Goal: Task Accomplishment & Management: Complete application form

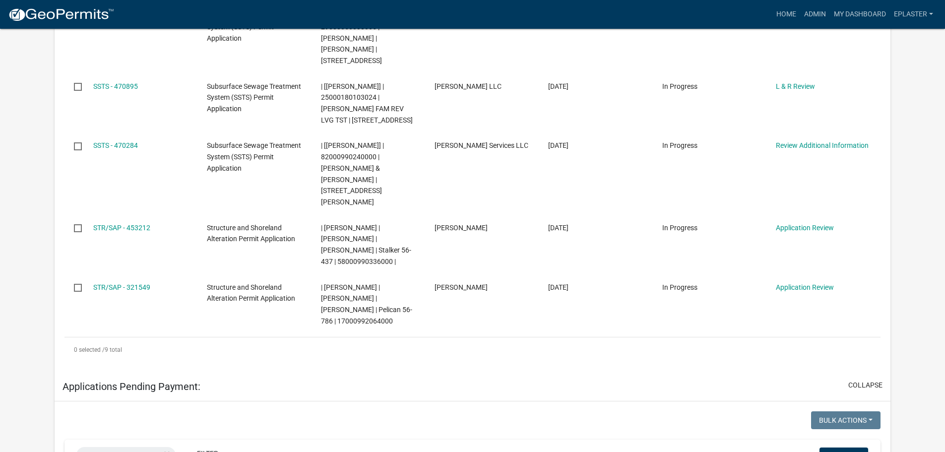
scroll to position [545, 0]
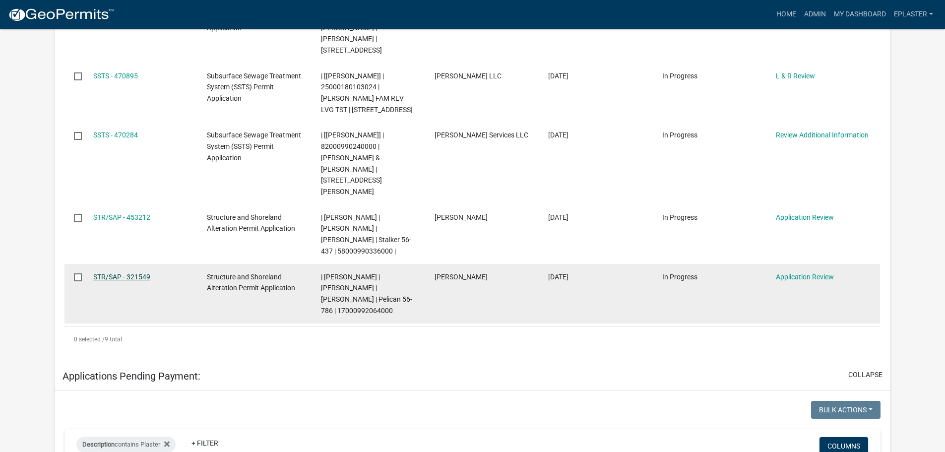
click at [100, 273] on link "STR/SAP - 321549" at bounding box center [121, 277] width 57 height 8
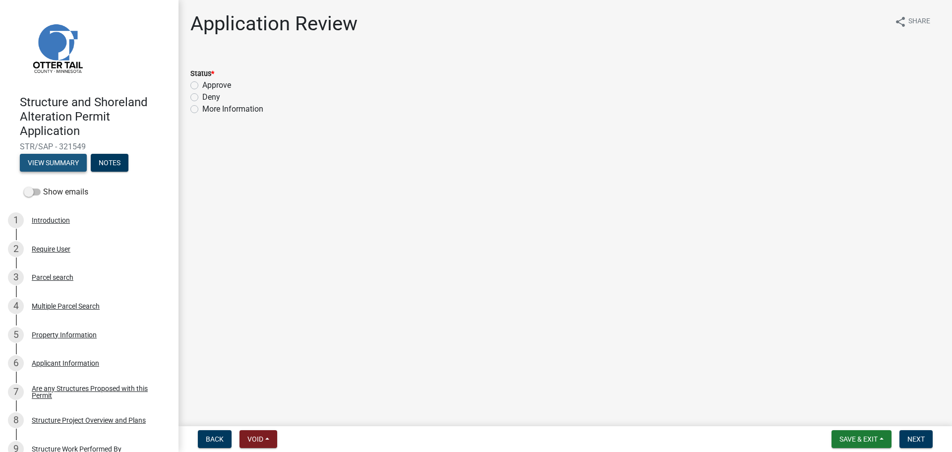
click at [60, 160] on button "View Summary" at bounding box center [53, 163] width 67 height 18
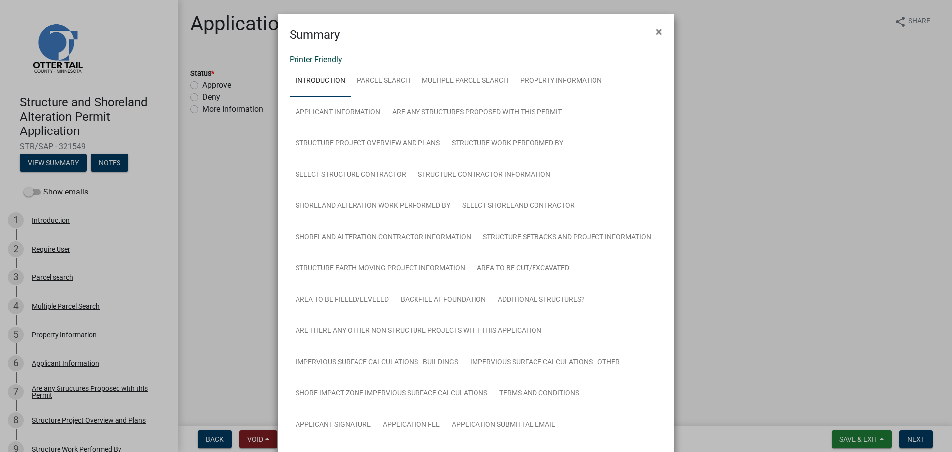
click at [307, 63] on link "Printer Friendly" at bounding box center [316, 59] width 53 height 9
click at [651, 30] on button "×" at bounding box center [659, 32] width 22 height 28
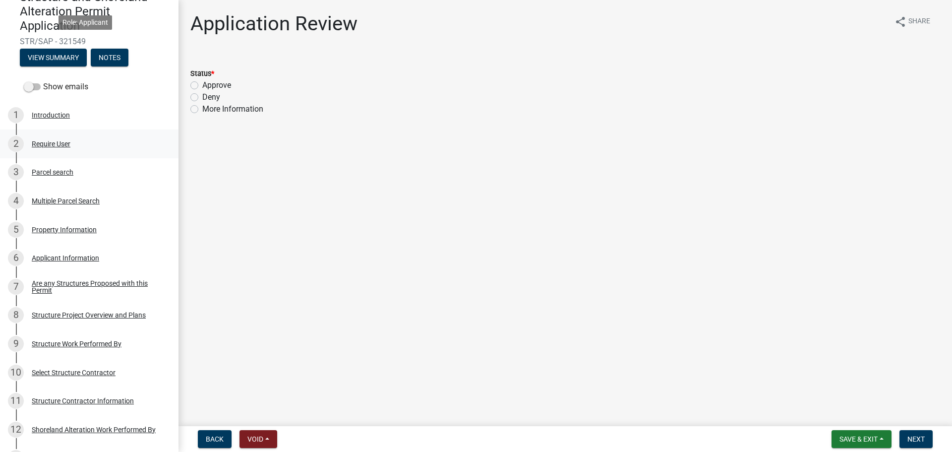
scroll to position [322, 0]
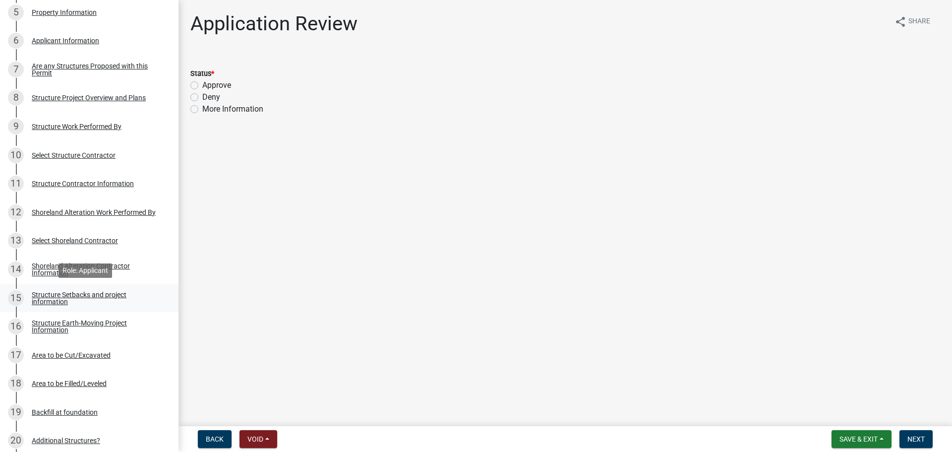
click at [114, 300] on div "Structure Setbacks and project information" at bounding box center [97, 298] width 131 height 14
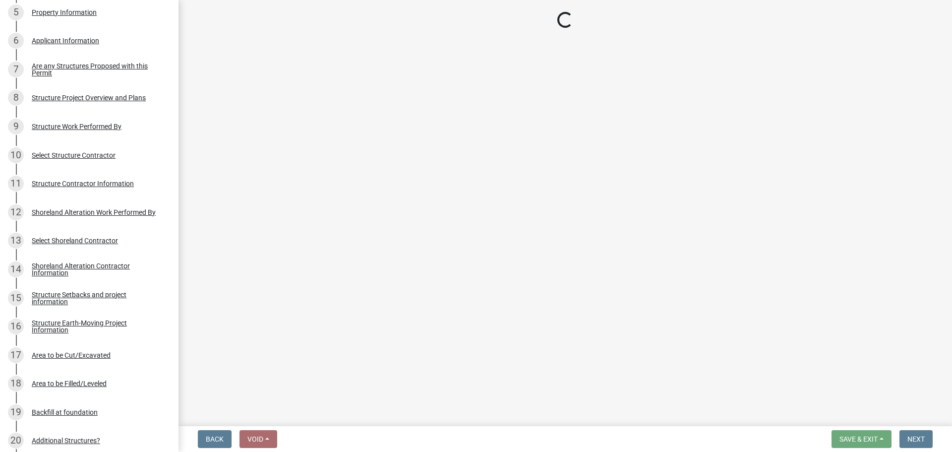
select select "25a02ecf-16f8-4dec-ac47-822d39ad9576"
select select "c185e313-3403-4239-bd61-bb563c58a77a"
select select "c7270083-09ab-45a0-8e99-c599348f4627"
select select "b13ed3f6-1f73-490c-b6b9-92dfa0212ca3"
select select "6dc278b5-2802-4c25-b4bb-ae59f5ac2011"
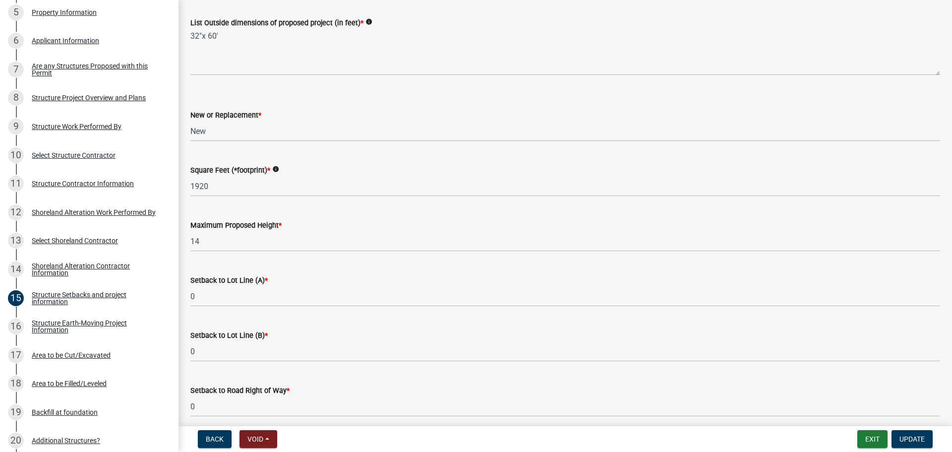
scroll to position [273, 0]
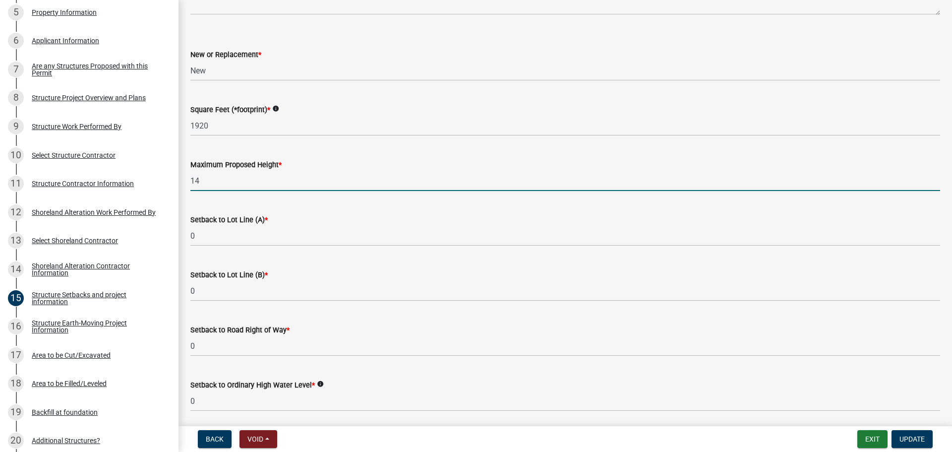
click at [227, 179] on input "14" at bounding box center [565, 181] width 750 height 20
click at [228, 179] on input "14" at bounding box center [565, 181] width 750 height 20
type input "22"
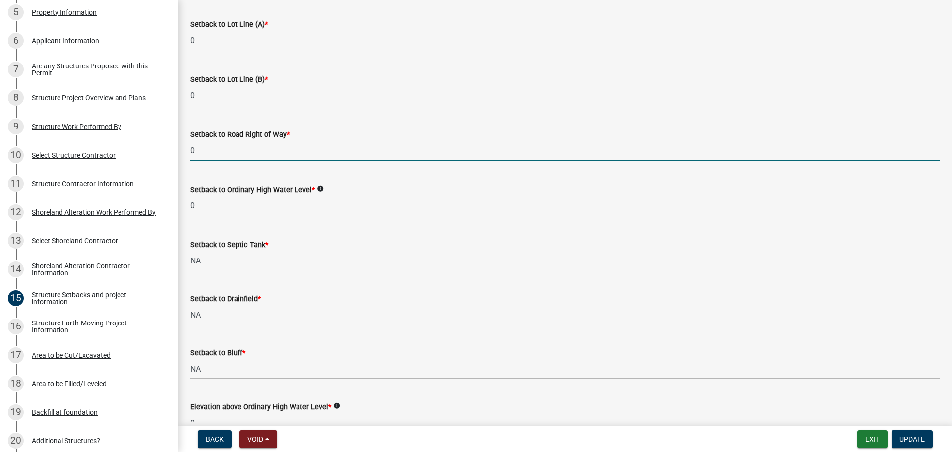
scroll to position [521, 0]
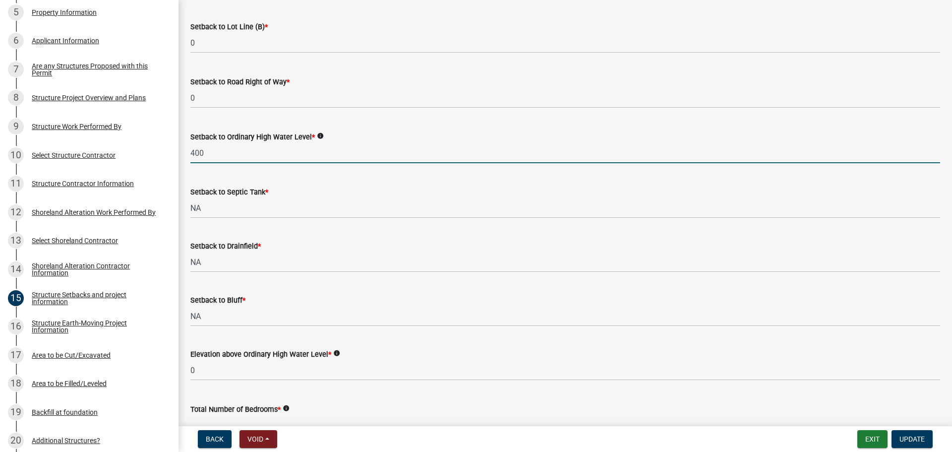
type input "400"
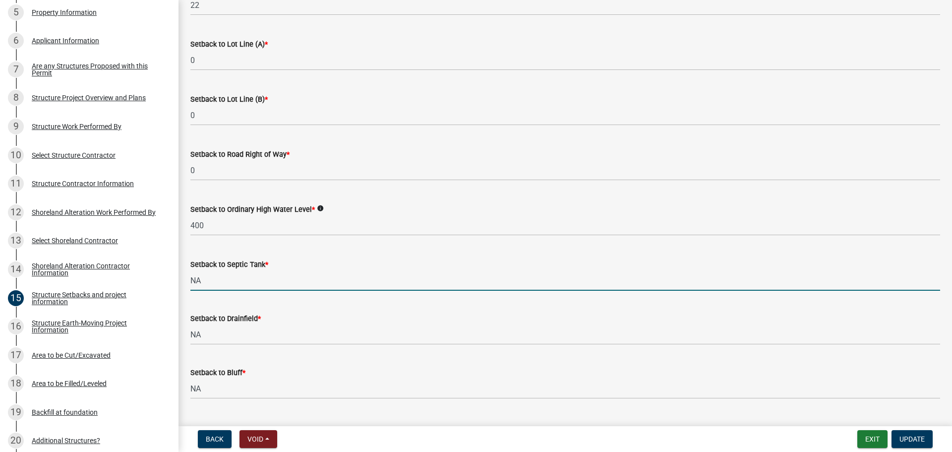
scroll to position [434, 0]
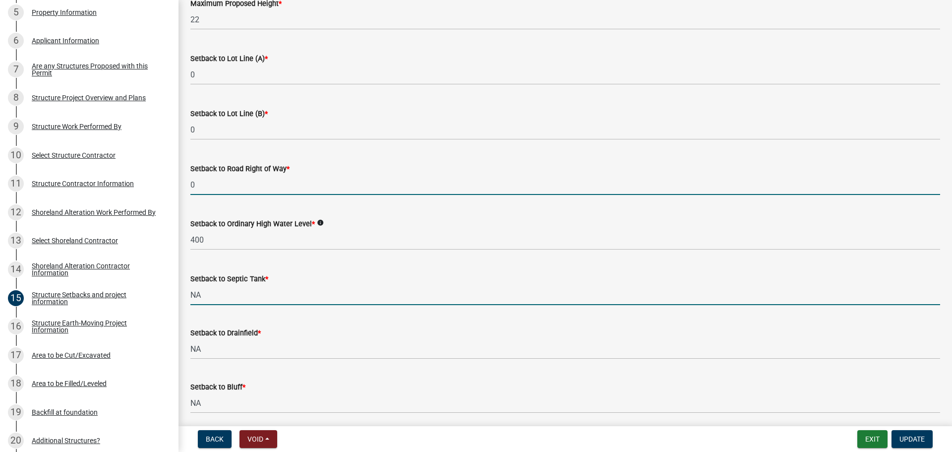
click at [228, 188] on input "0" at bounding box center [565, 185] width 750 height 20
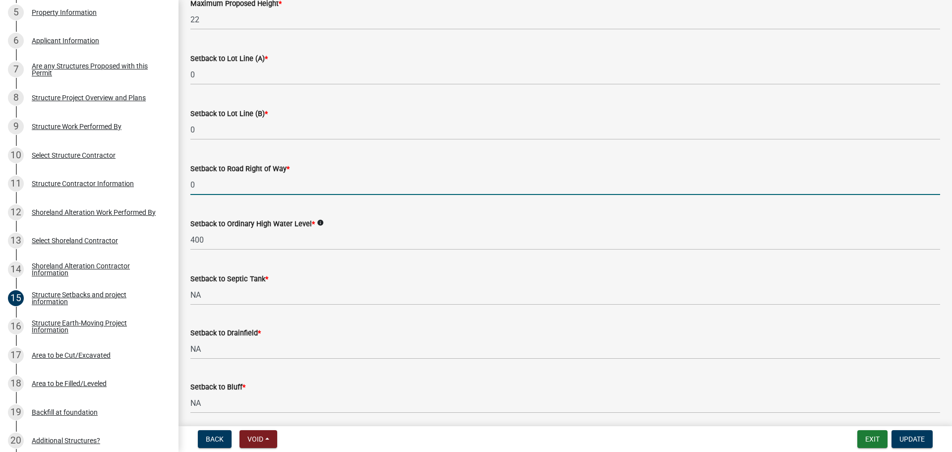
click at [228, 188] on input "0" at bounding box center [565, 185] width 750 height 20
type input "167"
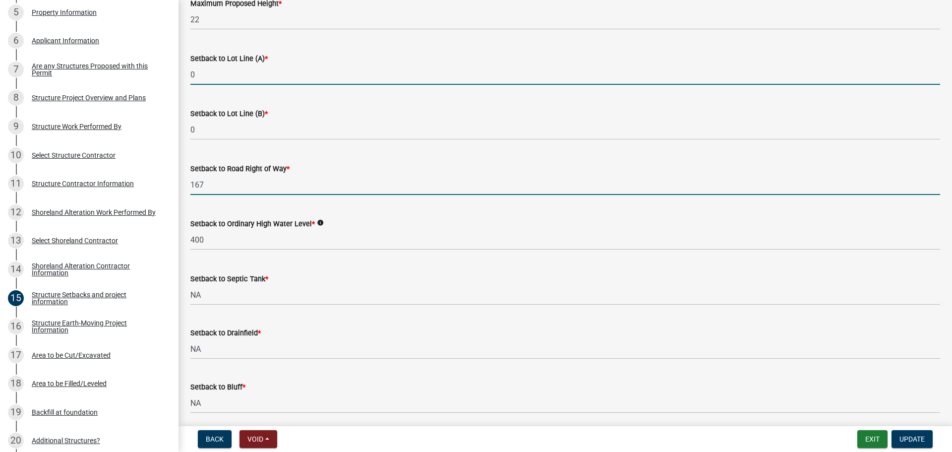
click at [206, 73] on input "0" at bounding box center [565, 74] width 750 height 20
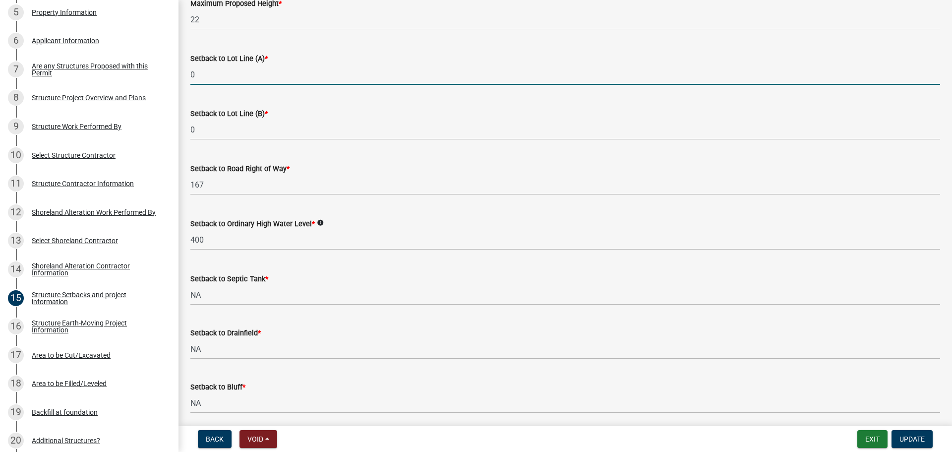
click at [206, 73] on input "0" at bounding box center [565, 74] width 750 height 20
type input "194"
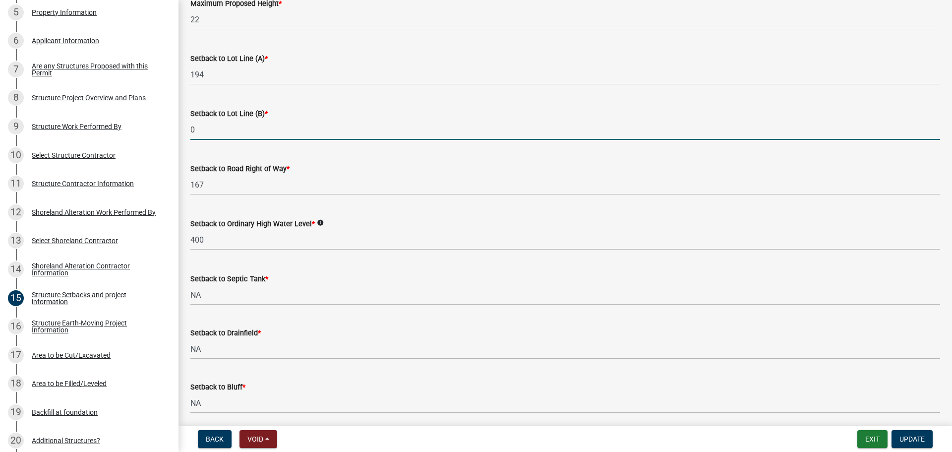
click at [211, 124] on input "0" at bounding box center [565, 129] width 750 height 20
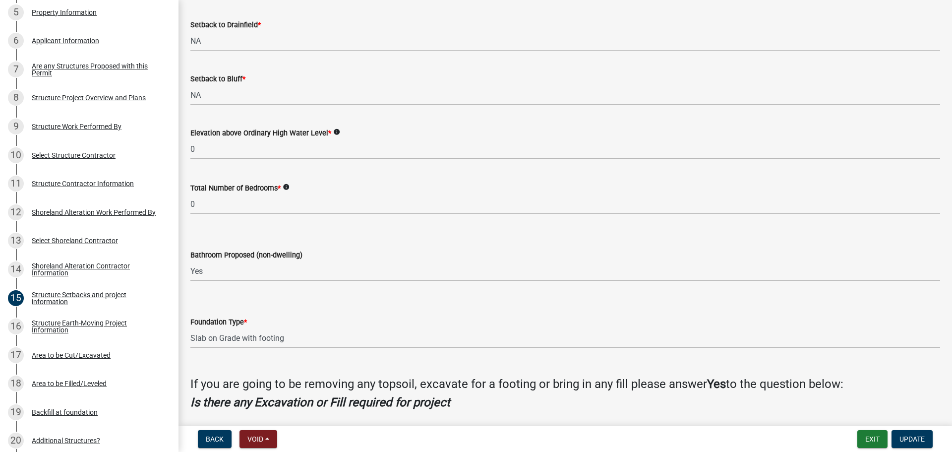
scroll to position [744, 0]
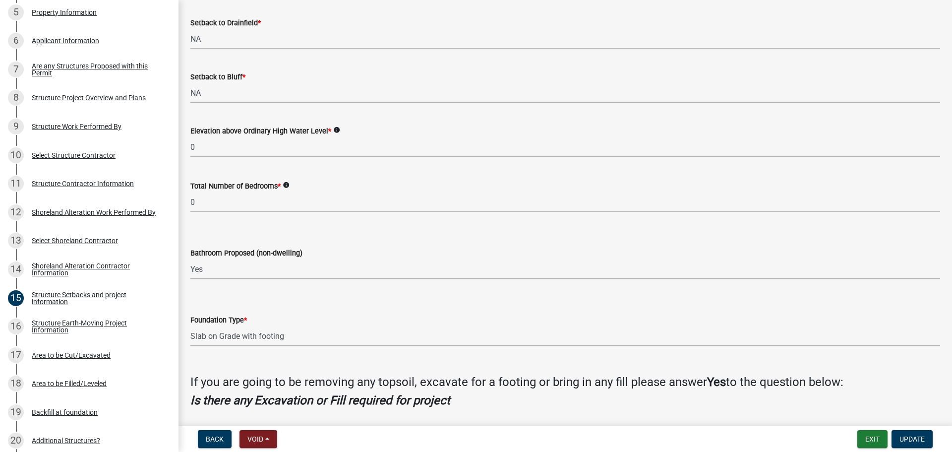
type input "178"
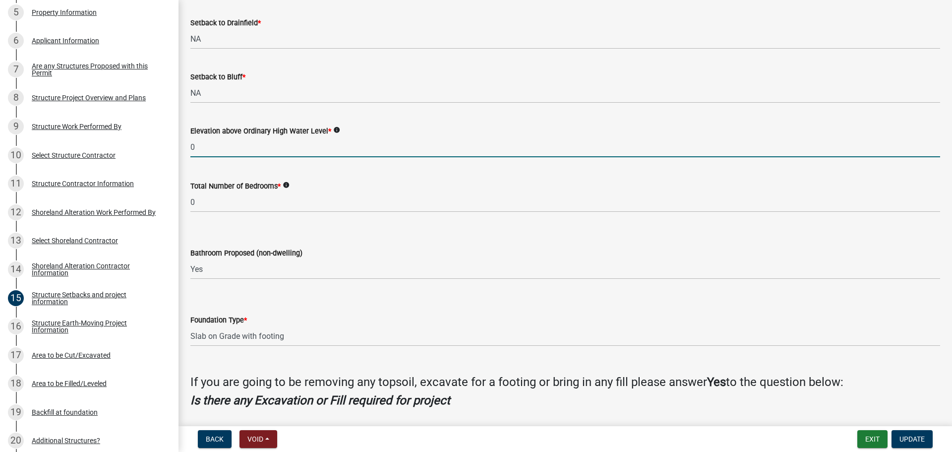
click at [221, 151] on input "0" at bounding box center [565, 147] width 750 height 20
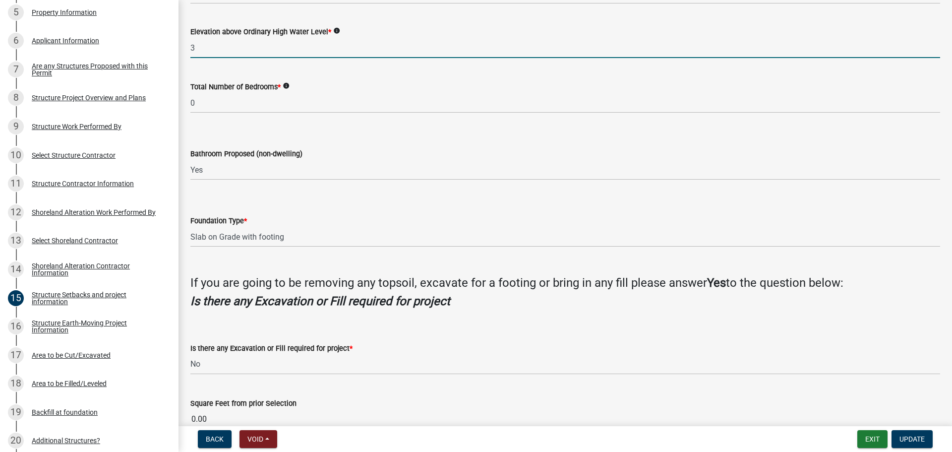
scroll to position [897, 0]
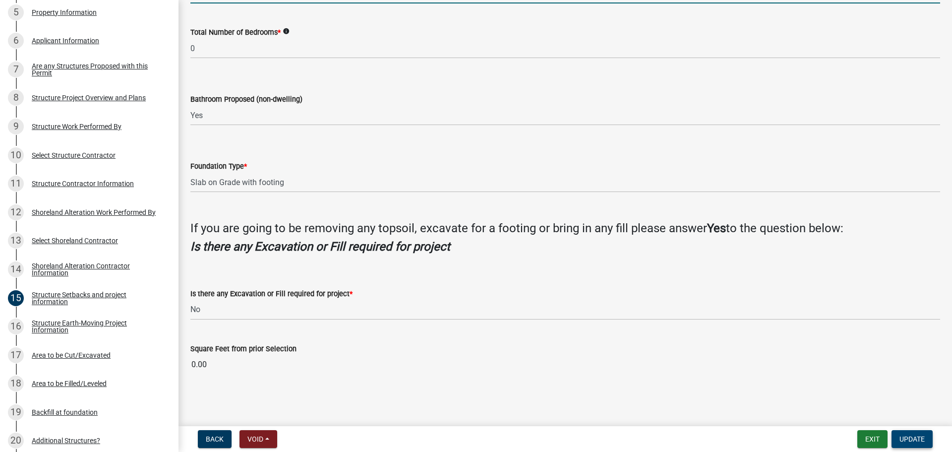
type input "3"
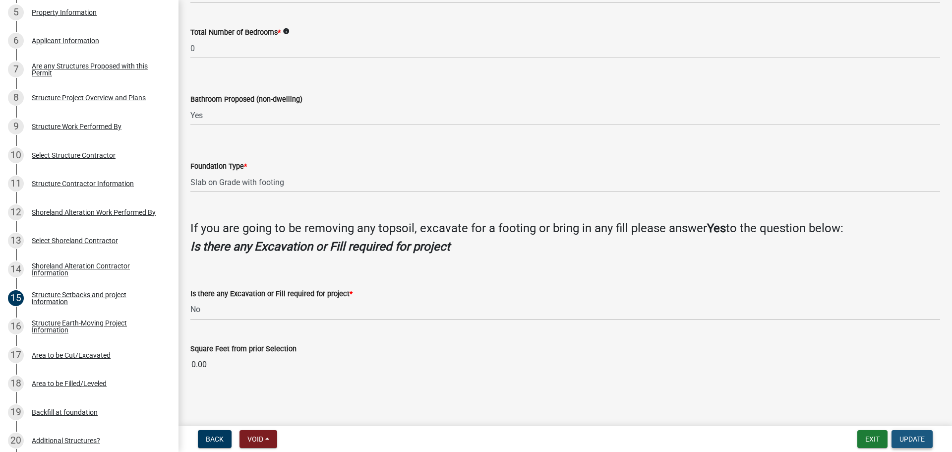
click at [928, 443] on button "Update" at bounding box center [911, 439] width 41 height 18
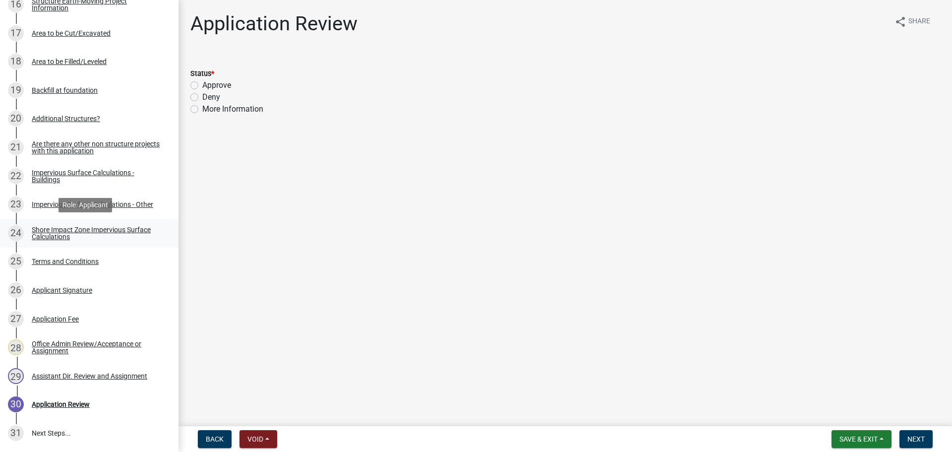
scroll to position [645, 0]
click at [108, 172] on div "Impervious Surface Calculations - Buildings" at bounding box center [97, 176] width 131 height 14
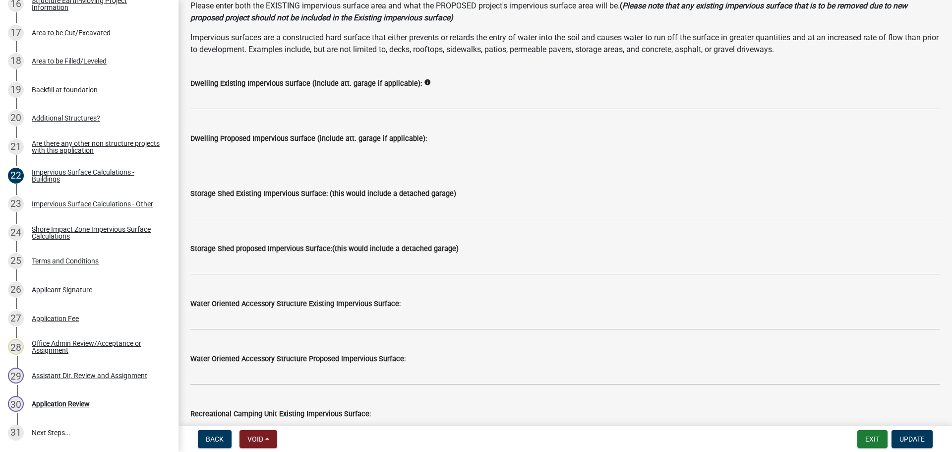
scroll to position [99, 0]
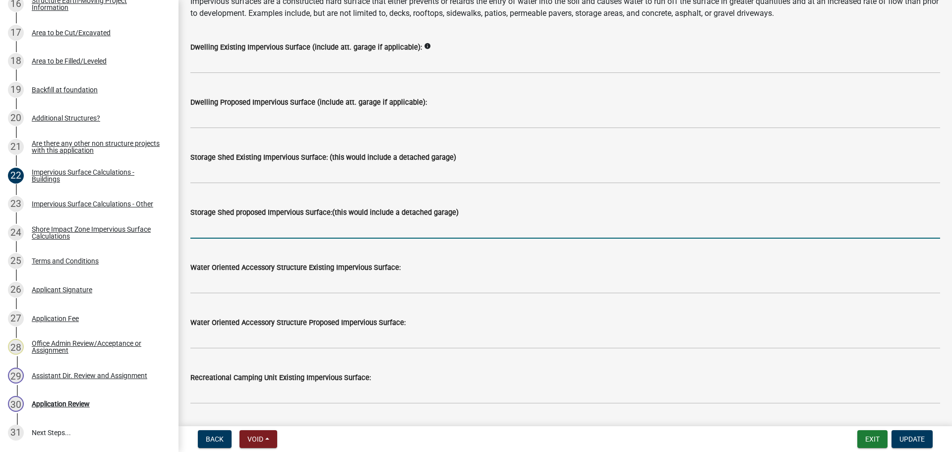
click at [261, 239] on wm-data-entity-input "Storage Shed proposed Impervious Surface:(this would include a detached garage)" at bounding box center [565, 219] width 750 height 55
type input "1920"
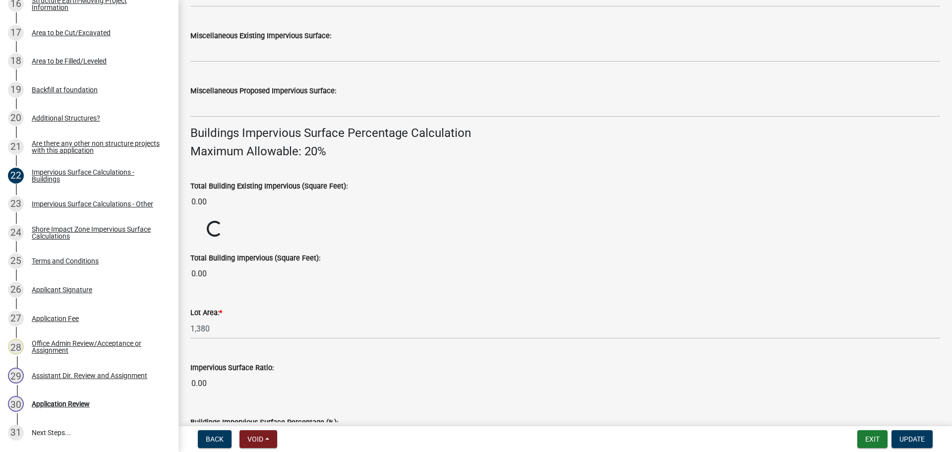
scroll to position [635, 0]
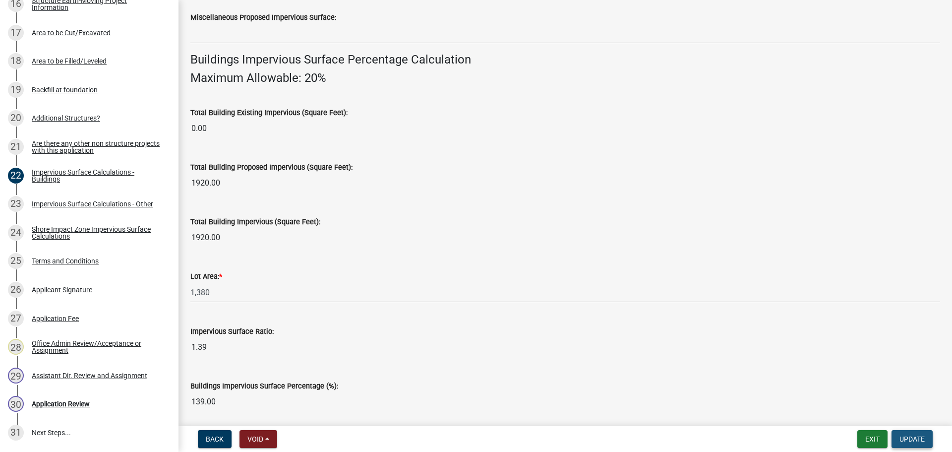
click at [920, 440] on span "Update" at bounding box center [911, 439] width 25 height 8
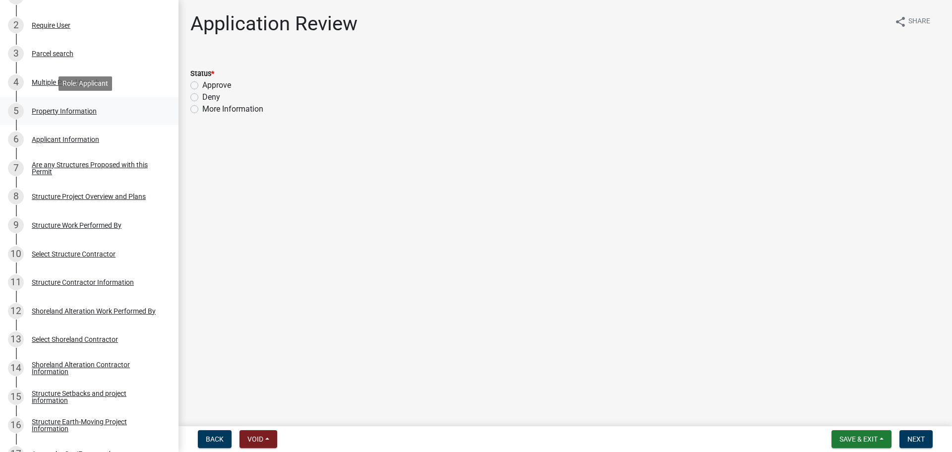
scroll to position [223, 0]
click at [91, 119] on div "5 Property Information" at bounding box center [85, 112] width 155 height 16
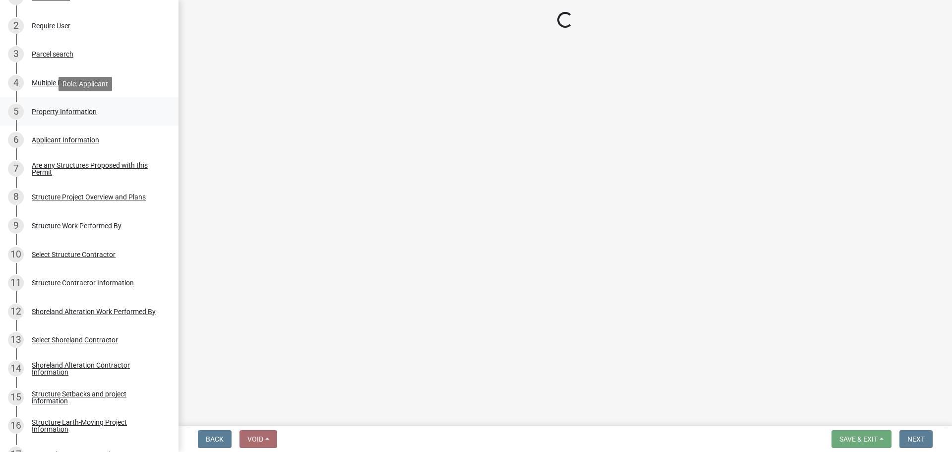
select select "758382b1-a9b7-40fb-b133-d60fa51a6422"
select select "9233bc03-43b7-4bc3-a622-0f4482adc204"
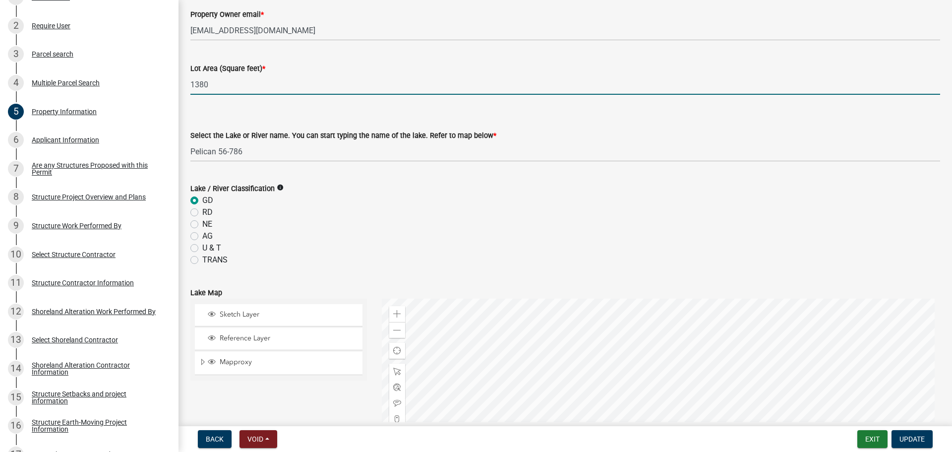
click at [223, 82] on input "1380" at bounding box center [565, 84] width 750 height 20
type input "2244"
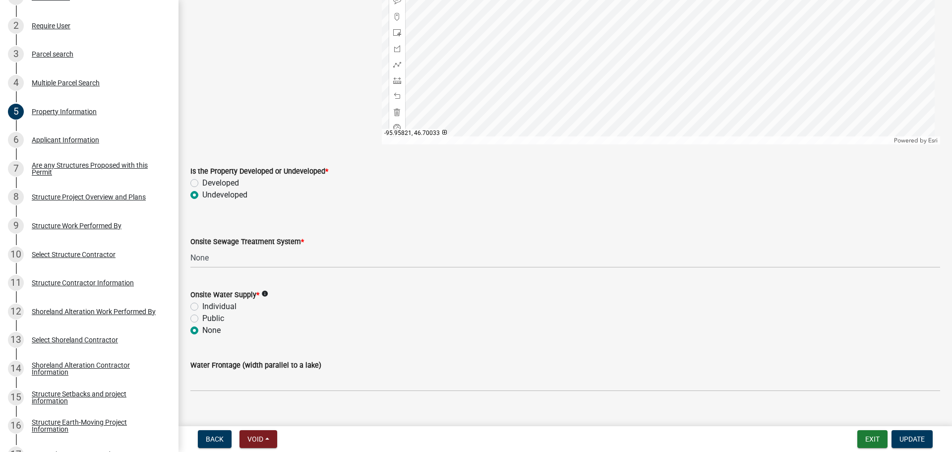
scroll to position [641, 0]
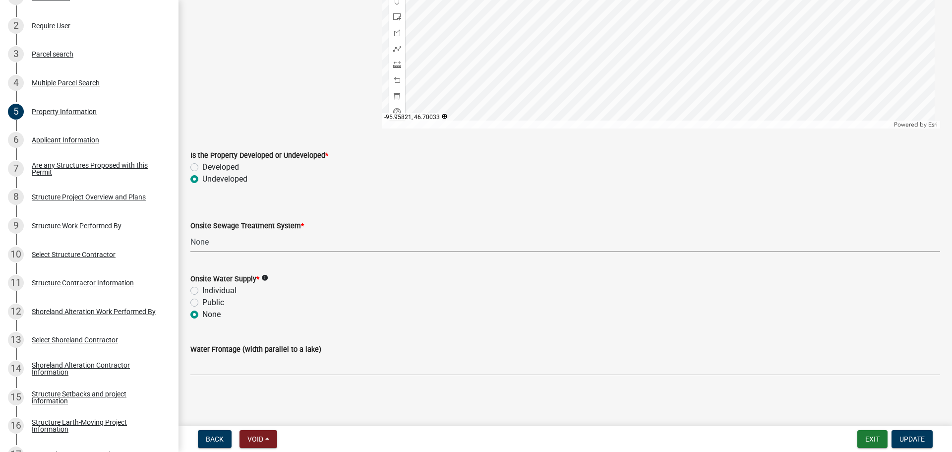
click at [226, 244] on select "Select Item... L&R Certificate of Compliance within 5yrs Compliance Inspection …" at bounding box center [565, 242] width 750 height 20
click at [190, 232] on select "Select Item... L&R Certificate of Compliance within 5yrs Compliance Inspection …" at bounding box center [565, 242] width 750 height 20
select select "bc95ce3f-9706-43bd-97a5-80c1e912429f"
click at [928, 438] on button "Update" at bounding box center [911, 439] width 41 height 18
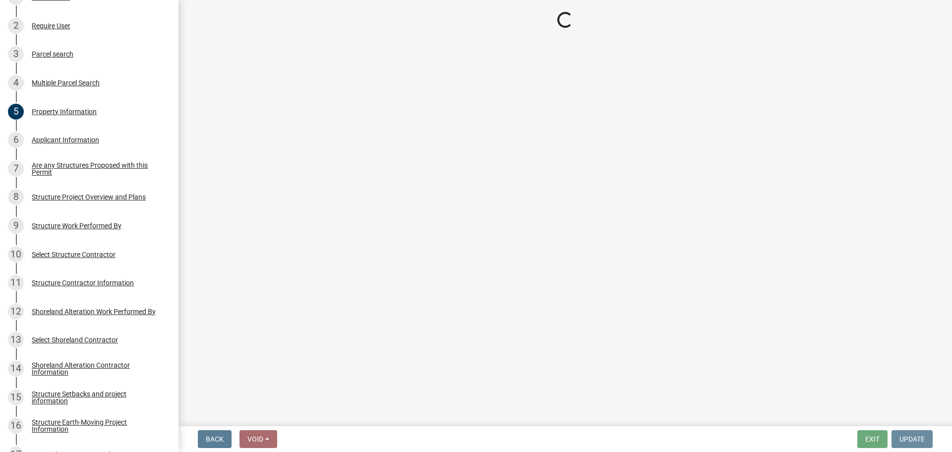
scroll to position [0, 0]
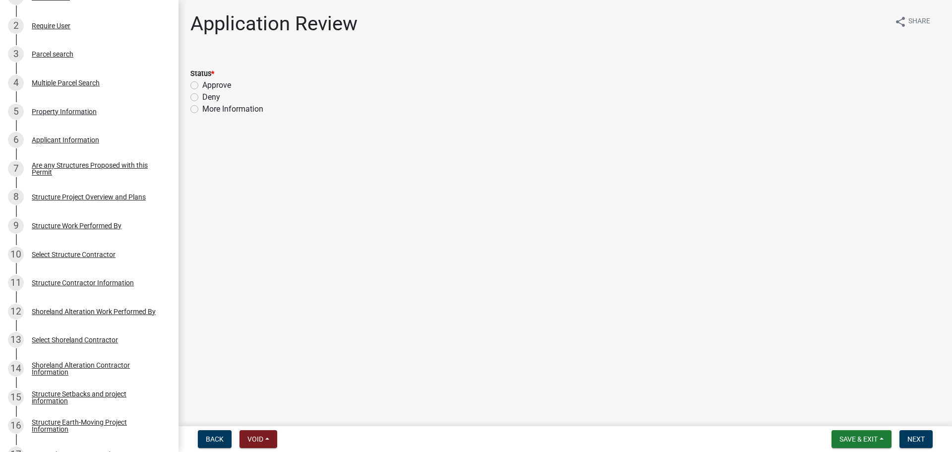
click at [202, 84] on label "Approve" at bounding box center [216, 85] width 29 height 12
click at [202, 84] on input "Approve" at bounding box center [205, 82] width 6 height 6
radio input "true"
click at [929, 440] on button "Next" at bounding box center [915, 439] width 33 height 18
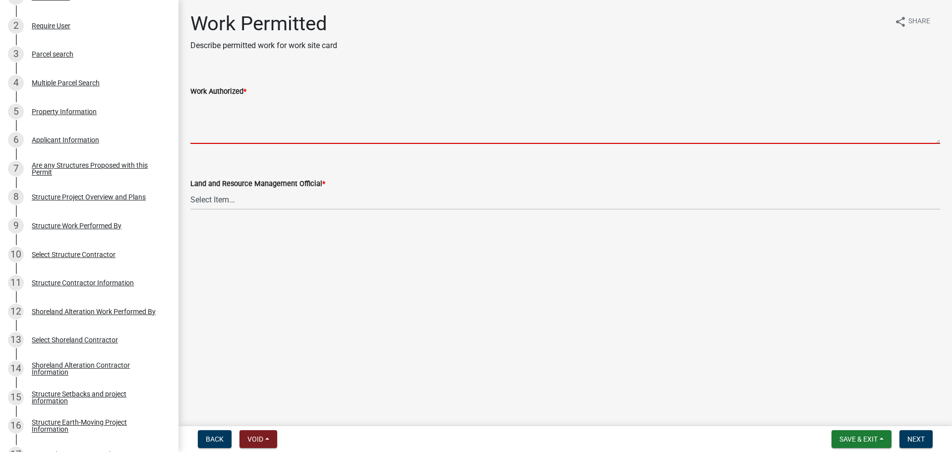
click at [256, 119] on textarea "Work Authorized *" at bounding box center [565, 120] width 750 height 47
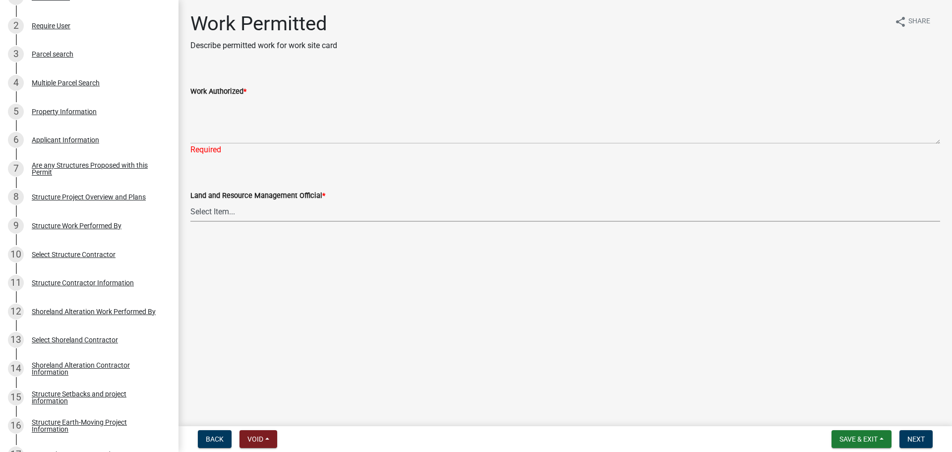
click at [271, 205] on select "Select Item... Alexis Newark Amy Busko Andrea Perales Brittany Tollefson Christ…" at bounding box center [565, 211] width 750 height 20
drag, startPoint x: 234, startPoint y: 197, endPoint x: 232, endPoint y: 207, distance: 10.2
click at [234, 197] on label "Land and Resource Management Official *" at bounding box center [257, 195] width 135 height 7
click at [234, 201] on select "Select Item... Alexis Newark Amy Busko Andrea Perales Brittany Tollefson Christ…" at bounding box center [565, 211] width 750 height 20
click at [229, 209] on select "Select Item... Alexis Newark Amy Busko Andrea Perales Brittany Tollefson Christ…" at bounding box center [565, 211] width 750 height 20
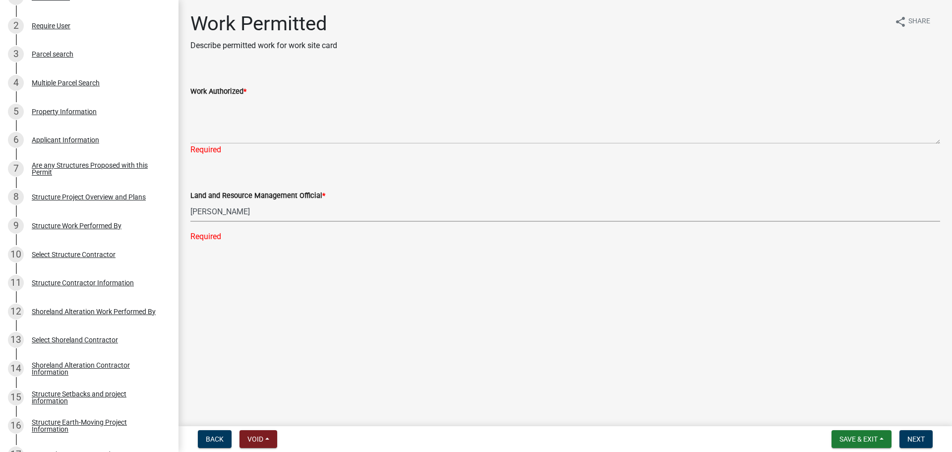
click at [190, 201] on select "Select Item... Alexis Newark Amy Busko Andrea Perales Brittany Tollefson Christ…" at bounding box center [565, 211] width 750 height 20
select select "ab2e7446-72a0-49c6-a36a-5181bad2fe68"
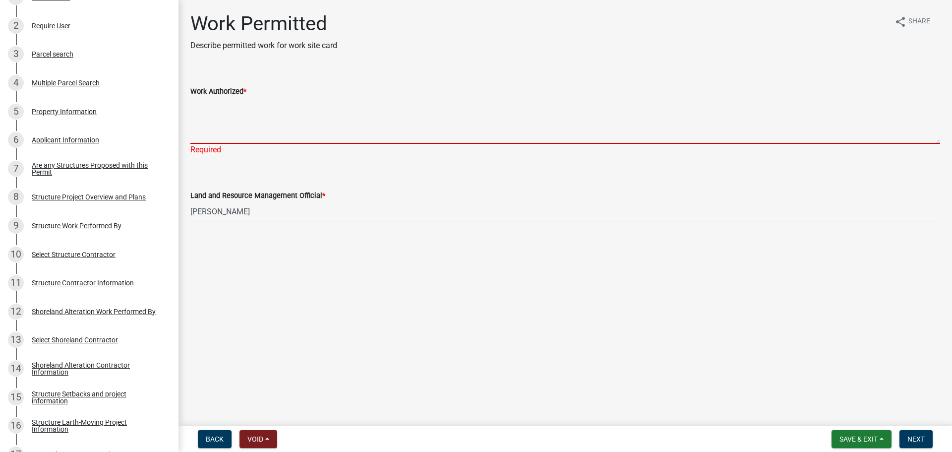
click at [207, 114] on textarea "Work Authorized *" at bounding box center [565, 120] width 750 height 47
paste textarea "Strip topsoil and level area to prep building site. Construct LxW storage shed.…"
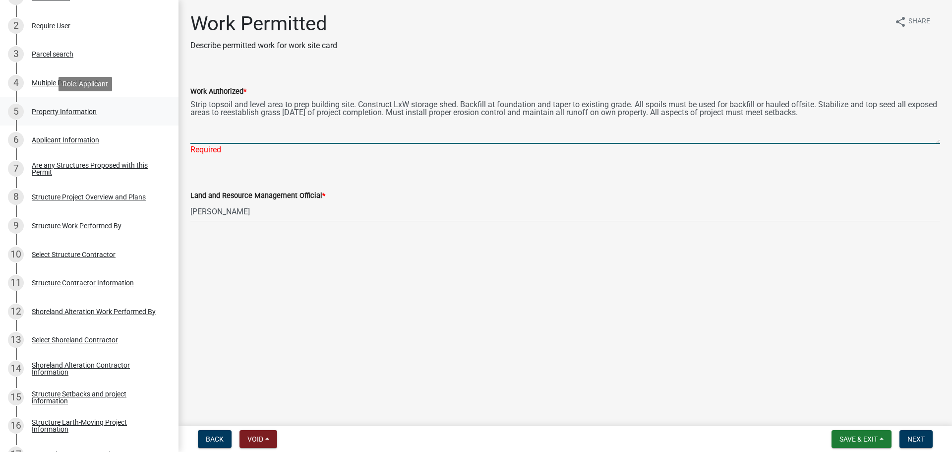
drag, startPoint x: 359, startPoint y: 103, endPoint x: 158, endPoint y: 99, distance: 201.3
click at [158, 99] on div "Structure and Shoreland Alteration Permit Application STR/SAP - 321549 View Sum…" at bounding box center [476, 226] width 952 height 452
click at [242, 99] on textarea "Construct LxW storage shed. Backfill at foundation and taper to existing grade.…" at bounding box center [565, 120] width 750 height 47
drag, startPoint x: 663, startPoint y: 102, endPoint x: 301, endPoint y: 98, distance: 362.5
click at [301, 98] on textarea "Construct 32'x60' storage shed. Backfill at foundation and taper to existing gr…" at bounding box center [565, 120] width 750 height 47
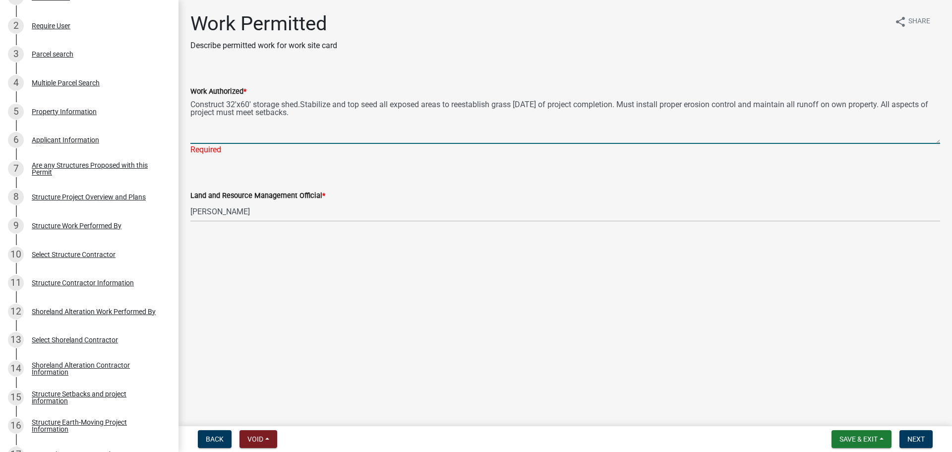
click at [359, 127] on textarea "Construct 32'x60' storage shed.Stabilize and top seed all exposed areas to rees…" at bounding box center [565, 120] width 750 height 47
click at [301, 99] on textarea "Construct 32'x60' storage shed.Stabilize and top seed all exposed areas to rees…" at bounding box center [565, 120] width 750 height 47
click at [192, 104] on textarea "Construct 32'x60' storage shed. Stabilize and top seed all exposed areas to ree…" at bounding box center [565, 120] width 750 height 47
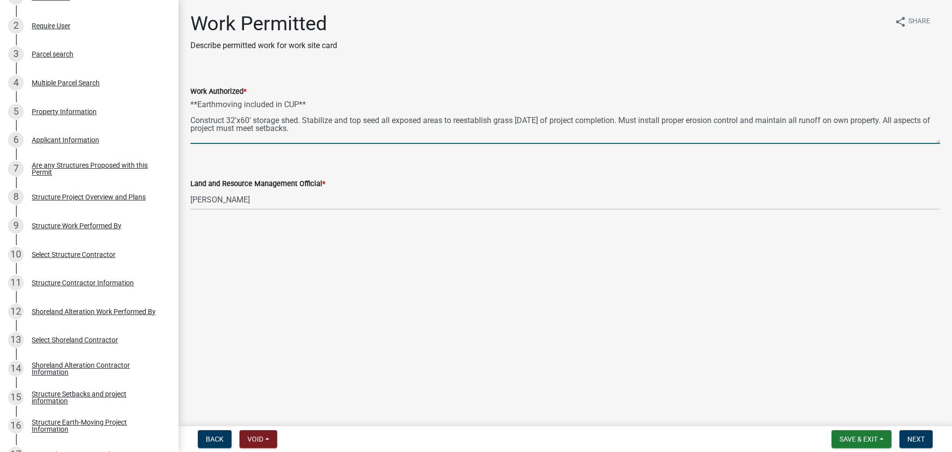
drag, startPoint x: 349, startPoint y: 123, endPoint x: 296, endPoint y: 121, distance: 52.6
click at [296, 122] on textarea "**Earthmoving included in CUP** Construct 32'x60' storage shed. Stabilize and t…" at bounding box center [565, 120] width 750 height 47
drag, startPoint x: 355, startPoint y: 126, endPoint x: 191, endPoint y: 98, distance: 166.5
click at [191, 98] on textarea "**Earthmoving included in CUP** Construct 32'x60' storage shed. Stabilize and t…" at bounding box center [565, 120] width 750 height 47
paste textarea "approved via"
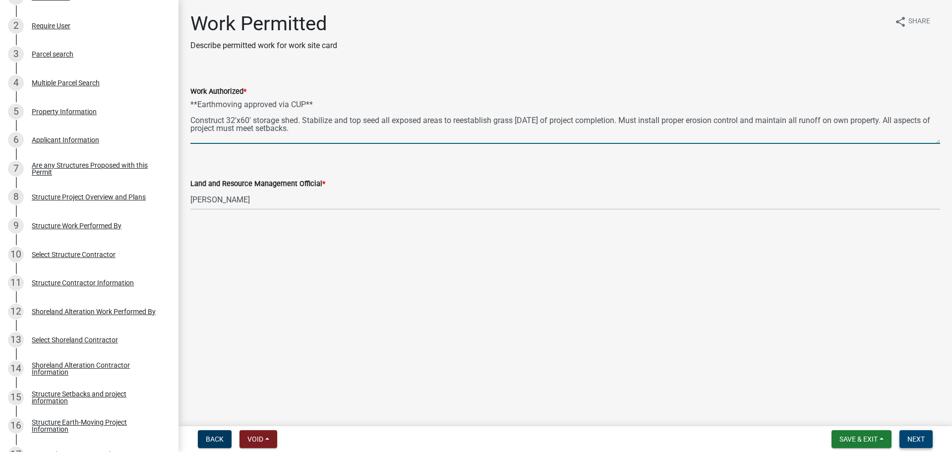
type textarea "**Earthmoving approved via CUP** Construct 32'x60' storage shed. Stabilize and …"
click at [915, 437] on span "Next" at bounding box center [915, 439] width 17 height 8
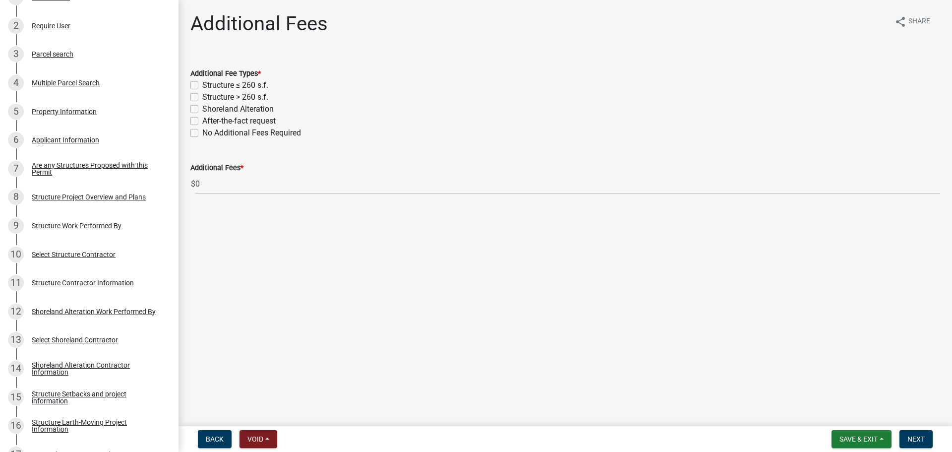
click at [202, 95] on label "Structure > 260 s.f." at bounding box center [235, 97] width 66 height 12
click at [202, 95] on input "Structure > 260 s.f." at bounding box center [205, 94] width 6 height 6
checkbox input "true"
checkbox input "false"
checkbox input "true"
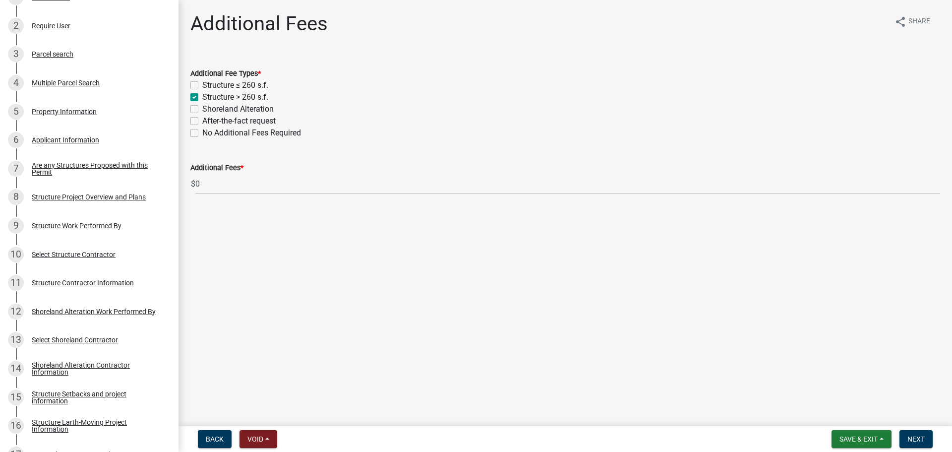
checkbox input "false"
click at [202, 121] on label "After-the-fact request" at bounding box center [238, 121] width 73 height 12
click at [202, 121] on input "After-the-fact request" at bounding box center [205, 118] width 6 height 6
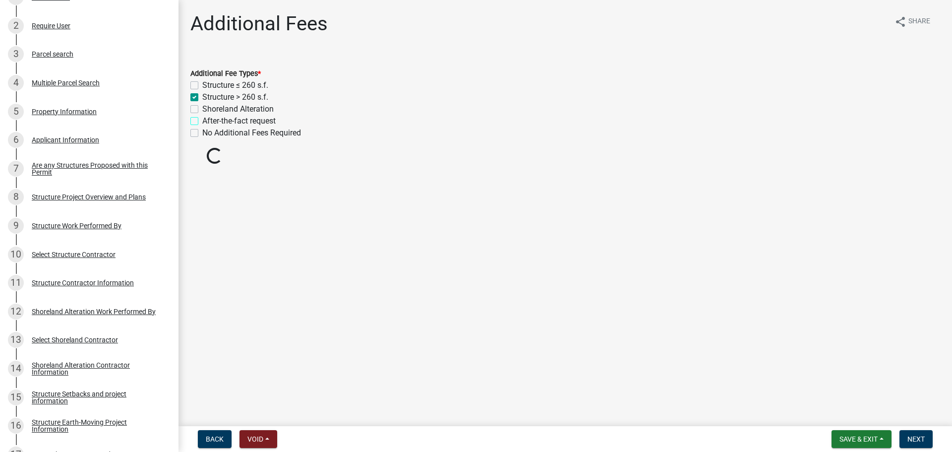
checkbox input "true"
checkbox input "false"
checkbox input "true"
checkbox input "false"
checkbox input "true"
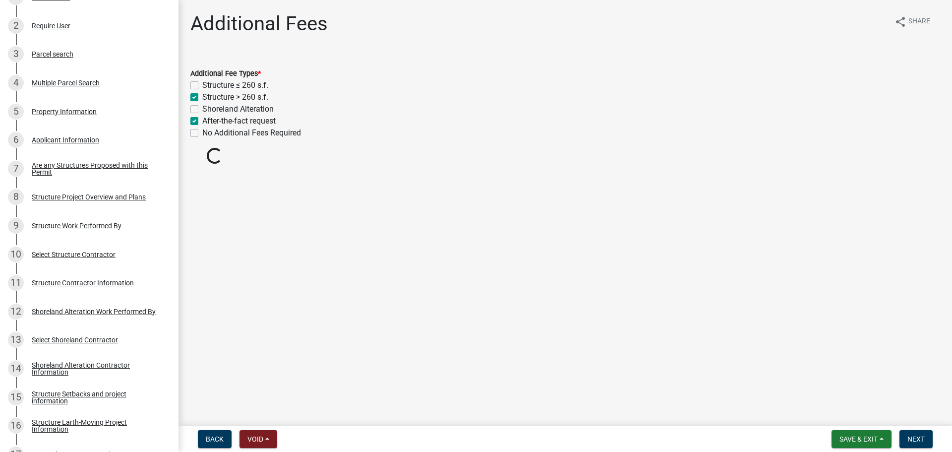
checkbox input "false"
click at [916, 438] on span "Next" at bounding box center [915, 439] width 17 height 8
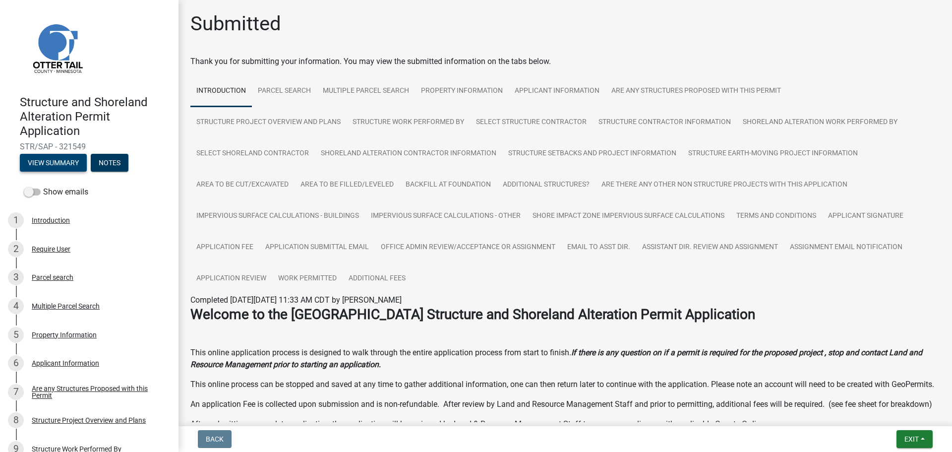
drag, startPoint x: 44, startPoint y: 176, endPoint x: 56, endPoint y: 165, distance: 15.8
click at [44, 176] on header "Structure and Shoreland Alteration Permit Application STR/SAP - 321549 View Sum…" at bounding box center [89, 91] width 178 height 182
click at [56, 165] on button "View Summary" at bounding box center [53, 163] width 67 height 18
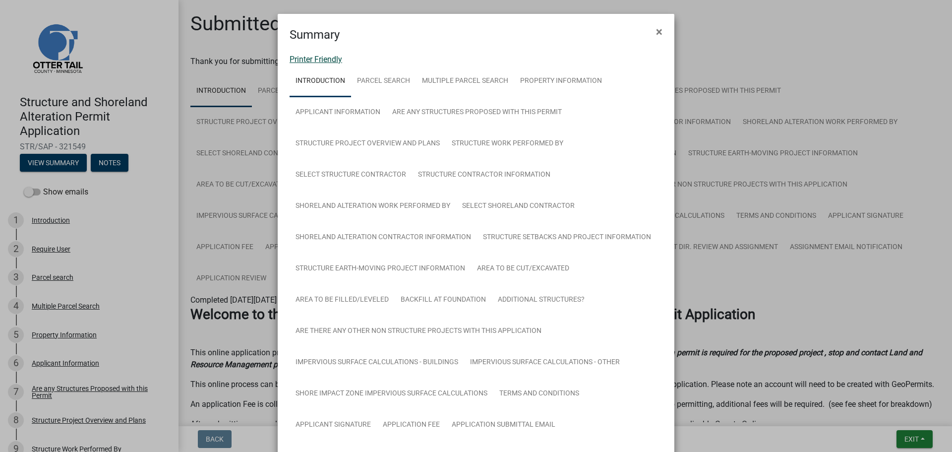
click at [314, 56] on link "Printer Friendly" at bounding box center [316, 59] width 53 height 9
drag, startPoint x: 652, startPoint y: 30, endPoint x: 553, endPoint y: 63, distance: 104.7
click at [656, 30] on span "×" at bounding box center [659, 32] width 6 height 14
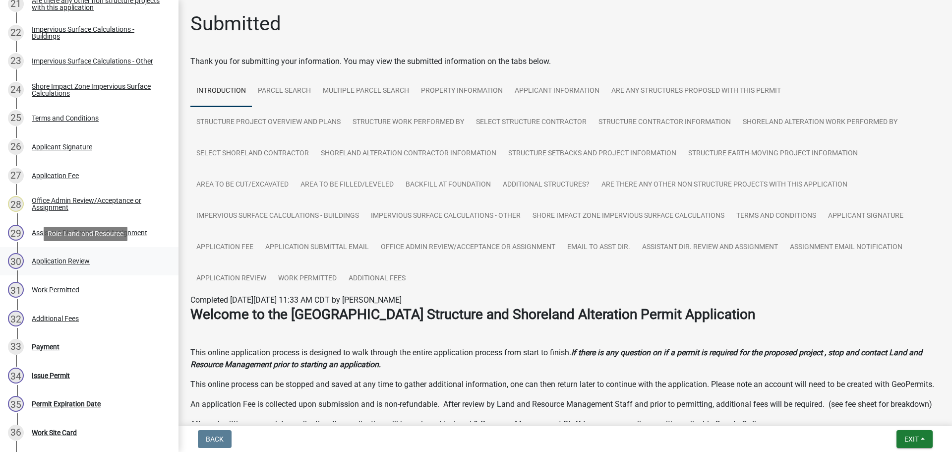
scroll to position [806, 0]
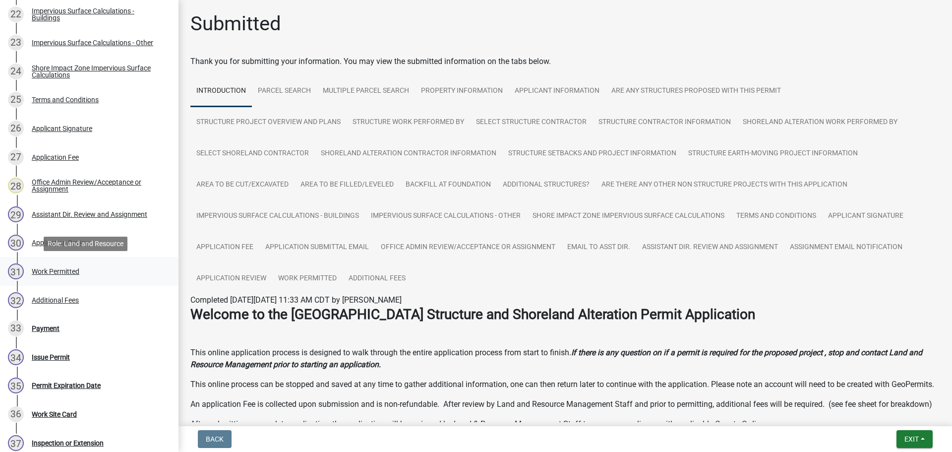
click at [91, 273] on div "31 Work Permitted" at bounding box center [85, 271] width 155 height 16
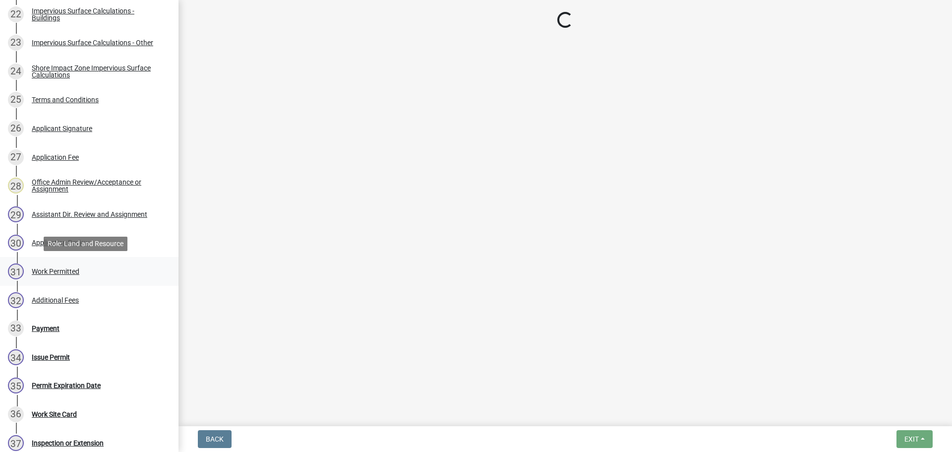
select select "ab2e7446-72a0-49c6-a36a-5181bad2fe68"
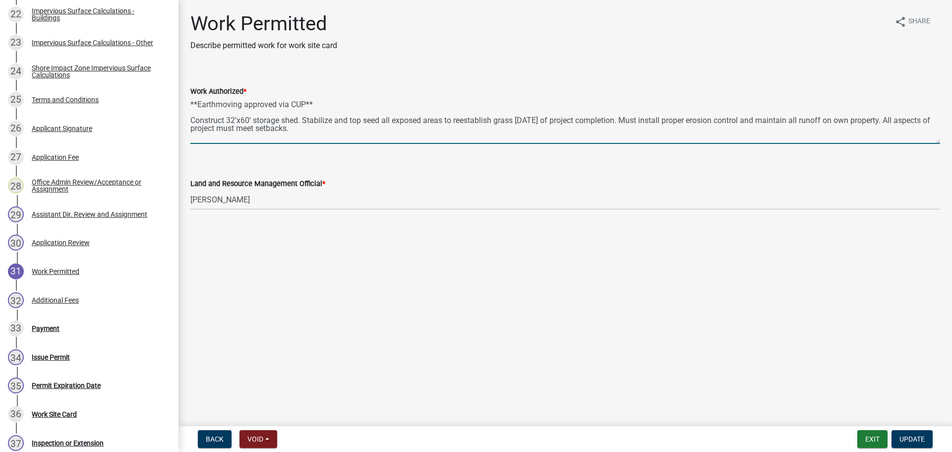
click at [298, 119] on textarea "**Earthmoving approved via CUP** Construct 32'x60' storage shed. Stabilize and …" at bounding box center [565, 120] width 750 height 47
type textarea "**Earthmoving approved via CUP** Construct 32'x60' storage shed on Unit 23. Sta…"
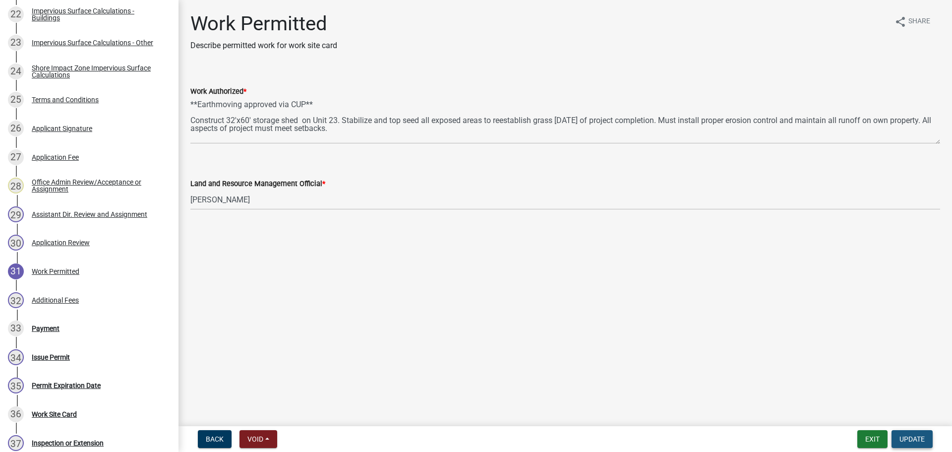
click at [923, 440] on span "Update" at bounding box center [911, 439] width 25 height 8
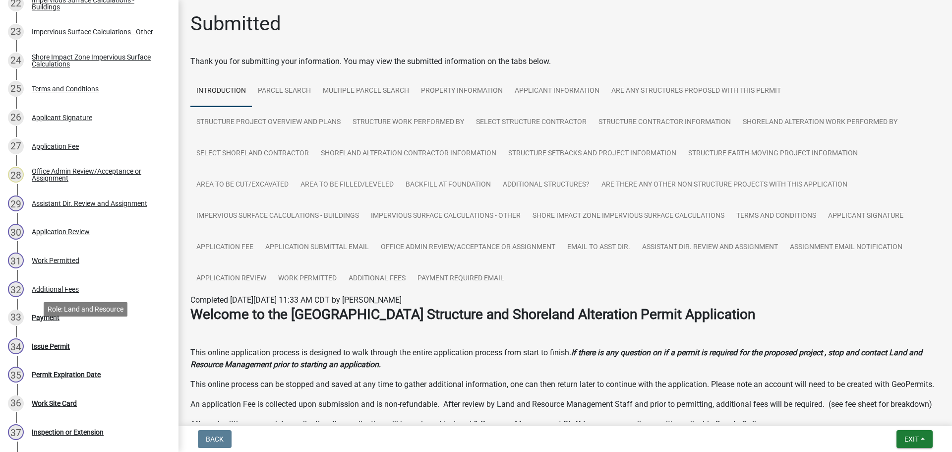
scroll to position [830, 0]
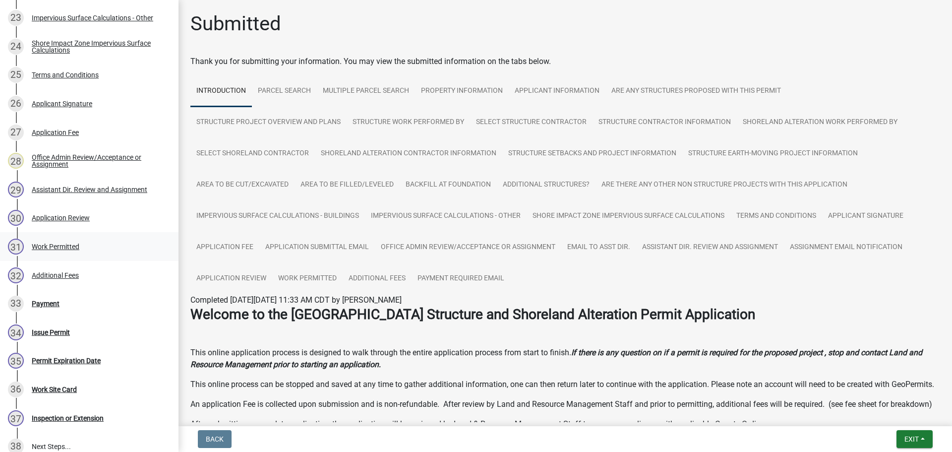
drag, startPoint x: 64, startPoint y: 262, endPoint x: 64, endPoint y: 246, distance: 15.9
click at [64, 246] on div "Work Permitted" at bounding box center [56, 246] width 48 height 7
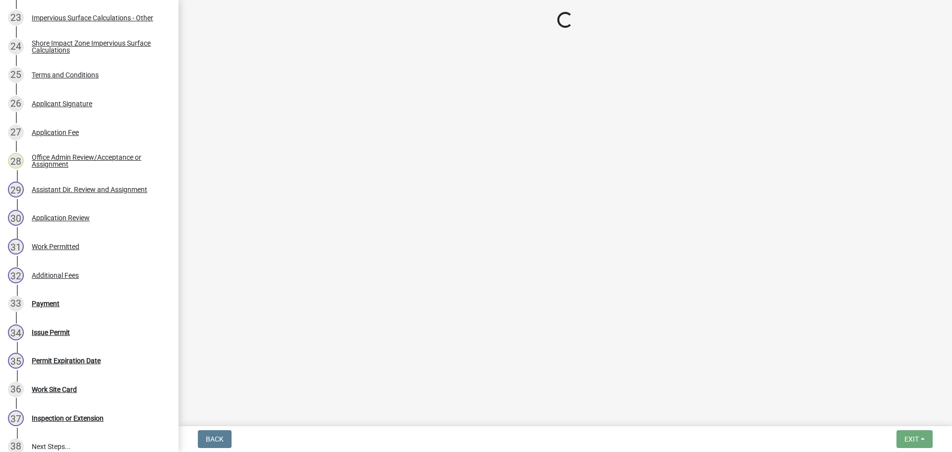
select select "ab2e7446-72a0-49c6-a36a-5181bad2fe68"
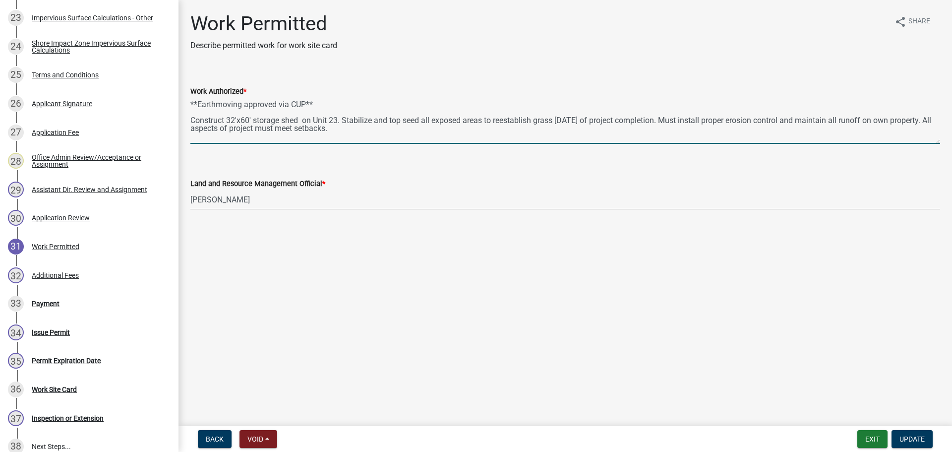
click at [339, 119] on textarea "**Earthmoving approved via CUP** Construct 32'x60' storage shed on Unit 23. Sta…" at bounding box center [565, 120] width 750 height 47
type textarea "**Earthmoving approved via CUP** Construct 32'x60' storage shed on Unit 21. Sta…"
click at [914, 442] on span "Update" at bounding box center [911, 439] width 25 height 8
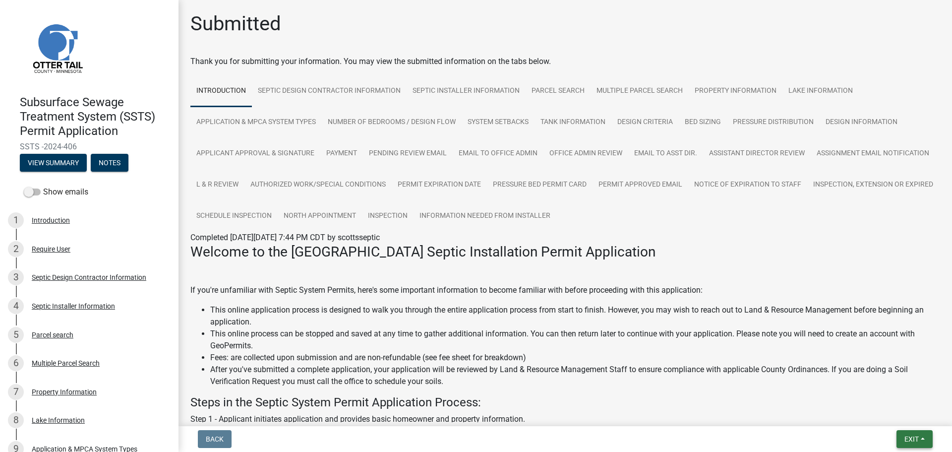
click at [921, 439] on button "Exit" at bounding box center [914, 439] width 36 height 18
click at [913, 417] on button "Save & Exit" at bounding box center [892, 413] width 79 height 24
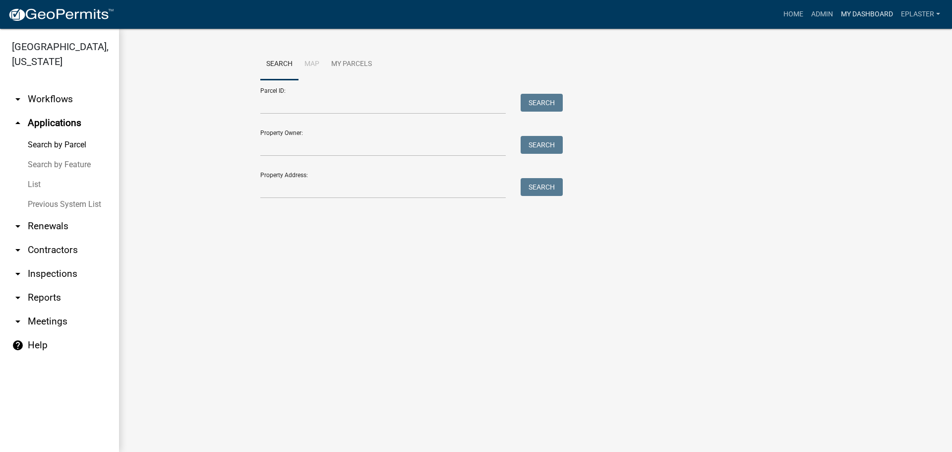
click at [848, 20] on link "My Dashboard" at bounding box center [867, 14] width 60 height 19
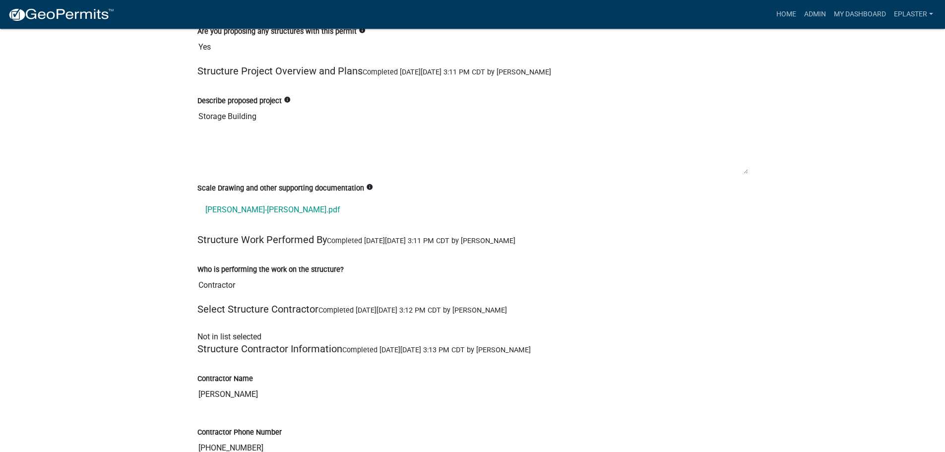
scroll to position [2392, 0]
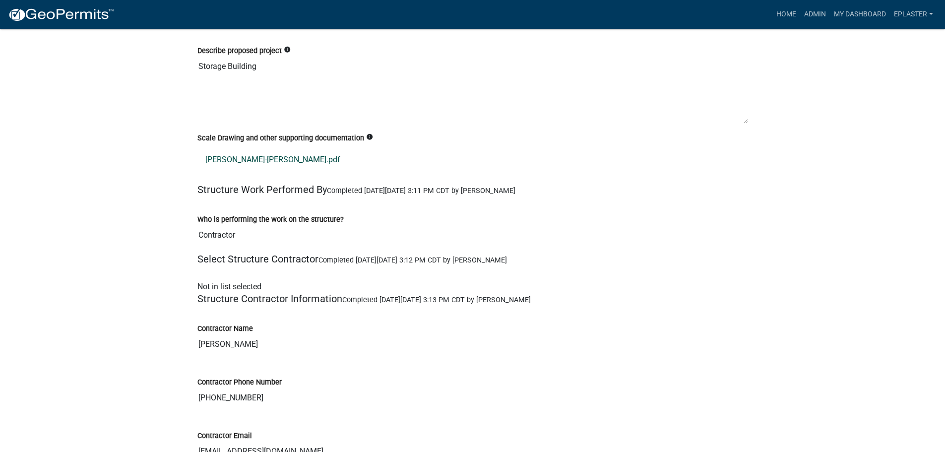
click at [304, 148] on link "Illg-Jonasson_Floor_Plan.pdf" at bounding box center [472, 160] width 550 height 24
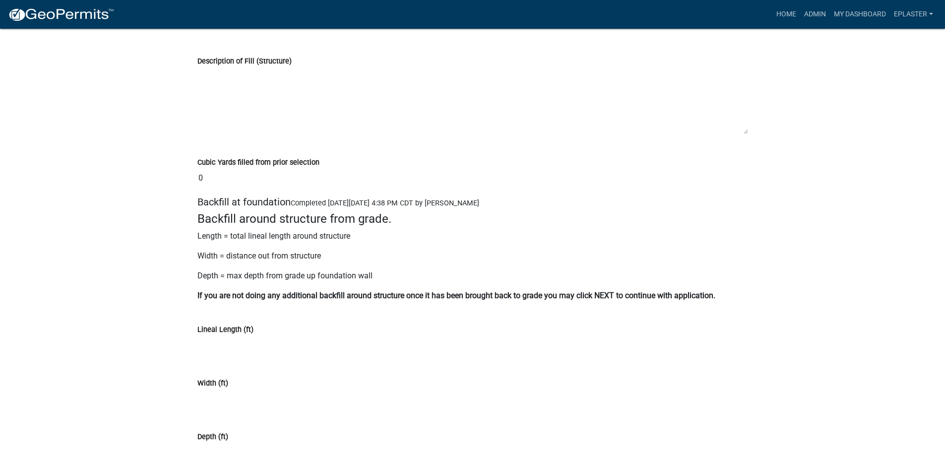
scroll to position [5350, 0]
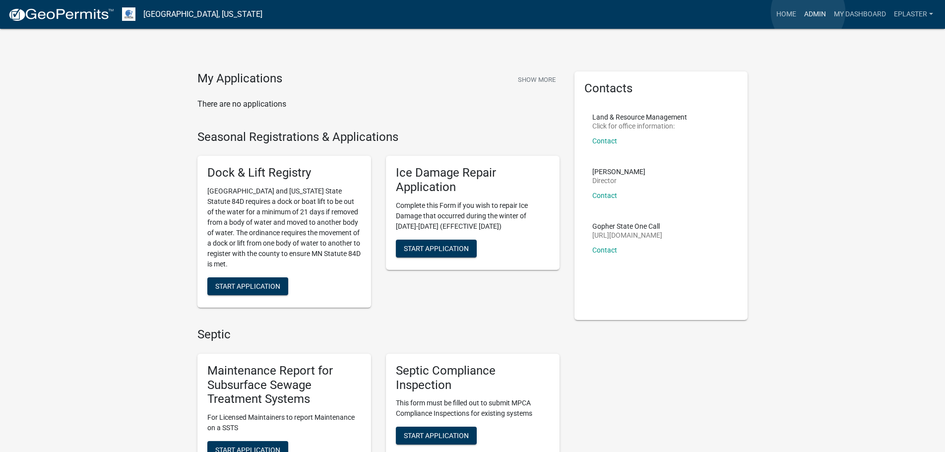
click at [808, 12] on link "Admin" at bounding box center [815, 14] width 30 height 19
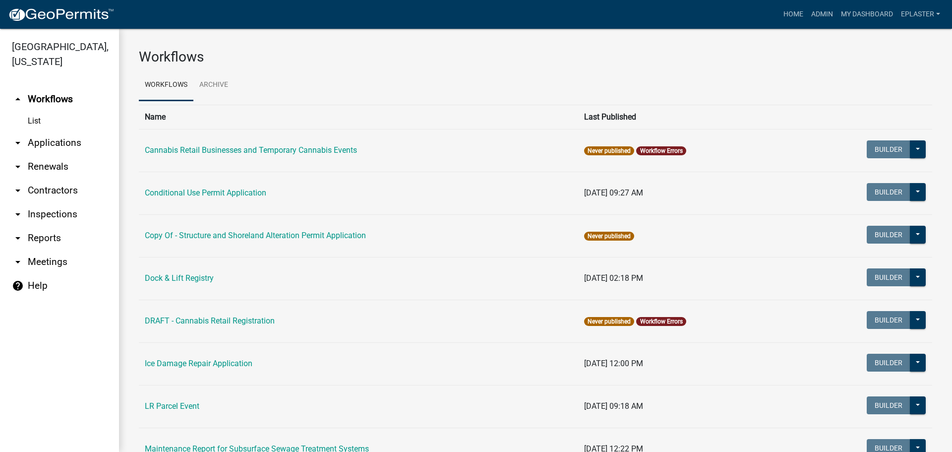
click at [48, 149] on link "arrow_drop_down Applications" at bounding box center [59, 143] width 119 height 24
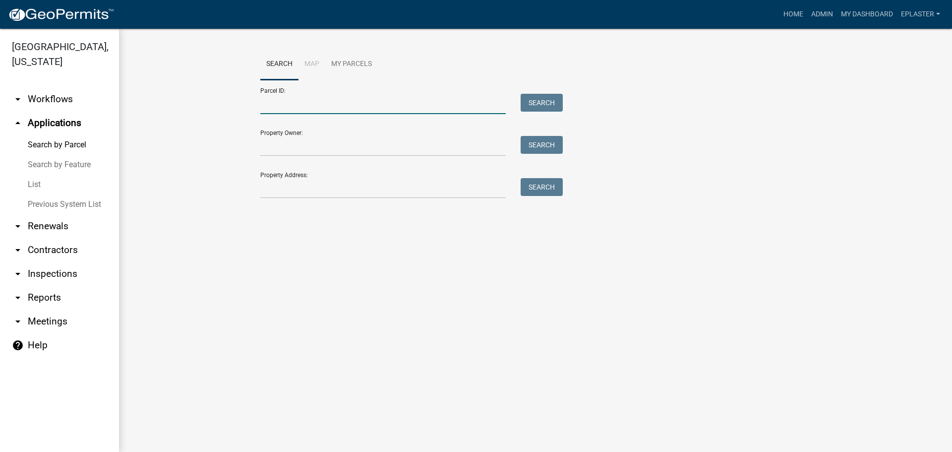
click at [329, 111] on input "Parcel ID:" at bounding box center [382, 104] width 245 height 20
paste input "17000992066000"
type input "17000992066000"
click at [533, 106] on button "Search" at bounding box center [542, 103] width 42 height 18
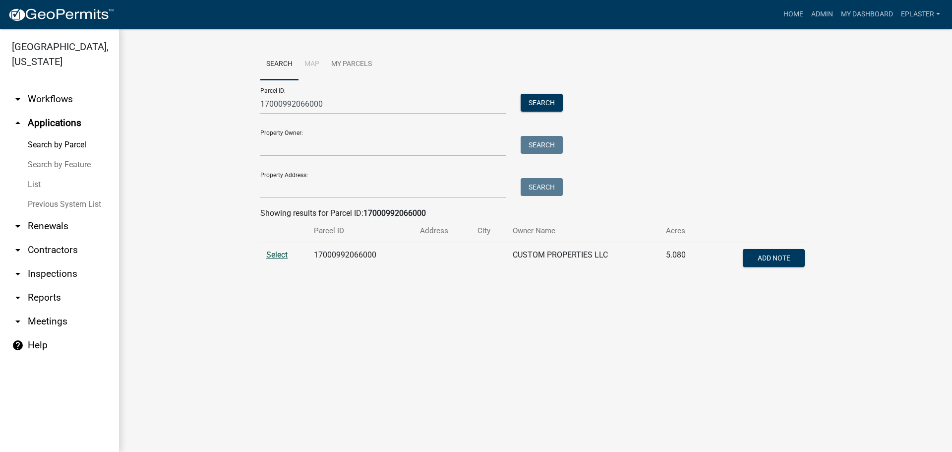
click at [274, 253] on span "Select" at bounding box center [276, 254] width 21 height 9
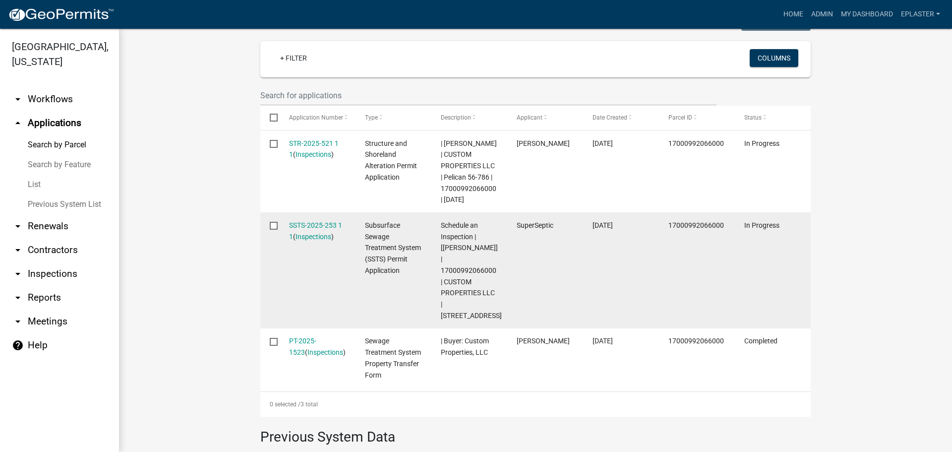
scroll to position [273, 0]
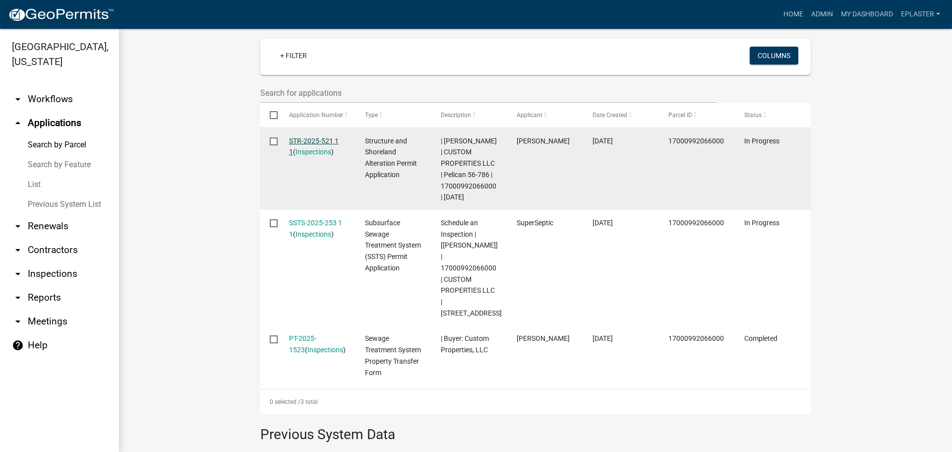
click at [315, 140] on link "STR-2025-521 1 1" at bounding box center [314, 146] width 50 height 19
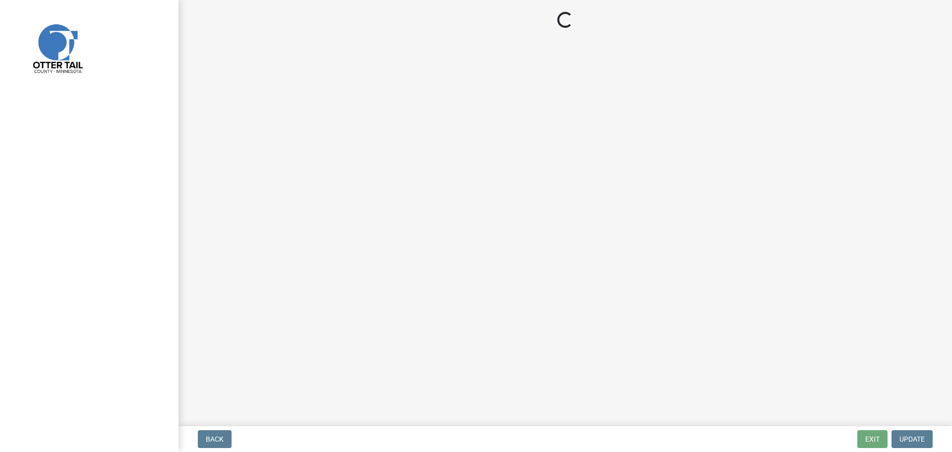
select select "710d5f49-2663-4e73-9718-d0c4e189f5ed"
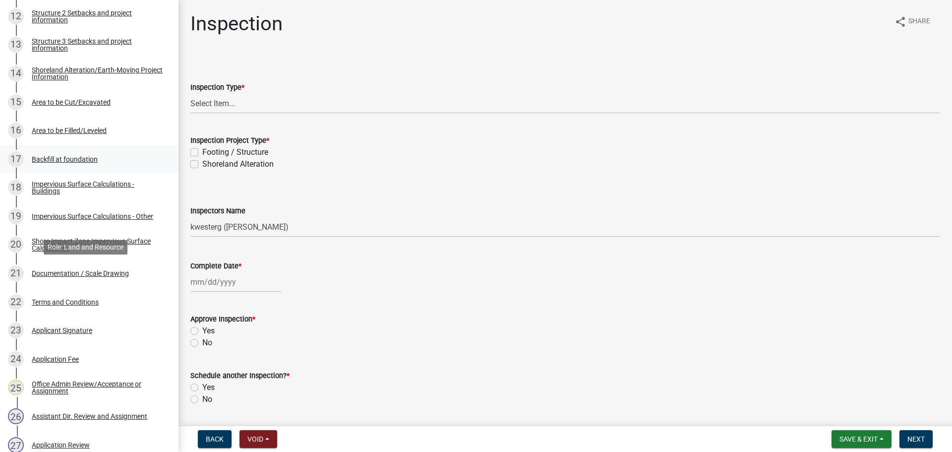
scroll to position [719, 0]
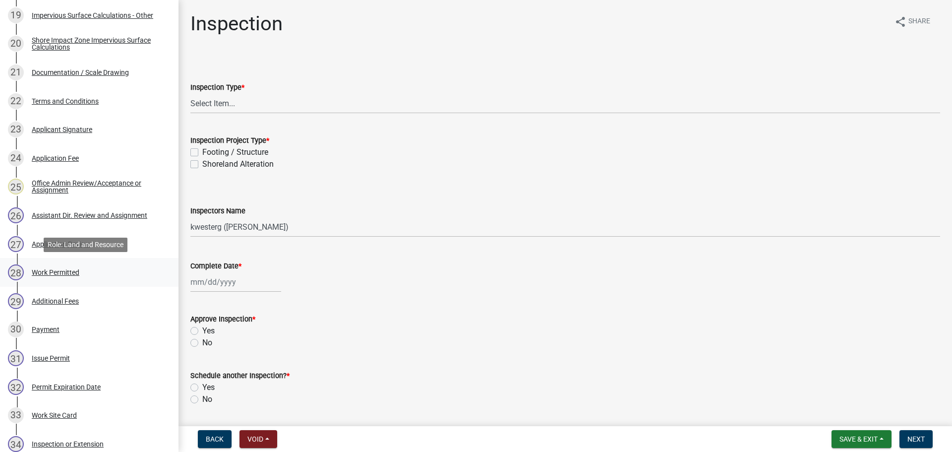
click at [127, 266] on div "28 Work Permitted" at bounding box center [85, 272] width 155 height 16
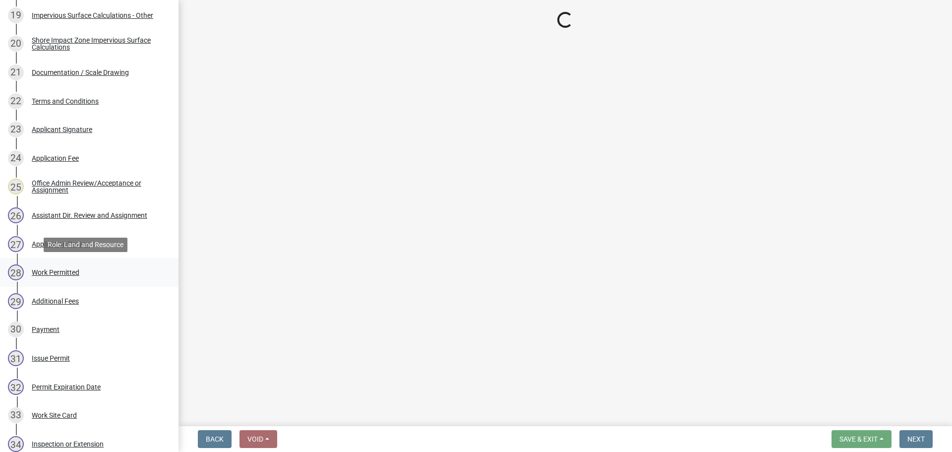
select select "ab2e7446-72a0-49c6-a36a-5181bad2fe68"
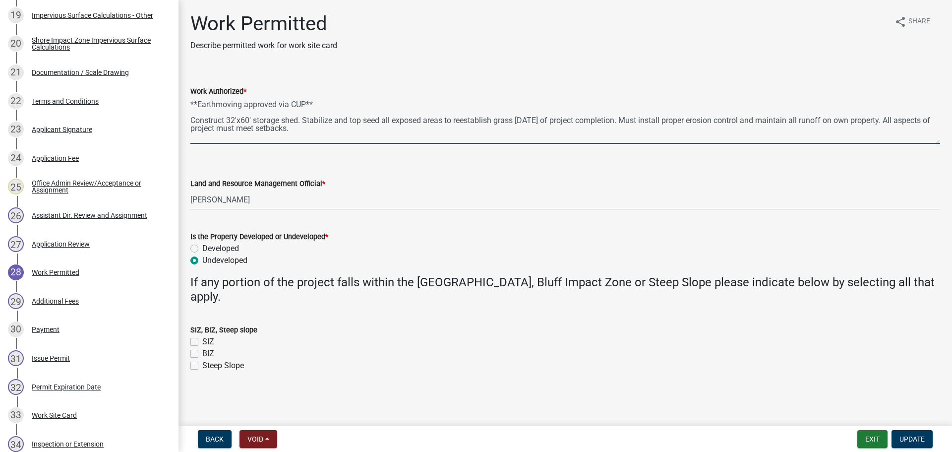
drag, startPoint x: 343, startPoint y: 130, endPoint x: 190, endPoint y: 100, distance: 156.3
click at [190, 100] on div "Work Authorized * **Earthmoving approved via CUP** Construct 32'x60' storage sh…" at bounding box center [565, 107] width 765 height 72
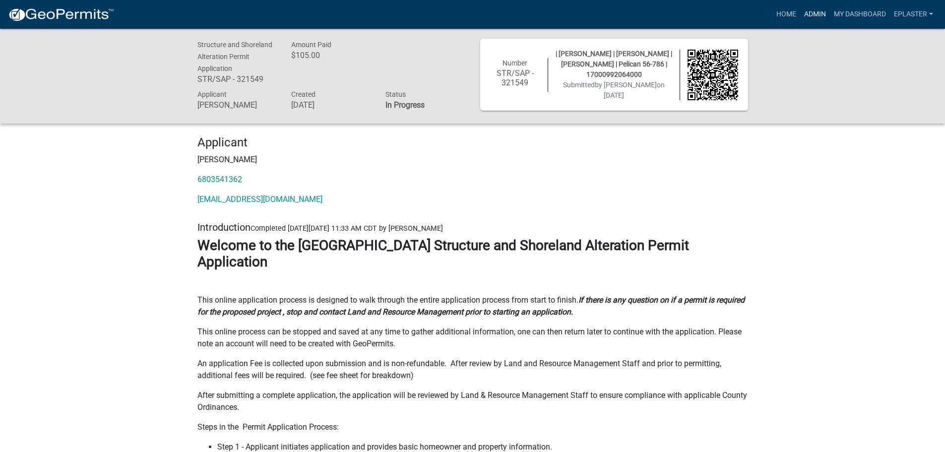
click at [807, 12] on link "Admin" at bounding box center [815, 14] width 30 height 19
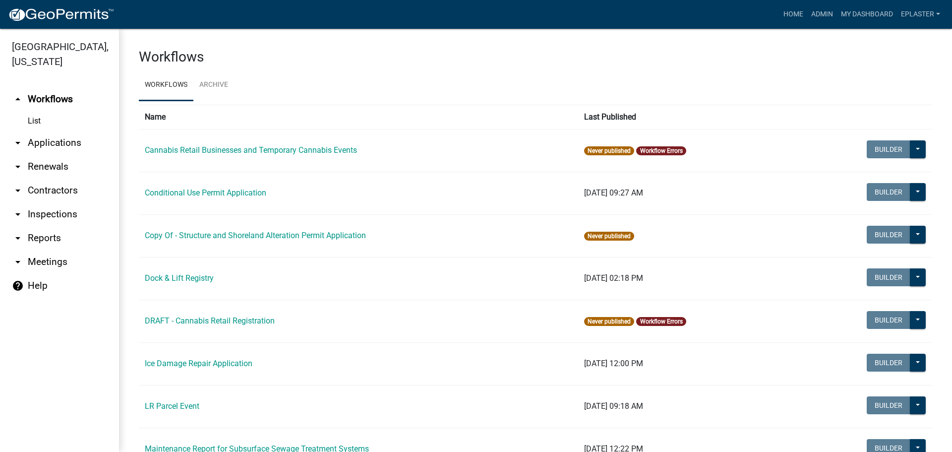
click at [30, 142] on link "arrow_drop_down Applications" at bounding box center [59, 143] width 119 height 24
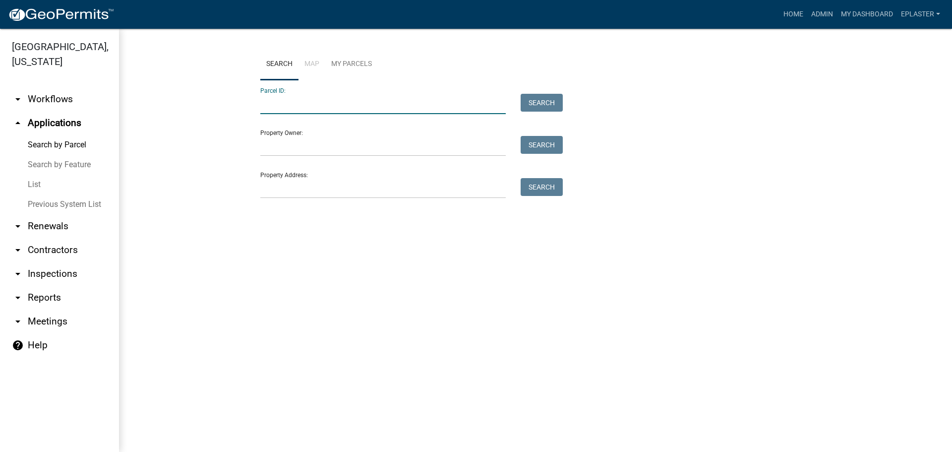
click at [286, 98] on input "Parcel ID:" at bounding box center [382, 104] width 245 height 20
paste input "**Earthmoving approved via CUP** Construct 32'x60' storage shed. Stabilize and …"
type input "**Earthmoving approved via CUP** Construct 32'x60' storage shed. Stabilize and …"
click at [485, 108] on input "**Earthmoving approved via CUP** Construct 32'x60' storage shed. Stabilize and …" at bounding box center [382, 104] width 245 height 20
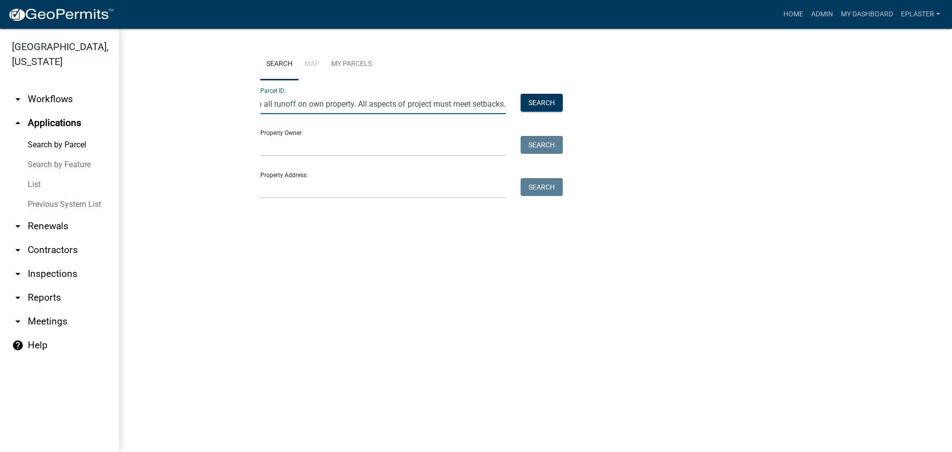
click at [485, 108] on input "**Earthmoving approved via CUP** Construct 32'x60' storage shed. Stabilize and …" at bounding box center [382, 104] width 245 height 20
paste input "17000992066000"
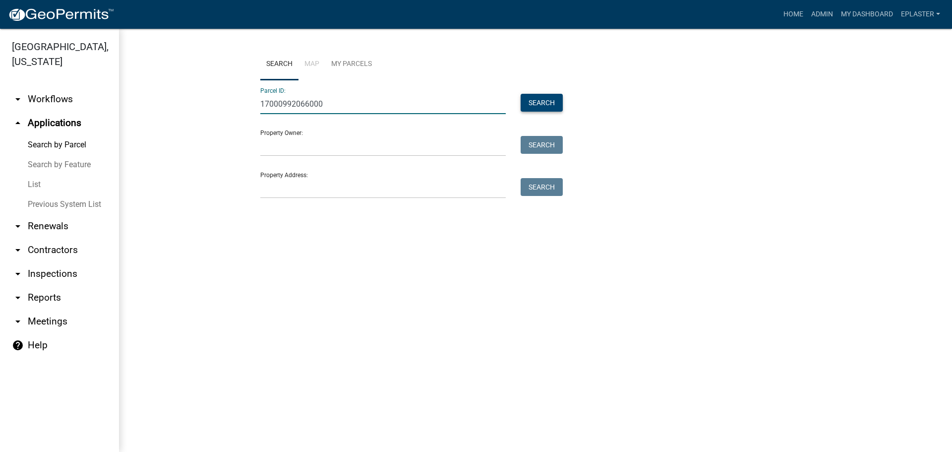
type input "17000992066000"
click at [541, 104] on button "Search" at bounding box center [542, 103] width 42 height 18
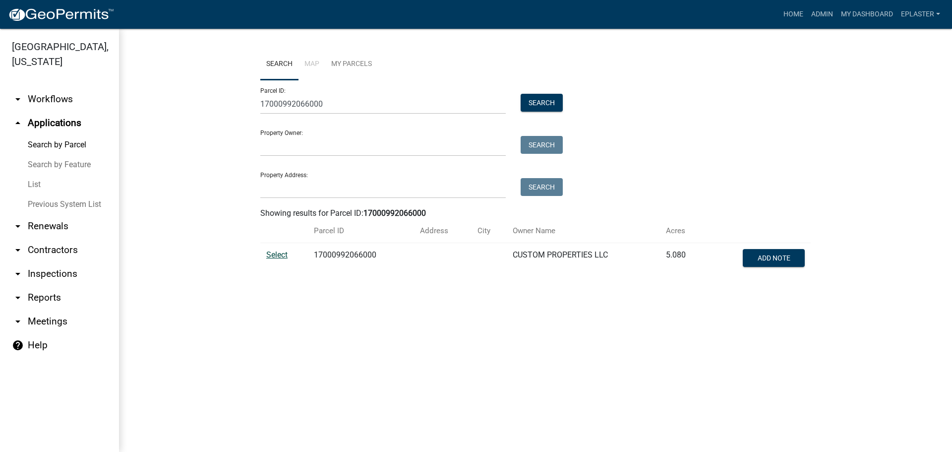
click at [280, 251] on span "Select" at bounding box center [276, 254] width 21 height 9
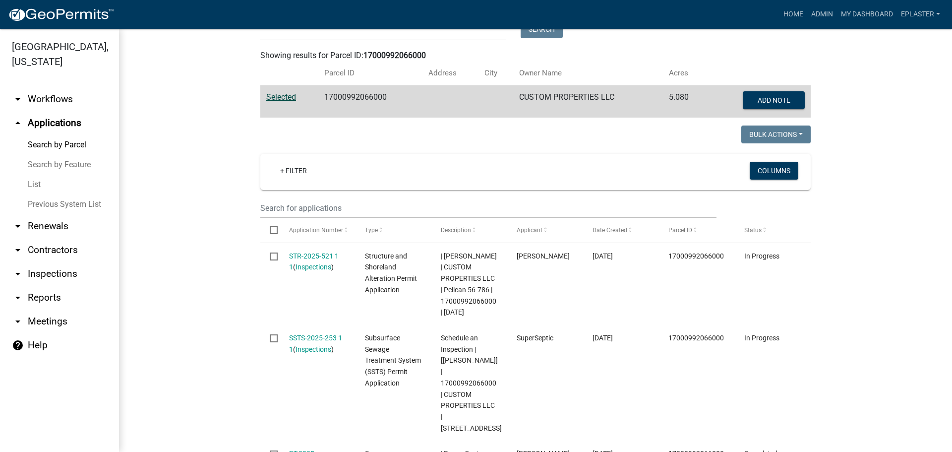
scroll to position [223, 0]
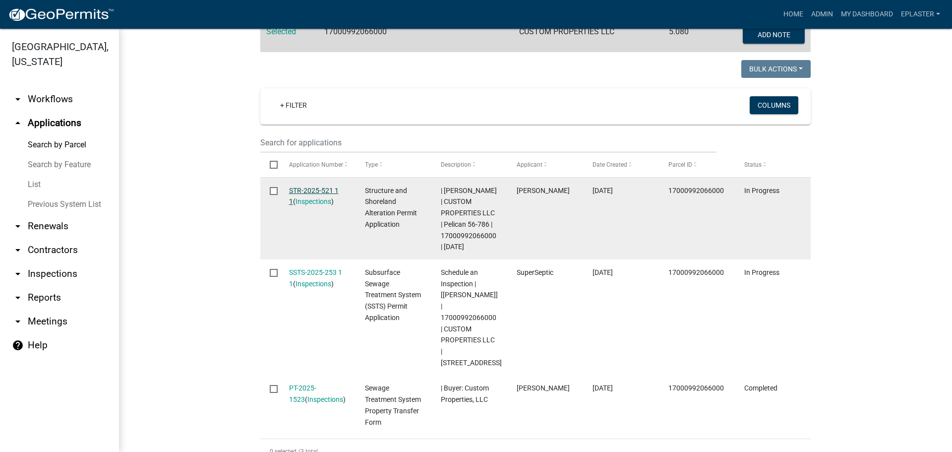
click at [322, 192] on link "STR-2025-521 1 1" at bounding box center [314, 195] width 50 height 19
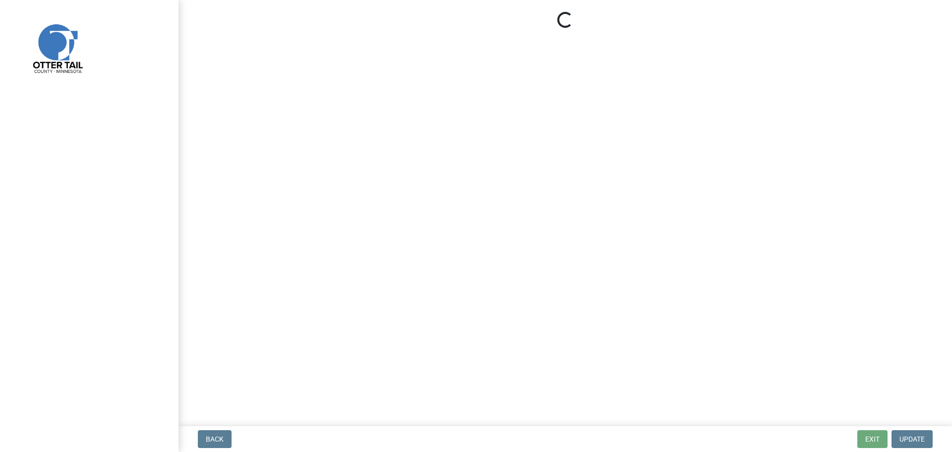
select select "710d5f49-2663-4e73-9718-d0c4e189f5ed"
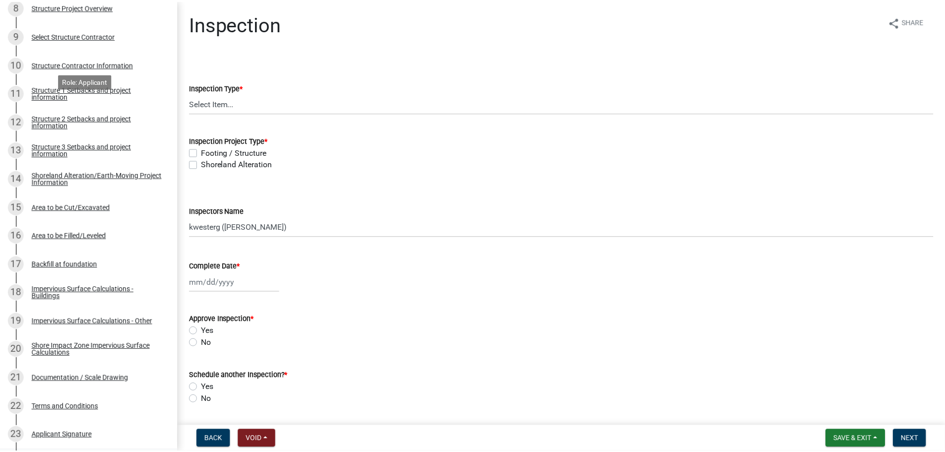
scroll to position [607, 0]
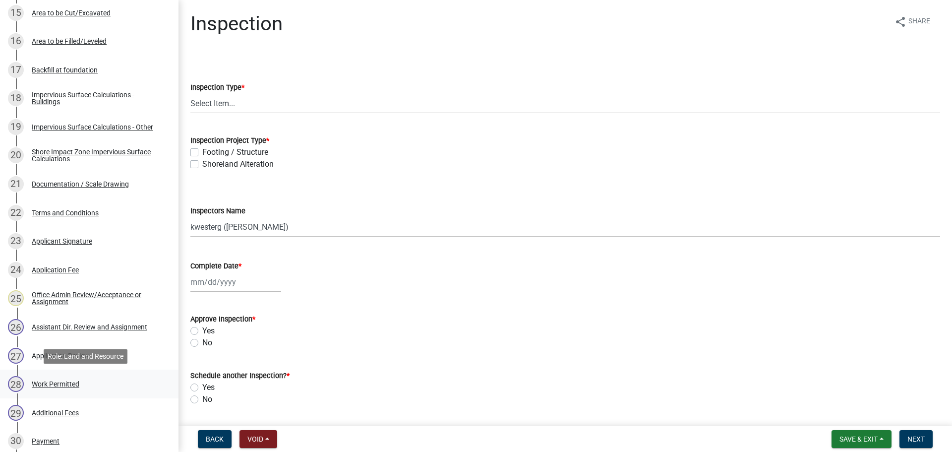
click at [58, 377] on div "28 Work Permitted" at bounding box center [85, 384] width 155 height 16
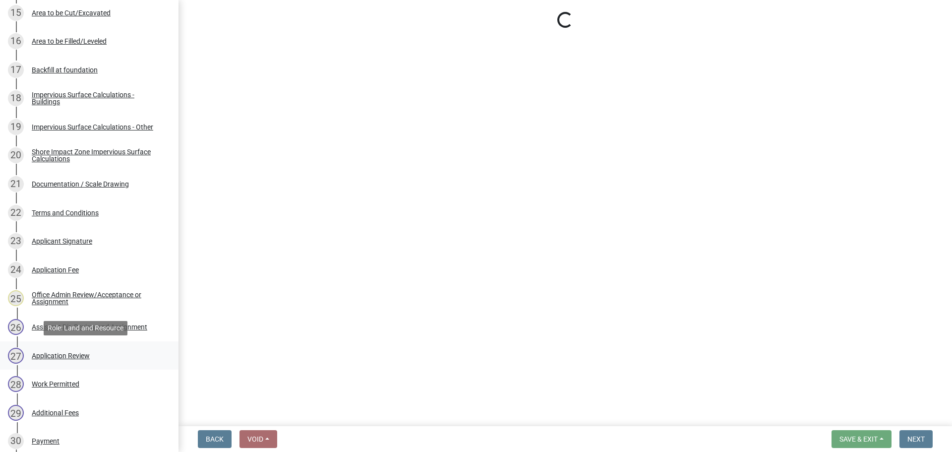
select select "ab2e7446-72a0-49c6-a36a-5181bad2fe68"
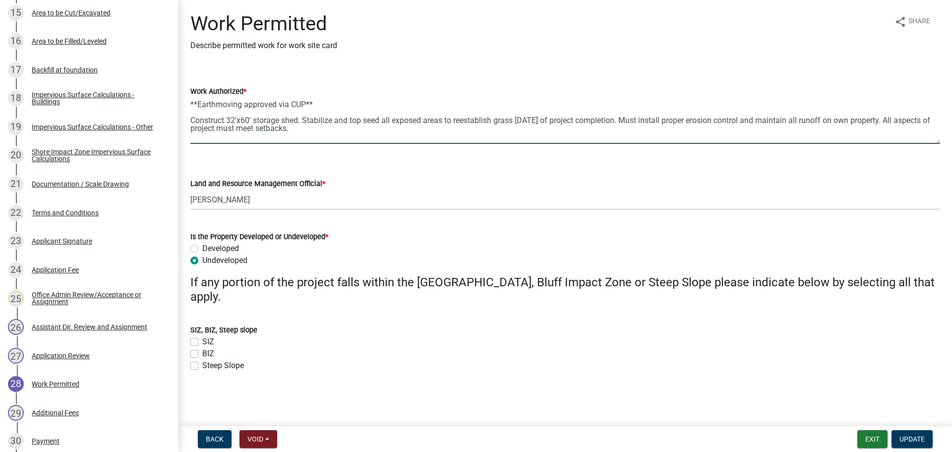
click at [297, 119] on textarea "**Earthmoving approved via CUP** Construct 32'x60' storage shed. Stabilize and …" at bounding box center [565, 120] width 750 height 47
type textarea "**Earthmoving approved via CUP** Construct 32'x60' storage shed on Unit 23. Sta…"
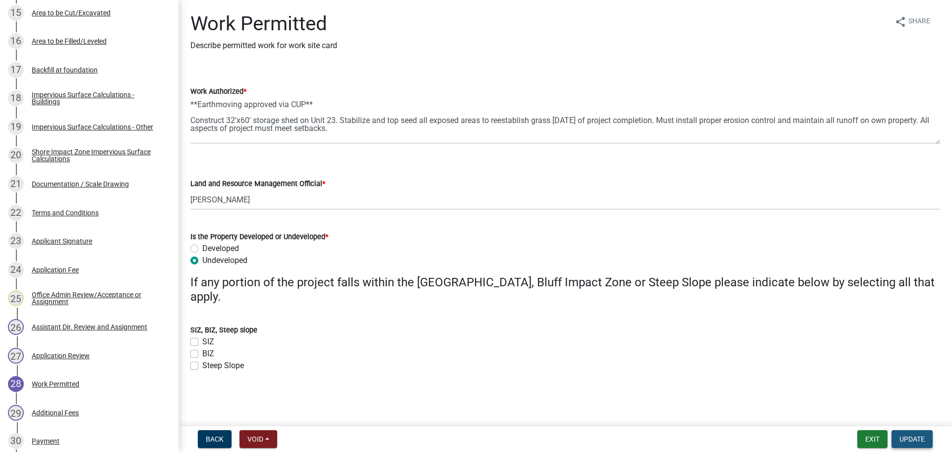
drag, startPoint x: 909, startPoint y: 440, endPoint x: 903, endPoint y: 435, distance: 7.4
click at [909, 440] on span "Update" at bounding box center [911, 439] width 25 height 8
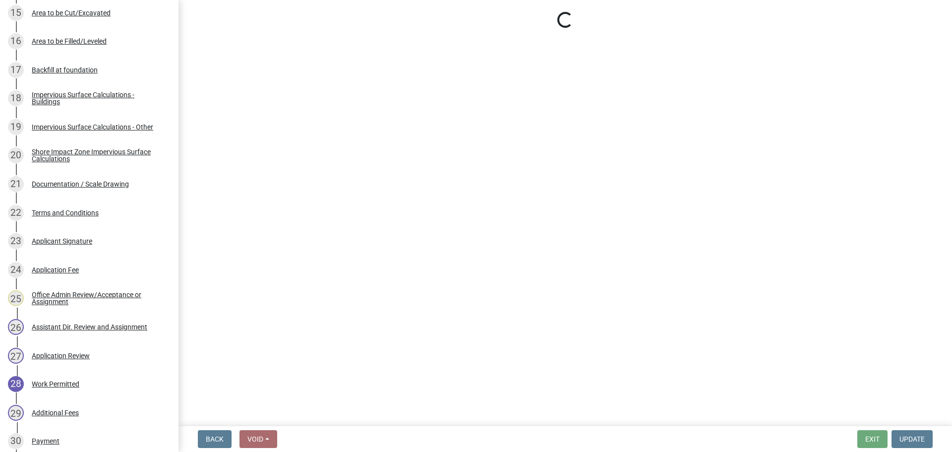
select select "710d5f49-2663-4e73-9718-d0c4e189f5ed"
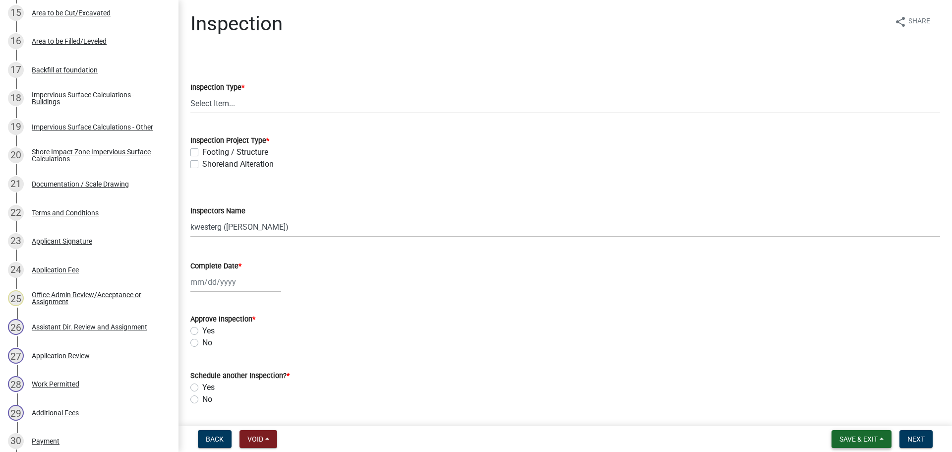
click at [865, 437] on span "Save & Exit" at bounding box center [858, 439] width 38 height 8
click at [847, 409] on button "Save & Exit" at bounding box center [851, 413] width 79 height 24
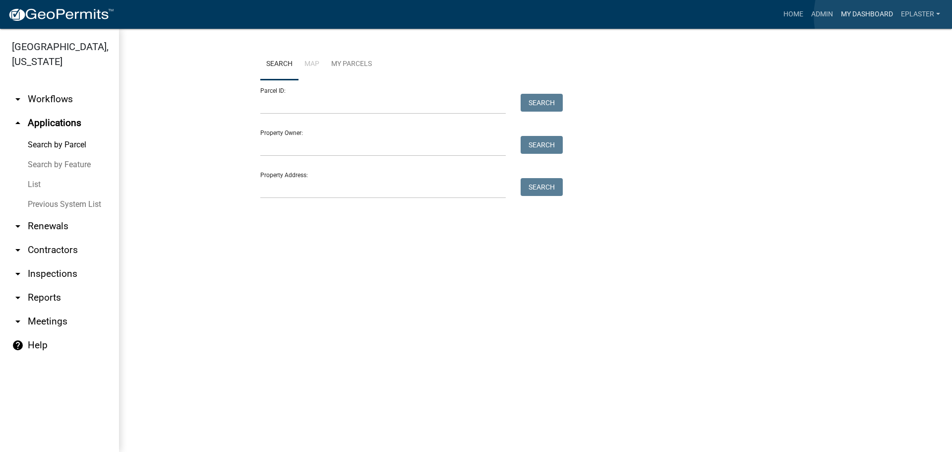
click at [889, 16] on link "My Dashboard" at bounding box center [867, 14] width 60 height 19
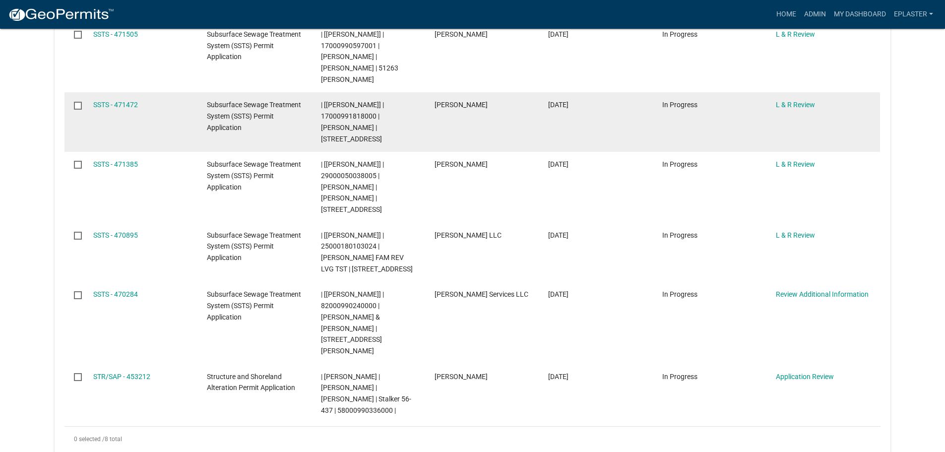
scroll to position [409, 0]
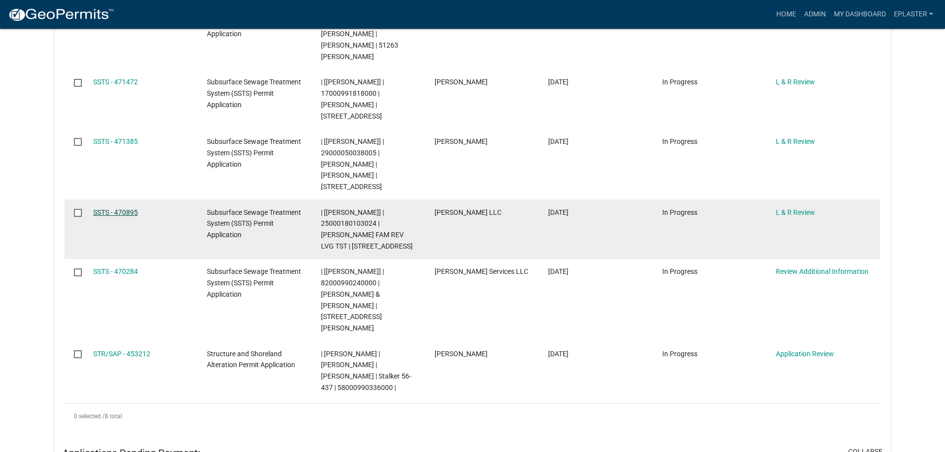
click at [121, 208] on link "SSTS - 470895" at bounding box center [115, 212] width 45 height 8
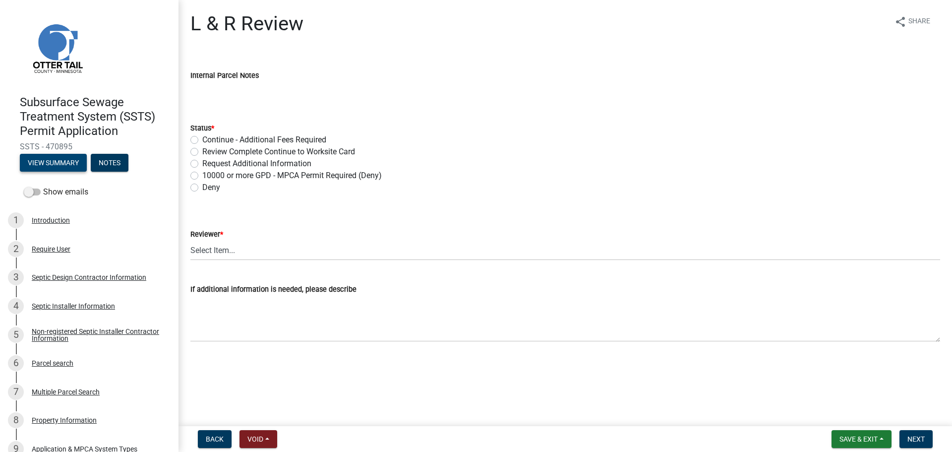
click at [26, 162] on button "View Summary" at bounding box center [53, 163] width 67 height 18
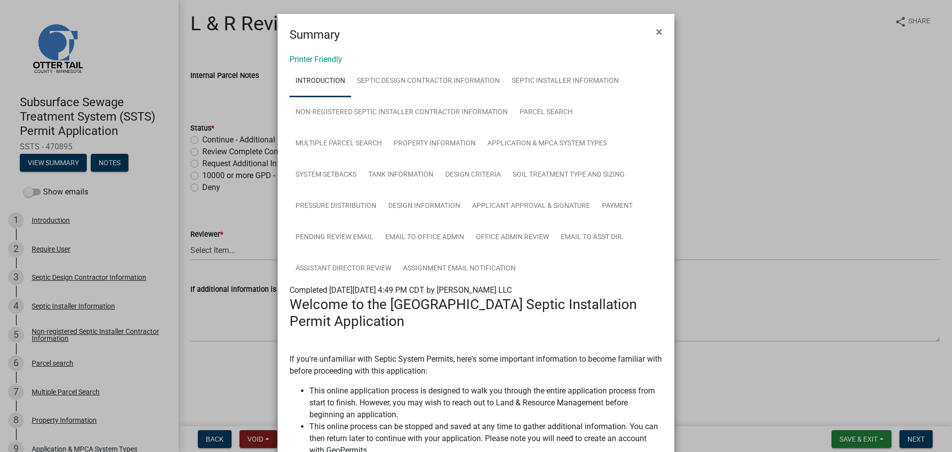
click at [318, 50] on div "Printer Friendly Introduction Septic Design Contractor Information Septic Insta…" at bounding box center [476, 459] width 397 height 830
click at [313, 62] on link "Printer Friendly" at bounding box center [316, 59] width 53 height 9
click at [656, 32] on span "×" at bounding box center [659, 32] width 6 height 14
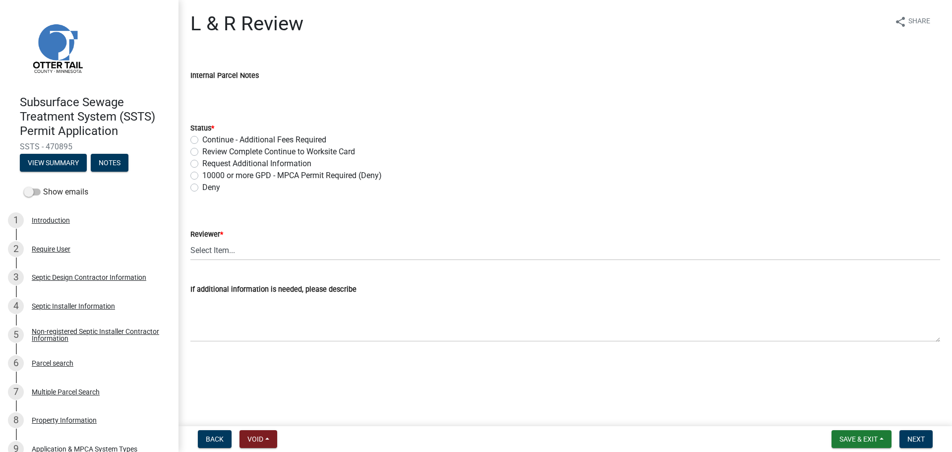
click at [198, 152] on div "Review Complete Continue to Worksite Card" at bounding box center [565, 152] width 750 height 12
click at [191, 147] on div "Review Complete Continue to Worksite Card" at bounding box center [565, 152] width 750 height 12
click at [202, 154] on label "Review Complete Continue to Worksite Card" at bounding box center [278, 152] width 153 height 12
click at [202, 152] on input "Review Complete Continue to Worksite Card" at bounding box center [205, 149] width 6 height 6
radio input "true"
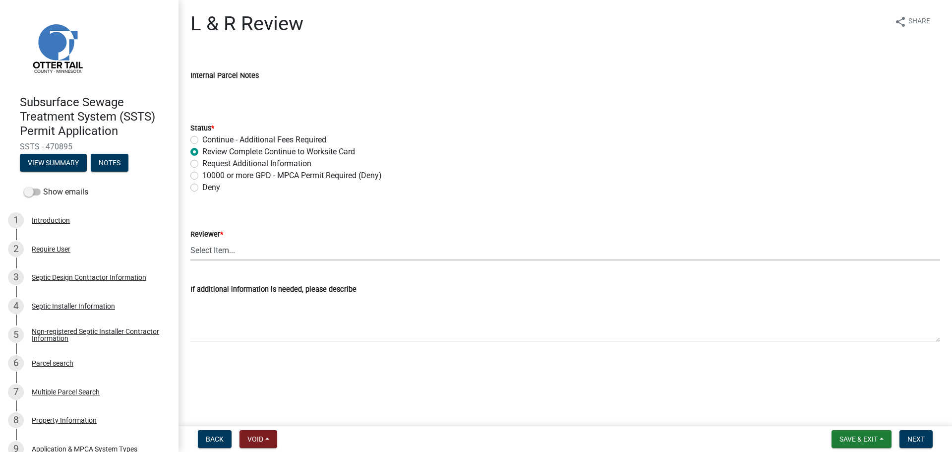
click at [197, 251] on select "Select Item... Alexis Newark Andrea Perales Brittany Tollefson Elizabeth Plaste…" at bounding box center [565, 250] width 750 height 20
click at [190, 240] on select "Select Item... Alexis Newark Andrea Perales Brittany Tollefson Elizabeth Plaste…" at bounding box center [565, 250] width 750 height 20
select select "bef7bfac-0505-4ed4-90ff-47b6907fb5e6"
click at [923, 435] on span "Next" at bounding box center [915, 439] width 17 height 8
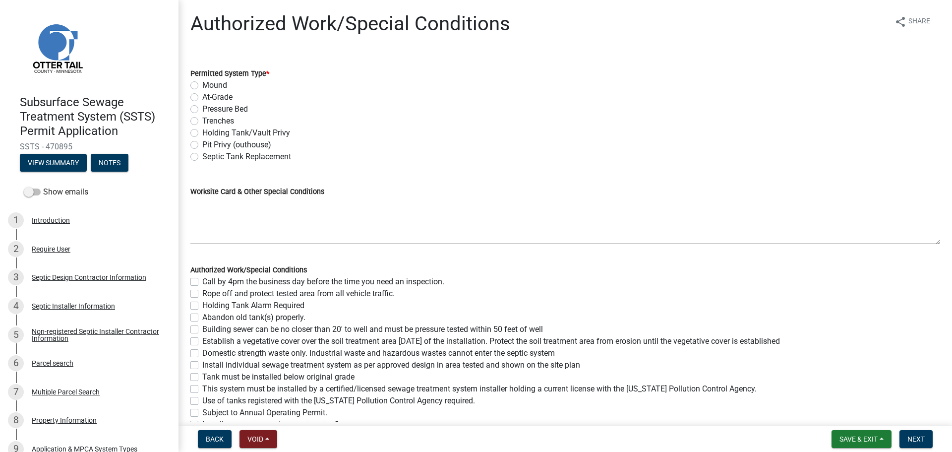
click at [202, 85] on label "Mound" at bounding box center [214, 85] width 25 height 12
click at [202, 85] on input "Mound" at bounding box center [205, 82] width 6 height 6
radio input "true"
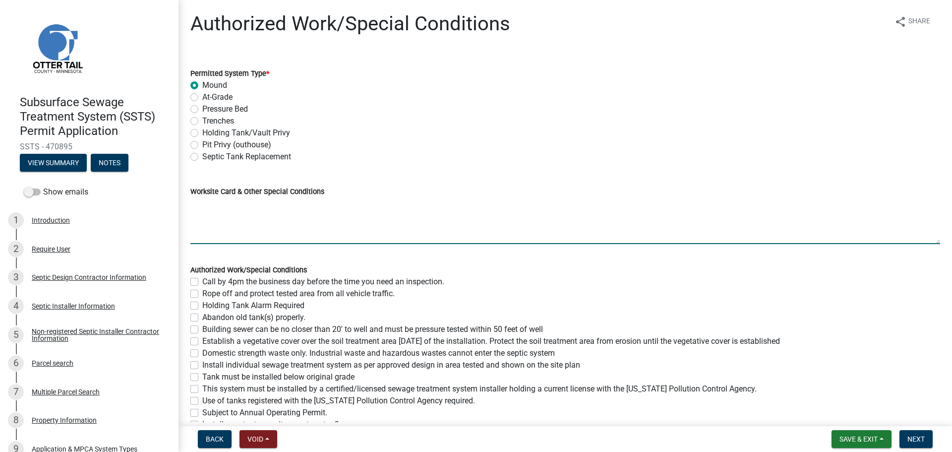
click at [207, 200] on textarea "Worksite Card & Other Special Conditions" at bounding box center [565, 220] width 750 height 47
paste textarea "# bedroom- TYPE Mound Install SIZE septic/lift tank LxW rock bed, LxW S.A.A, # …"
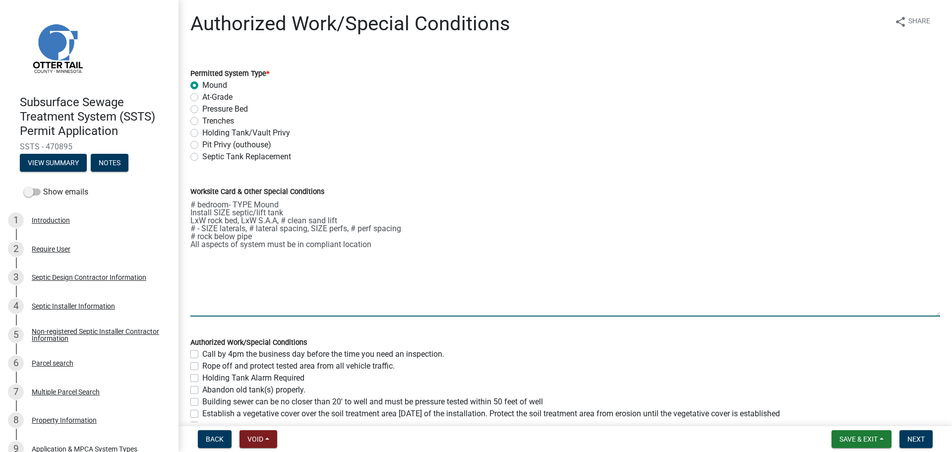
drag, startPoint x: 930, startPoint y: 240, endPoint x: 917, endPoint y: 313, distance: 73.5
click at [917, 313] on textarea "# bedroom- TYPE Mound Install SIZE septic/lift tank LxW rock bed, LxW S.A.A, # …" at bounding box center [565, 256] width 750 height 119
click at [196, 202] on textarea "# bedroom- TYPE Mound Install SIZE septic/lift tank LxW rock bed, LxW S.A.A, # …" at bounding box center [565, 256] width 750 height 119
click at [251, 201] on textarea "2 bedroom- TYPE Mound Install SIZE septic/lift tank LxW rock bed, LxW S.A.A, # …" at bounding box center [565, 256] width 750 height 119
click at [229, 213] on textarea "2 bedroom- Type I Mound Install SIZE septic/lift tank LxW rock bed, LxW S.A.A, …" at bounding box center [565, 256] width 750 height 119
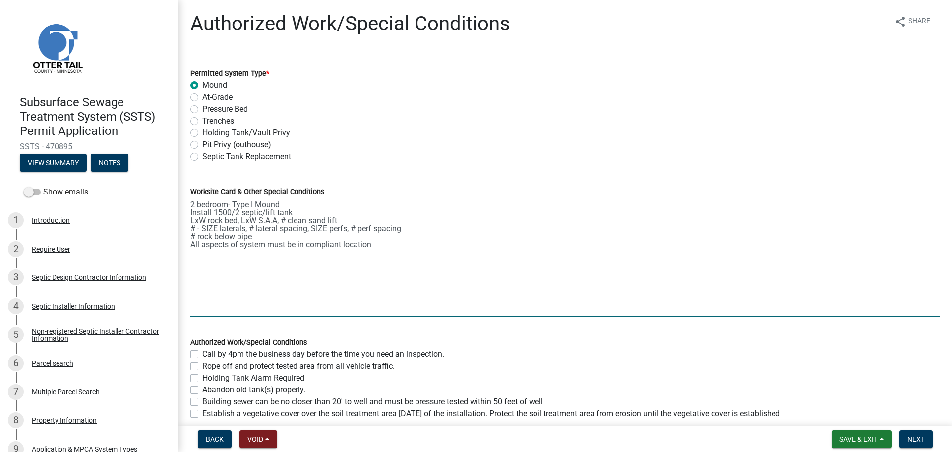
click at [202, 219] on textarea "2 bedroom- Type I Mound Install 1500/2 septic/lift tank LxW rock bed, LxW S.A.A…" at bounding box center [565, 256] width 750 height 119
click at [193, 228] on textarea "2 bedroom- Type I Mound Install 1500/2 septic/lift tank 10'x25' rock bed, 26'x2…" at bounding box center [565, 256] width 750 height 119
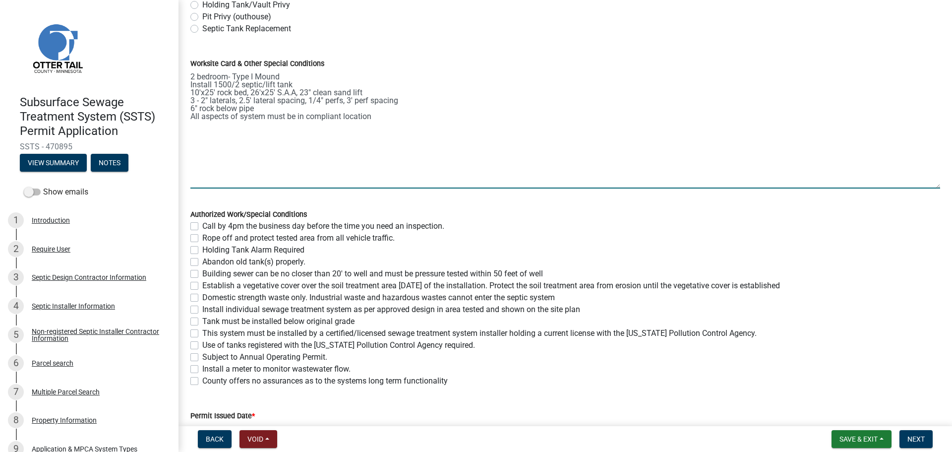
scroll to position [149, 0]
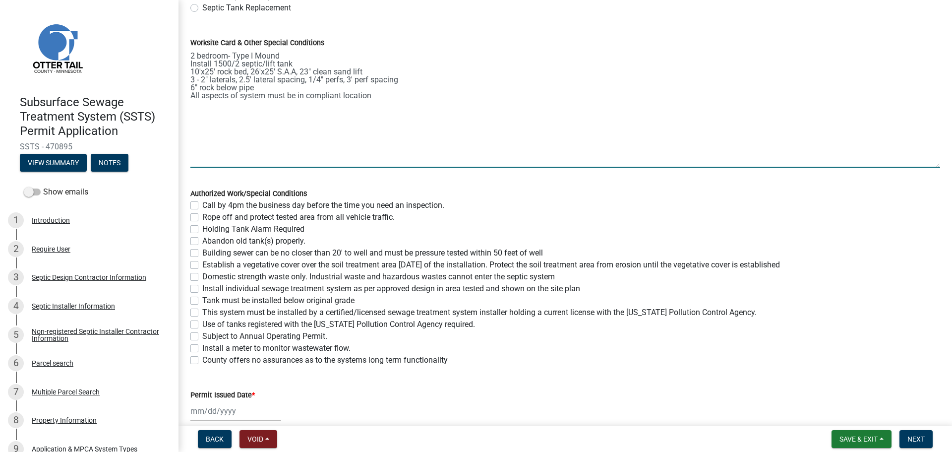
type textarea "2 bedroom- Type I Mound Install 1500/2 septic/lift tank 10'x25' rock bed, 26'x2…"
click at [202, 204] on label "Call by 4pm the business day before the time you need an inspection." at bounding box center [323, 205] width 242 height 12
click at [202, 204] on input "Call by 4pm the business day before the time you need an inspection." at bounding box center [205, 202] width 6 height 6
checkbox input "true"
checkbox input "false"
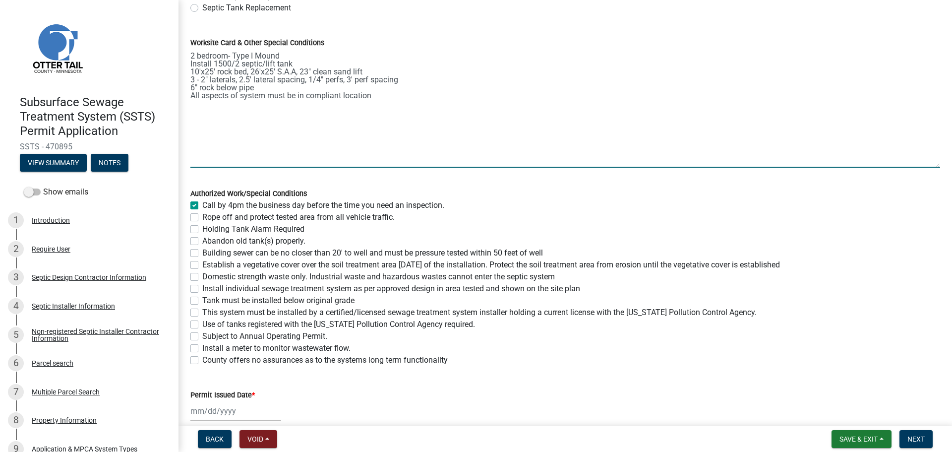
checkbox input "false"
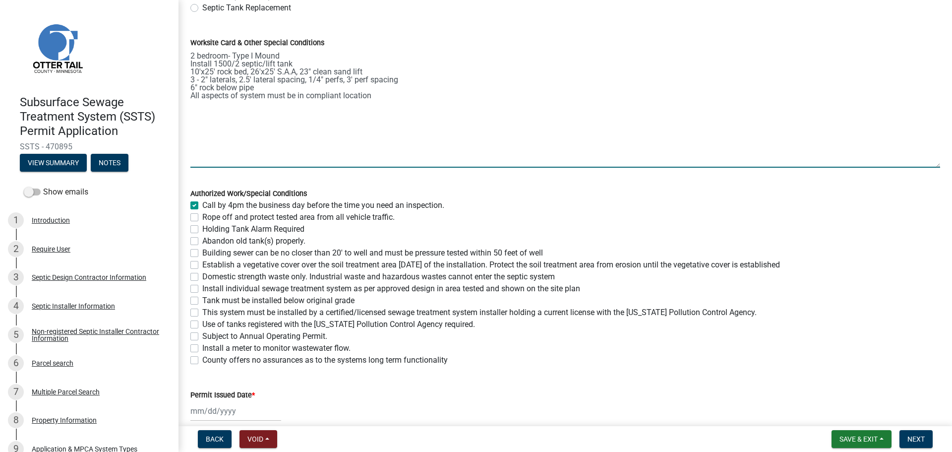
checkbox input "false"
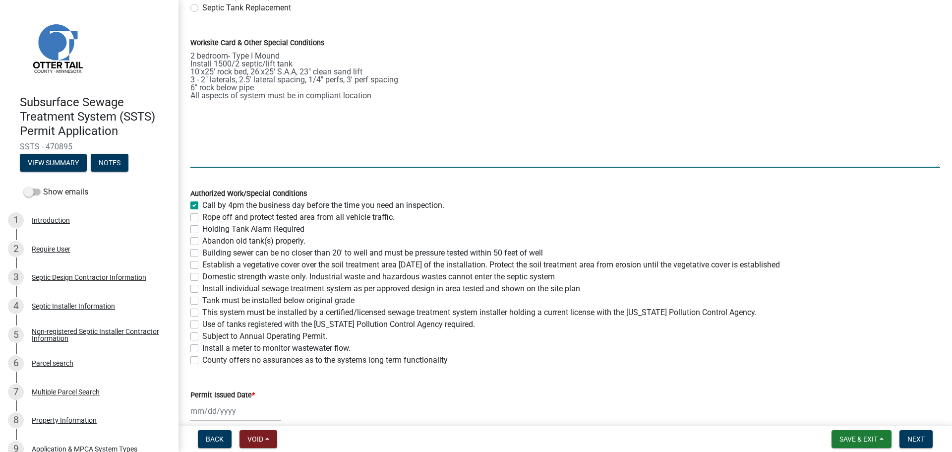
checkbox input "false"
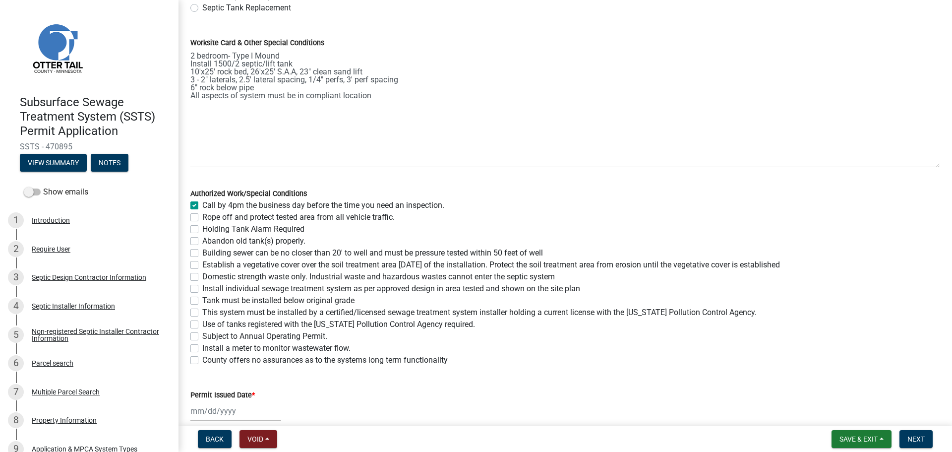
click at [202, 218] on label "Rope off and protect tested area from all vehicle traffic." at bounding box center [298, 217] width 192 height 12
click at [202, 218] on input "Rope off and protect tested area from all vehicle traffic." at bounding box center [205, 214] width 6 height 6
checkbox input "true"
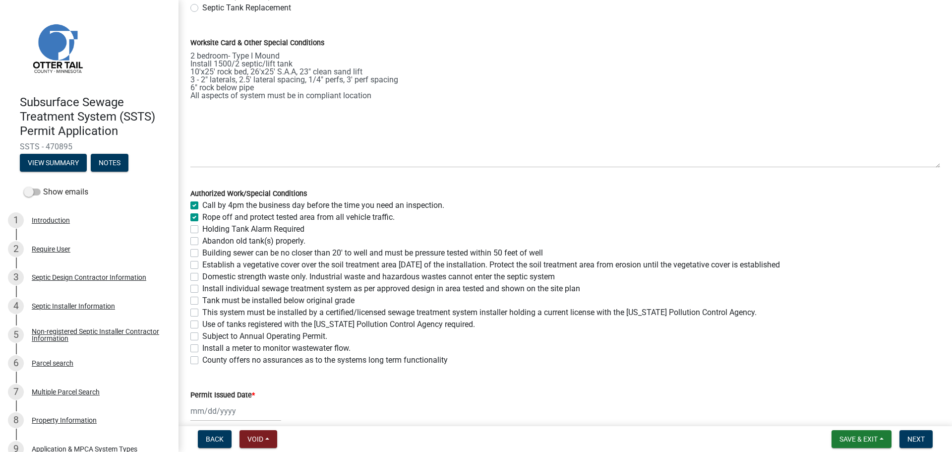
checkbox input "false"
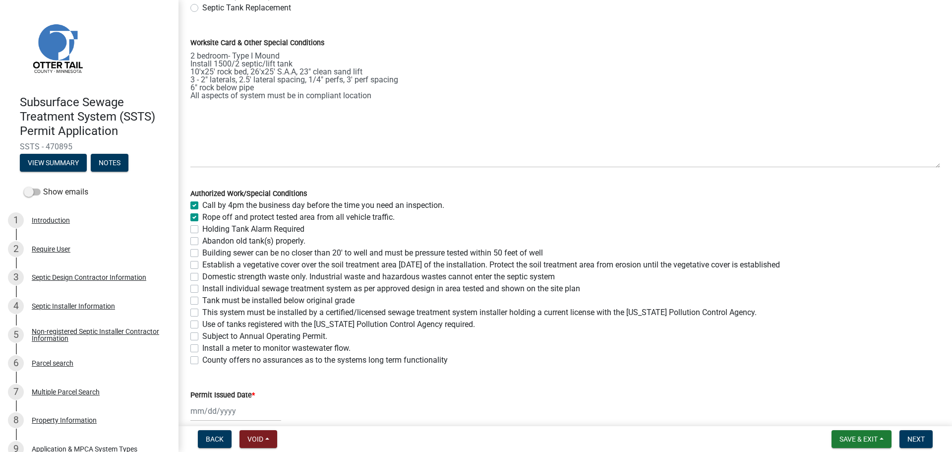
checkbox input "false"
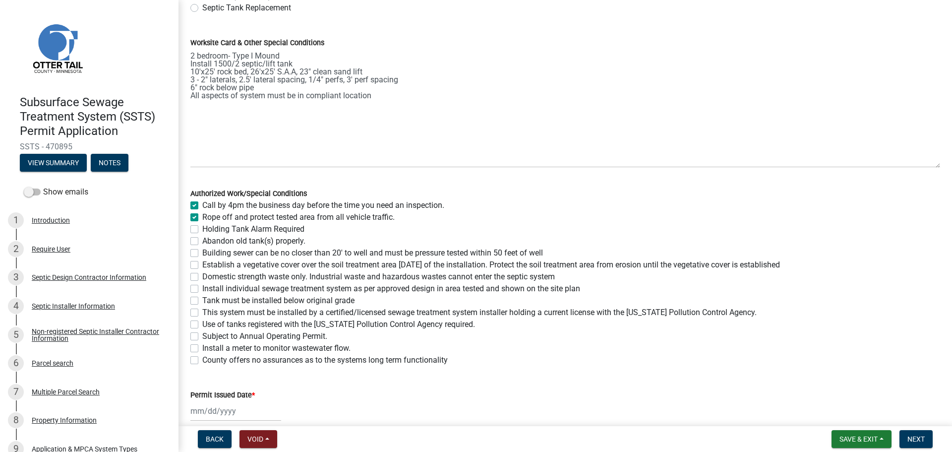
checkbox input "false"
click at [202, 252] on label "Building sewer can be no closer than 20' to well and must be pressure tested wi…" at bounding box center [372, 253] width 341 height 12
click at [202, 252] on input "Building sewer can be no closer than 20' to well and must be pressure tested wi…" at bounding box center [205, 250] width 6 height 6
checkbox input "true"
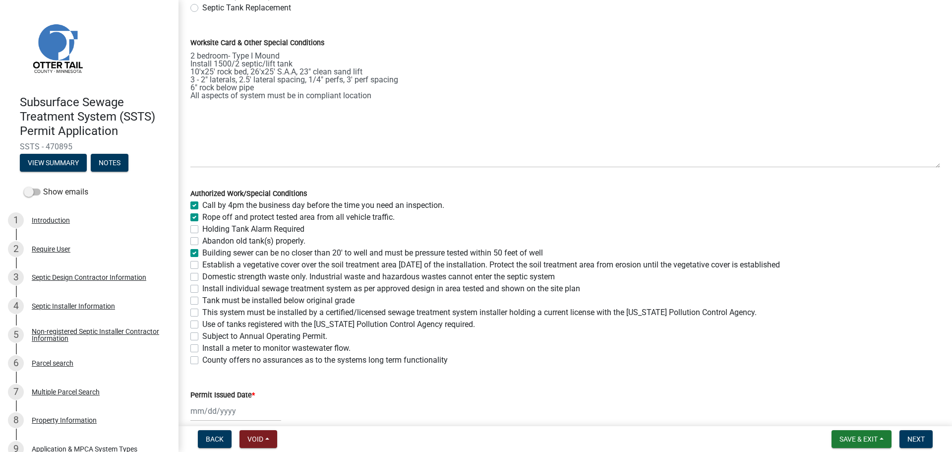
checkbox input "true"
checkbox input "false"
checkbox input "true"
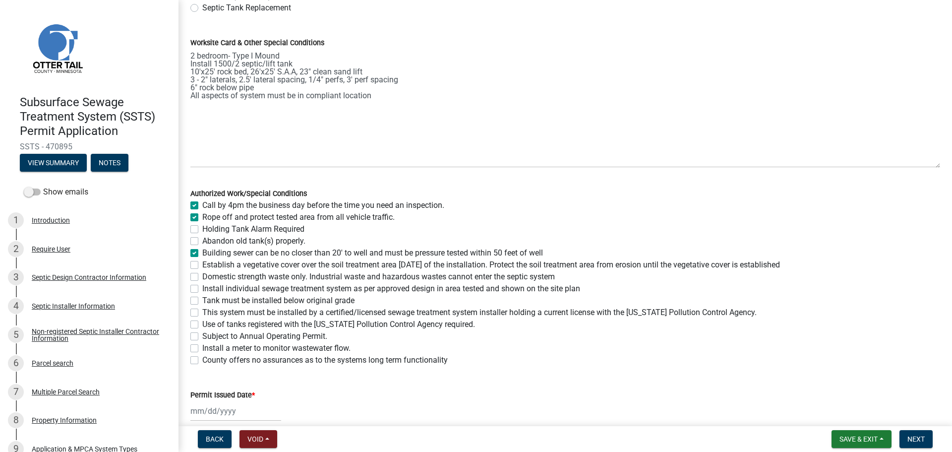
checkbox input "false"
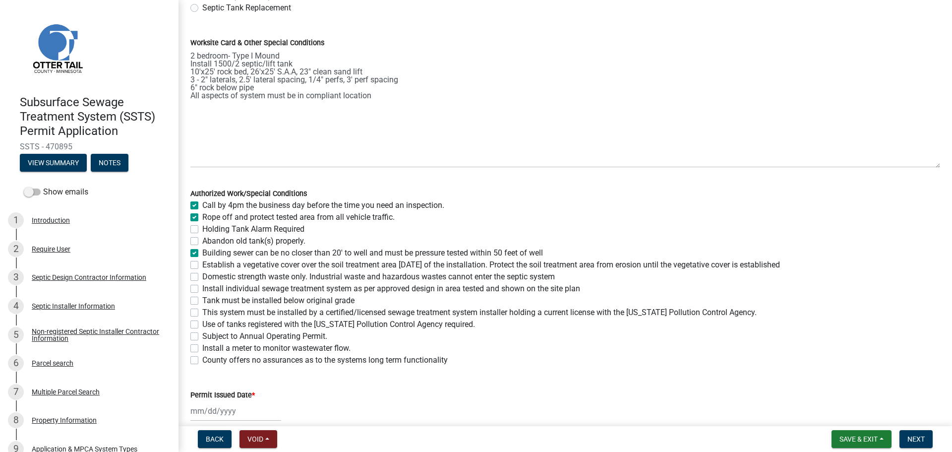
checkbox input "false"
click at [202, 267] on label "Establish a vegetative cover over the soil treatment area within 30 days of the…" at bounding box center [491, 265] width 578 height 12
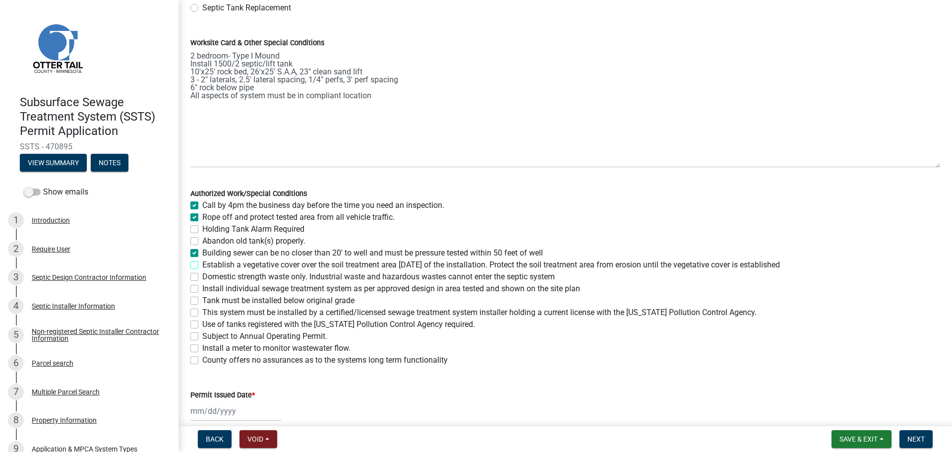
click at [202, 265] on input "Establish a vegetative cover over the soil treatment area within 30 days of the…" at bounding box center [205, 262] width 6 height 6
checkbox input "true"
checkbox input "false"
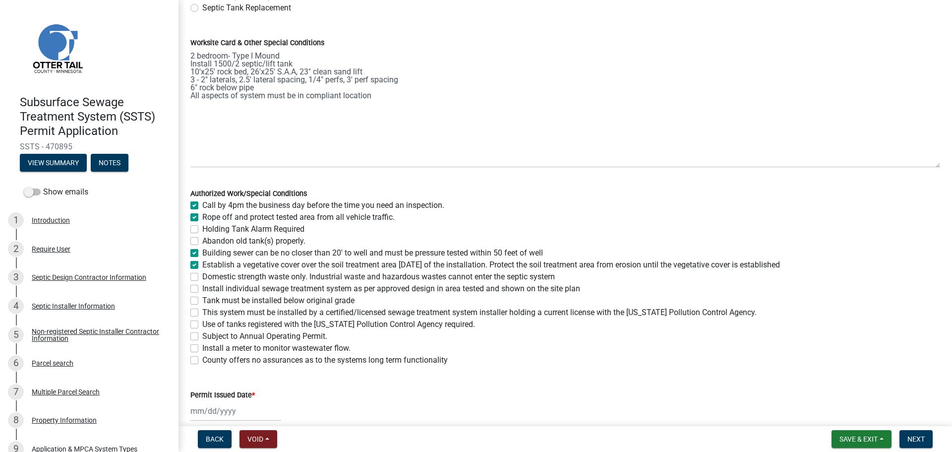
checkbox input "false"
checkbox input "true"
checkbox input "false"
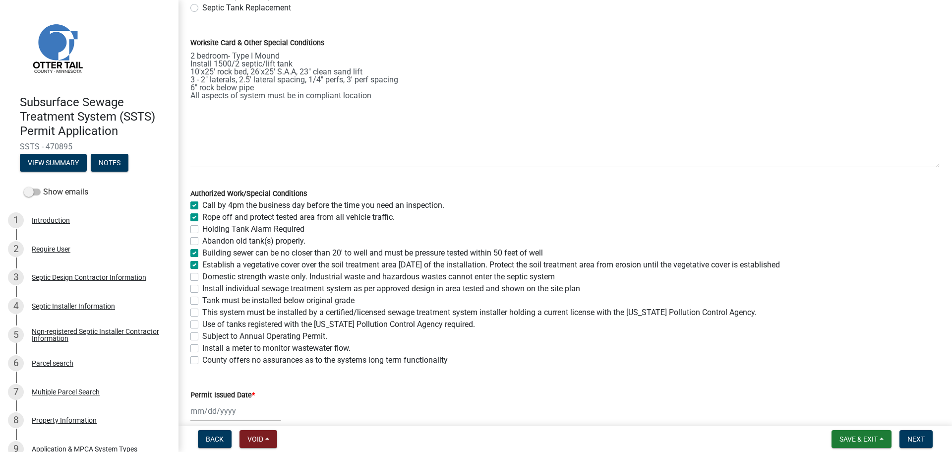
checkbox input "false"
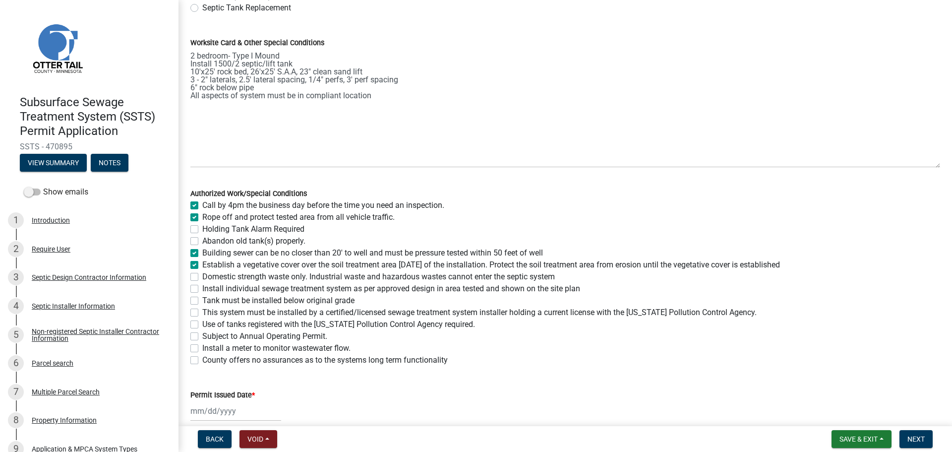
checkbox input "false"
click at [202, 279] on label "Domestic strength waste only. Industrial waste and hazardous wastes cannot ente…" at bounding box center [378, 277] width 353 height 12
click at [202, 277] on input "Domestic strength waste only. Industrial waste and hazardous wastes cannot ente…" at bounding box center [205, 274] width 6 height 6
checkbox input "true"
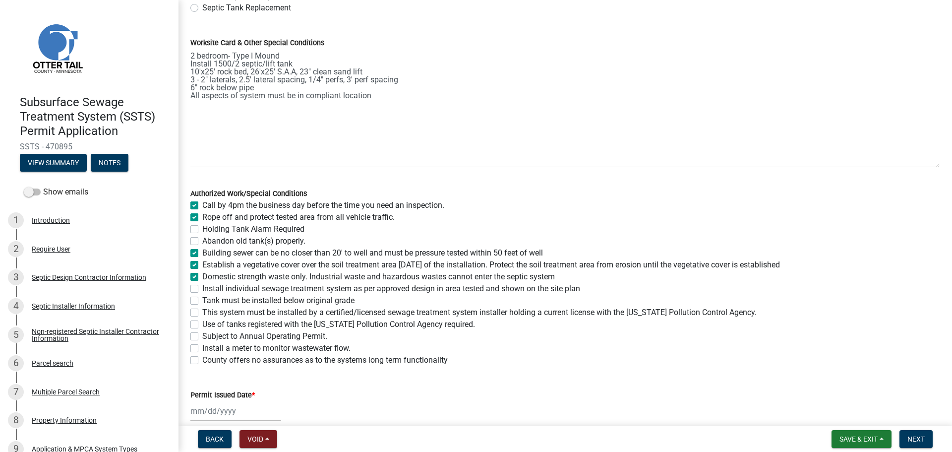
checkbox input "true"
checkbox input "false"
checkbox input "true"
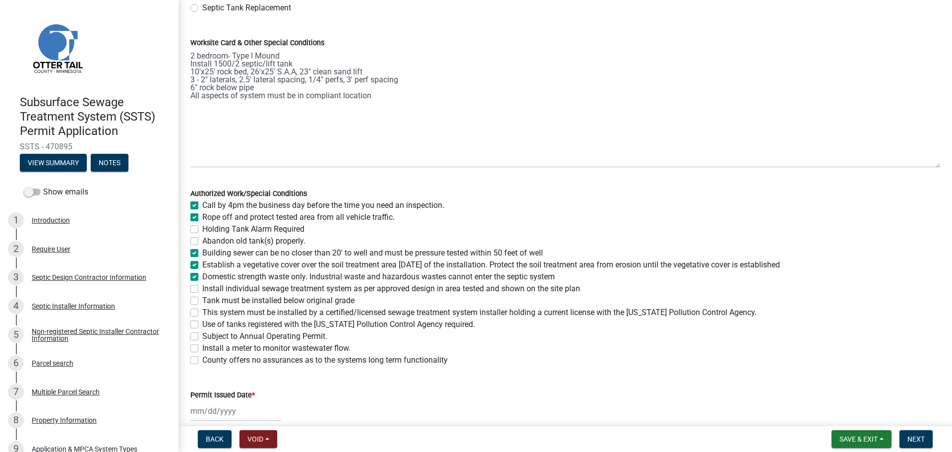
checkbox input "true"
checkbox input "false"
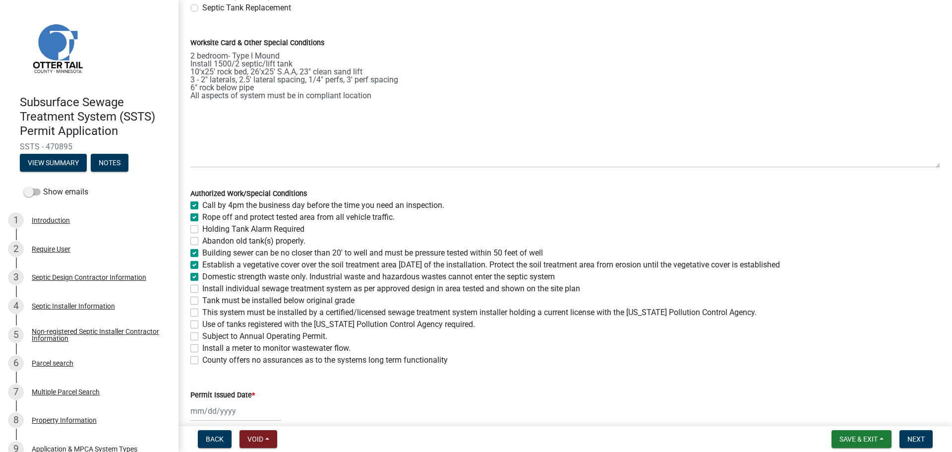
checkbox input "false"
click at [202, 290] on label "Install individual sewage treatment system as per approved design in area teste…" at bounding box center [391, 289] width 378 height 12
click at [202, 289] on input "Install individual sewage treatment system as per approved design in area teste…" at bounding box center [205, 286] width 6 height 6
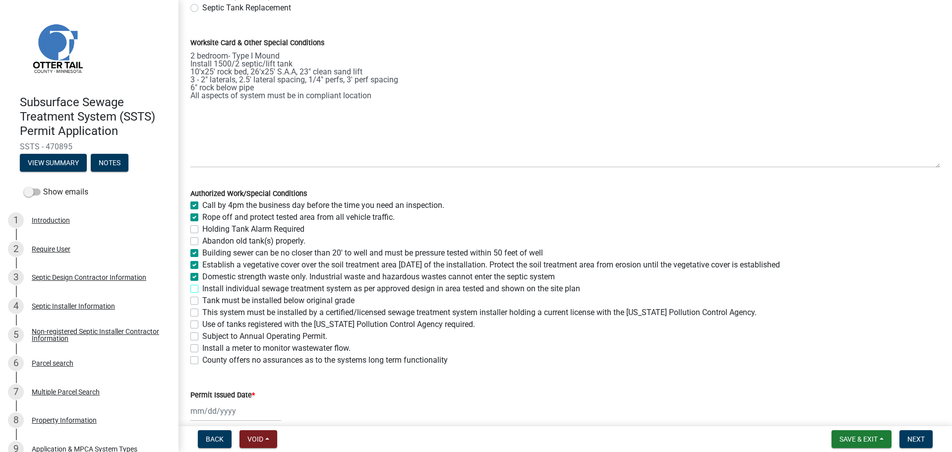
checkbox input "true"
checkbox input "false"
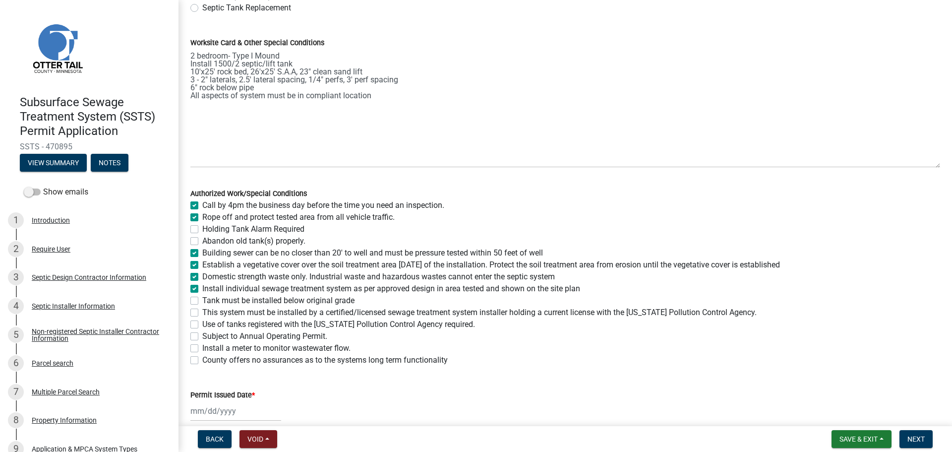
checkbox input "true"
checkbox input "false"
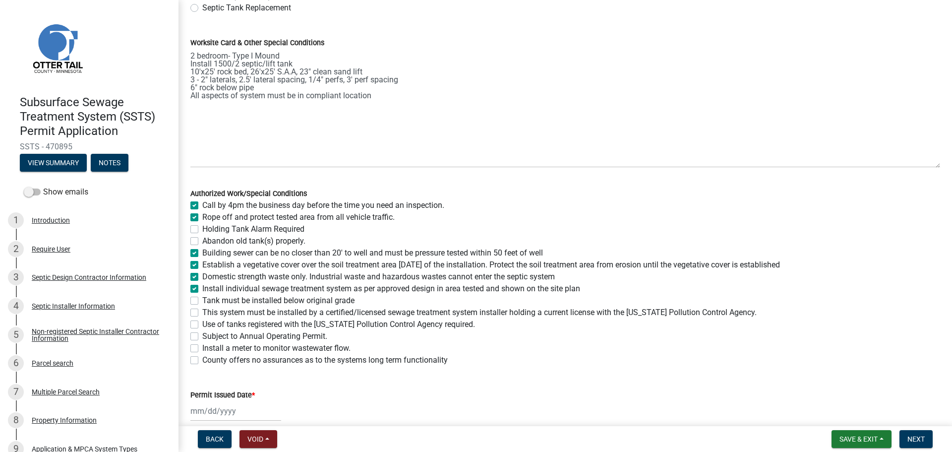
checkbox input "false"
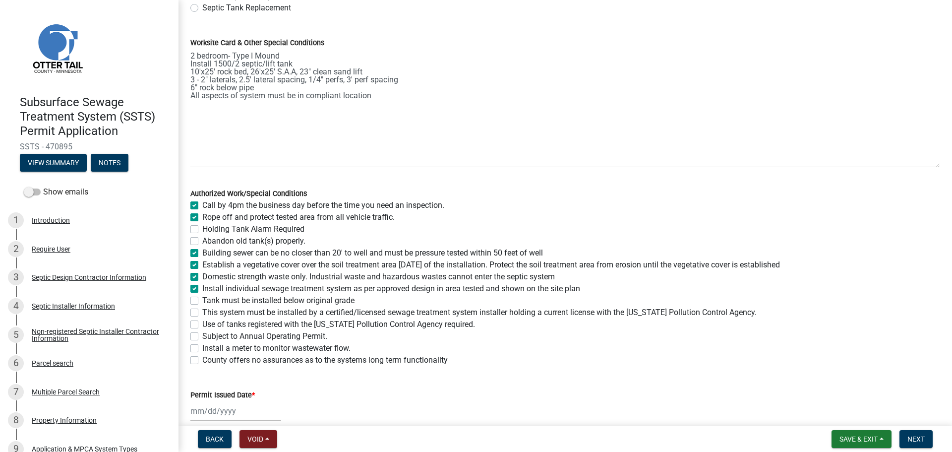
click at [202, 299] on label "Tank must be installed below original grade" at bounding box center [278, 301] width 152 height 12
click at [202, 299] on input "Tank must be installed below original grade" at bounding box center [205, 298] width 6 height 6
checkbox input "true"
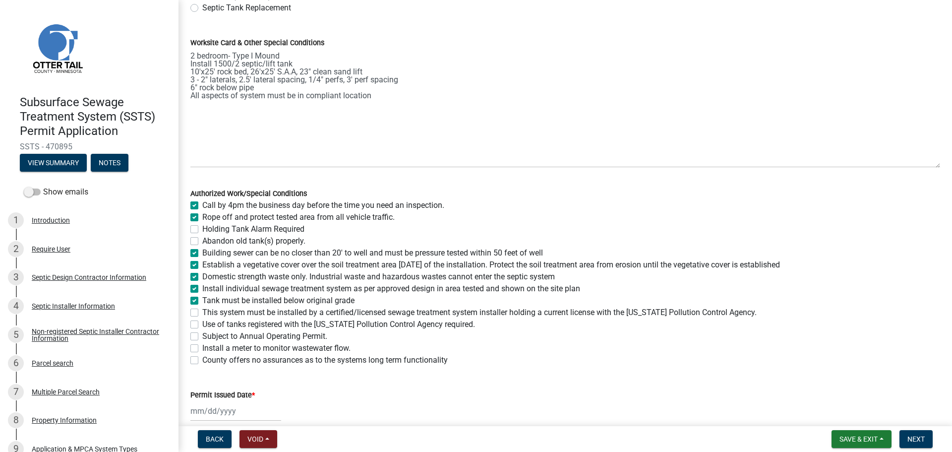
checkbox input "false"
checkbox input "true"
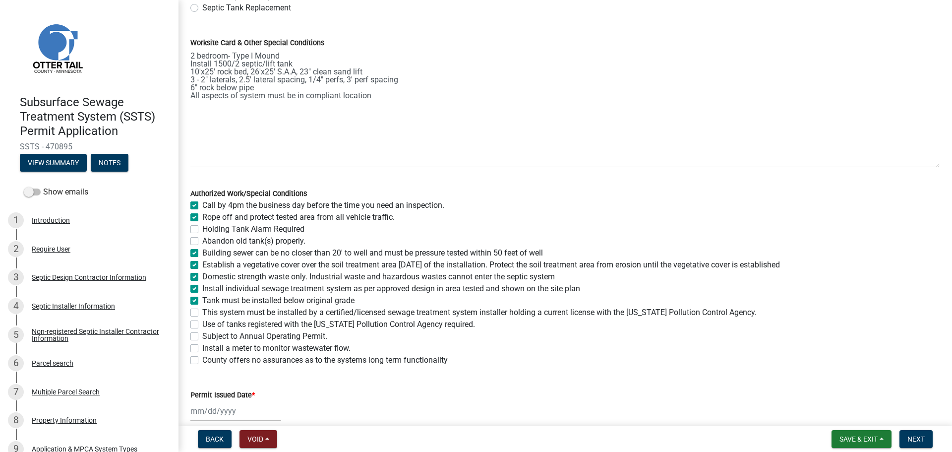
checkbox input "true"
checkbox input "false"
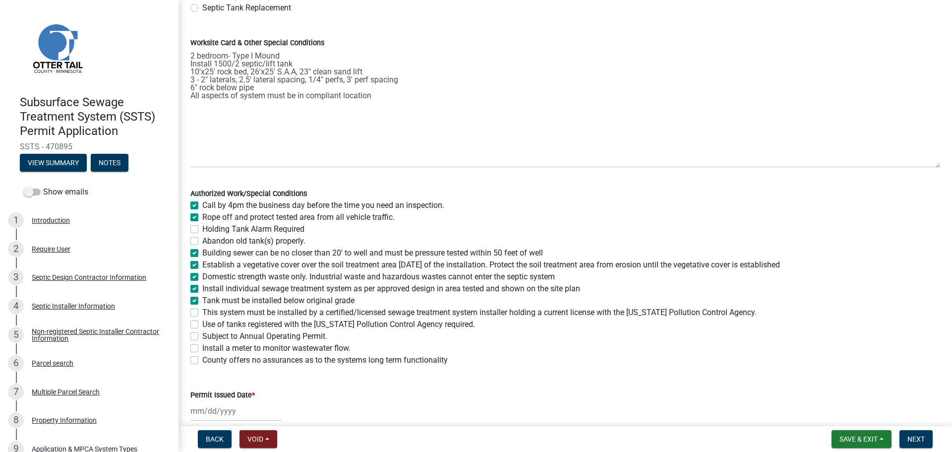
checkbox input "false"
click at [202, 312] on label "This system must be installed by a certified/licensed sewage treatment system i…" at bounding box center [479, 312] width 554 height 12
click at [202, 312] on input "This system must be installed by a certified/licensed sewage treatment system i…" at bounding box center [205, 309] width 6 height 6
checkbox input "true"
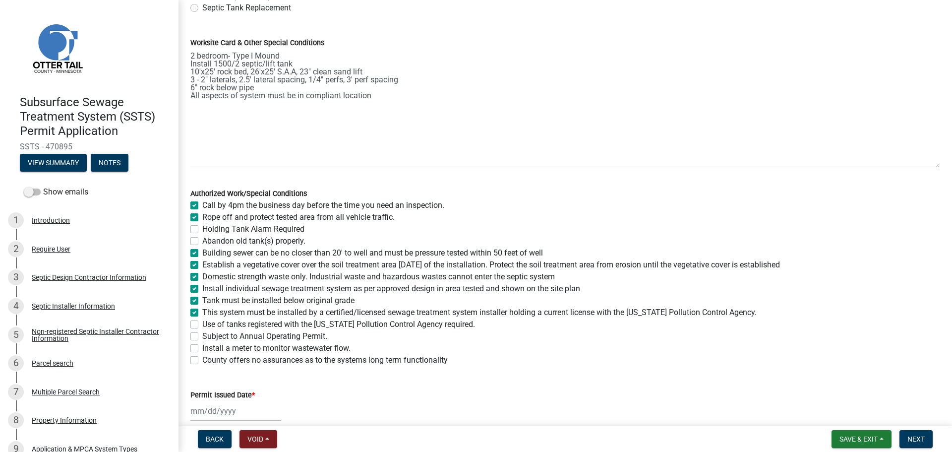
checkbox input "true"
checkbox input "false"
checkbox input "true"
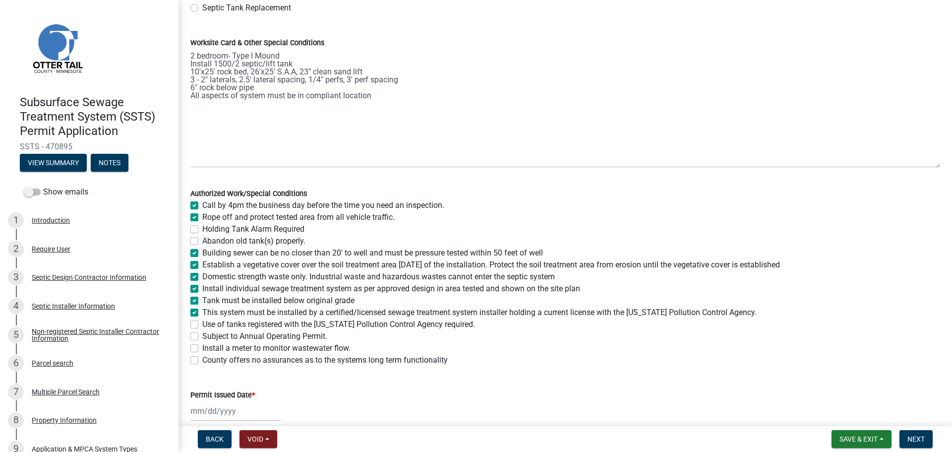
checkbox input "true"
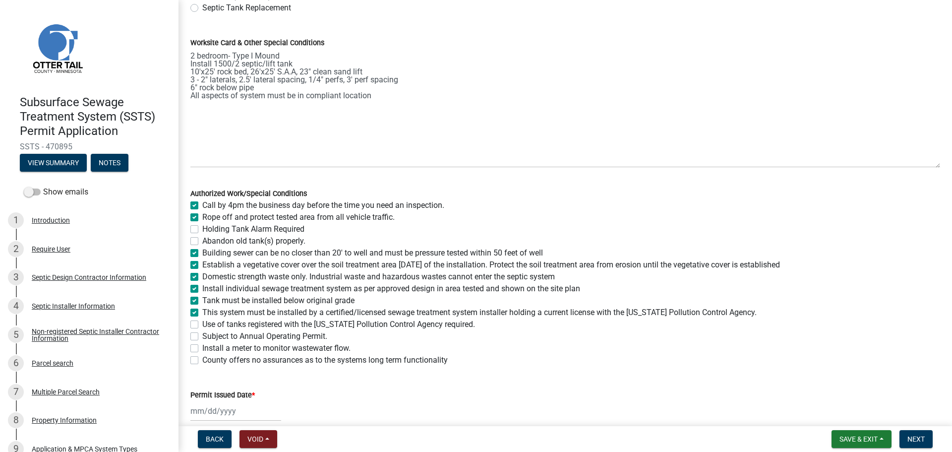
checkbox input "false"
click at [202, 323] on label "Use of tanks registered with the Minnesota Pollution Control Agency required." at bounding box center [338, 324] width 273 height 12
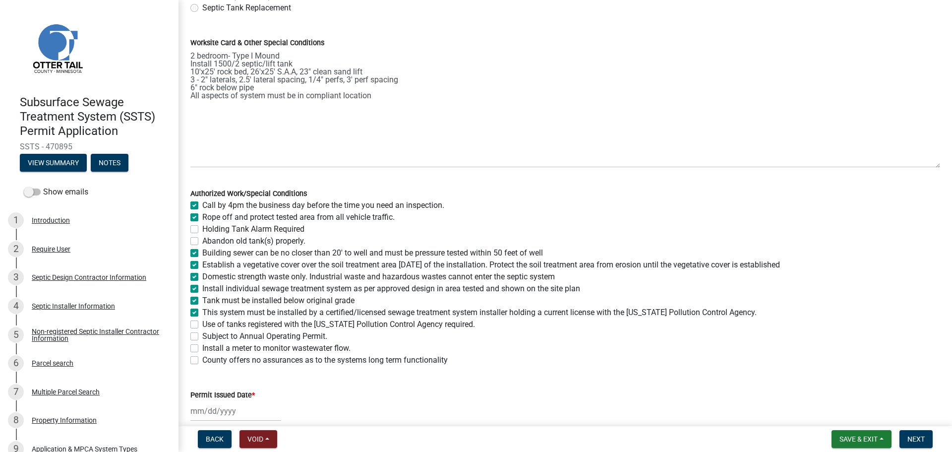
click at [202, 323] on input "Use of tanks registered with the Minnesota Pollution Control Agency required." at bounding box center [205, 321] width 6 height 6
checkbox input "true"
checkbox input "false"
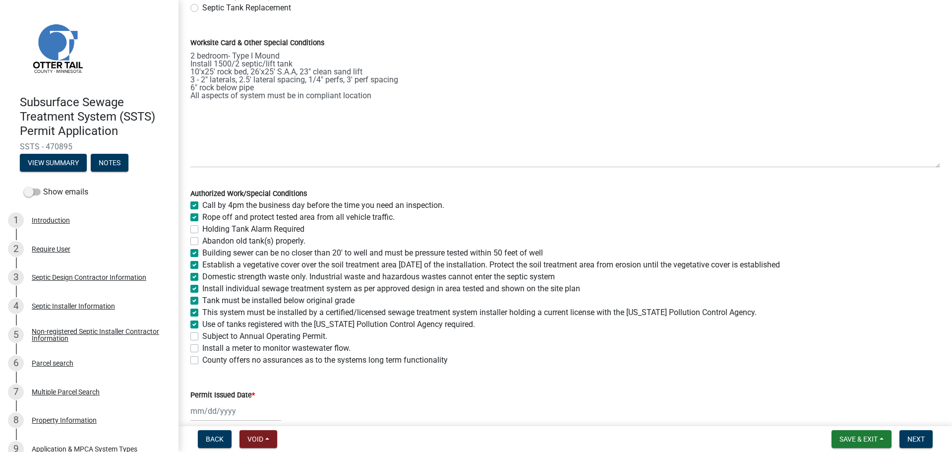
checkbox input "false"
checkbox input "true"
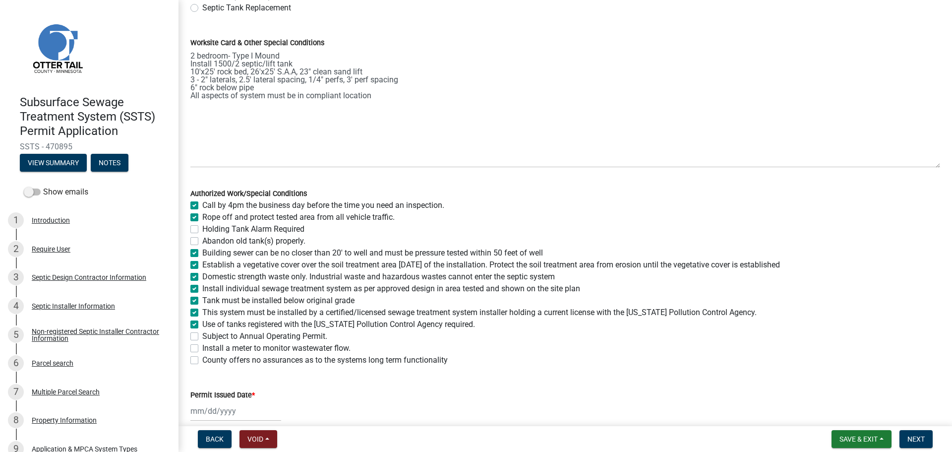
checkbox input "true"
checkbox input "false"
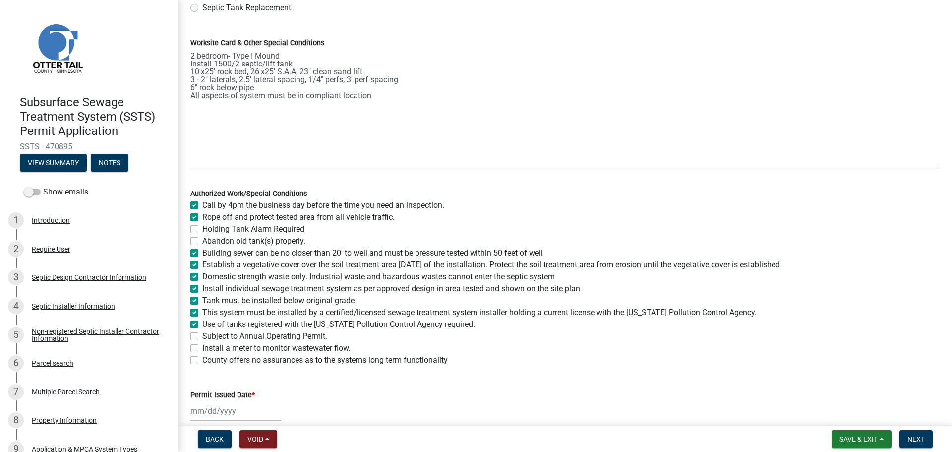
checkbox input "false"
click at [202, 347] on label "Install a meter to monitor wastewater flow." at bounding box center [276, 348] width 148 height 12
click at [202, 347] on input "Install a meter to monitor wastewater flow." at bounding box center [205, 345] width 6 height 6
checkbox input "true"
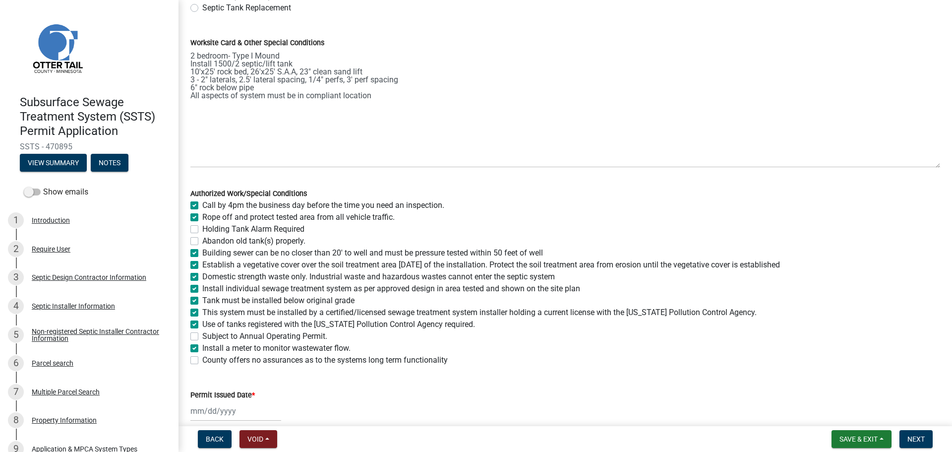
checkbox input "true"
checkbox input "false"
checkbox input "true"
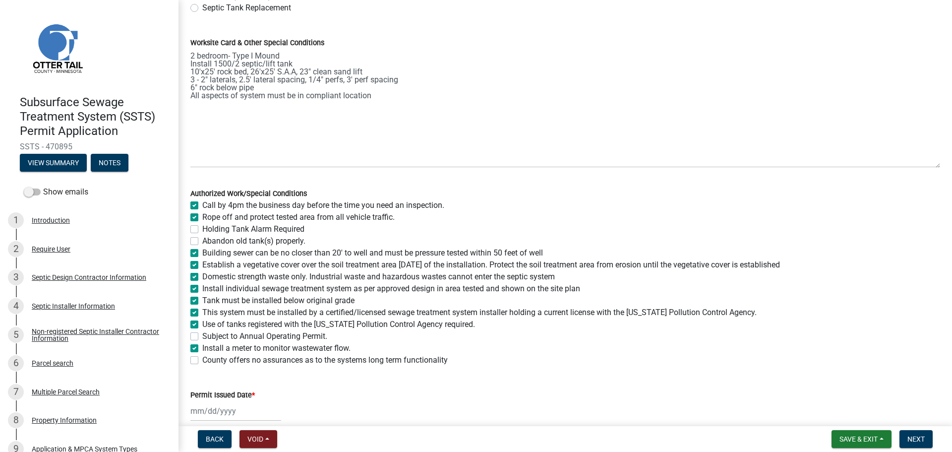
checkbox input "true"
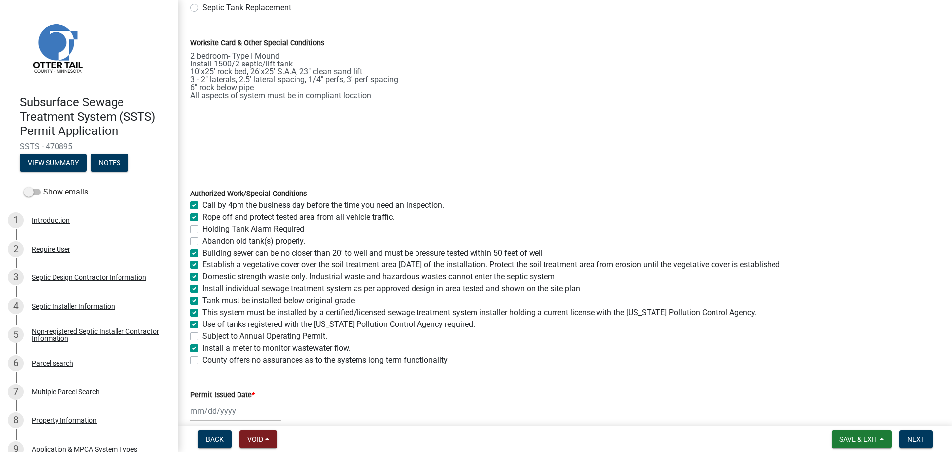
checkbox input "false"
checkbox input "true"
click at [202, 362] on label "County offers no assurances as to the systems long term functionality" at bounding box center [324, 360] width 245 height 12
click at [202, 360] on input "County offers no assurances as to the systems long term functionality" at bounding box center [205, 357] width 6 height 6
checkbox input "true"
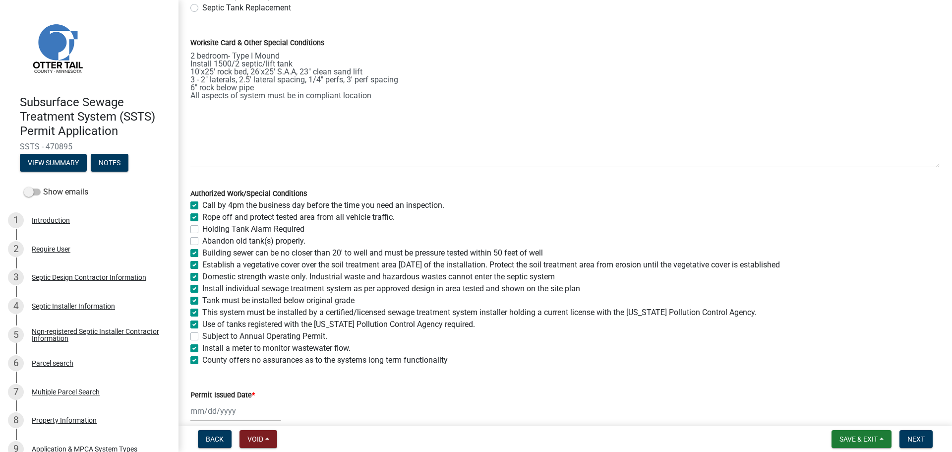
checkbox input "true"
checkbox input "false"
checkbox input "true"
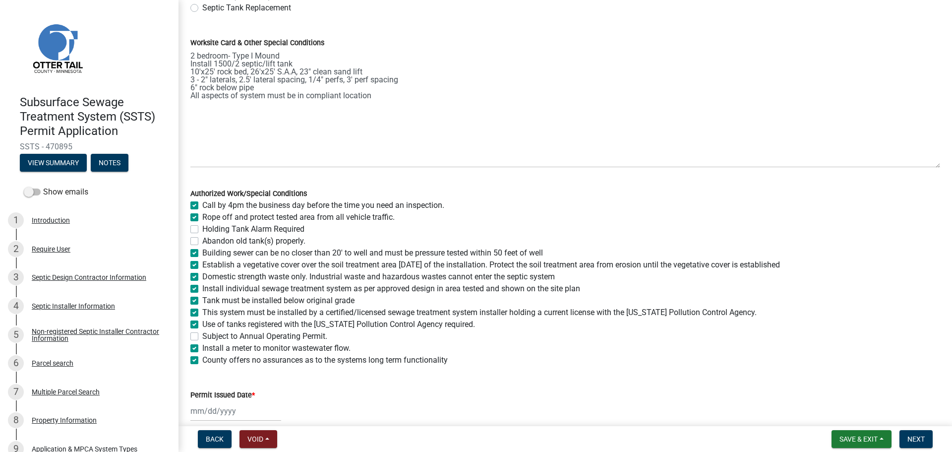
checkbox input "true"
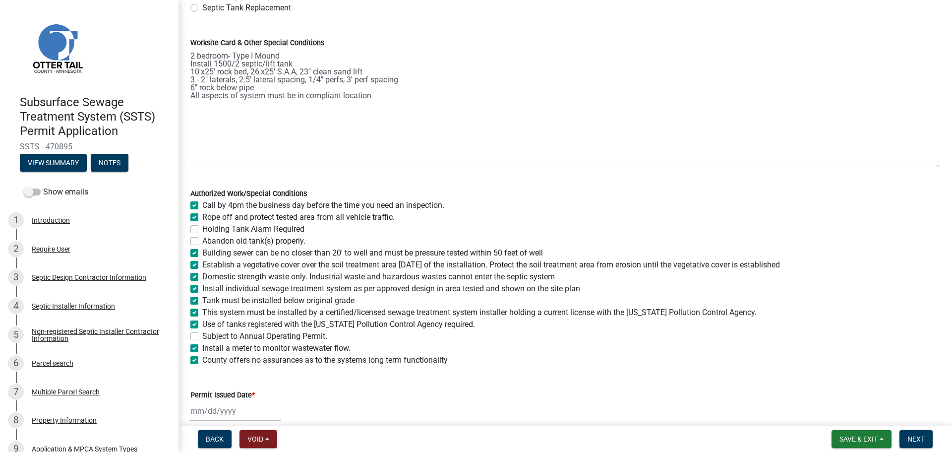
checkbox input "true"
checkbox input "false"
checkbox input "true"
click at [203, 415] on div at bounding box center [235, 411] width 91 height 20
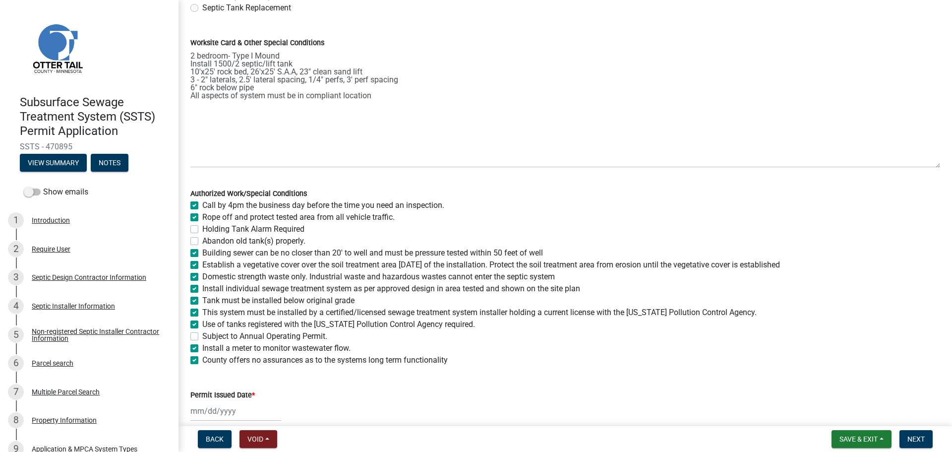
select select "9"
select select "2025"
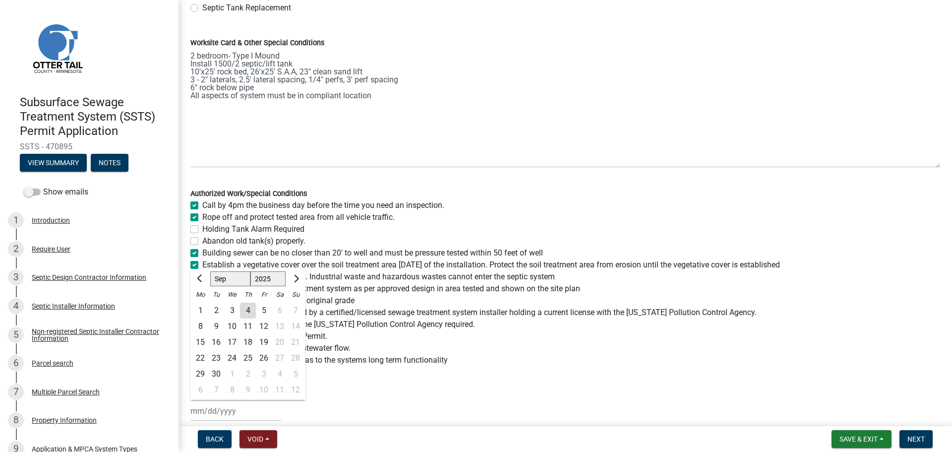
click at [245, 308] on div "4" at bounding box center [248, 310] width 16 height 16
type input "09/04/2025"
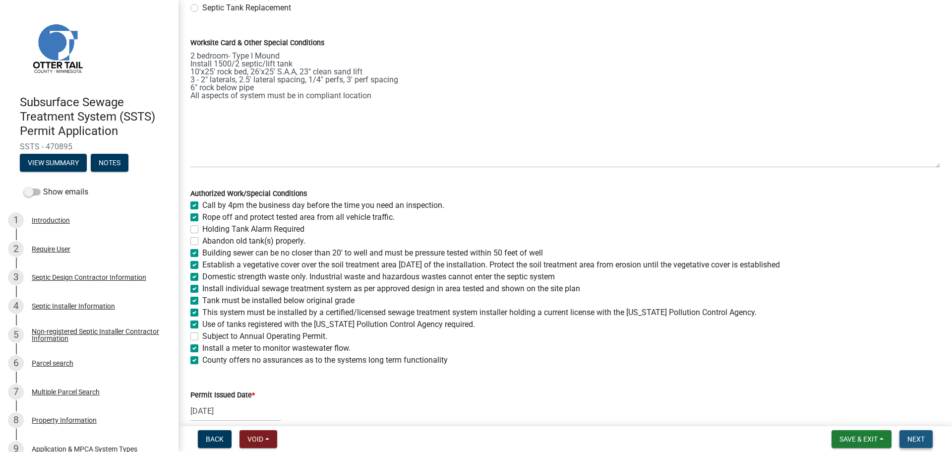
click at [919, 437] on span "Next" at bounding box center [915, 439] width 17 height 8
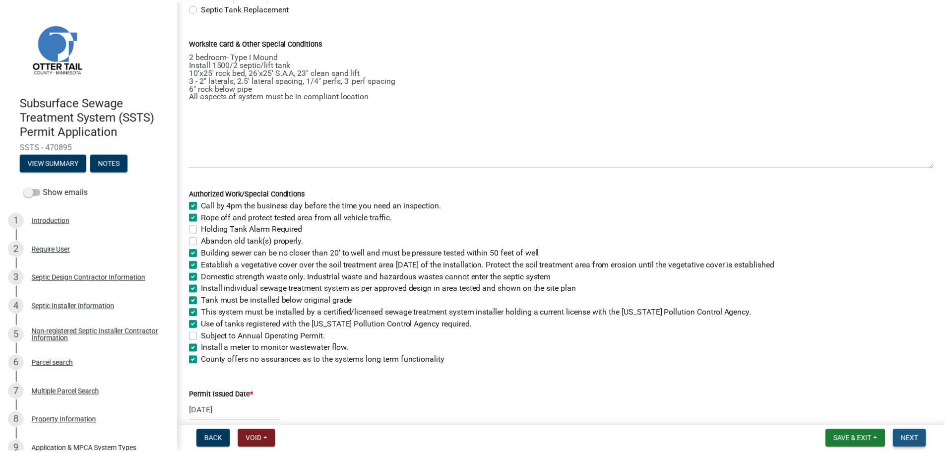
scroll to position [0, 0]
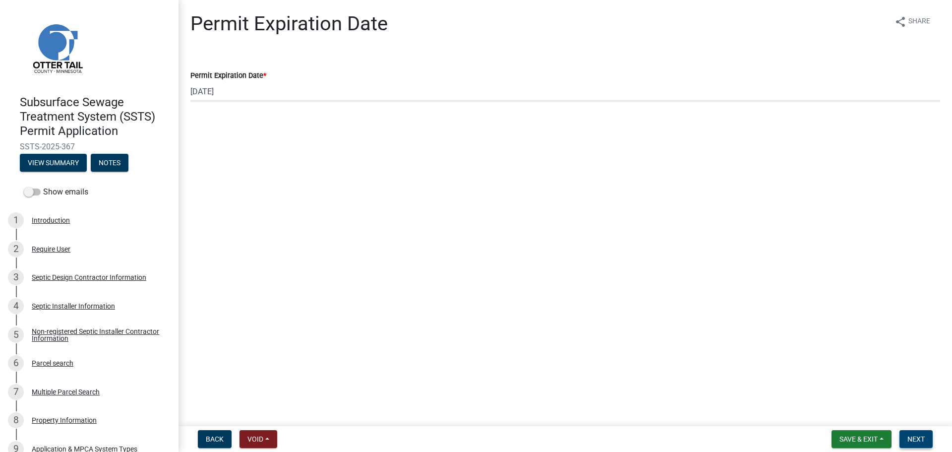
click at [904, 446] on button "Next" at bounding box center [915, 439] width 33 height 18
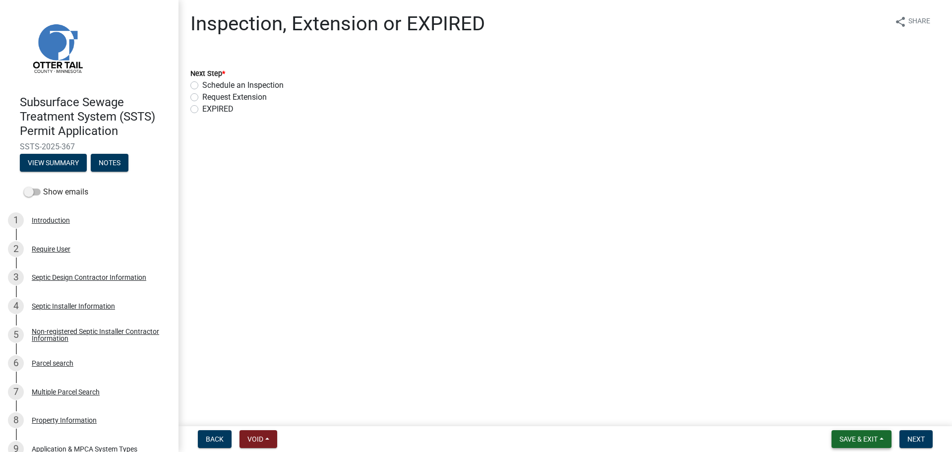
click at [863, 434] on button "Save & Exit" at bounding box center [861, 439] width 60 height 18
click at [861, 415] on button "Save & Exit" at bounding box center [851, 413] width 79 height 24
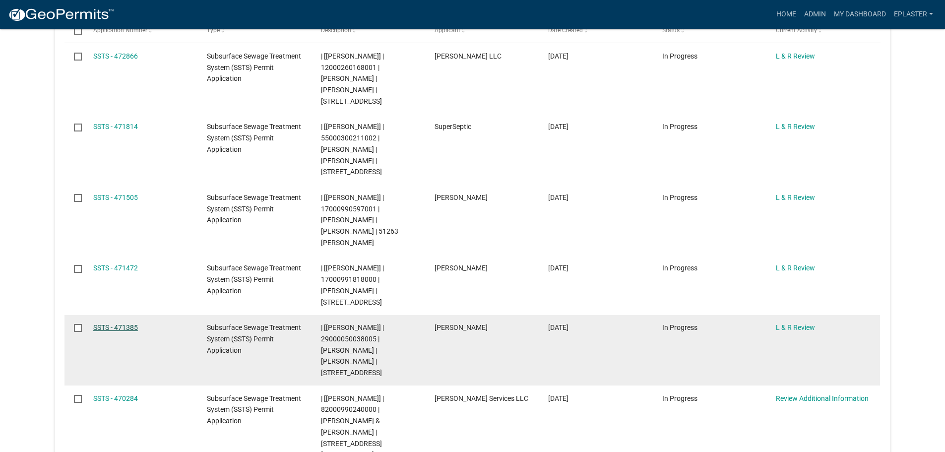
scroll to position [236, 0]
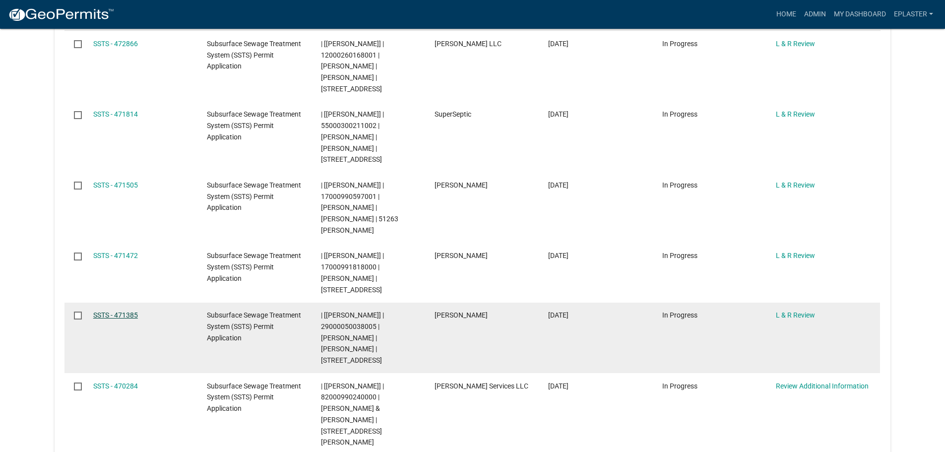
click at [121, 311] on link "SSTS - 471385" at bounding box center [115, 315] width 45 height 8
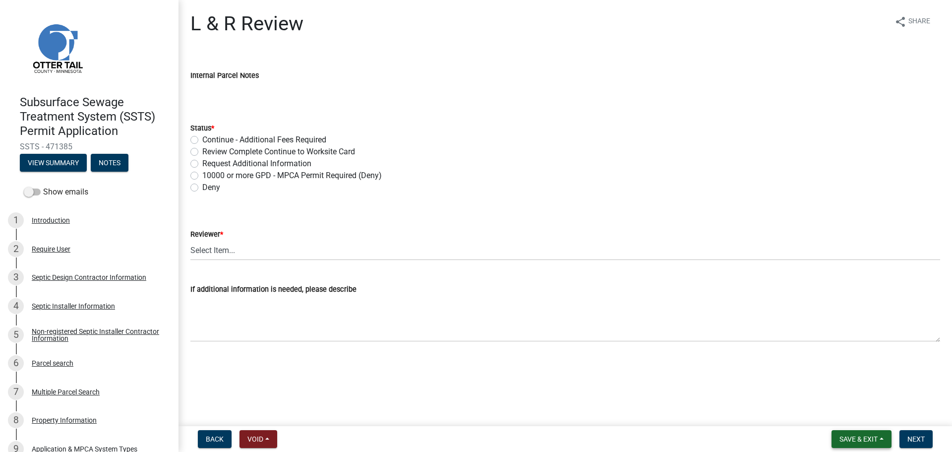
click at [871, 437] on span "Save & Exit" at bounding box center [858, 439] width 38 height 8
click at [873, 415] on button "Save & Exit" at bounding box center [851, 413] width 79 height 24
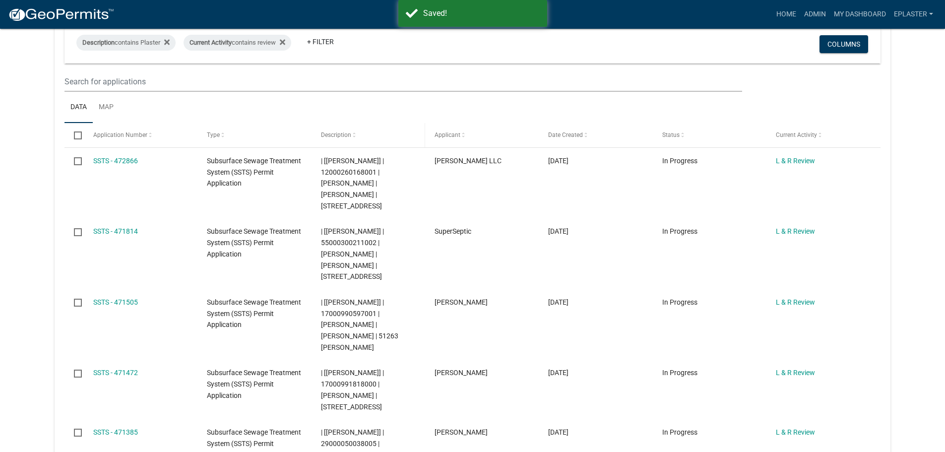
scroll to position [124, 0]
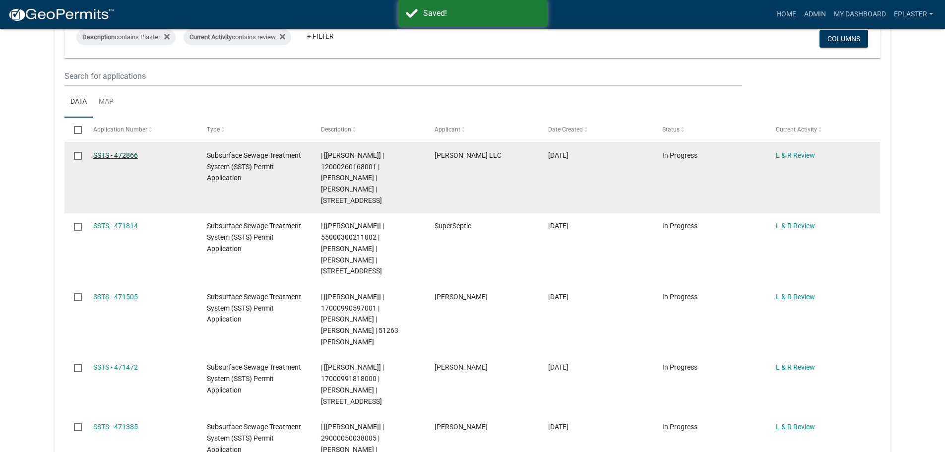
click at [132, 155] on link "SSTS - 472866" at bounding box center [115, 155] width 45 height 8
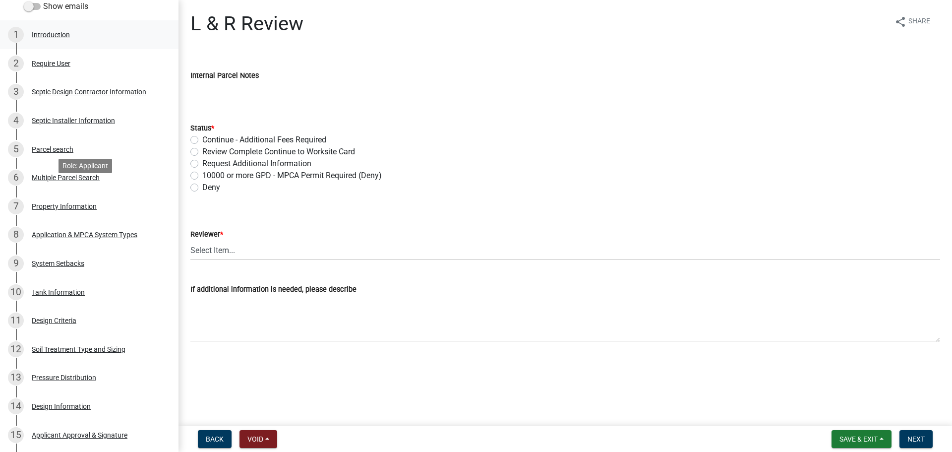
scroll to position [198, 0]
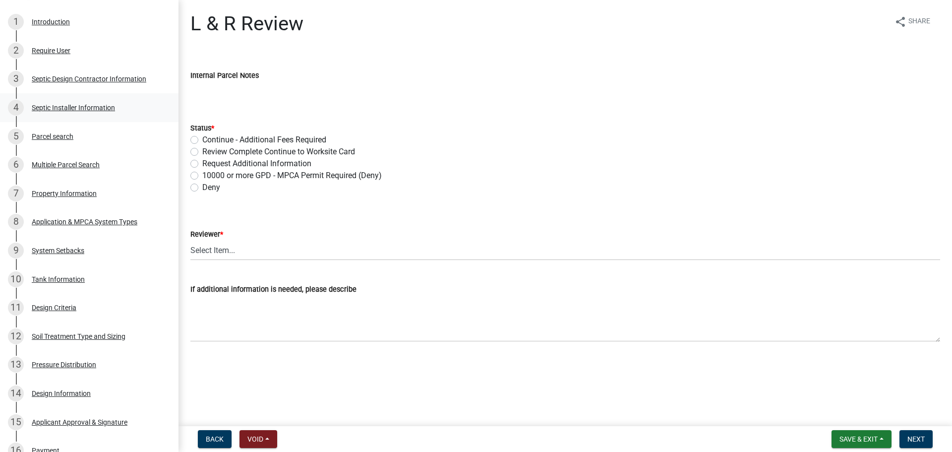
click at [87, 109] on div "Septic Installer Information" at bounding box center [73, 107] width 83 height 7
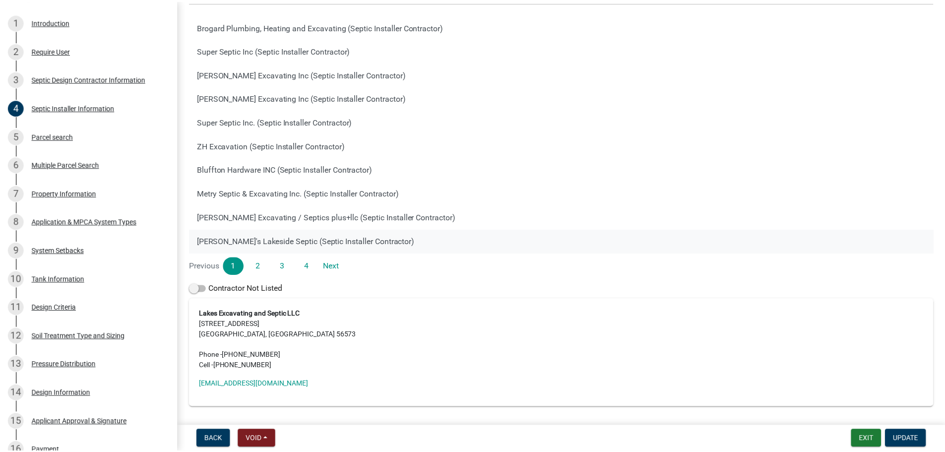
scroll to position [132, 0]
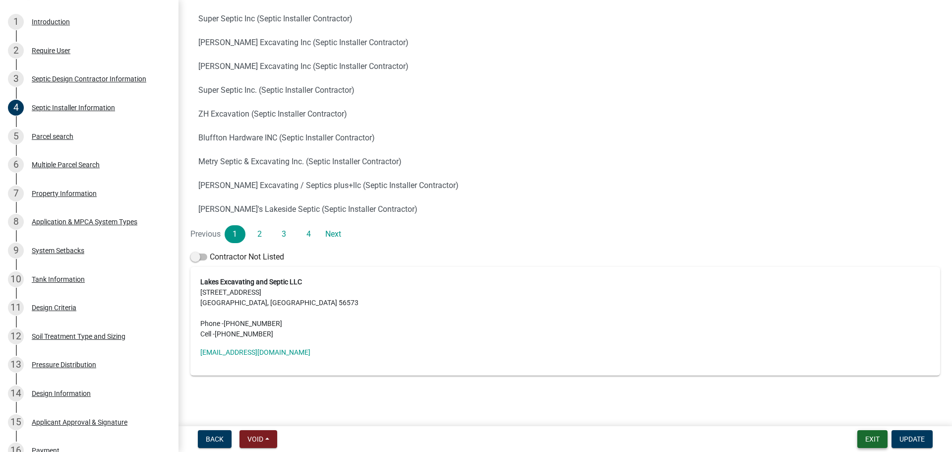
click at [877, 438] on button "Exit" at bounding box center [872, 439] width 30 height 18
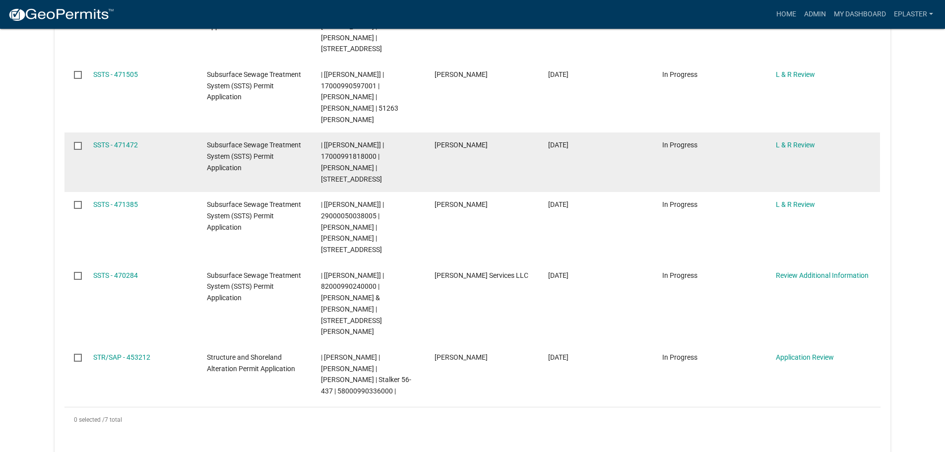
scroll to position [359, 0]
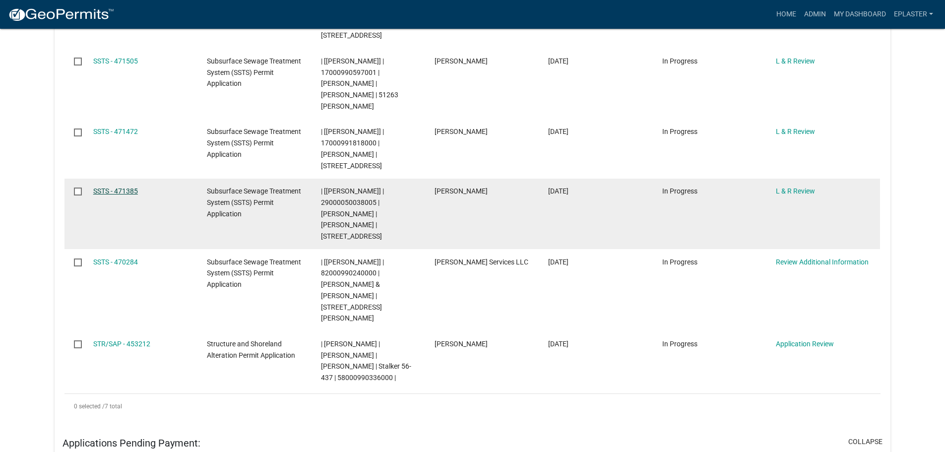
click at [108, 187] on link "SSTS - 471385" at bounding box center [115, 191] width 45 height 8
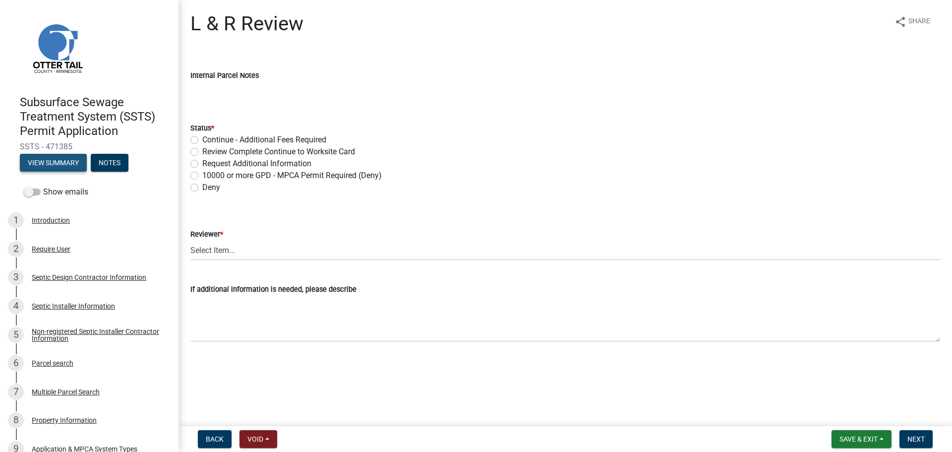
click at [59, 160] on button "View Summary" at bounding box center [53, 163] width 67 height 18
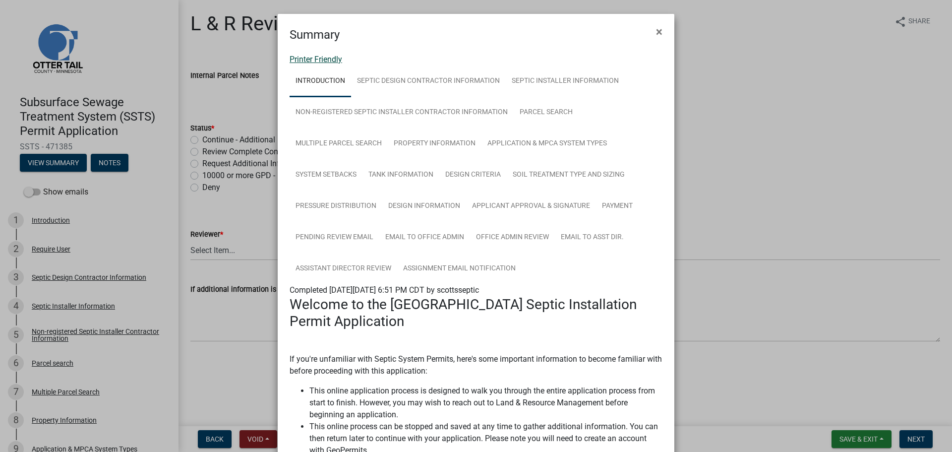
click at [309, 58] on link "Printer Friendly" at bounding box center [316, 59] width 53 height 9
click at [650, 27] on button "×" at bounding box center [659, 32] width 22 height 28
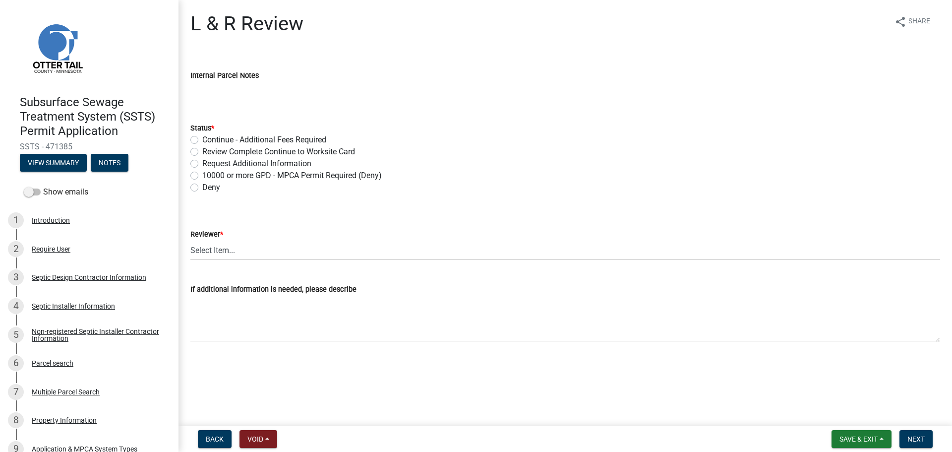
click at [202, 151] on label "Review Complete Continue to Worksite Card" at bounding box center [278, 152] width 153 height 12
click at [202, 151] on input "Review Complete Continue to Worksite Card" at bounding box center [205, 149] width 6 height 6
radio input "true"
click at [214, 256] on select "Select Item... Alexis Newark Andrea Perales Brittany Tollefson Elizabeth Plaste…" at bounding box center [565, 250] width 750 height 20
click at [190, 240] on select "Select Item... Alexis Newark Andrea Perales Brittany Tollefson Elizabeth Plaste…" at bounding box center [565, 250] width 750 height 20
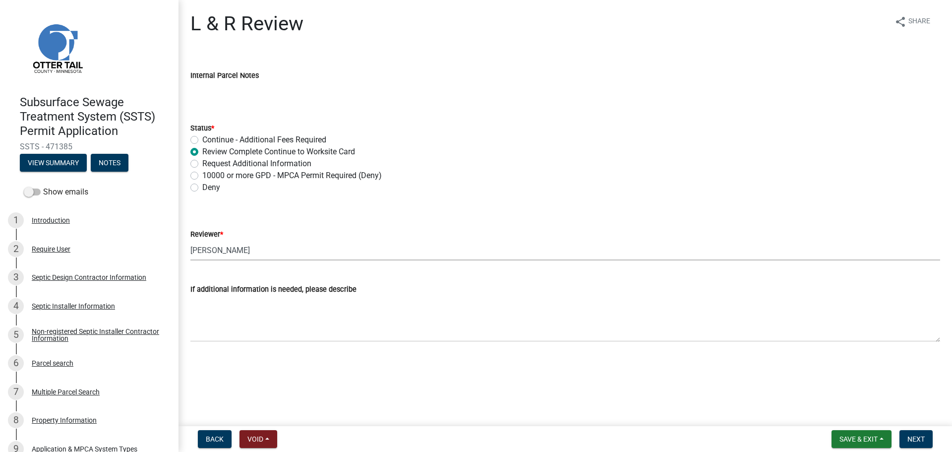
select select "bef7bfac-0505-4ed4-90ff-47b6907fb5e6"
click at [918, 436] on span "Next" at bounding box center [915, 439] width 17 height 8
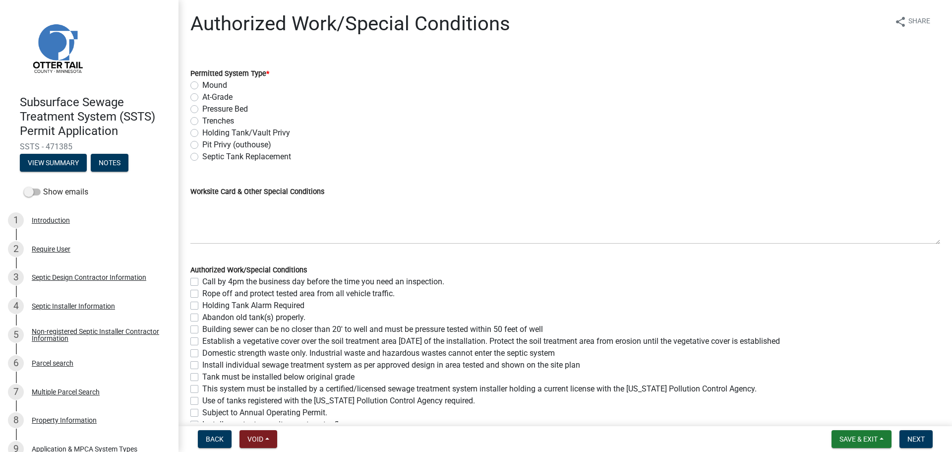
click at [202, 119] on label "Trenches" at bounding box center [218, 121] width 32 height 12
click at [202, 119] on input "Trenches" at bounding box center [205, 118] width 6 height 6
radio input "true"
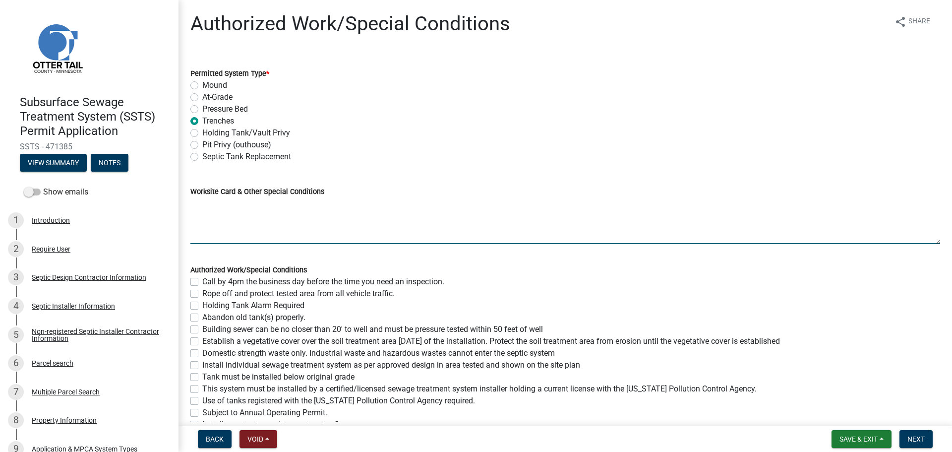
click at [214, 208] on textarea "Worksite Card & Other Special Conditions" at bounding box center [565, 220] width 750 height 47
paste textarea "# bedroom- Type I gravity trenches Install SIZE gal septic tank # HC chambers, …"
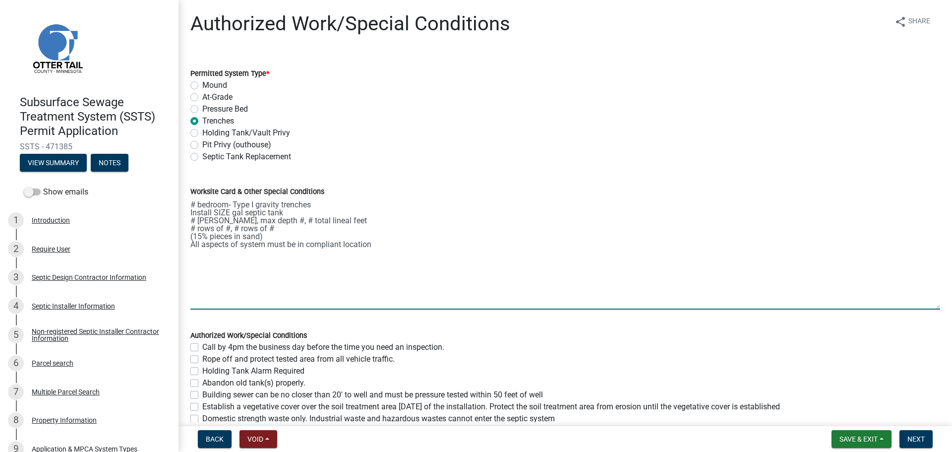
drag, startPoint x: 928, startPoint y: 242, endPoint x: 923, endPoint y: 322, distance: 79.5
click at [923, 309] on textarea "# bedroom- Type I gravity trenches Install SIZE gal septic tank # HC chambers, …" at bounding box center [565, 253] width 750 height 112
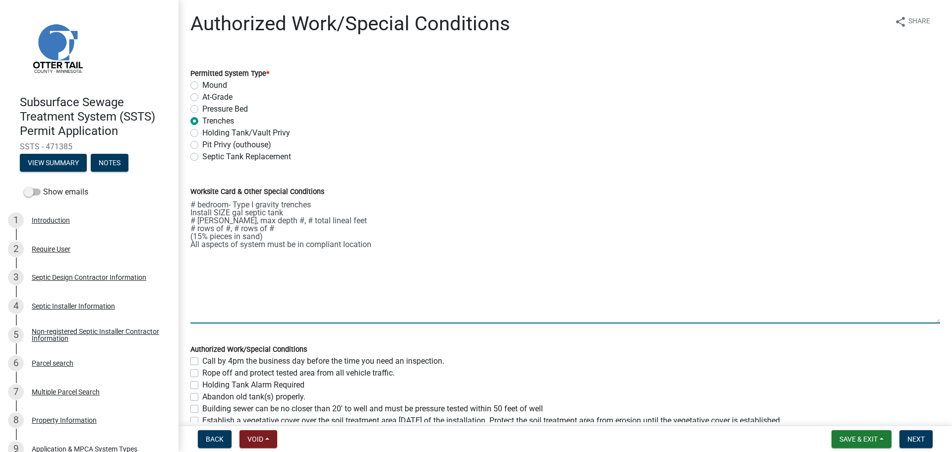
click at [194, 204] on textarea "# bedroom- Type I gravity trenches Install SIZE gal septic tank # HC chambers, …" at bounding box center [565, 260] width 750 height 126
click at [195, 222] on textarea "3 bedroom- Type I gravity trenches Use existing 1500 gal septic tank (Installed…" at bounding box center [565, 260] width 750 height 126
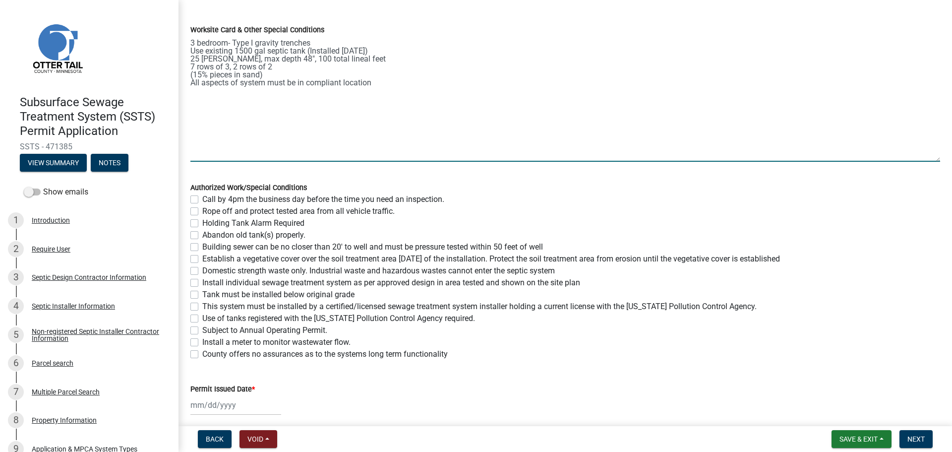
scroll to position [174, 0]
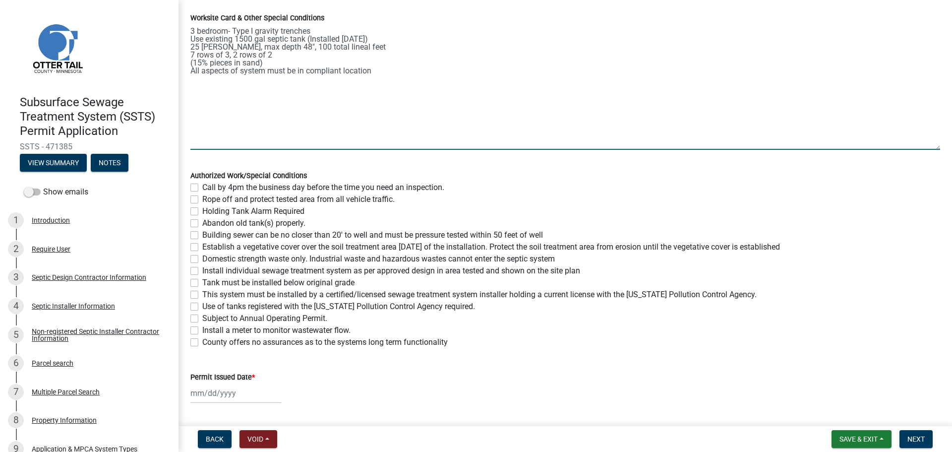
type textarea "3 bedroom- Type I gravity trenches Use existing 1500 gal septic tank (Installed…"
click at [202, 185] on label "Call by 4pm the business day before the time you need an inspection." at bounding box center [323, 187] width 242 height 12
click at [202, 185] on input "Call by 4pm the business day before the time you need an inspection." at bounding box center [205, 184] width 6 height 6
checkbox input "true"
checkbox input "false"
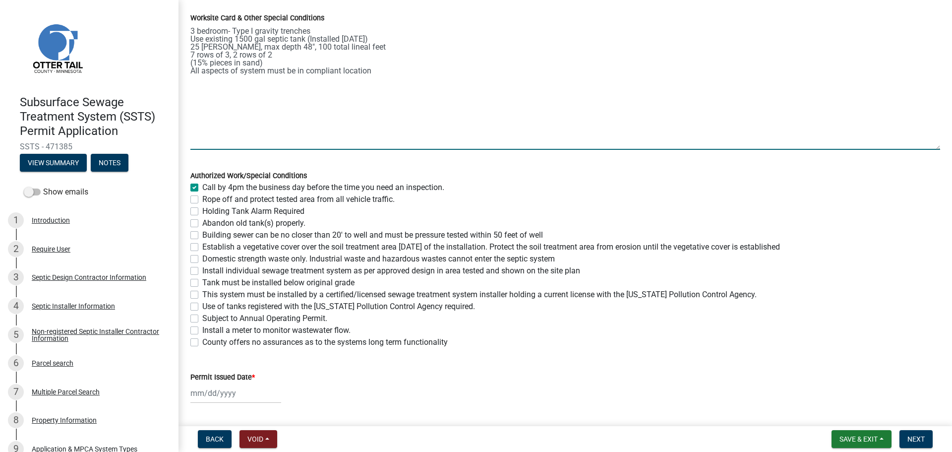
checkbox input "false"
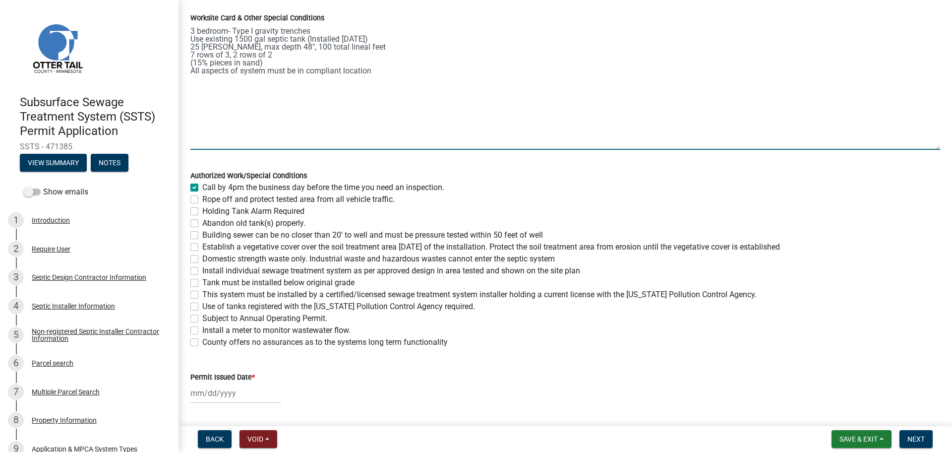
checkbox input "false"
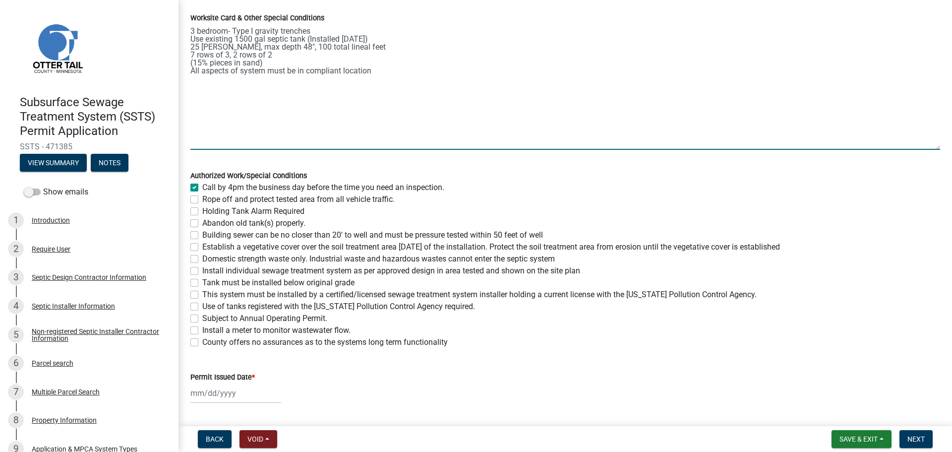
checkbox input "false"
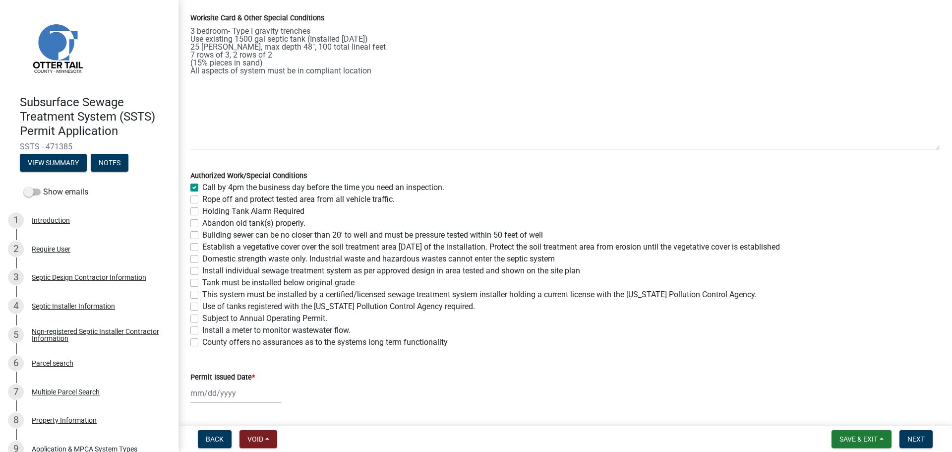
click at [202, 198] on label "Rope off and protect tested area from all vehicle traffic." at bounding box center [298, 199] width 192 height 12
click at [202, 198] on input "Rope off and protect tested area from all vehicle traffic." at bounding box center [205, 196] width 6 height 6
checkbox input "true"
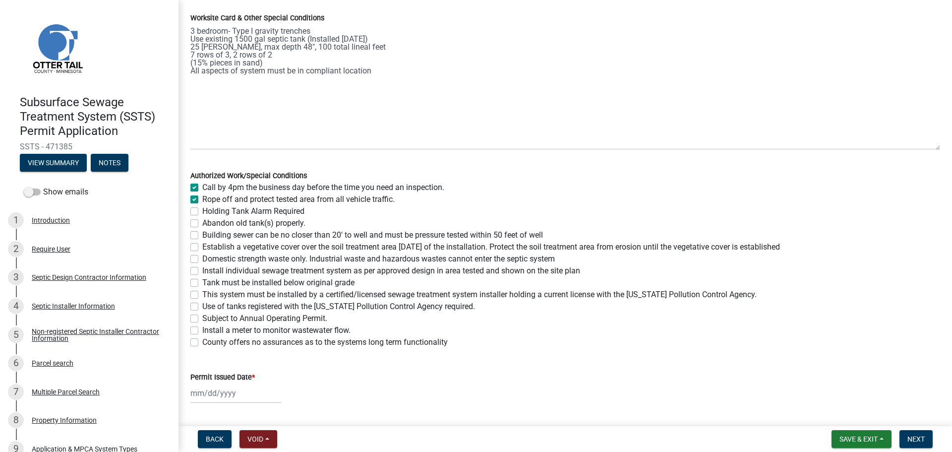
checkbox input "false"
click at [202, 231] on label "Building sewer can be no closer than 20' to well and must be pressure tested wi…" at bounding box center [372, 235] width 341 height 12
click at [202, 231] on input "Building sewer can be no closer than 20' to well and must be pressure tested wi…" at bounding box center [205, 232] width 6 height 6
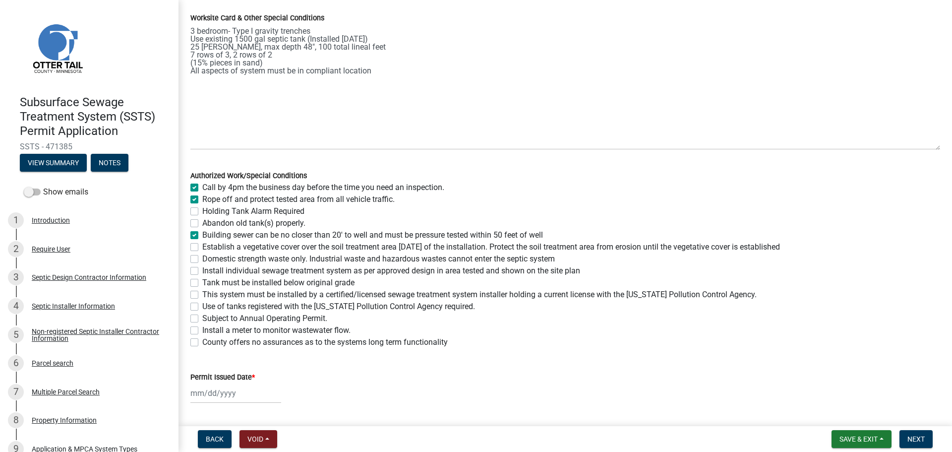
click at [202, 243] on label "Establish a vegetative cover over the soil treatment area within 30 days of the…" at bounding box center [491, 247] width 578 height 12
click at [202, 243] on input "Establish a vegetative cover over the soil treatment area within 30 days of the…" at bounding box center [205, 244] width 6 height 6
click at [202, 260] on label "Domestic strength waste only. Industrial waste and hazardous wastes cannot ente…" at bounding box center [378, 259] width 353 height 12
click at [202, 259] on input "Domestic strength waste only. Industrial waste and hazardous wastes cannot ente…" at bounding box center [205, 256] width 6 height 6
click at [202, 270] on label "Install individual sewage treatment system as per approved design in area teste…" at bounding box center [391, 271] width 378 height 12
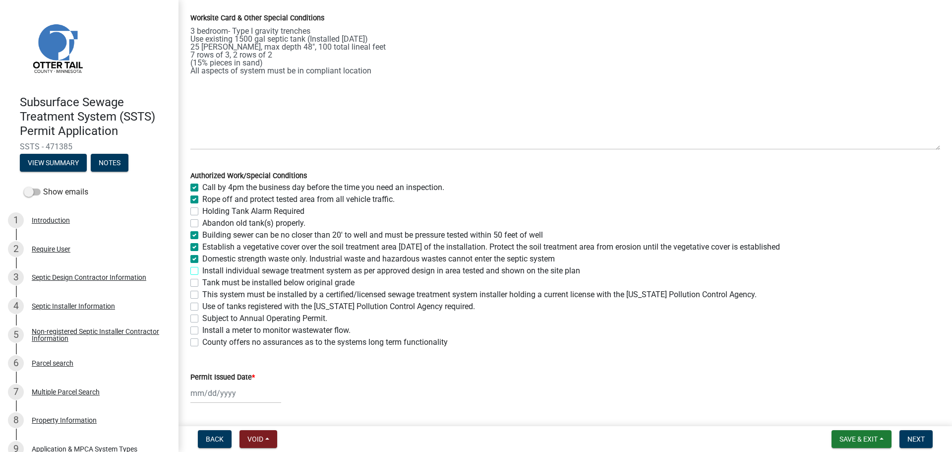
click at [202, 270] on input "Install individual sewage treatment system as per approved design in area teste…" at bounding box center [205, 268] width 6 height 6
click at [202, 284] on label "Tank must be installed below original grade" at bounding box center [278, 283] width 152 height 12
click at [202, 283] on input "Tank must be installed below original grade" at bounding box center [205, 280] width 6 height 6
click at [202, 280] on label "Tank must be installed below original grade" at bounding box center [278, 283] width 152 height 12
click at [202, 280] on input "Tank must be installed below original grade" at bounding box center [205, 280] width 6 height 6
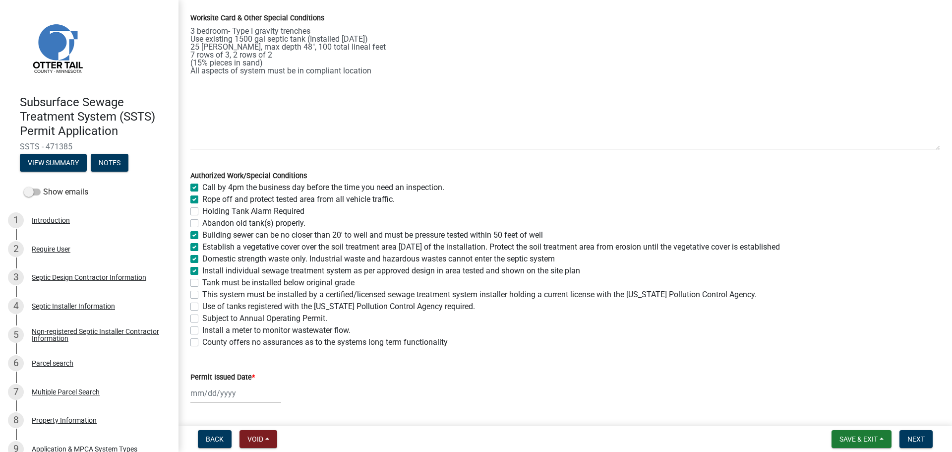
click at [202, 295] on label "This system must be installed by a certified/licensed sewage treatment system i…" at bounding box center [479, 295] width 554 height 12
click at [202, 295] on input "This system must be installed by a certified/licensed sewage treatment system i…" at bounding box center [205, 292] width 6 height 6
click at [202, 343] on label "County offers no assurances as to the systems long term functionality" at bounding box center [324, 342] width 245 height 12
click at [202, 343] on input "County offers no assurances as to the systems long term functionality" at bounding box center [205, 339] width 6 height 6
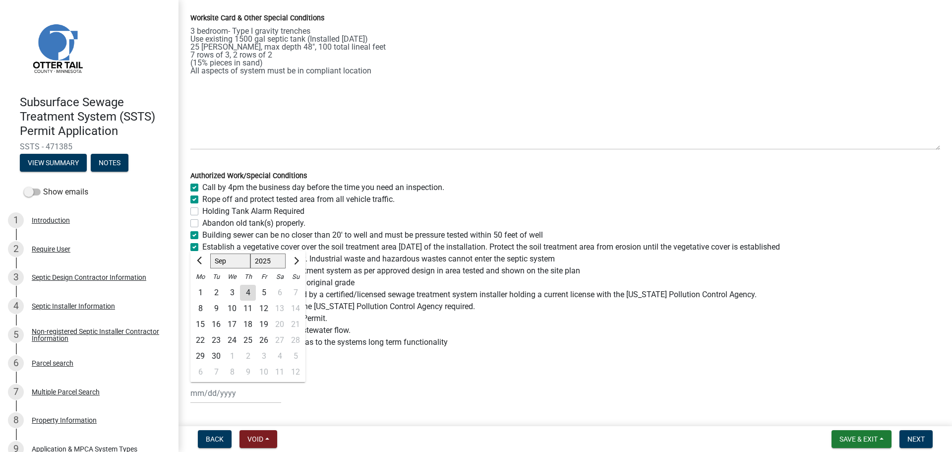
click at [198, 393] on div "Jan Feb Mar Apr May Jun Jul Aug Sep Oct Nov Dec 1525 1526 1527 1528 1529 1530 1…" at bounding box center [235, 393] width 91 height 20
click at [250, 293] on div "4" at bounding box center [248, 293] width 16 height 16
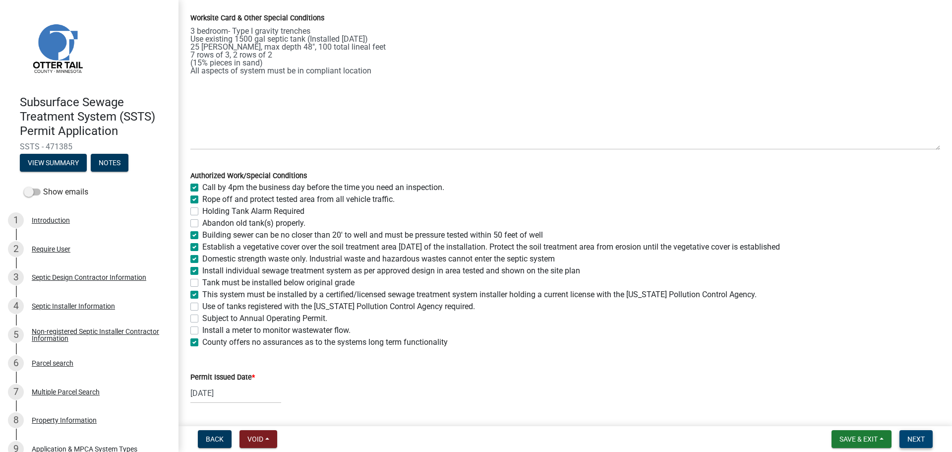
click at [926, 441] on button "Next" at bounding box center [915, 439] width 33 height 18
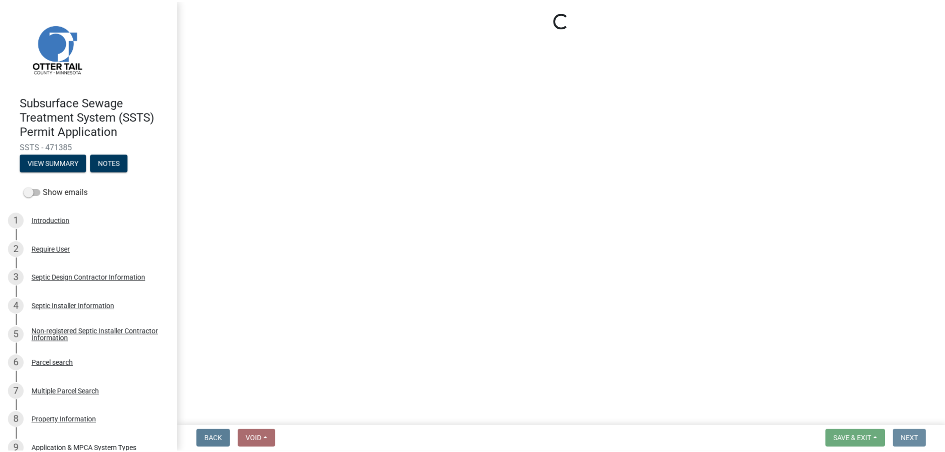
scroll to position [0, 0]
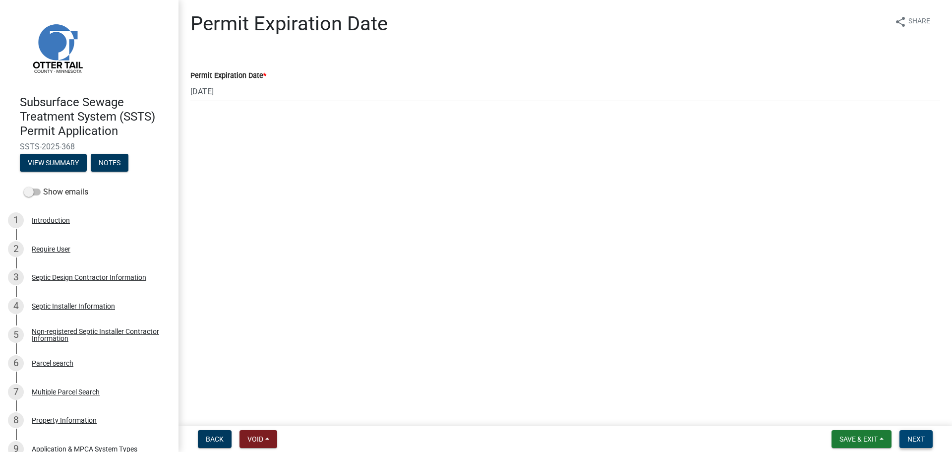
click at [910, 437] on span "Next" at bounding box center [915, 439] width 17 height 8
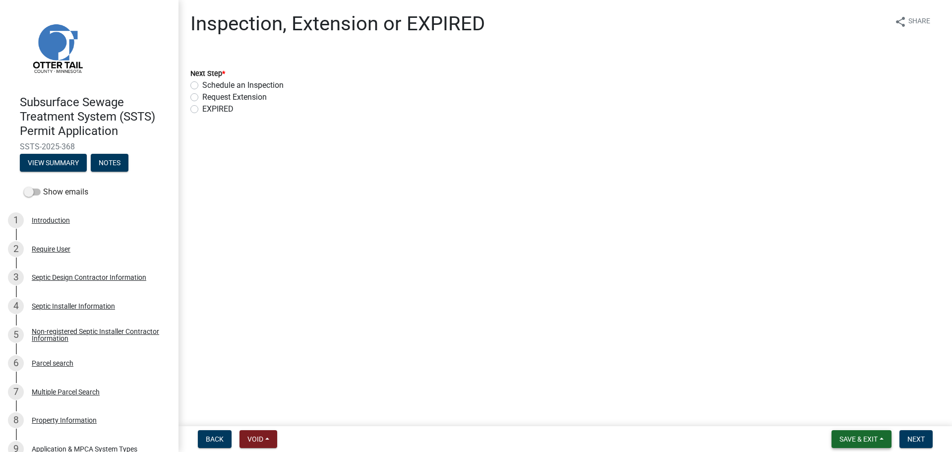
click at [867, 440] on span "Save & Exit" at bounding box center [858, 439] width 38 height 8
click at [837, 411] on button "Save & Exit" at bounding box center [851, 413] width 79 height 24
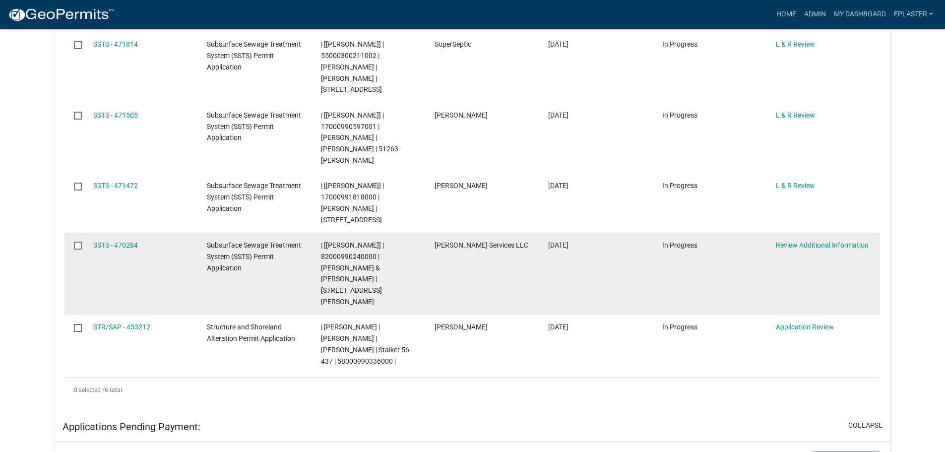
scroll to position [347, 0]
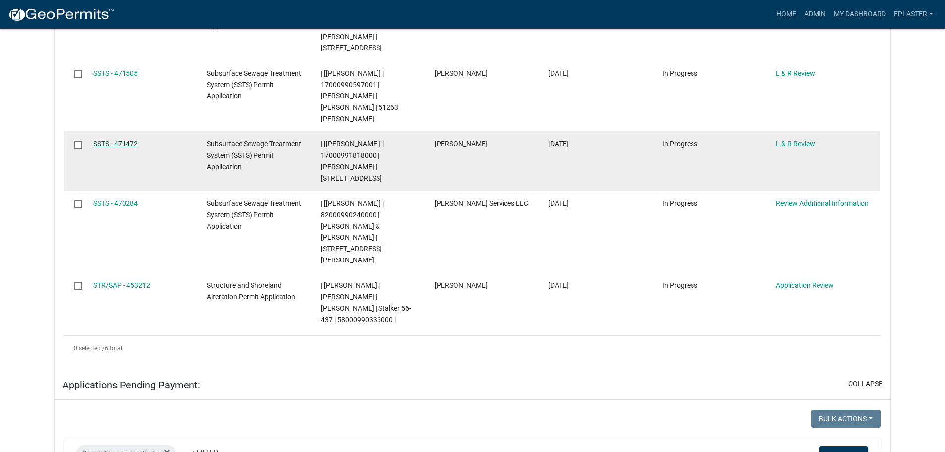
click at [118, 140] on link "SSTS - 471472" at bounding box center [115, 144] width 45 height 8
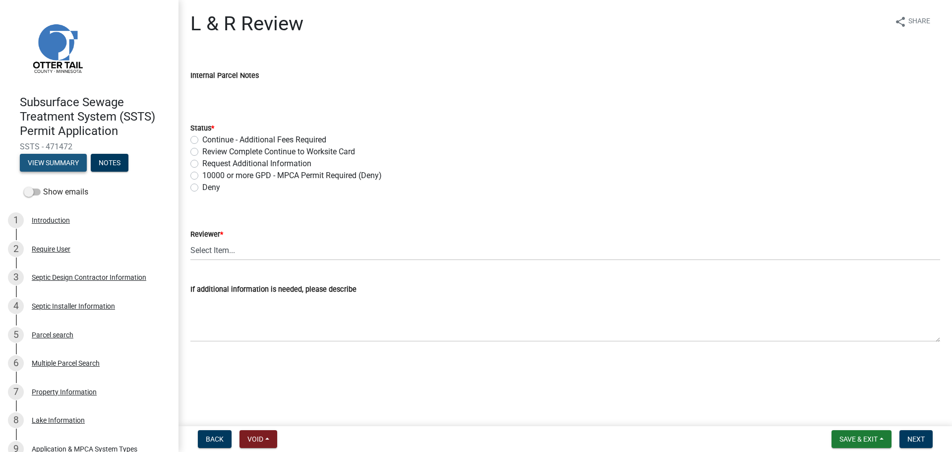
click at [53, 164] on button "View Summary" at bounding box center [53, 163] width 67 height 18
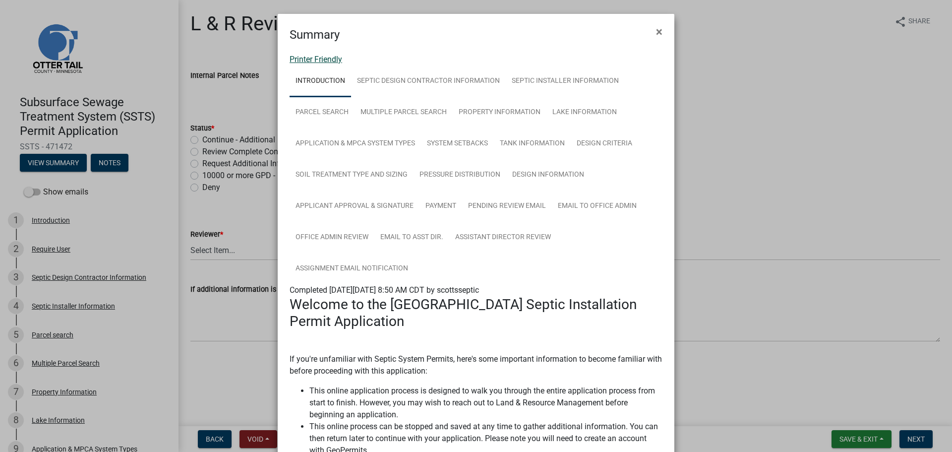
click at [328, 59] on link "Printer Friendly" at bounding box center [316, 59] width 53 height 9
drag, startPoint x: 654, startPoint y: 34, endPoint x: 603, endPoint y: 40, distance: 50.9
click at [656, 33] on span "×" at bounding box center [659, 32] width 6 height 14
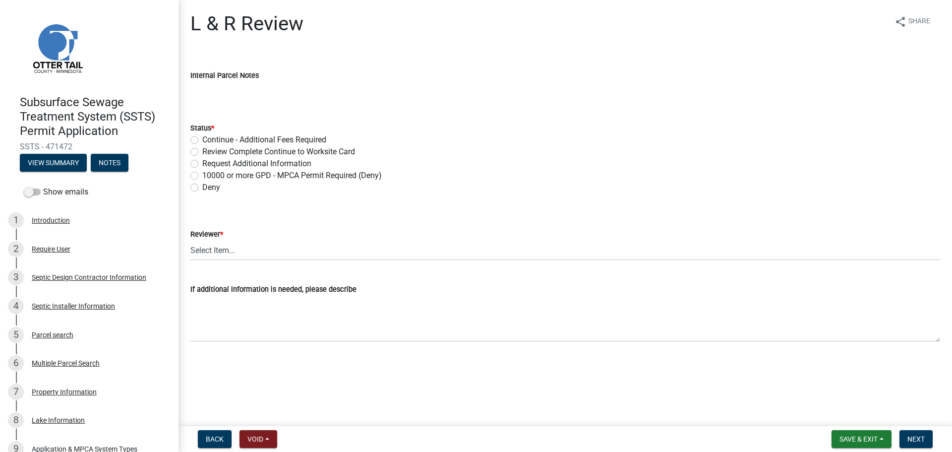
click at [202, 150] on label "Review Complete Continue to Worksite Card" at bounding box center [278, 152] width 153 height 12
click at [202, 150] on input "Review Complete Continue to Worksite Card" at bounding box center [205, 149] width 6 height 6
click at [209, 245] on select "Select Item... Alexis Newark Andrea Perales Brittany Tollefson Elizabeth Plaste…" at bounding box center [565, 250] width 750 height 20
click at [190, 240] on select "Select Item... Alexis Newark Andrea Perales Brittany Tollefson Elizabeth Plaste…" at bounding box center [565, 250] width 750 height 20
click at [921, 438] on span "Next" at bounding box center [915, 439] width 17 height 8
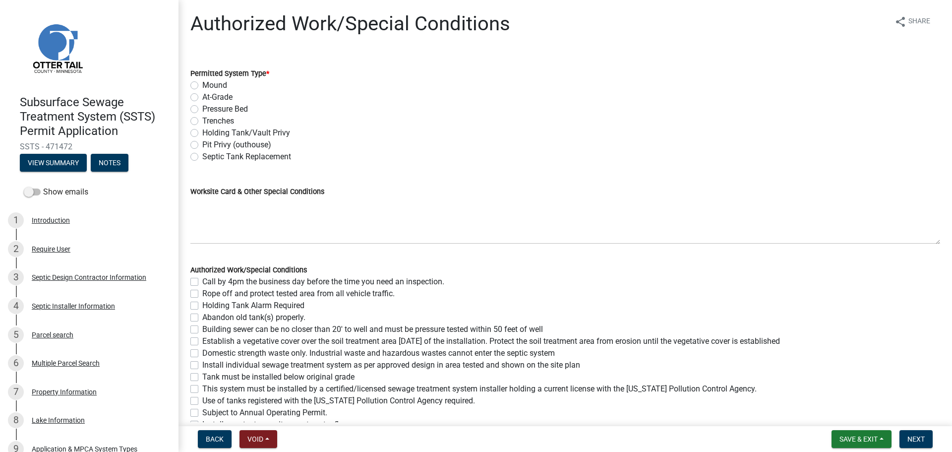
click at [202, 84] on label "Mound" at bounding box center [214, 85] width 25 height 12
click at [202, 84] on input "Mound" at bounding box center [205, 82] width 6 height 6
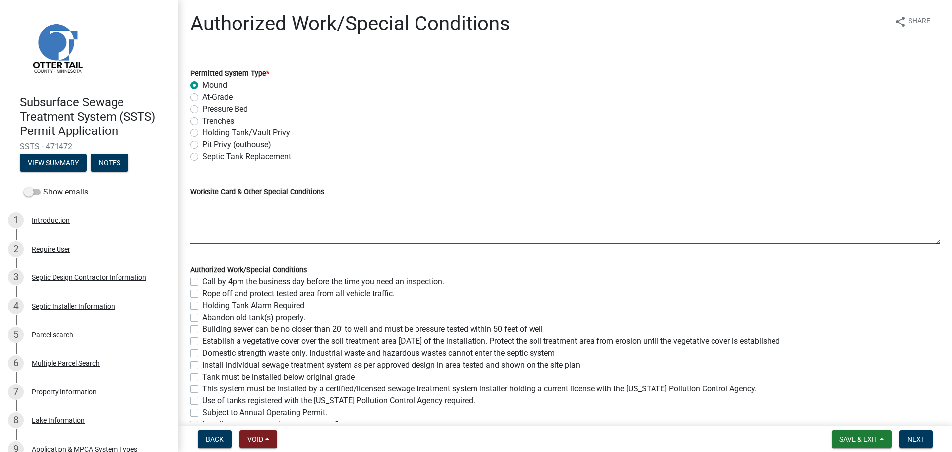
click at [206, 203] on textarea "Worksite Card & Other Special Conditions" at bounding box center [565, 220] width 750 height 47
paste textarea "# bedroom- TYPE Mound Install SIZE septic/lift tank LxW rock bed, LxW S.A.A, # …"
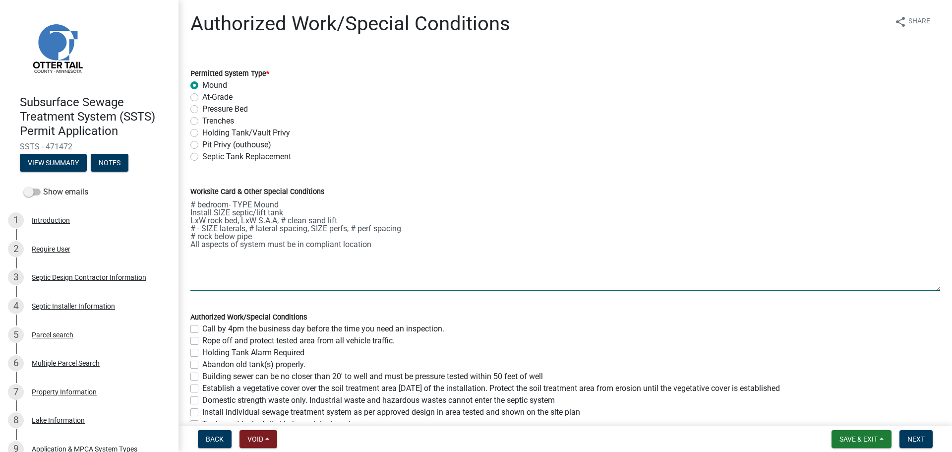
drag, startPoint x: 929, startPoint y: 243, endPoint x: 922, endPoint y: 319, distance: 75.7
click at [923, 291] on textarea "# bedroom- TYPE Mound Install SIZE septic/lift tank LxW rock bed, LxW S.A.A, # …" at bounding box center [565, 244] width 750 height 94
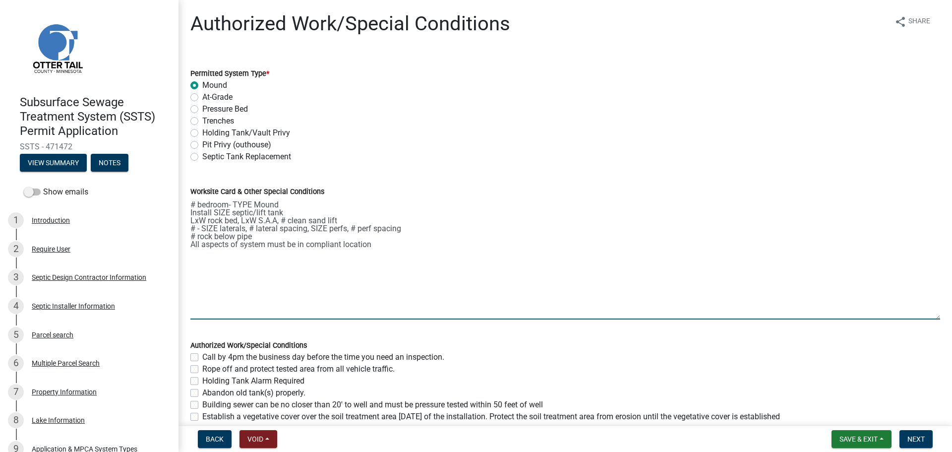
click at [193, 204] on textarea "# bedroom- TYPE Mound Install SIZE septic/lift tank LxW rock bed, LxW S.A.A, # …" at bounding box center [565, 258] width 750 height 122
click at [227, 210] on textarea "4 bedroom- Type I Mound Install SIZE septic/lift tank LxW rock bed, LxW S.A.A, …" at bounding box center [565, 258] width 750 height 122
click at [204, 219] on textarea "4 bedroom- Type I Mound Install 2250/2 septic tank and 625 gal lift tank LxW ro…" at bounding box center [565, 258] width 750 height 122
click at [195, 225] on textarea "4 bedroom- Type I Mound Install 2250/2 septic tank and 625 gal lift tank 10'x52…" at bounding box center [565, 258] width 750 height 122
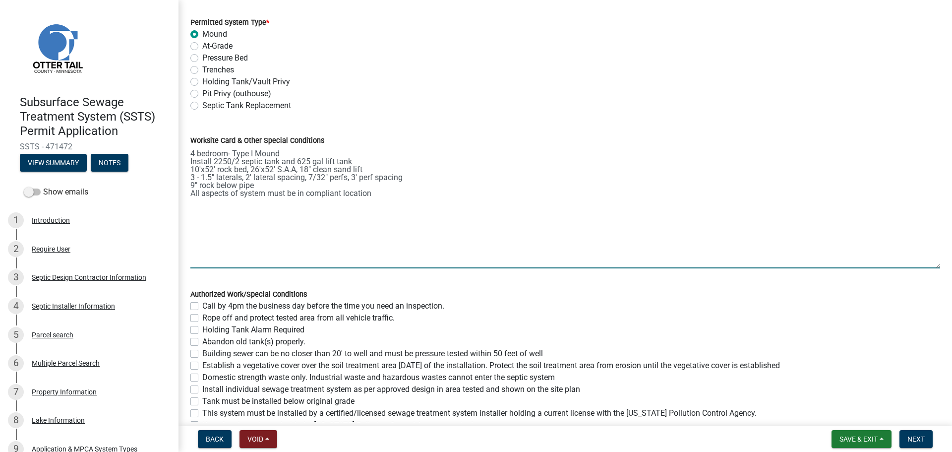
scroll to position [124, 0]
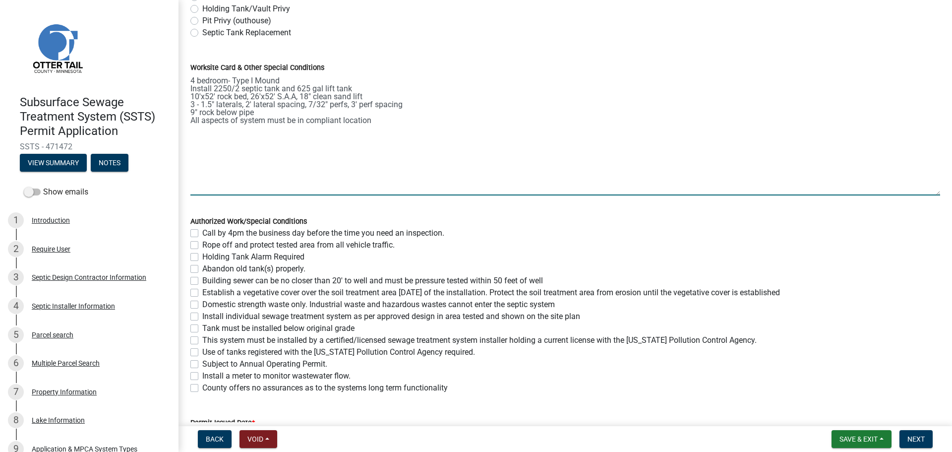
click at [202, 232] on label "Call by 4pm the business day before the time you need an inspection." at bounding box center [323, 233] width 242 height 12
click at [202, 232] on input "Call by 4pm the business day before the time you need an inspection." at bounding box center [205, 230] width 6 height 6
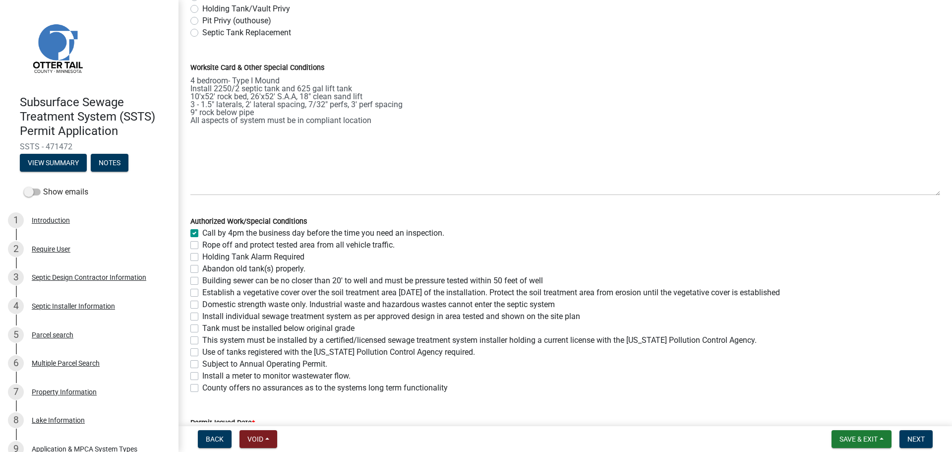
click at [202, 243] on label "Rope off and protect tested area from all vehicle traffic." at bounding box center [298, 245] width 192 height 12
click at [202, 243] on input "Rope off and protect tested area from all vehicle traffic." at bounding box center [205, 242] width 6 height 6
click at [202, 282] on label "Building sewer can be no closer than 20' to well and must be pressure tested wi…" at bounding box center [372, 281] width 341 height 12
click at [202, 281] on input "Building sewer can be no closer than 20' to well and must be pressure tested wi…" at bounding box center [205, 278] width 6 height 6
click at [202, 293] on label "Establish a vegetative cover over the soil treatment area within 30 days of the…" at bounding box center [491, 293] width 578 height 12
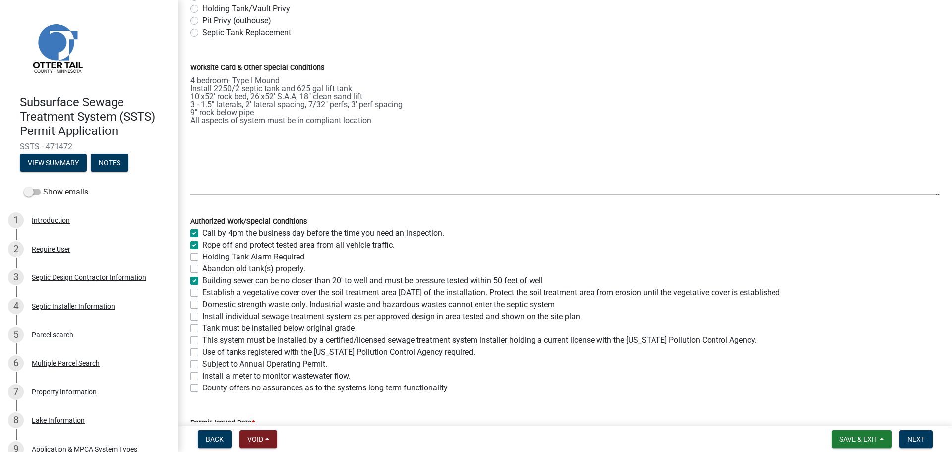
click at [202, 293] on input "Establish a vegetative cover over the soil treatment area within 30 days of the…" at bounding box center [205, 290] width 6 height 6
click at [202, 305] on label "Domestic strength waste only. Industrial waste and hazardous wastes cannot ente…" at bounding box center [378, 304] width 353 height 12
click at [202, 305] on input "Domestic strength waste only. Industrial waste and hazardous wastes cannot ente…" at bounding box center [205, 301] width 6 height 6
click at [202, 315] on label "Install individual sewage treatment system as per approved design in area teste…" at bounding box center [391, 316] width 378 height 12
click at [202, 315] on input "Install individual sewage treatment system as per approved design in area teste…" at bounding box center [205, 313] width 6 height 6
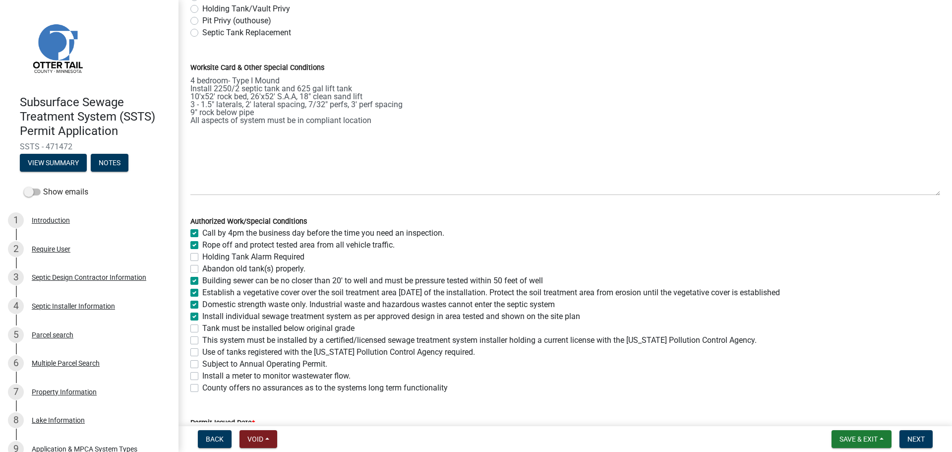
drag, startPoint x: 193, startPoint y: 327, endPoint x: 194, endPoint y: 336, distance: 8.5
click at [202, 328] on label "Tank must be installed below original grade" at bounding box center [278, 328] width 152 height 12
click at [202, 328] on input "Tank must be installed below original grade" at bounding box center [205, 325] width 6 height 6
click at [202, 340] on label "This system must be installed by a certified/licensed sewage treatment system i…" at bounding box center [479, 340] width 554 height 12
click at [202, 340] on input "This system must be installed by a certified/licensed sewage treatment system i…" at bounding box center [205, 337] width 6 height 6
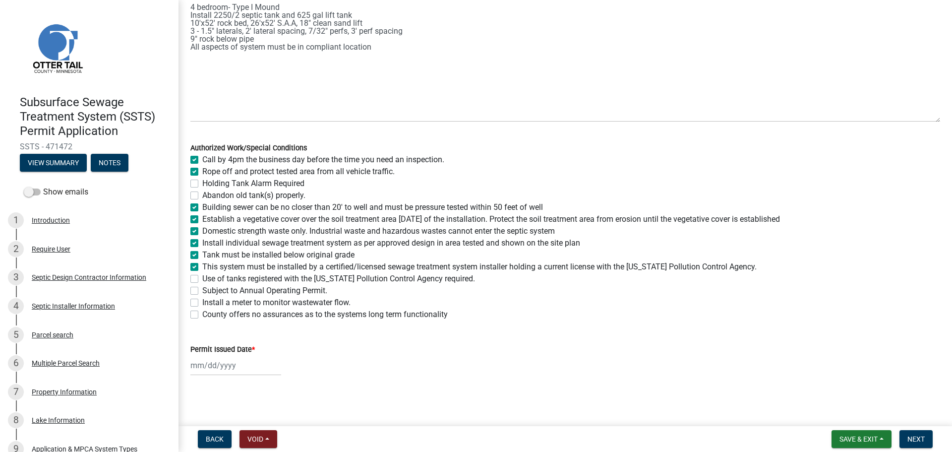
scroll to position [198, 0]
click at [202, 277] on label "Use of tanks registered with the Minnesota Pollution Control Agency required." at bounding box center [338, 278] width 273 height 12
click at [202, 277] on input "Use of tanks registered with the Minnesota Pollution Control Agency required." at bounding box center [205, 275] width 6 height 6
click at [202, 303] on label "Install a meter to monitor wastewater flow." at bounding box center [276, 302] width 148 height 12
click at [202, 302] on input "Install a meter to monitor wastewater flow." at bounding box center [205, 299] width 6 height 6
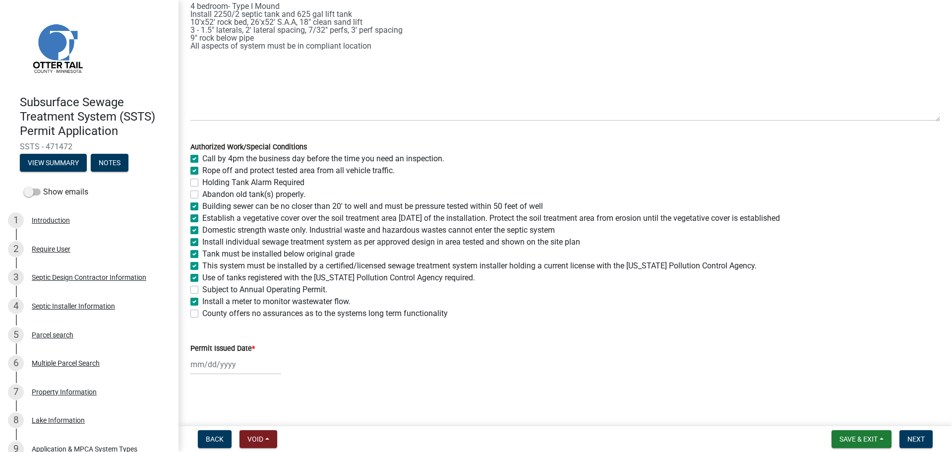
click at [202, 313] on label "County offers no assurances as to the systems long term functionality" at bounding box center [324, 313] width 245 height 12
click at [202, 313] on input "County offers no assurances as to the systems long term functionality" at bounding box center [205, 310] width 6 height 6
click at [199, 361] on div at bounding box center [235, 364] width 91 height 20
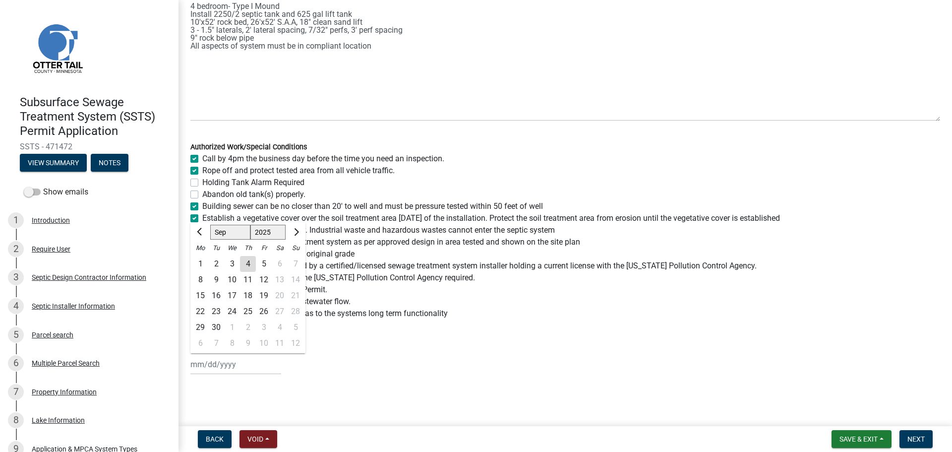
click at [250, 263] on div "4" at bounding box center [248, 264] width 16 height 16
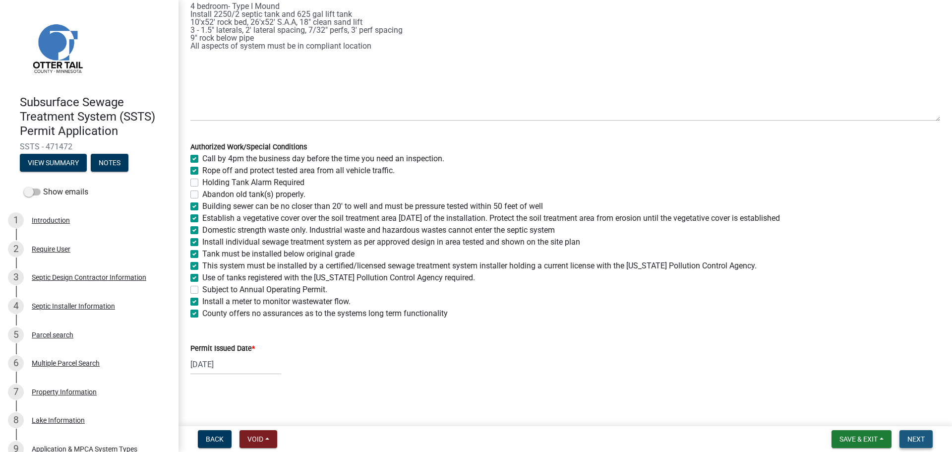
click at [924, 435] on span "Next" at bounding box center [915, 439] width 17 height 8
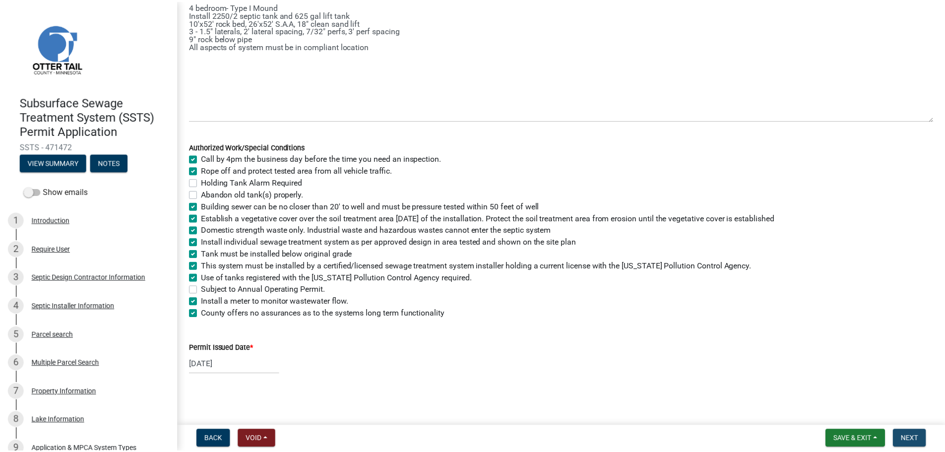
scroll to position [0, 0]
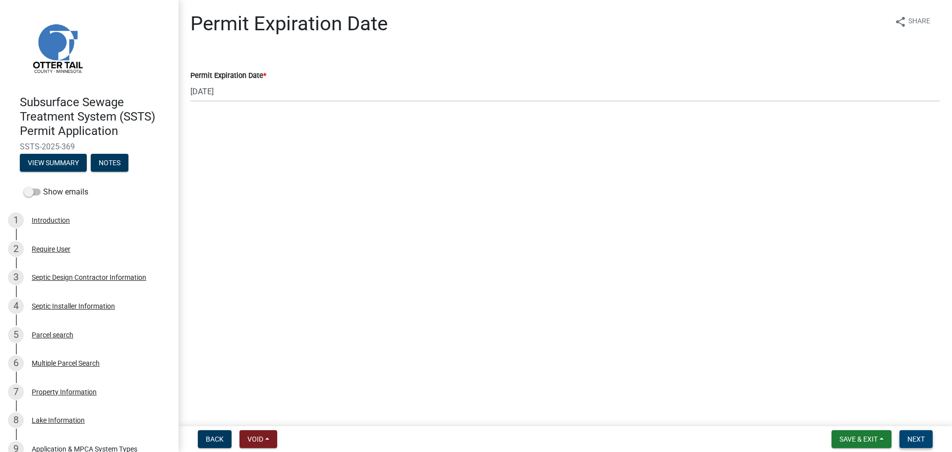
click at [921, 441] on span "Next" at bounding box center [915, 439] width 17 height 8
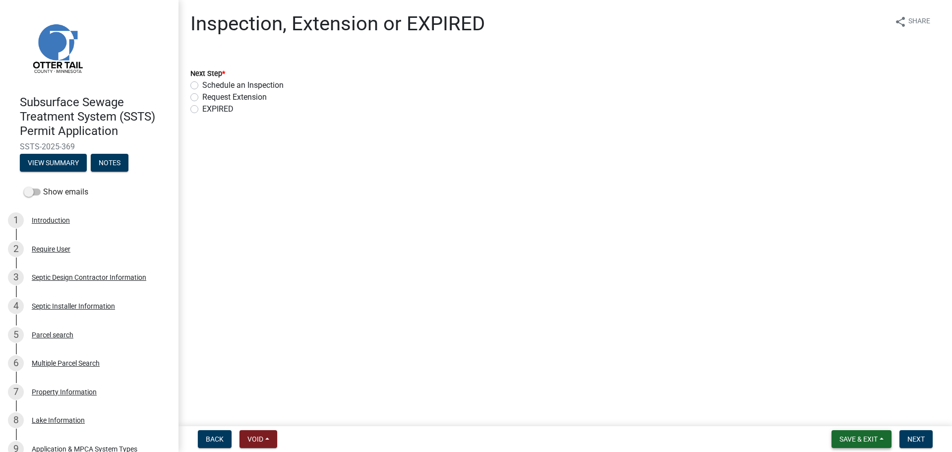
click at [846, 435] on span "Save & Exit" at bounding box center [858, 439] width 38 height 8
click at [840, 406] on button "Save & Exit" at bounding box center [851, 413] width 79 height 24
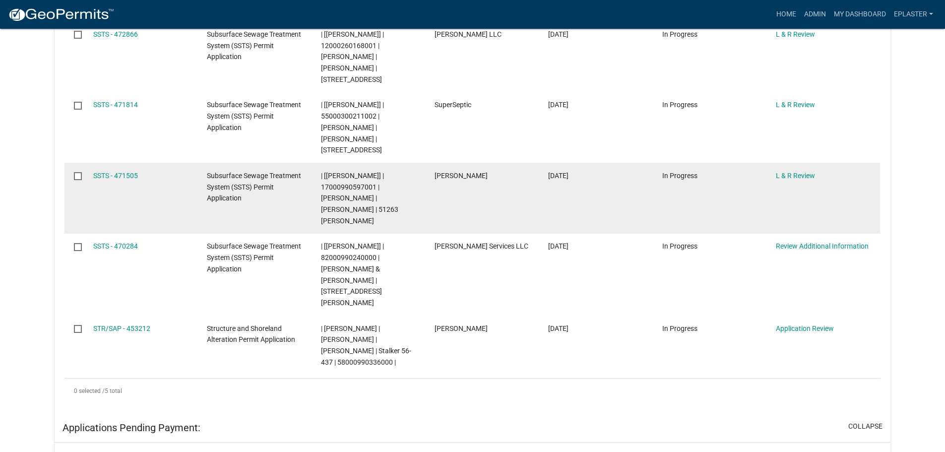
scroll to position [248, 0]
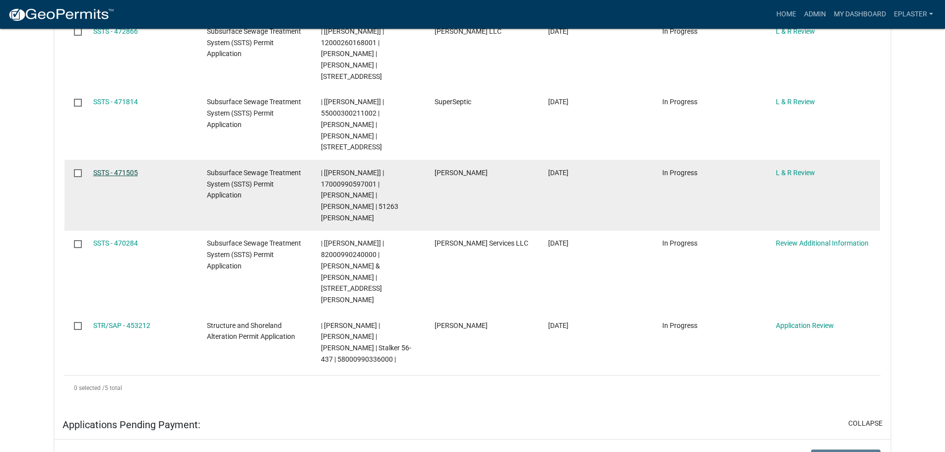
click at [116, 169] on link "SSTS - 471505" at bounding box center [115, 173] width 45 height 8
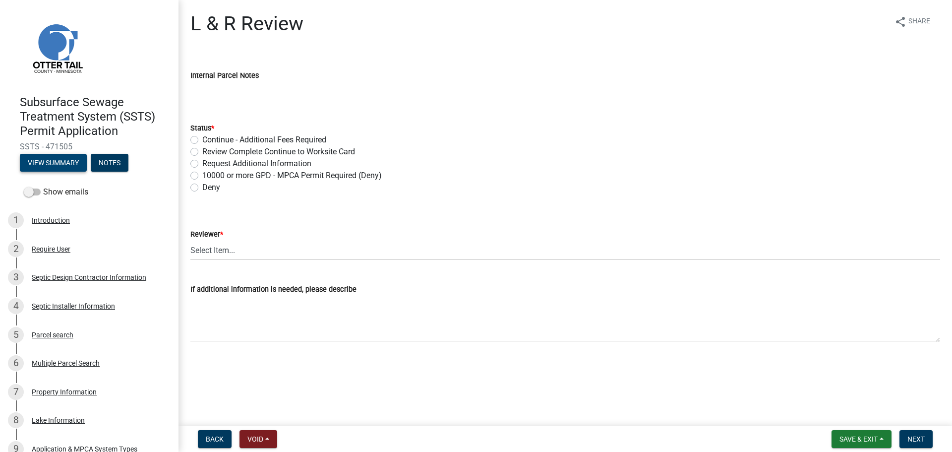
click at [63, 160] on button "View Summary" at bounding box center [53, 163] width 67 height 18
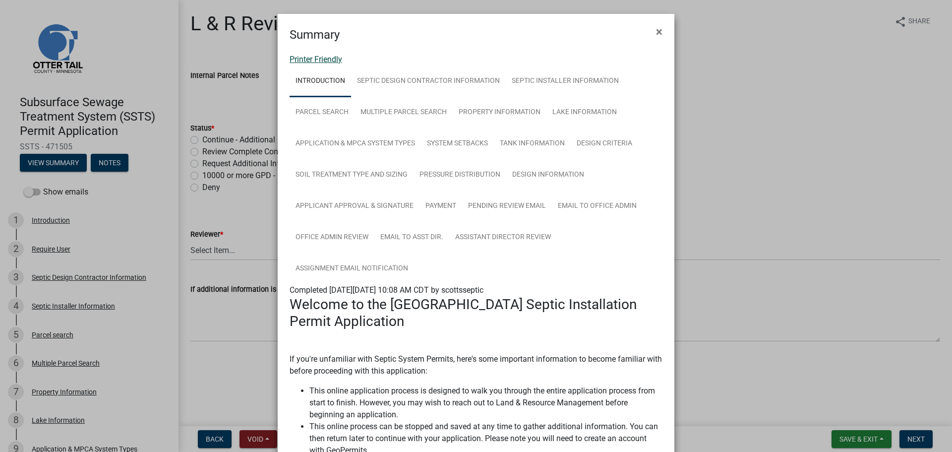
click at [332, 63] on link "Printer Friendly" at bounding box center [316, 59] width 53 height 9
click at [659, 31] on button "×" at bounding box center [659, 32] width 22 height 28
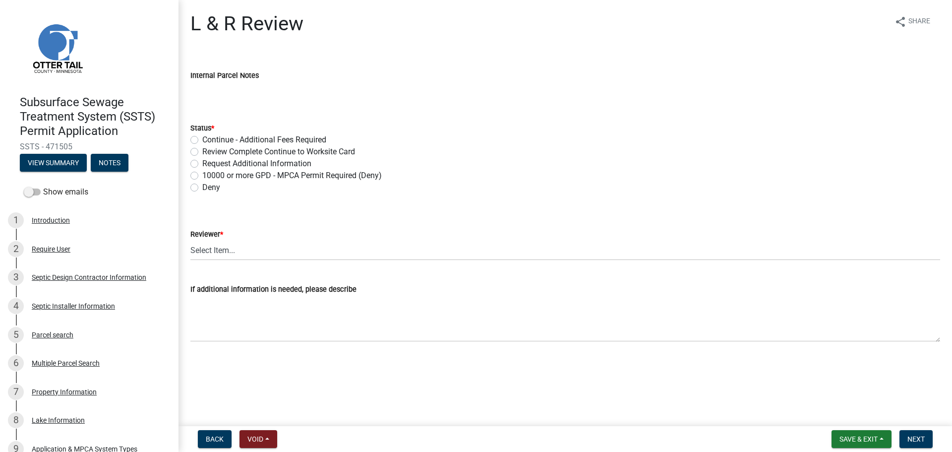
click at [202, 164] on label "Request Additional Information" at bounding box center [256, 164] width 109 height 12
click at [202, 164] on input "Request Additional Information" at bounding box center [205, 161] width 6 height 6
click at [213, 254] on select "Select Item... Alexis Newark Andrea Perales Brittany Tollefson Elizabeth Plaste…" at bounding box center [565, 250] width 750 height 20
click at [190, 240] on select "Select Item... Alexis Newark Andrea Perales Brittany Tollefson Elizabeth Plaste…" at bounding box center [565, 250] width 750 height 20
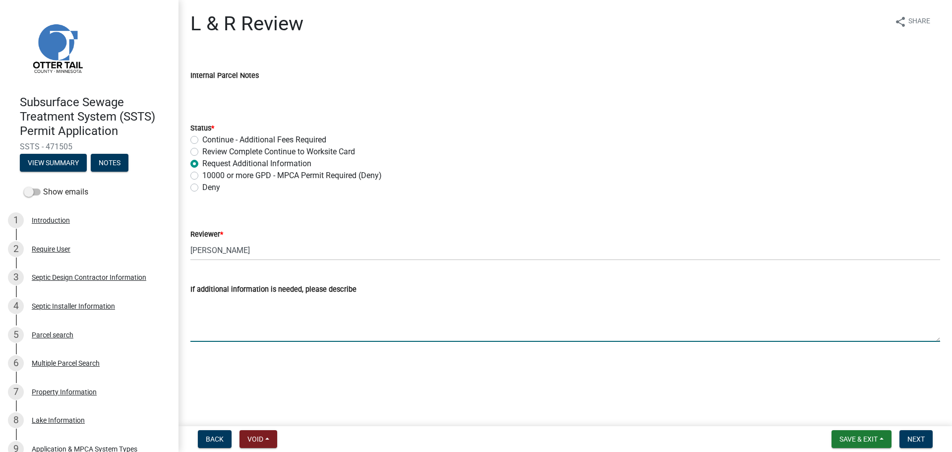
click at [247, 321] on textarea "If additional information is needed, please describe" at bounding box center [565, 318] width 750 height 47
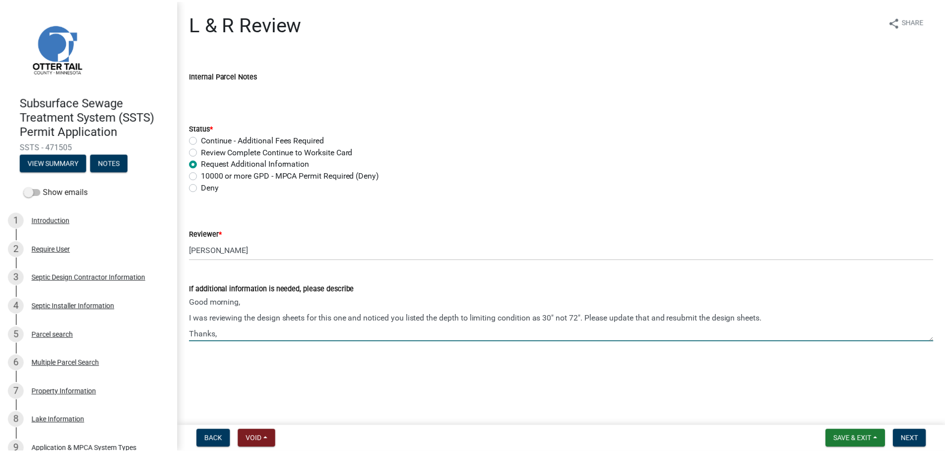
scroll to position [13, 0]
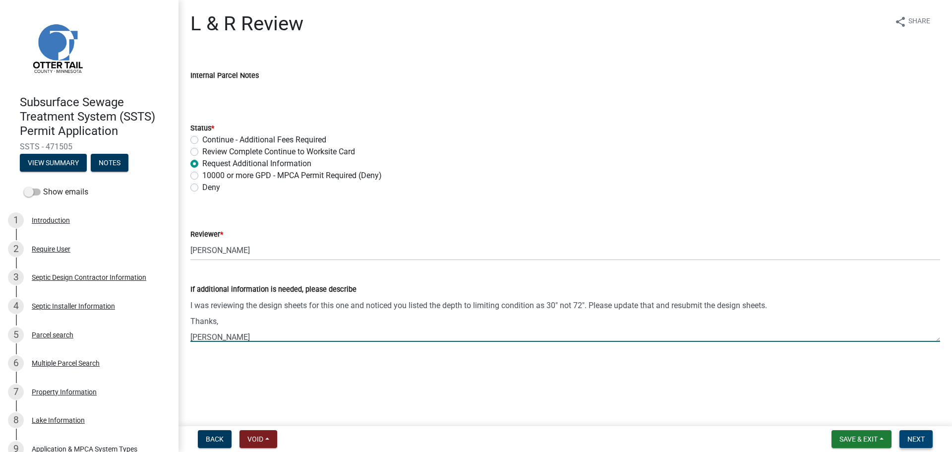
click at [908, 437] on span "Next" at bounding box center [915, 439] width 17 height 8
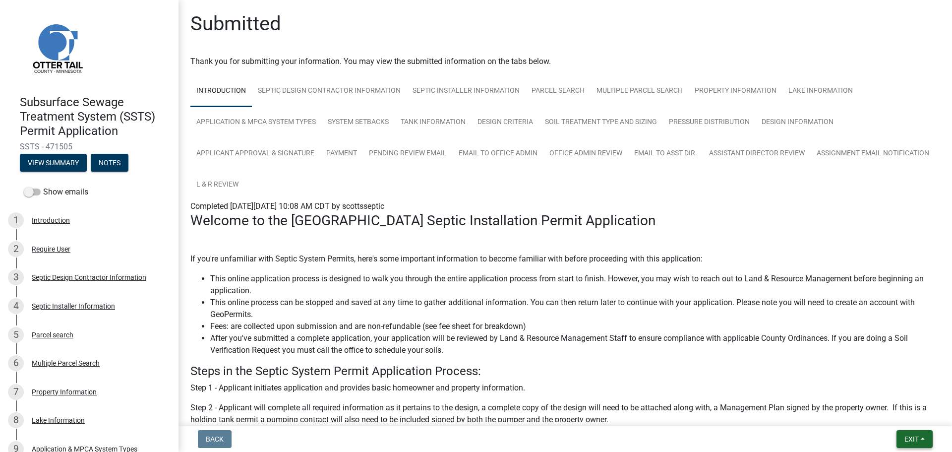
drag, startPoint x: 930, startPoint y: 439, endPoint x: 916, endPoint y: 429, distance: 17.0
click at [930, 439] on button "Exit" at bounding box center [914, 439] width 36 height 18
click at [879, 409] on button "Save & Exit" at bounding box center [892, 413] width 79 height 24
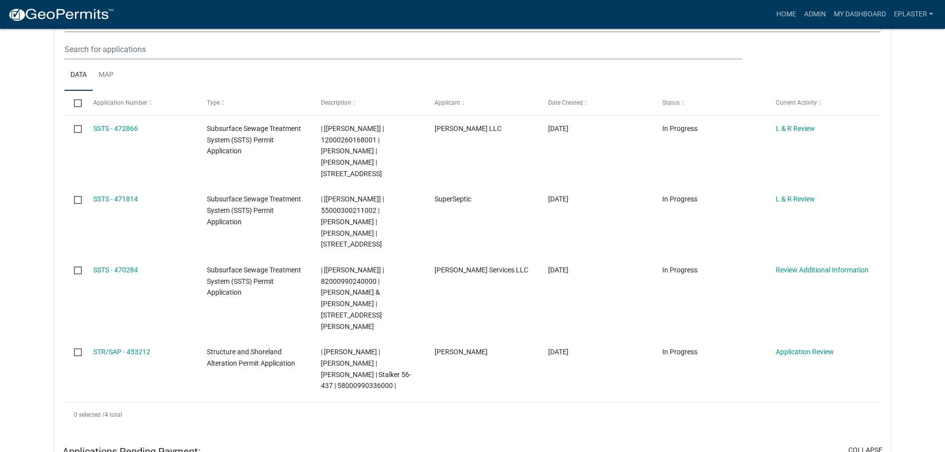
scroll to position [211, 0]
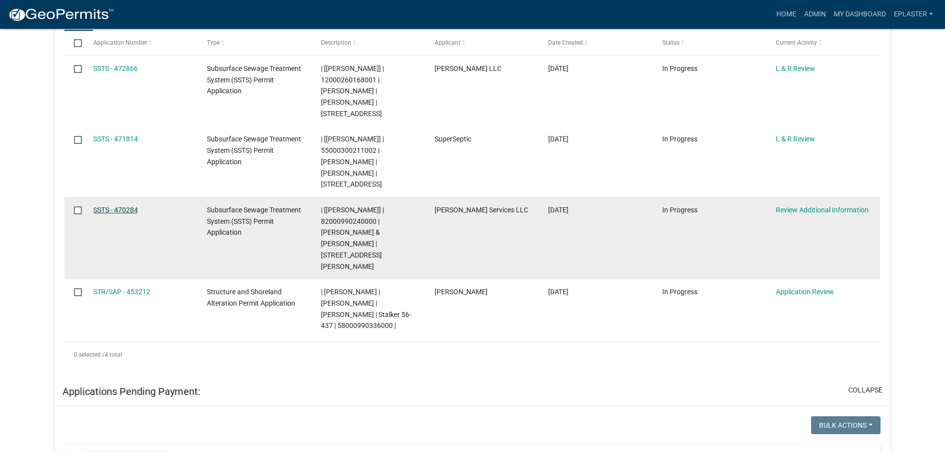
click at [108, 206] on link "SSTS - 470284" at bounding box center [115, 210] width 45 height 8
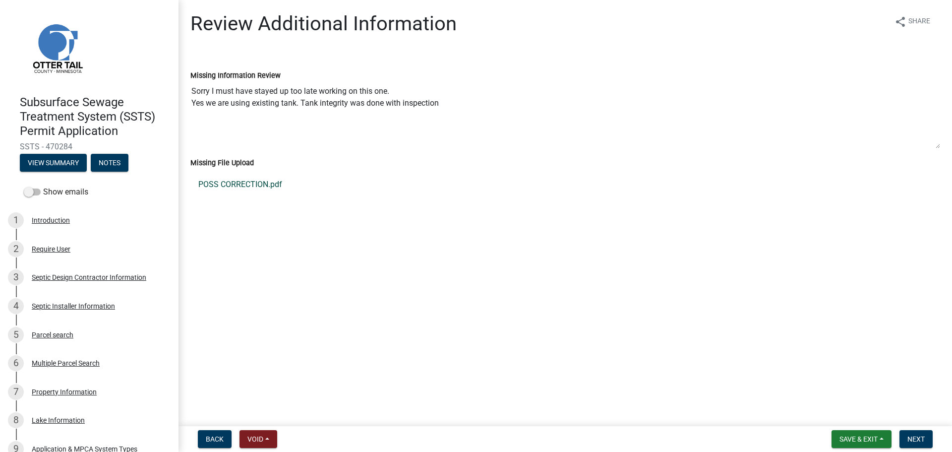
click at [266, 184] on link "POSS CORRECTION.pdf" at bounding box center [565, 185] width 750 height 24
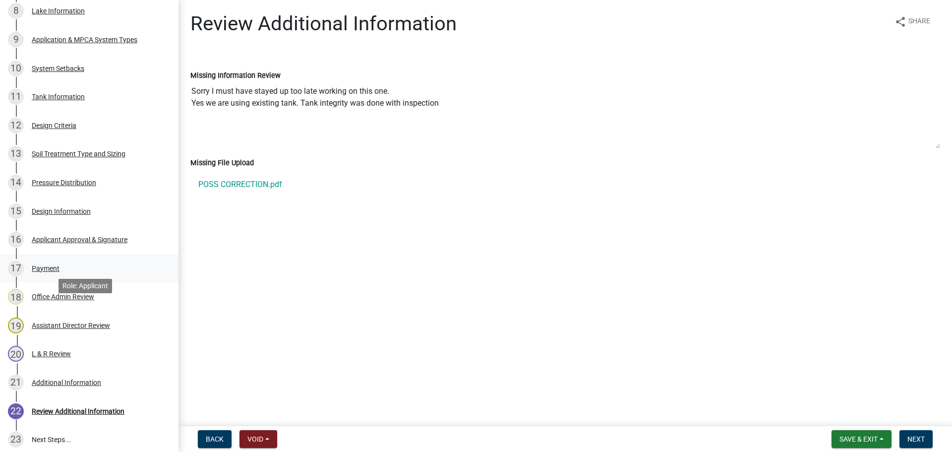
scroll to position [503, 0]
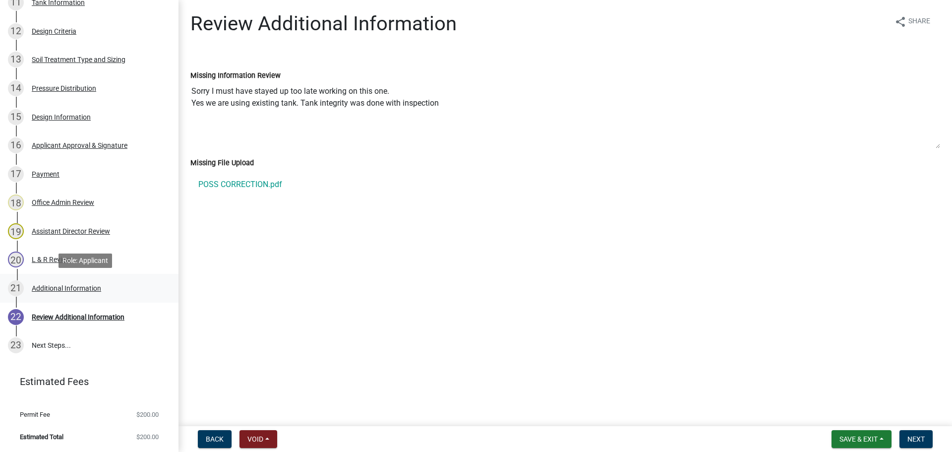
click at [112, 277] on link "21 Additional Information" at bounding box center [89, 288] width 178 height 29
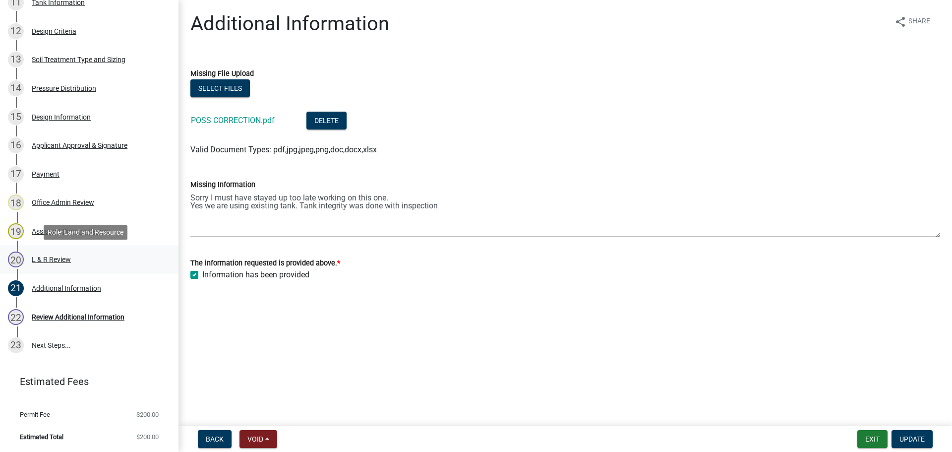
click at [97, 262] on div "20 L & R Review" at bounding box center [85, 259] width 155 height 16
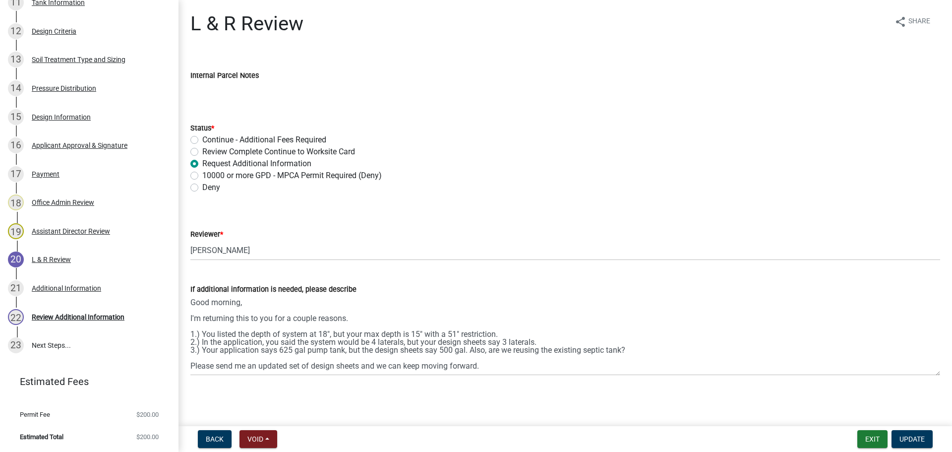
drag, startPoint x: 936, startPoint y: 339, endPoint x: 935, endPoint y: 373, distance: 33.7
click at [935, 373] on textarea "Good morning, I'm returning this to you for a couple reasons. 1.) You listed th…" at bounding box center [565, 335] width 750 height 80
drag, startPoint x: 938, startPoint y: 373, endPoint x: 941, endPoint y: 398, distance: 25.0
click at [941, 398] on div "L & R Review share Share Internal Parcel Notes Status * Continue - Additional F…" at bounding box center [564, 214] width 773 height 405
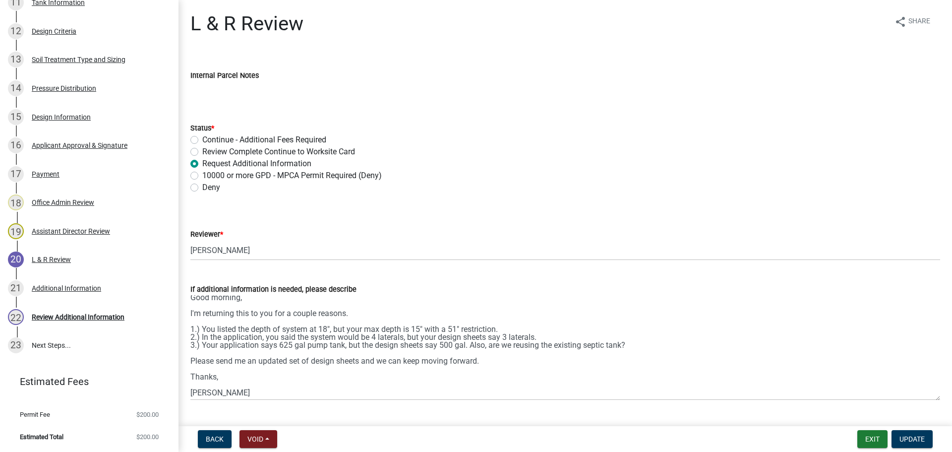
scroll to position [21, 0]
drag, startPoint x: 92, startPoint y: 317, endPoint x: 100, endPoint y: 311, distance: 10.3
click at [92, 316] on div "Review Additional Information" at bounding box center [78, 316] width 93 height 7
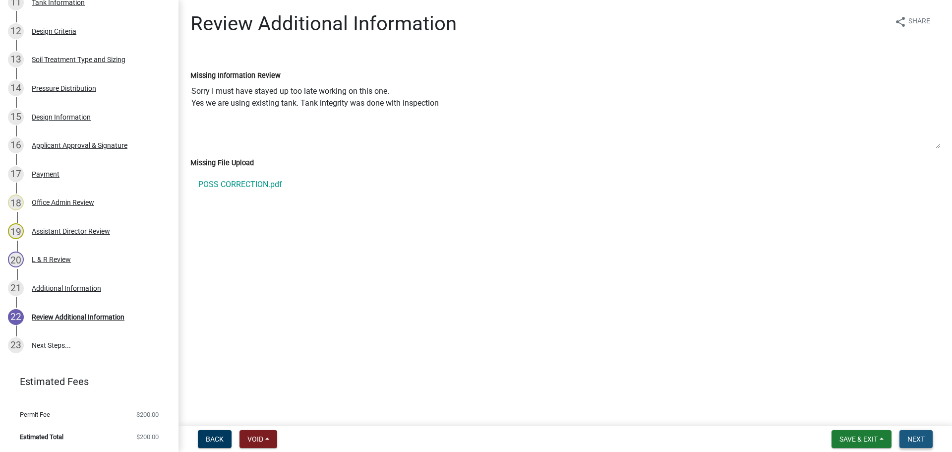
click at [911, 437] on span "Next" at bounding box center [915, 439] width 17 height 8
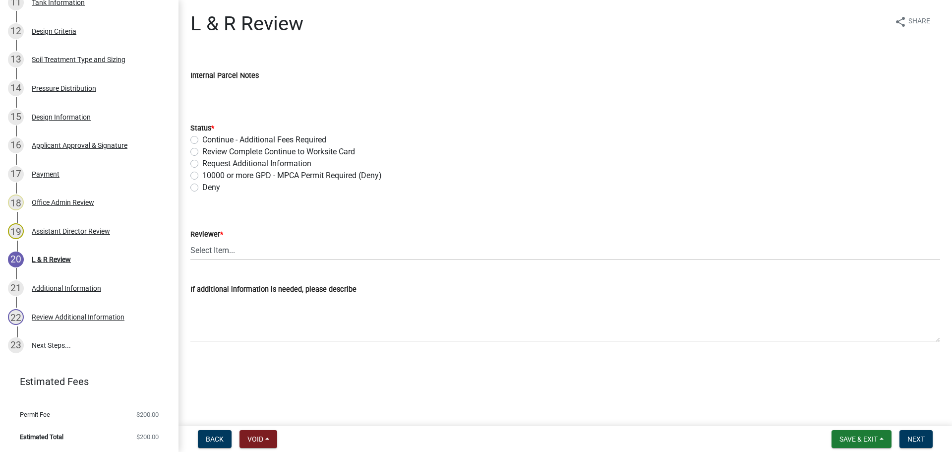
click at [202, 151] on label "Review Complete Continue to Worksite Card" at bounding box center [278, 152] width 153 height 12
click at [202, 151] on input "Review Complete Continue to Worksite Card" at bounding box center [205, 149] width 6 height 6
click at [221, 251] on select "Select Item... Alexis Newark Andrea Perales Brittany Tollefson Elizabeth Plaste…" at bounding box center [565, 250] width 750 height 20
click at [190, 240] on select "Select Item... Alexis Newark Andrea Perales Brittany Tollefson Elizabeth Plaste…" at bounding box center [565, 250] width 750 height 20
click at [911, 436] on span "Next" at bounding box center [915, 439] width 17 height 8
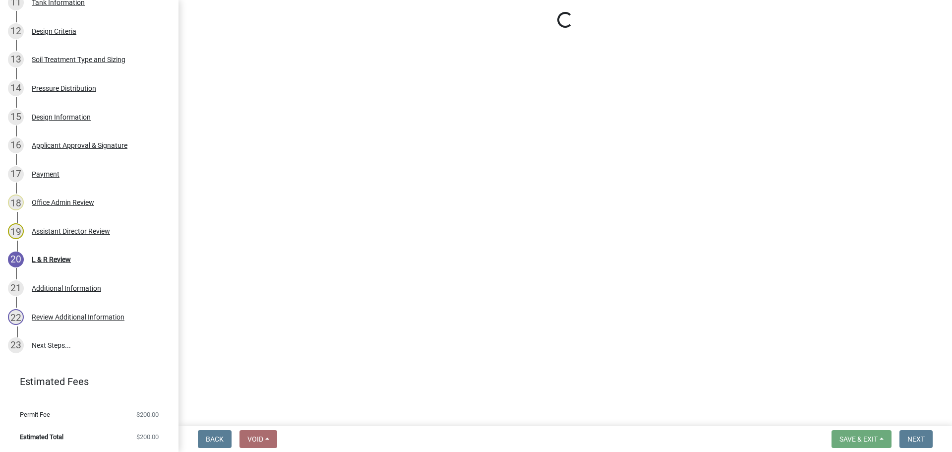
scroll to position [617, 0]
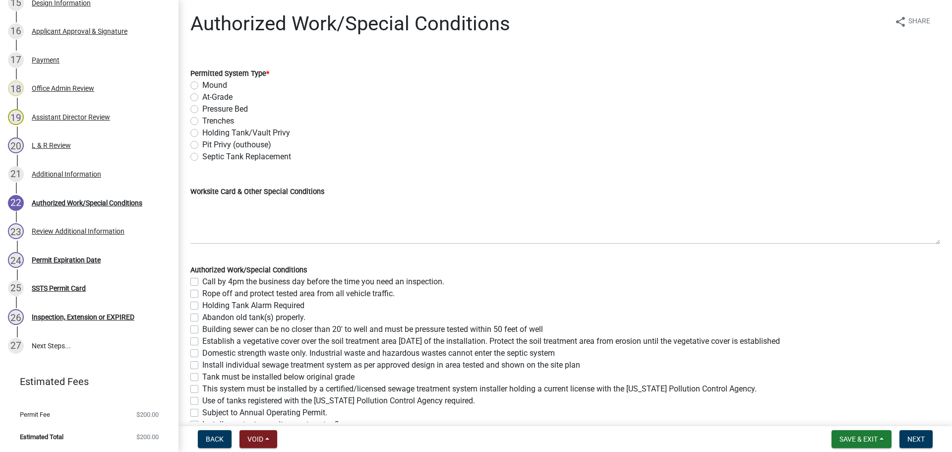
drag, startPoint x: 194, startPoint y: 108, endPoint x: 192, endPoint y: 119, distance: 10.5
click at [202, 108] on label "Pressure Bed" at bounding box center [225, 109] width 46 height 12
click at [202, 108] on input "Pressure Bed" at bounding box center [205, 106] width 6 height 6
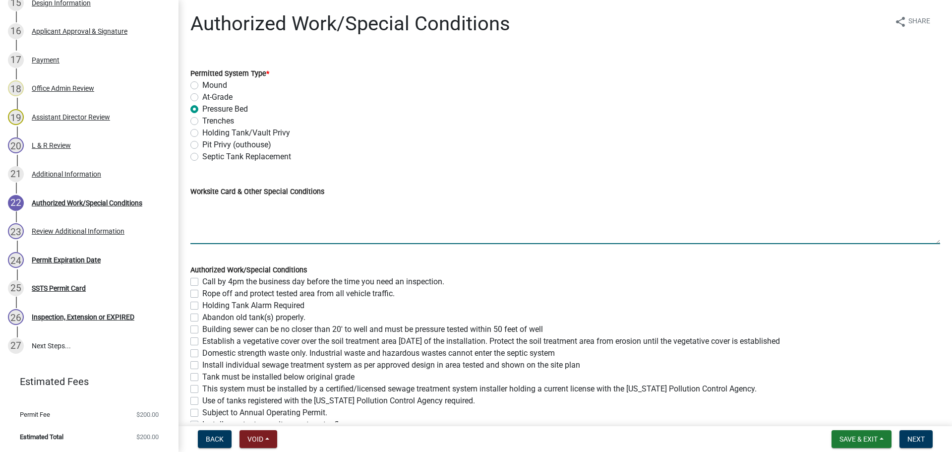
click at [212, 202] on textarea "Worksite Card & Other Special Conditions" at bounding box center [565, 220] width 750 height 47
paste textarea "# bedroom- Type I pressure bed Install SIZE septic/lift LxW chamber bed (# cham…"
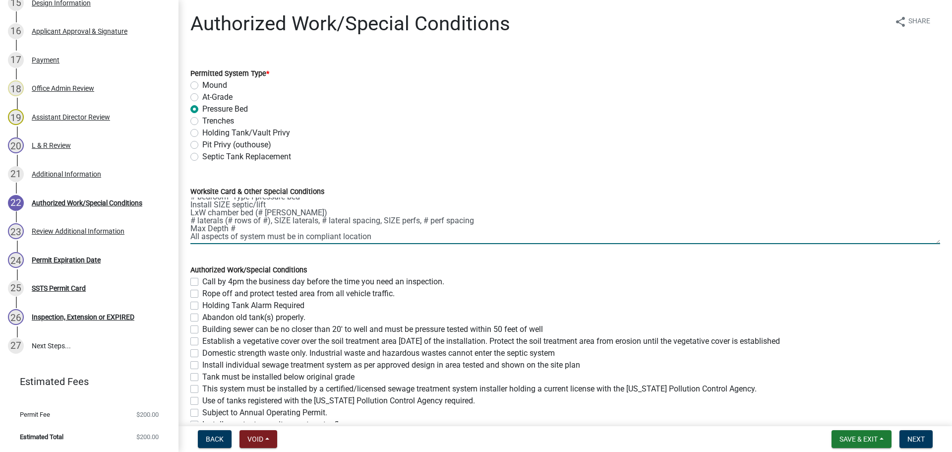
scroll to position [0, 0]
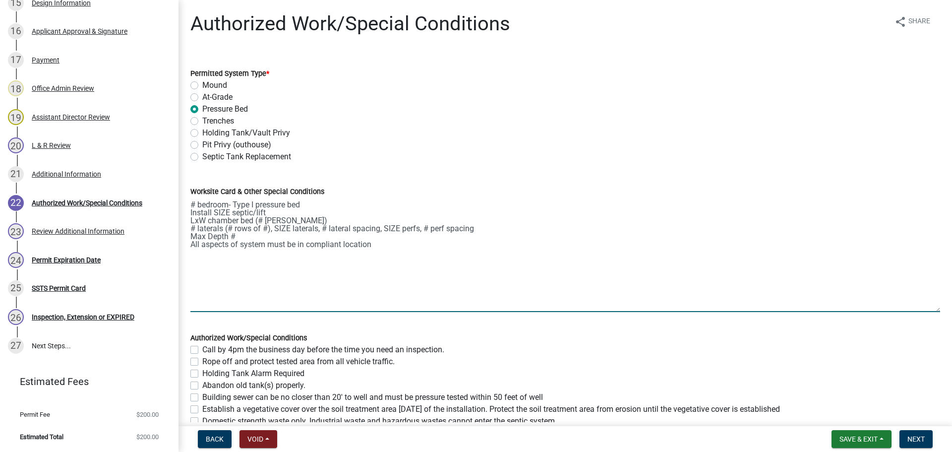
drag, startPoint x: 931, startPoint y: 240, endPoint x: 919, endPoint y: 307, distance: 68.0
click at [928, 311] on textarea "# bedroom- Type I pressure bed Install SIZE septic/lift LxW chamber bed (# cham…" at bounding box center [565, 254] width 750 height 115
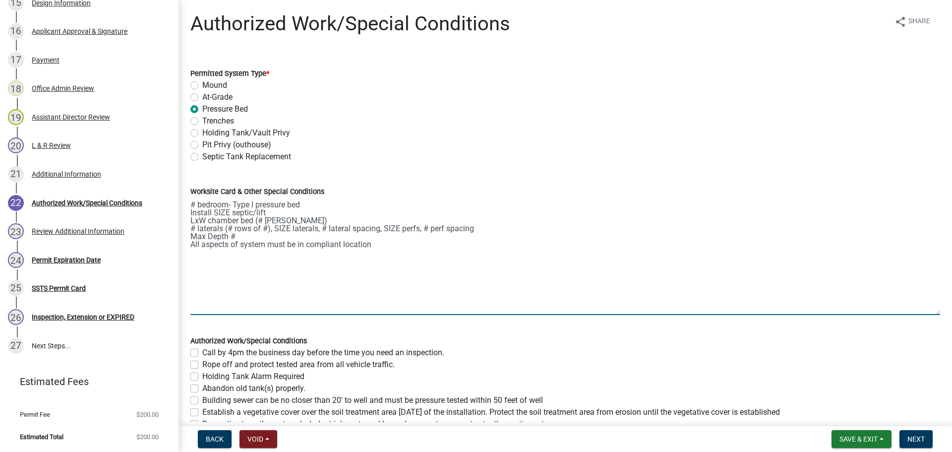
click at [193, 201] on textarea "# bedroom- Type I pressure bed Install SIZE septic/lift LxW chamber bed (# cham…" at bounding box center [565, 256] width 750 height 118
click at [213, 213] on textarea "4 bedroom- Type I pressure bed Install SIZE septic/lift LxW chamber bed (# cham…" at bounding box center [565, 256] width 750 height 118
click at [201, 218] on textarea "4 bedroom- Type I pressure bed Use existing 1500 gal septic tank (Compliance in…" at bounding box center [565, 256] width 750 height 118
click at [205, 219] on textarea "4 bedroom- Type I pressure bed Use existing 1500 gal septic tank (Compliance in…" at bounding box center [565, 256] width 750 height 118
click at [194, 227] on textarea "4 bedroom- Type I pressure bed Use existing 1500 gal septic tank (Compliance in…" at bounding box center [565, 256] width 750 height 118
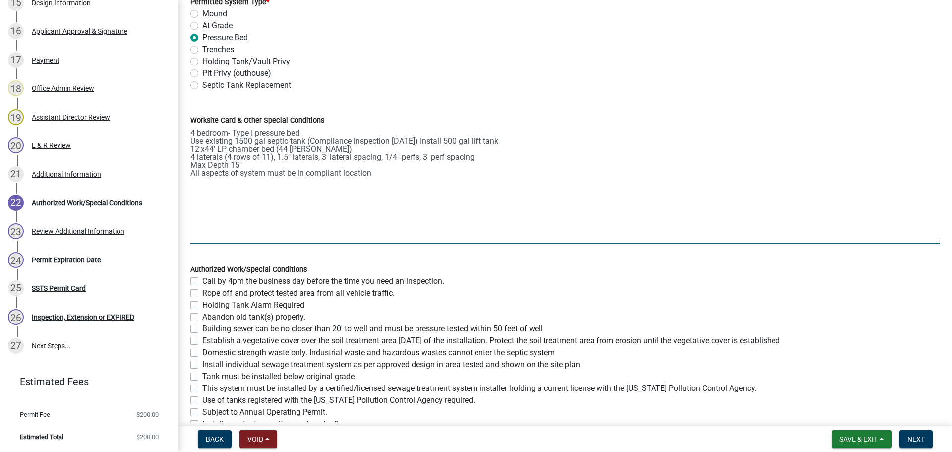
scroll to position [87, 0]
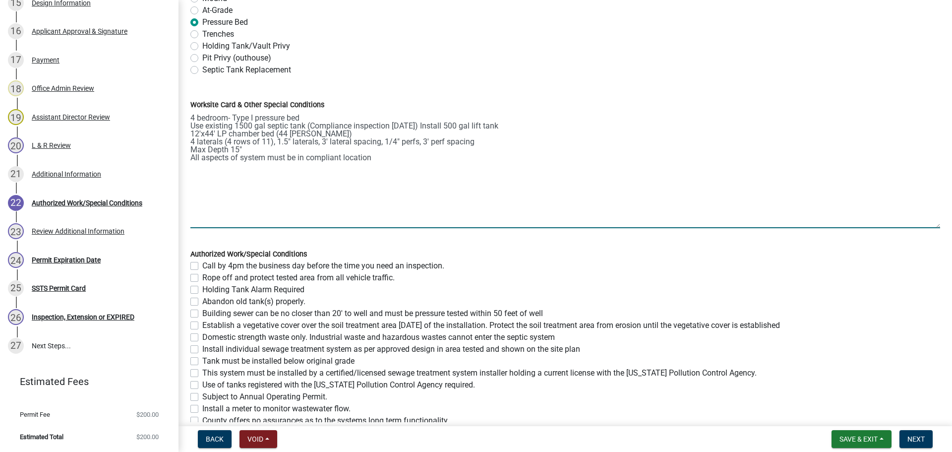
drag, startPoint x: 382, startPoint y: 163, endPoint x: 192, endPoint y: 115, distance: 195.8
click at [192, 115] on textarea "4 bedroom- Type I pressure bed Use existing 1500 gal septic tank (Compliance in…" at bounding box center [565, 170] width 750 height 118
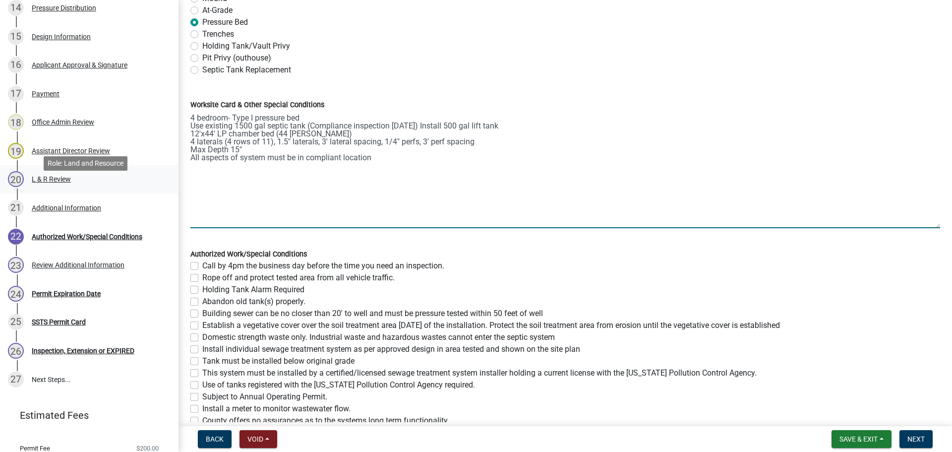
scroll to position [493, 0]
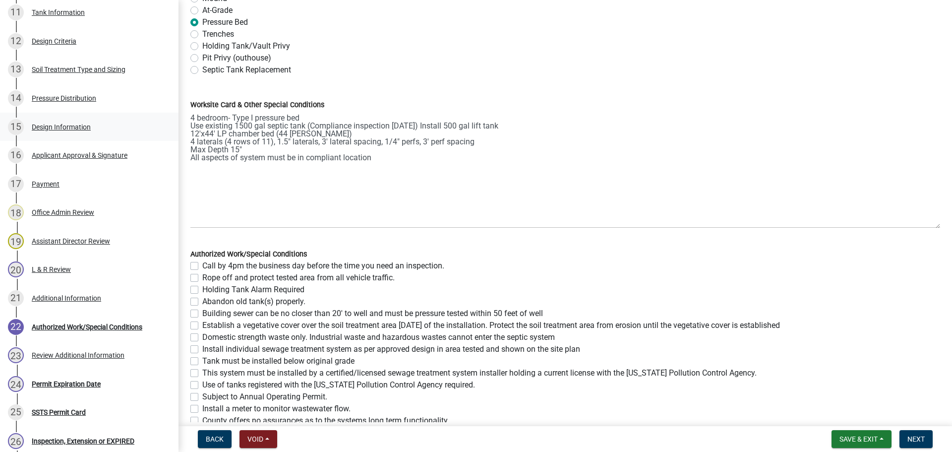
click at [94, 121] on div "15 Design Information" at bounding box center [85, 127] width 155 height 16
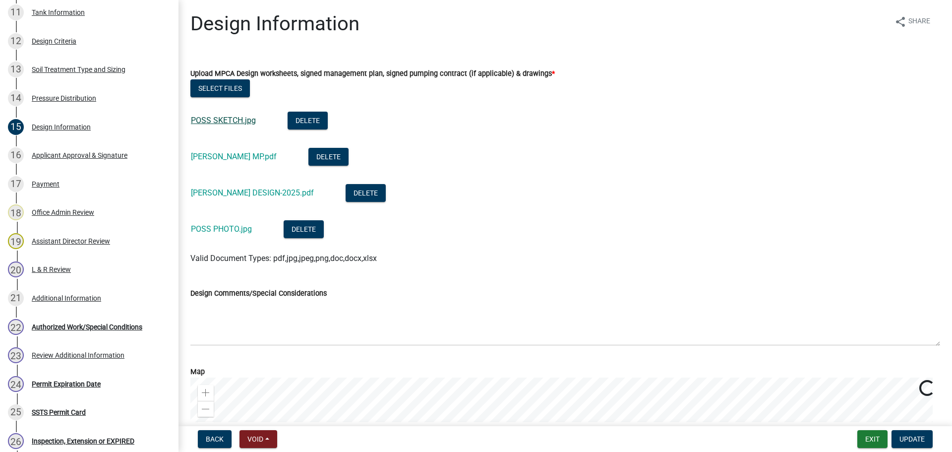
click at [215, 118] on link "POSS SKETCH.jpg" at bounding box center [223, 120] width 65 height 9
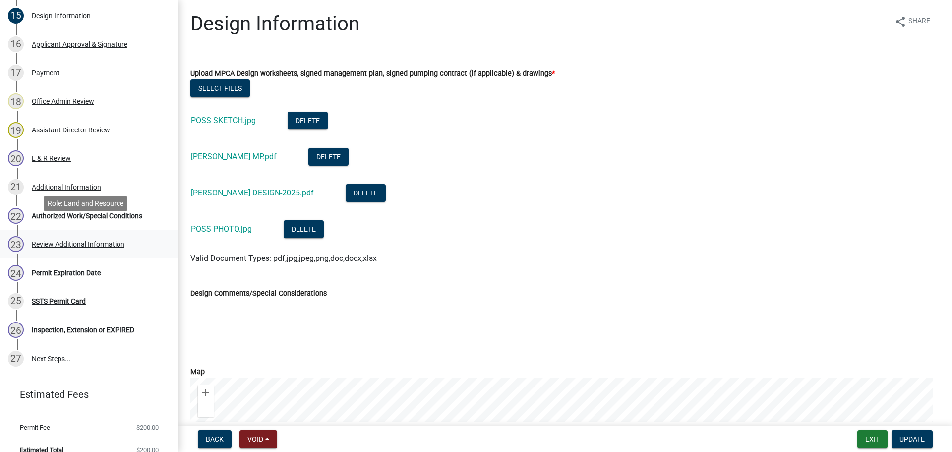
scroll to position [617, 0]
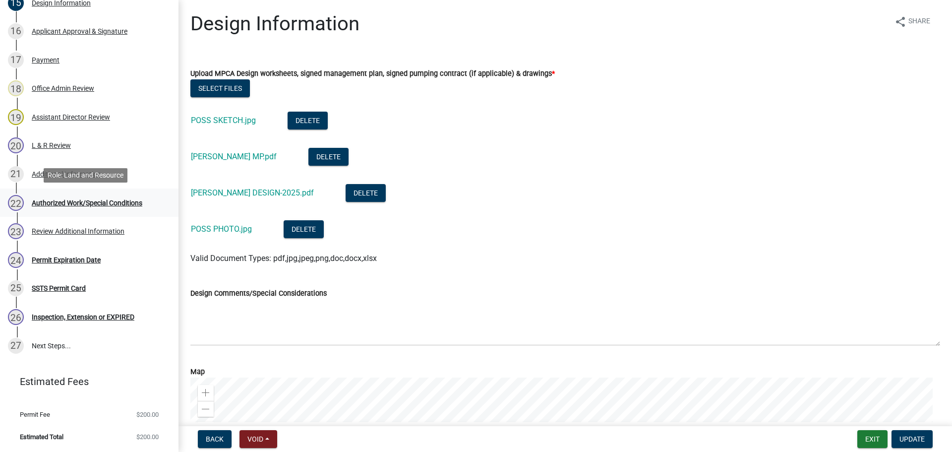
click at [94, 197] on div "22 Authorized Work/Special Conditions" at bounding box center [85, 203] width 155 height 16
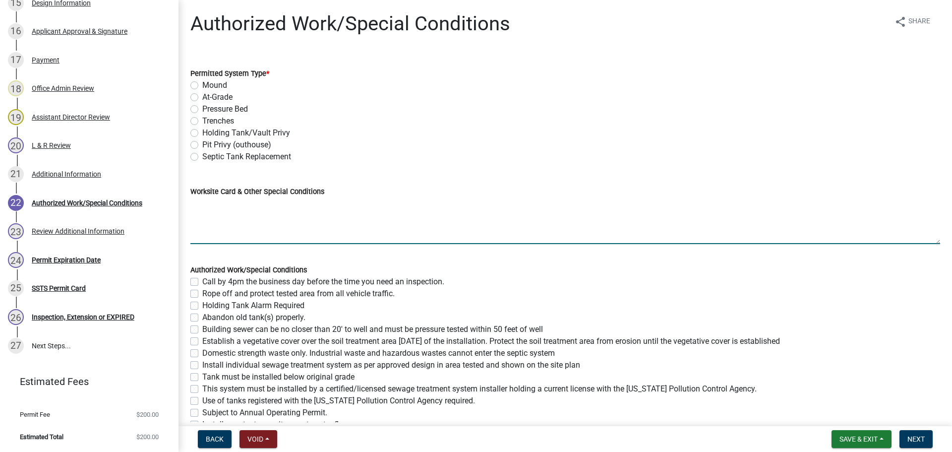
click at [210, 202] on textarea "Worksite Card & Other Special Conditions" at bounding box center [565, 220] width 750 height 47
paste textarea "4 bedroom- Type I pressure bed Use existing 1500 gal septic tank (Compliance in…"
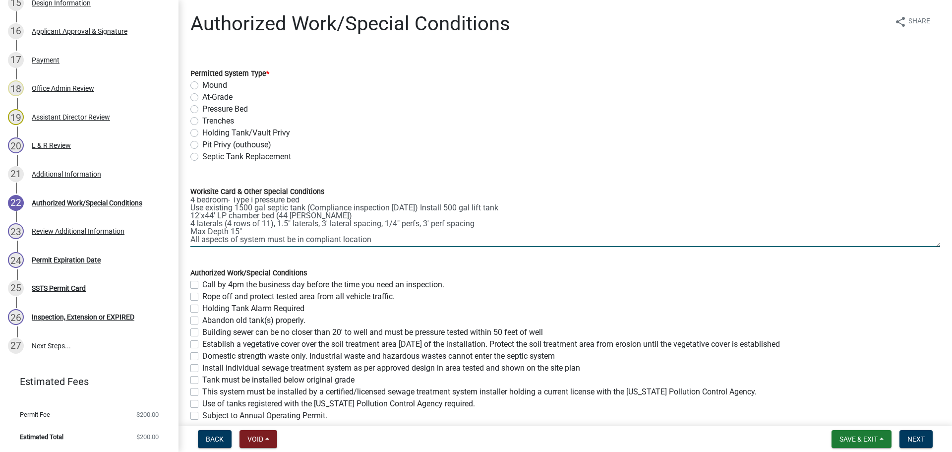
scroll to position [0, 0]
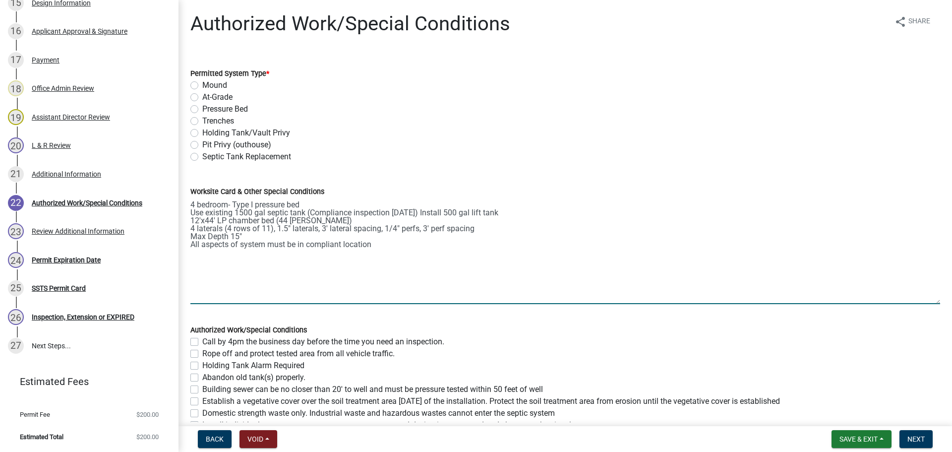
drag, startPoint x: 931, startPoint y: 240, endPoint x: 922, endPoint y: 300, distance: 60.7
click at [922, 300] on textarea "4 bedroom- Type I pressure bed Use existing 1500 gal septic tank (Compliance in…" at bounding box center [565, 250] width 750 height 107
click at [202, 108] on label "Pressure Bed" at bounding box center [225, 109] width 46 height 12
click at [202, 108] on input "Pressure Bed" at bounding box center [205, 106] width 6 height 6
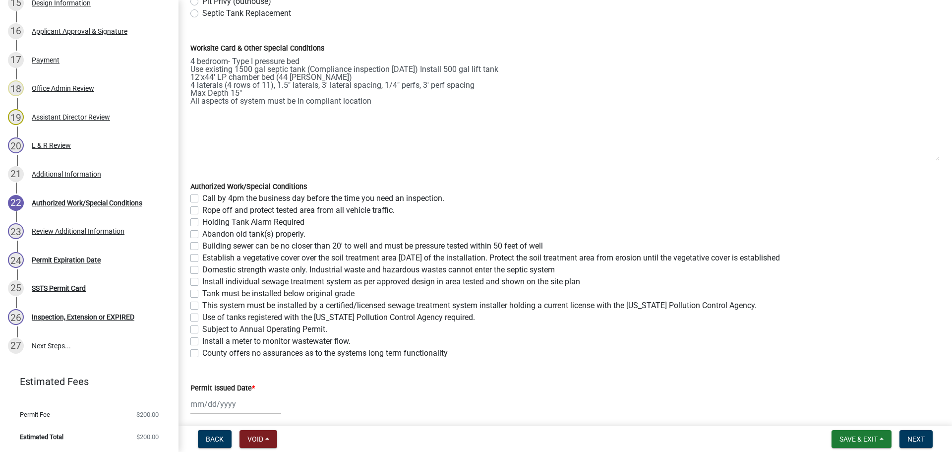
scroll to position [183, 0]
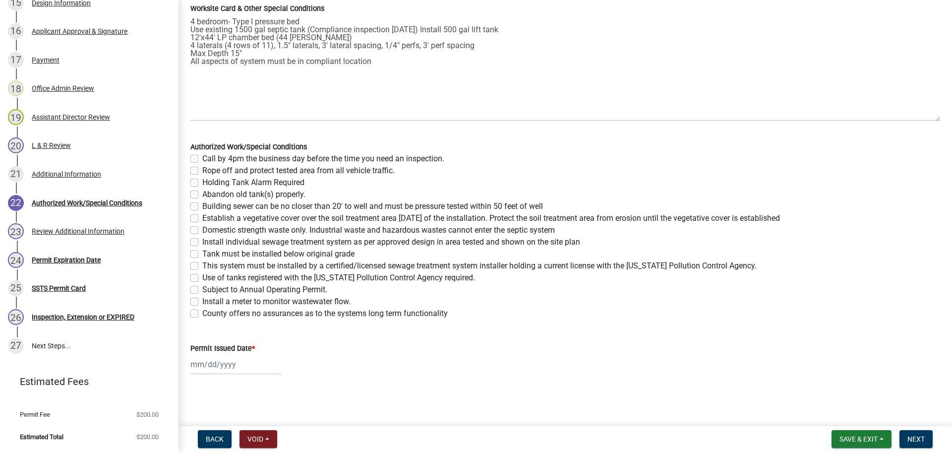
click at [202, 156] on label "Call by 4pm the business day before the time you need an inspection." at bounding box center [323, 159] width 242 height 12
click at [202, 156] on input "Call by 4pm the business day before the time you need an inspection." at bounding box center [205, 156] width 6 height 6
click at [202, 170] on label "Rope off and protect tested area from all vehicle traffic." at bounding box center [298, 171] width 192 height 12
click at [202, 170] on input "Rope off and protect tested area from all vehicle traffic." at bounding box center [205, 168] width 6 height 6
click at [202, 205] on label "Building sewer can be no closer than 20' to well and must be pressure tested wi…" at bounding box center [372, 206] width 341 height 12
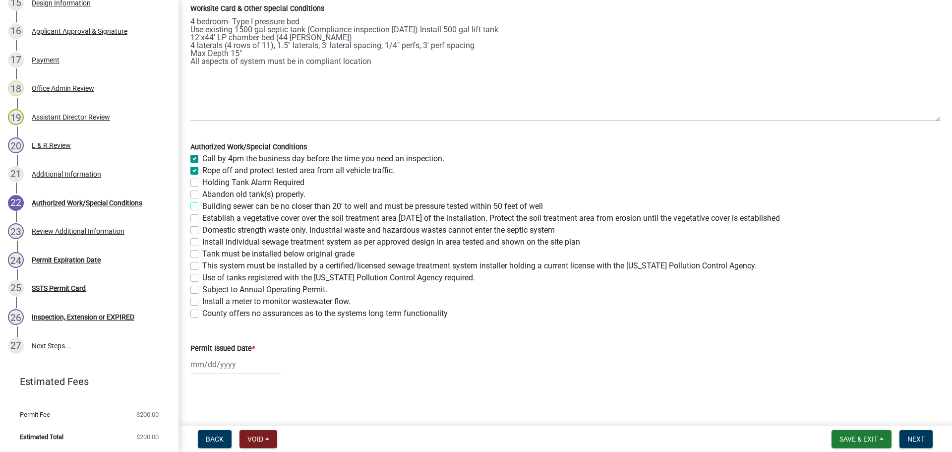
click at [202, 205] on input "Building sewer can be no closer than 20' to well and must be pressure tested wi…" at bounding box center [205, 203] width 6 height 6
click at [202, 207] on label "Building sewer can be no closer than 20' to well and must be pressure tested wi…" at bounding box center [372, 206] width 341 height 12
click at [202, 207] on input "Building sewer can be no closer than 20' to well and must be pressure tested wi…" at bounding box center [205, 203] width 6 height 6
click at [202, 220] on label "Establish a vegetative cover over the soil treatment area within 30 days of the…" at bounding box center [491, 218] width 578 height 12
click at [202, 219] on input "Establish a vegetative cover over the soil treatment area within 30 days of the…" at bounding box center [205, 215] width 6 height 6
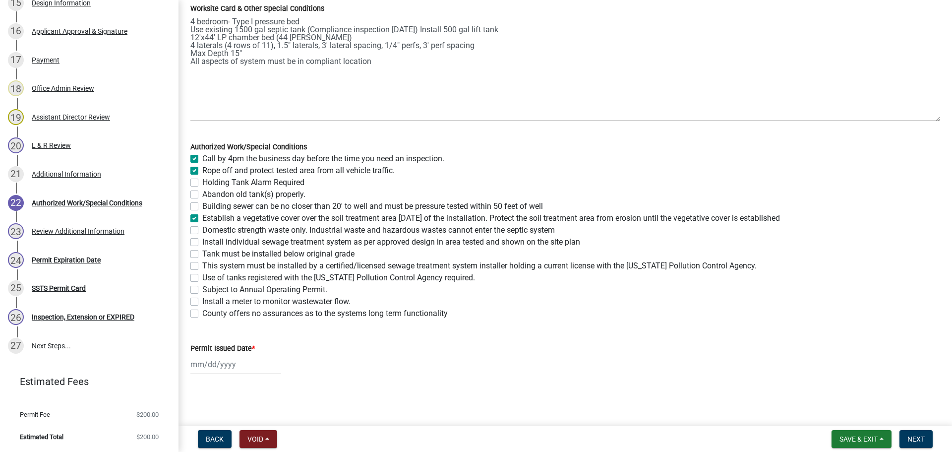
click at [202, 231] on label "Domestic strength waste only. Industrial waste and hazardous wastes cannot ente…" at bounding box center [378, 230] width 353 height 12
click at [202, 231] on input "Domestic strength waste only. Industrial waste and hazardous wastes cannot ente…" at bounding box center [205, 227] width 6 height 6
click at [202, 240] on label "Install individual sewage treatment system as per approved design in area teste…" at bounding box center [391, 242] width 378 height 12
click at [202, 240] on input "Install individual sewage treatment system as per approved design in area teste…" at bounding box center [205, 239] width 6 height 6
click at [202, 257] on label "Tank must be installed below original grade" at bounding box center [278, 254] width 152 height 12
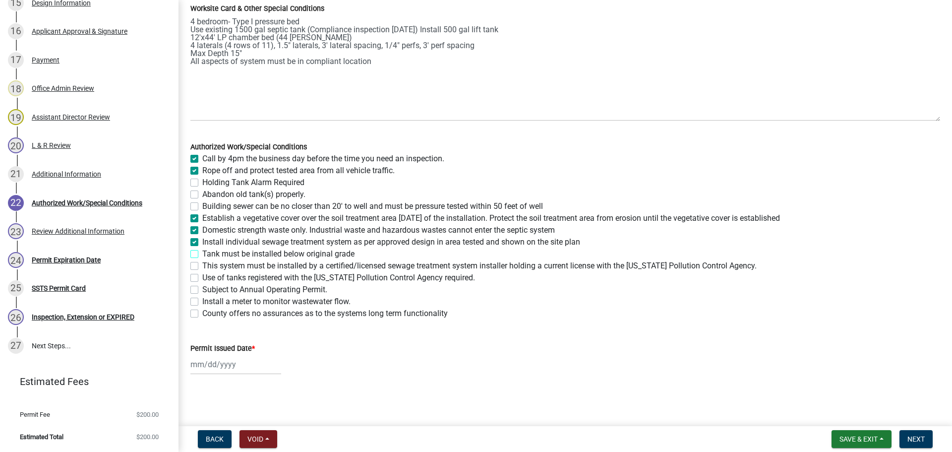
click at [202, 254] on input "Tank must be installed below original grade" at bounding box center [205, 251] width 6 height 6
click at [202, 264] on label "This system must be installed by a certified/licensed sewage treatment system i…" at bounding box center [479, 266] width 554 height 12
click at [202, 264] on input "This system must be installed by a certified/licensed sewage treatment system i…" at bounding box center [205, 263] width 6 height 6
click at [202, 281] on label "Use of tanks registered with the Minnesota Pollution Control Agency required." at bounding box center [338, 278] width 273 height 12
click at [202, 278] on input "Use of tanks registered with the Minnesota Pollution Control Agency required." at bounding box center [205, 275] width 6 height 6
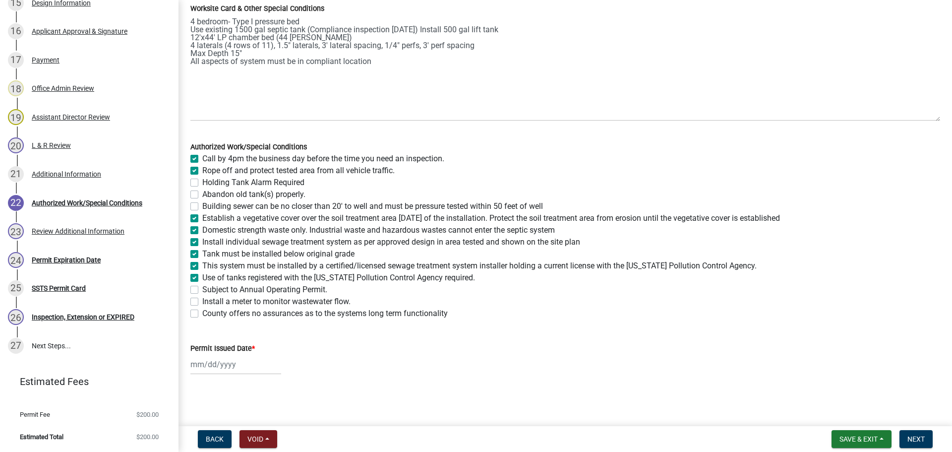
click at [202, 311] on label "County offers no assurances as to the systems long term functionality" at bounding box center [324, 313] width 245 height 12
click at [202, 311] on input "County offers no assurances as to the systems long term functionality" at bounding box center [205, 310] width 6 height 6
click at [202, 366] on div at bounding box center [235, 364] width 91 height 20
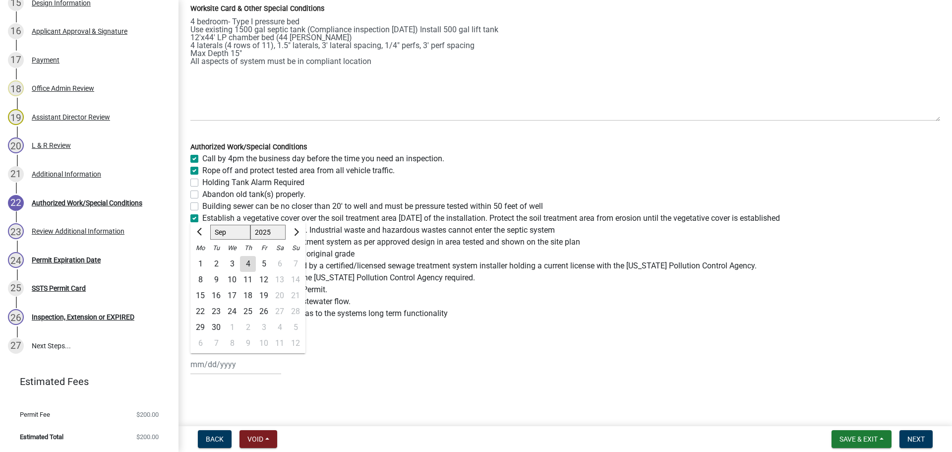
click at [246, 263] on div "4" at bounding box center [248, 264] width 16 height 16
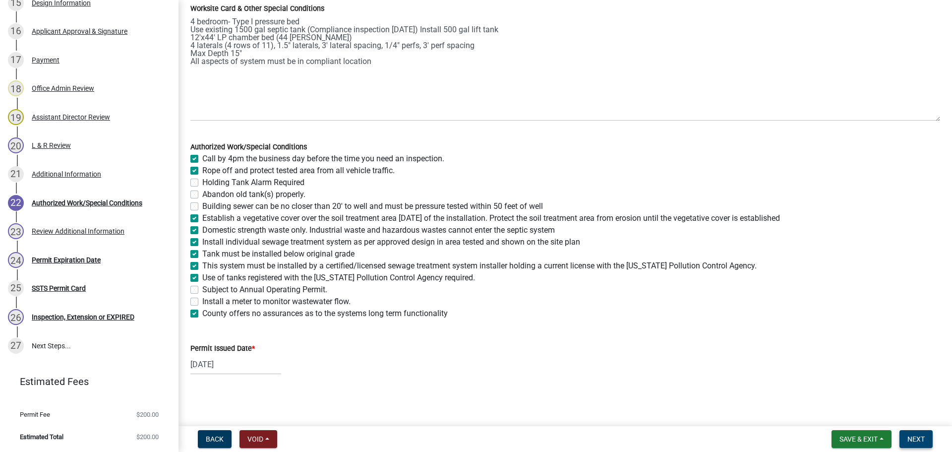
click at [909, 438] on span "Next" at bounding box center [915, 439] width 17 height 8
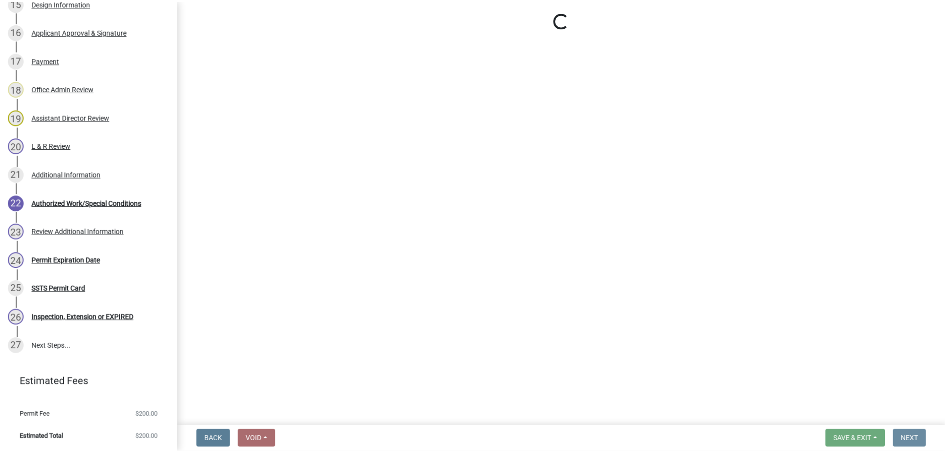
scroll to position [0, 0]
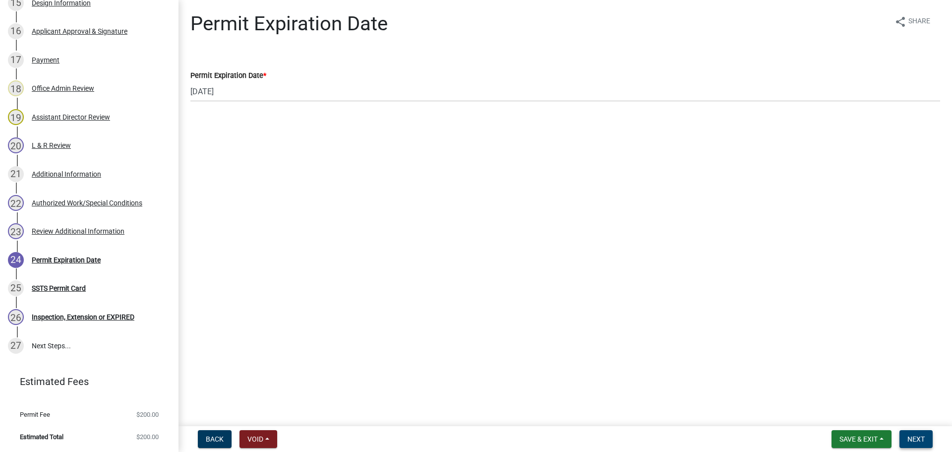
click at [918, 439] on span "Next" at bounding box center [915, 439] width 17 height 8
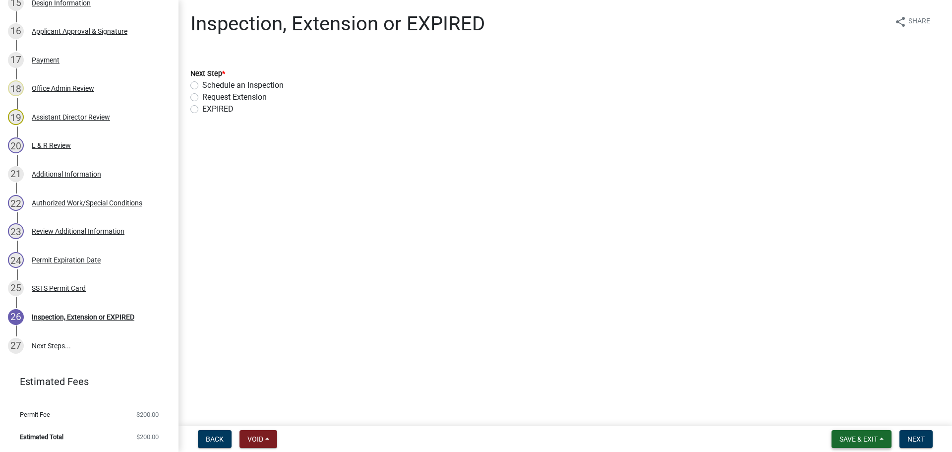
click at [856, 434] on button "Save & Exit" at bounding box center [861, 439] width 60 height 18
click at [850, 410] on button "Save & Exit" at bounding box center [851, 413] width 79 height 24
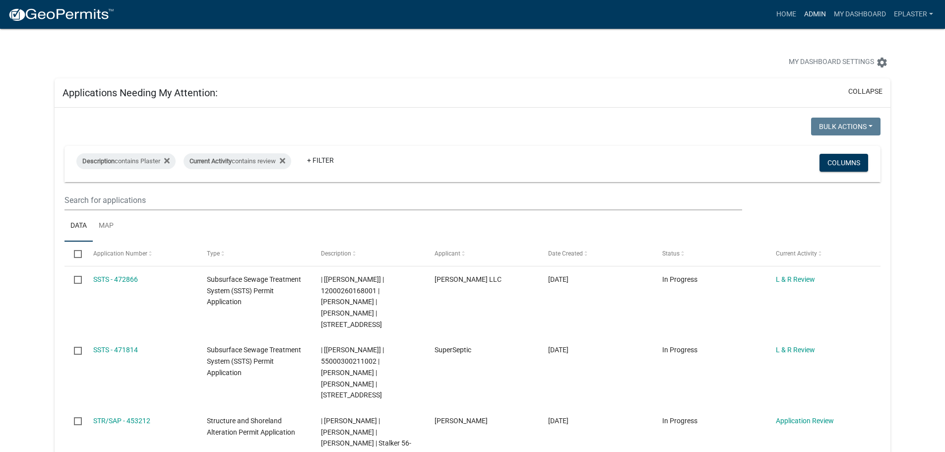
click at [812, 13] on link "Admin" at bounding box center [815, 14] width 30 height 19
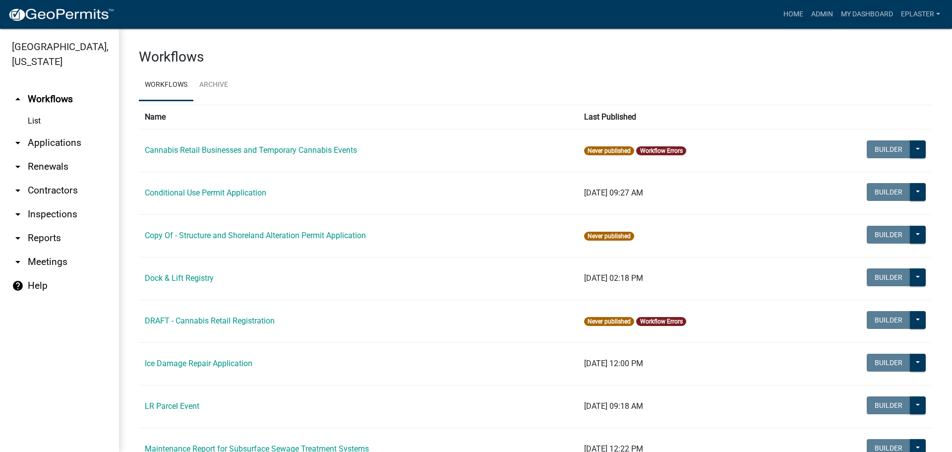
click at [72, 140] on link "arrow_drop_down Applications" at bounding box center [59, 143] width 119 height 24
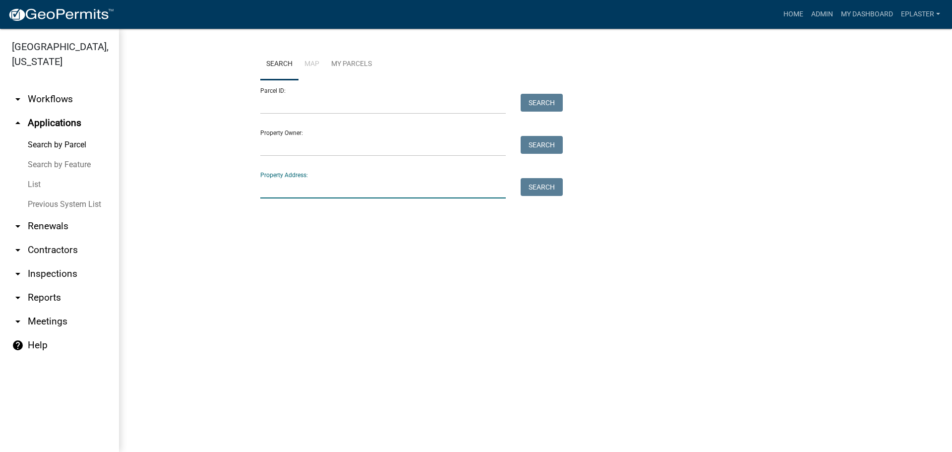
click at [291, 191] on input "Property Address:" at bounding box center [382, 188] width 245 height 20
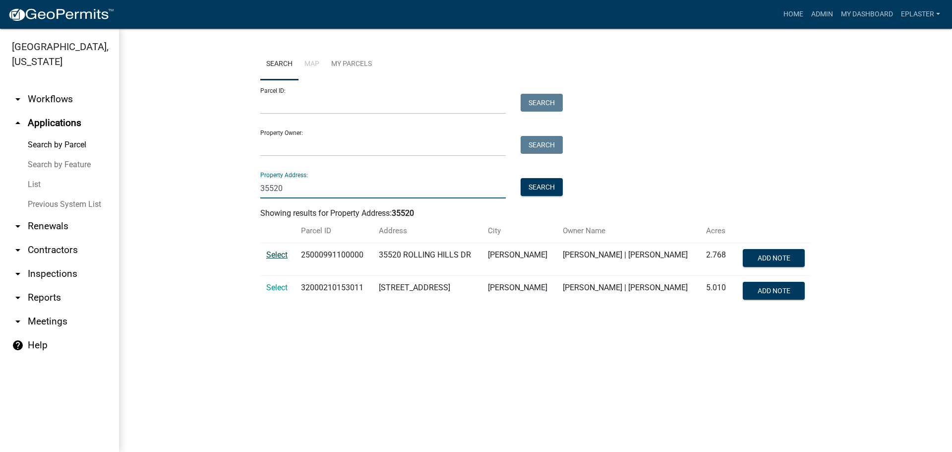
click at [272, 254] on span "Select" at bounding box center [276, 254] width 21 height 9
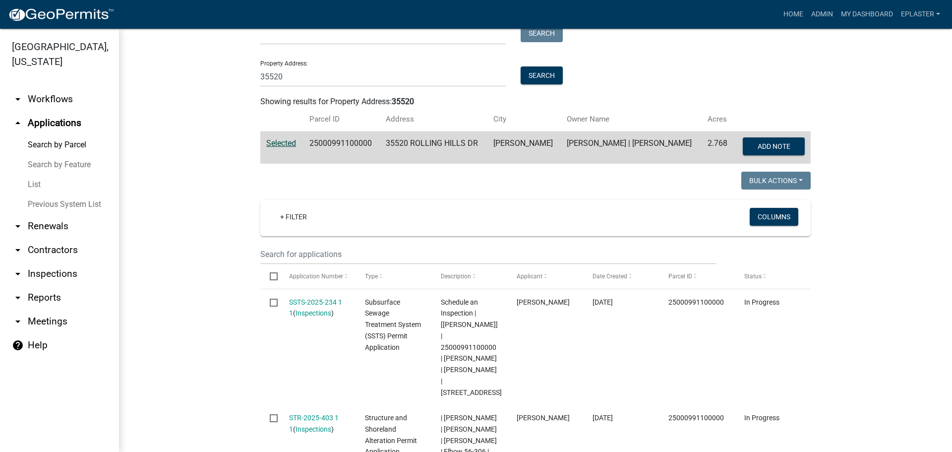
scroll to position [198, 0]
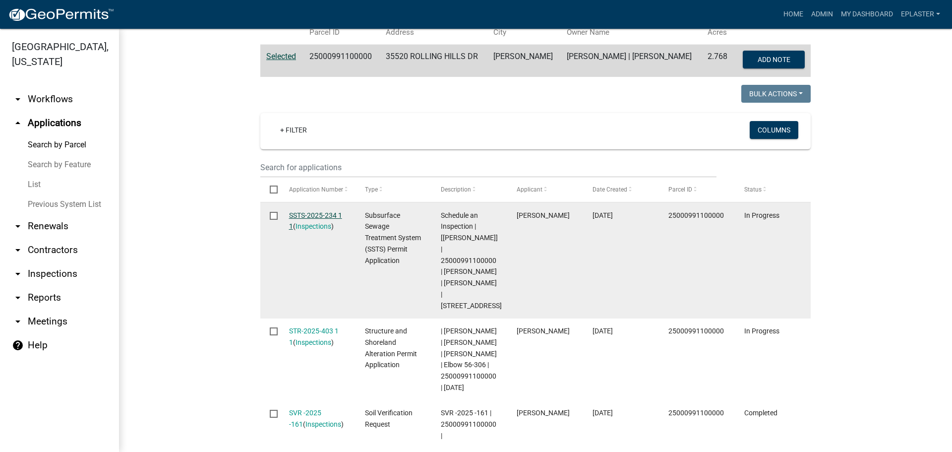
click at [325, 215] on link "SSTS-2025-234 1 1" at bounding box center [315, 220] width 53 height 19
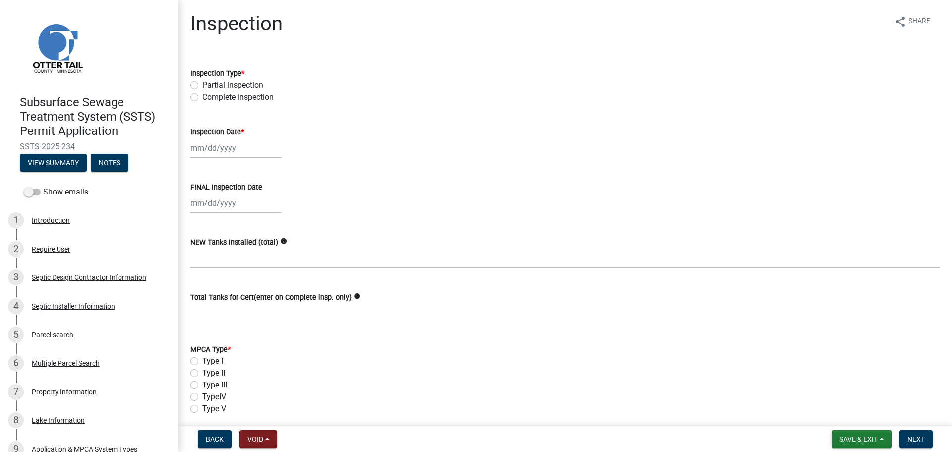
click at [202, 96] on label "Complete inspection" at bounding box center [237, 97] width 71 height 12
click at [202, 96] on input "Complete inspection" at bounding box center [205, 94] width 6 height 6
click at [199, 146] on div at bounding box center [235, 148] width 91 height 20
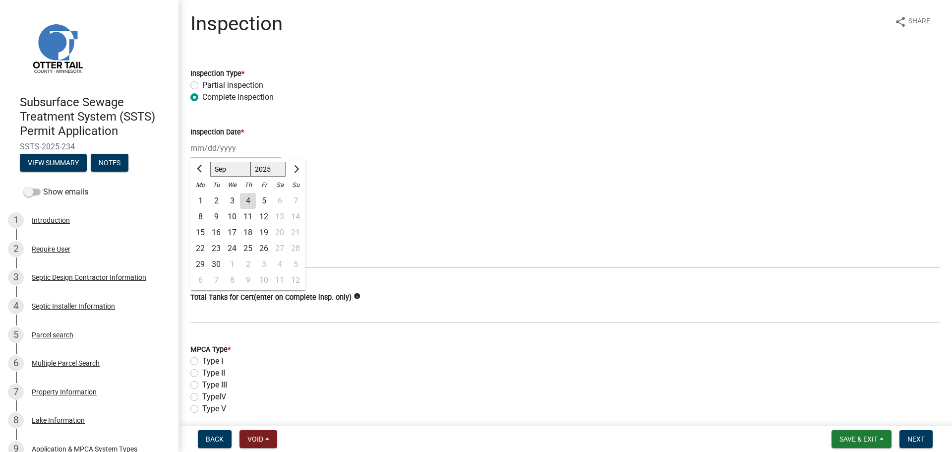
click at [235, 201] on div "3" at bounding box center [232, 201] width 16 height 16
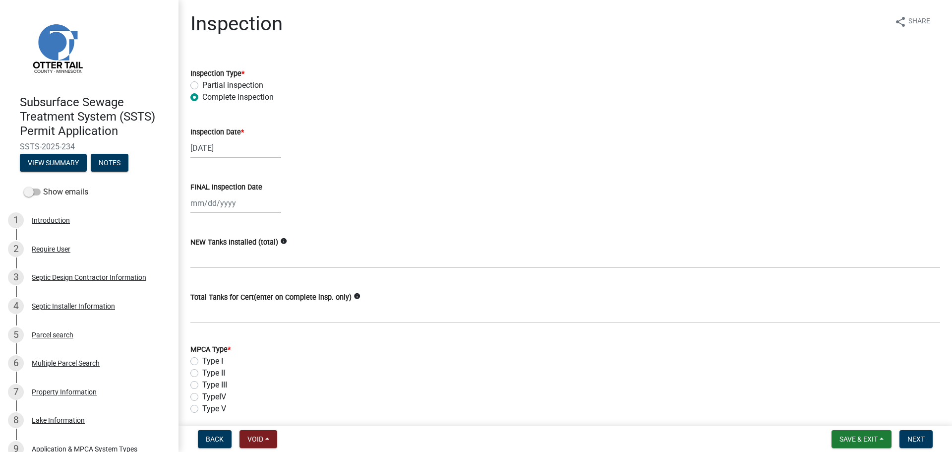
click at [200, 210] on div at bounding box center [235, 203] width 91 height 20
click at [234, 252] on div "3" at bounding box center [232, 256] width 16 height 16
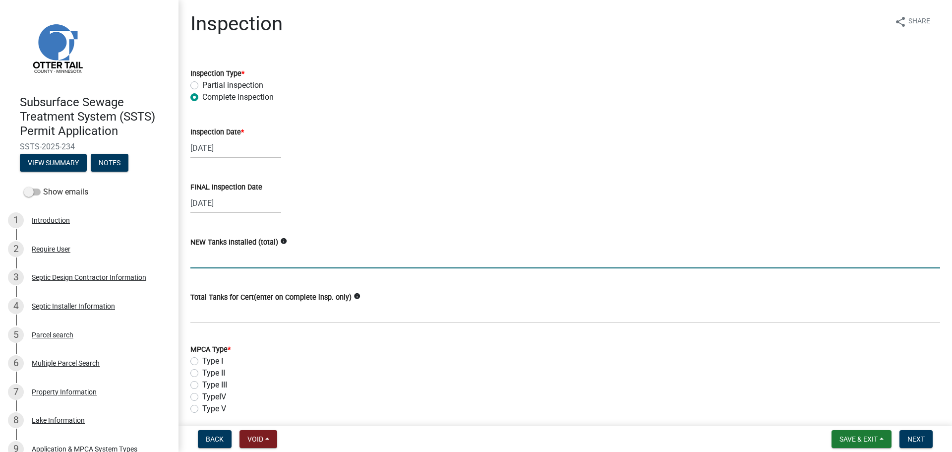
click at [212, 261] on input "text" at bounding box center [565, 258] width 750 height 20
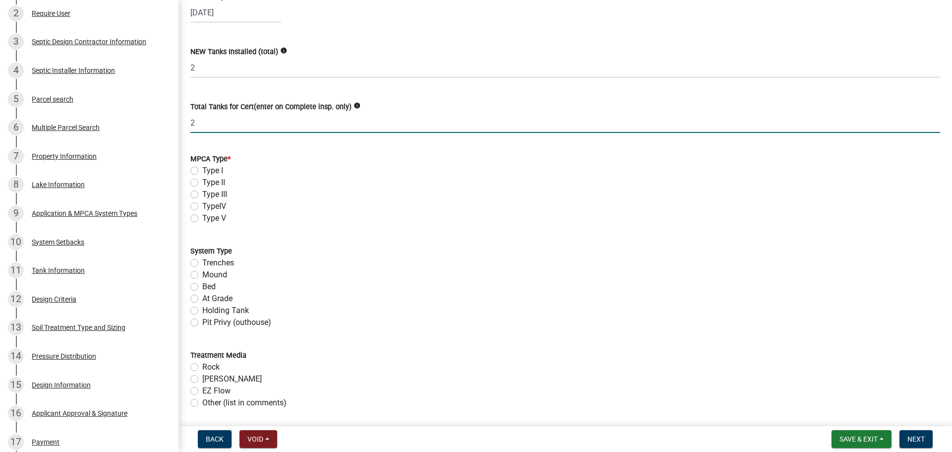
scroll to position [248, 0]
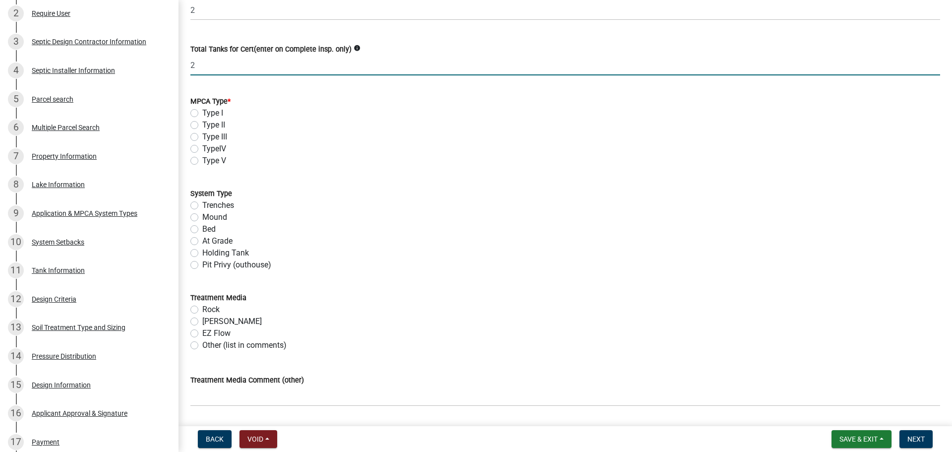
click at [202, 116] on label "Type I" at bounding box center [212, 113] width 21 height 12
click at [202, 114] on input "Type I" at bounding box center [205, 110] width 6 height 6
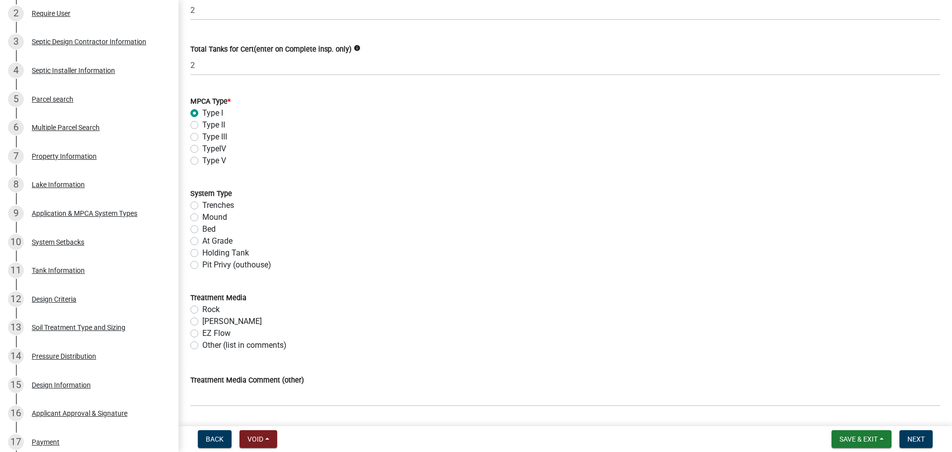
click at [202, 230] on label "Bed" at bounding box center [208, 229] width 13 height 12
click at [202, 230] on input "Bed" at bounding box center [205, 226] width 6 height 6
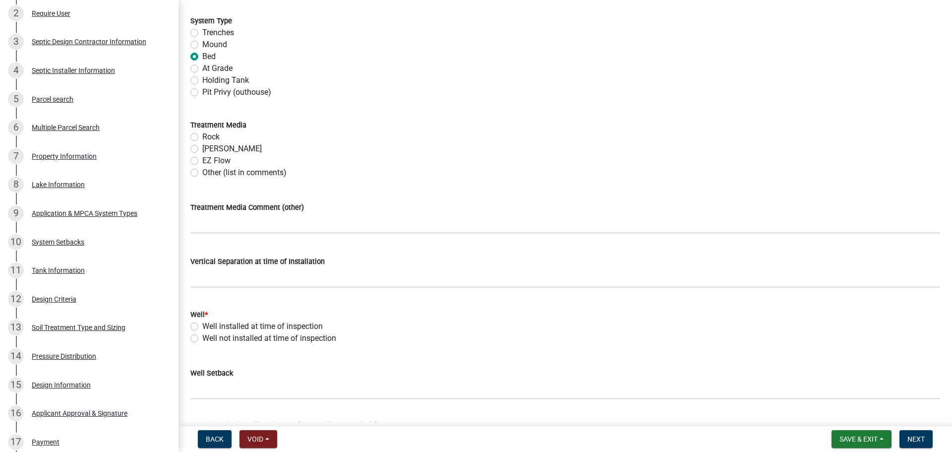
scroll to position [421, 0]
click at [202, 145] on label "Chambers" at bounding box center [231, 148] width 59 height 12
click at [202, 145] on input "Chambers" at bounding box center [205, 145] width 6 height 6
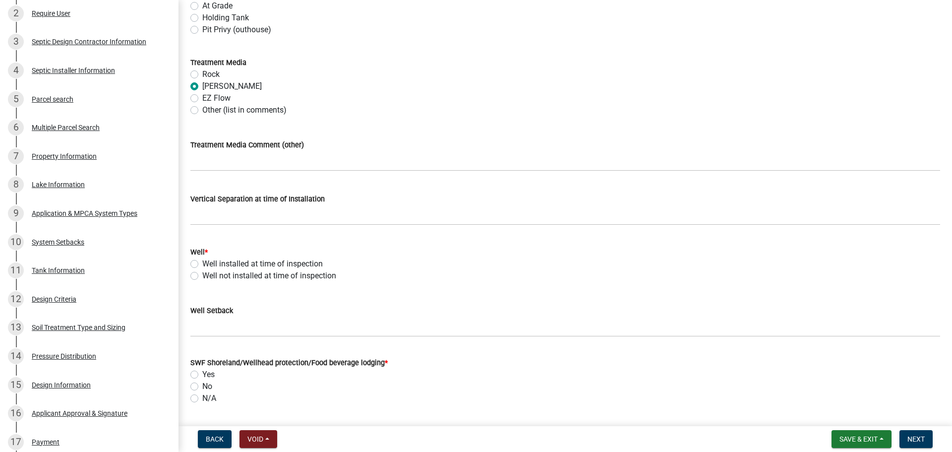
scroll to position [570, 0]
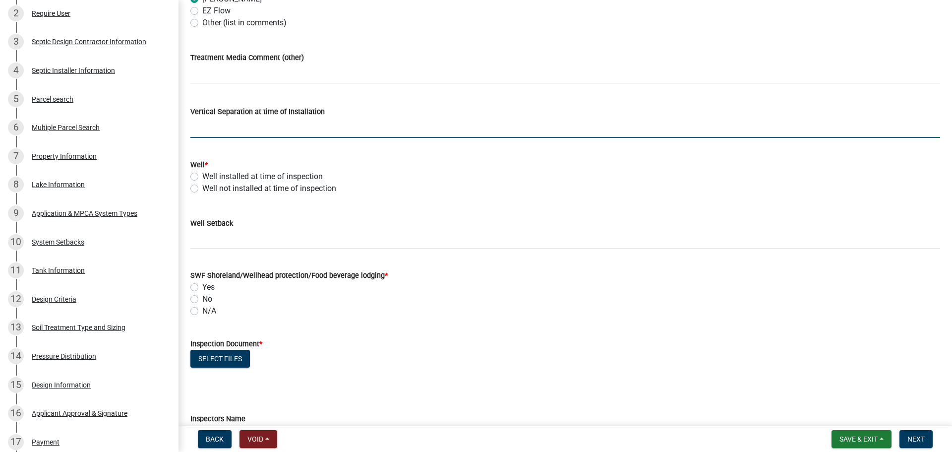
click at [210, 130] on input "text" at bounding box center [565, 128] width 750 height 20
click at [216, 123] on input "text" at bounding box center [565, 128] width 750 height 20
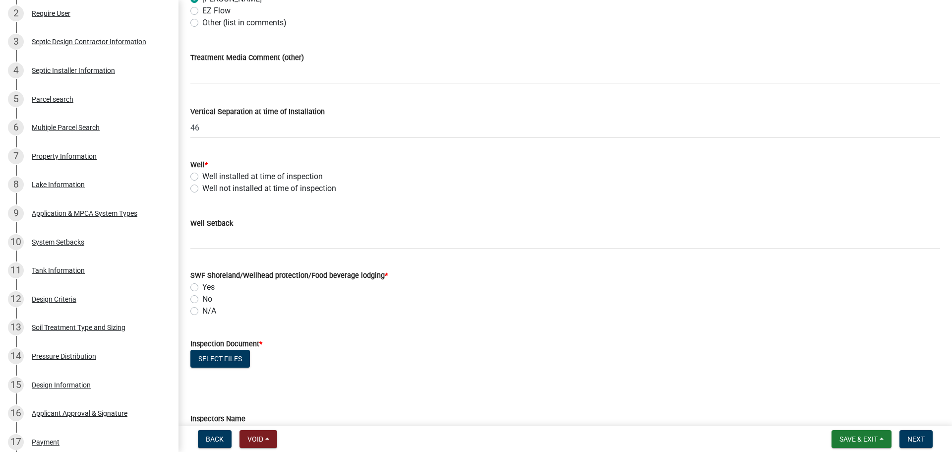
click at [202, 190] on label "Well not installed at time of inspection" at bounding box center [269, 188] width 134 height 12
click at [202, 189] on input "Well not installed at time of inspection" at bounding box center [205, 185] width 6 height 6
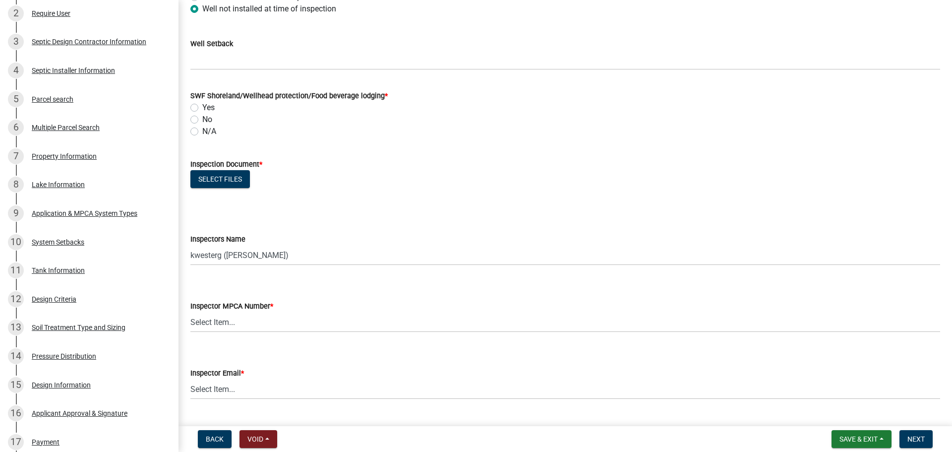
scroll to position [756, 0]
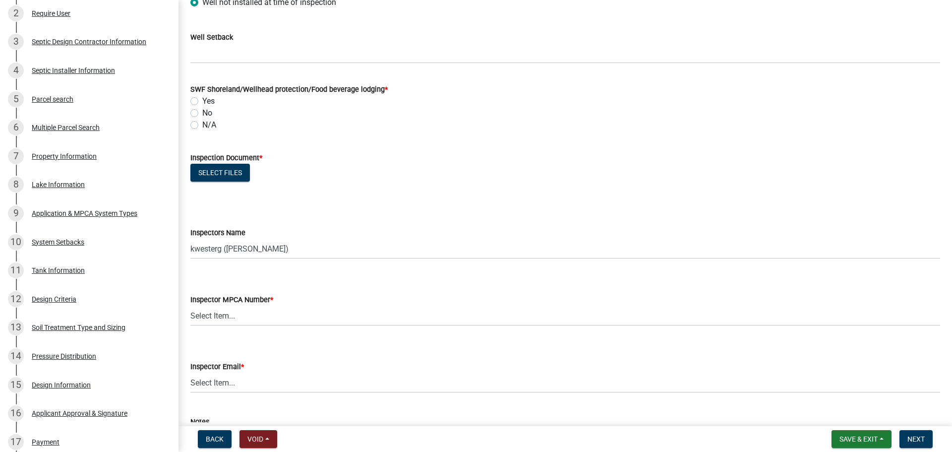
click at [202, 103] on label "Yes" at bounding box center [208, 101] width 12 height 12
click at [202, 102] on input "Yes" at bounding box center [205, 98] width 6 height 6
click at [224, 171] on button "Select files" at bounding box center [219, 173] width 59 height 18
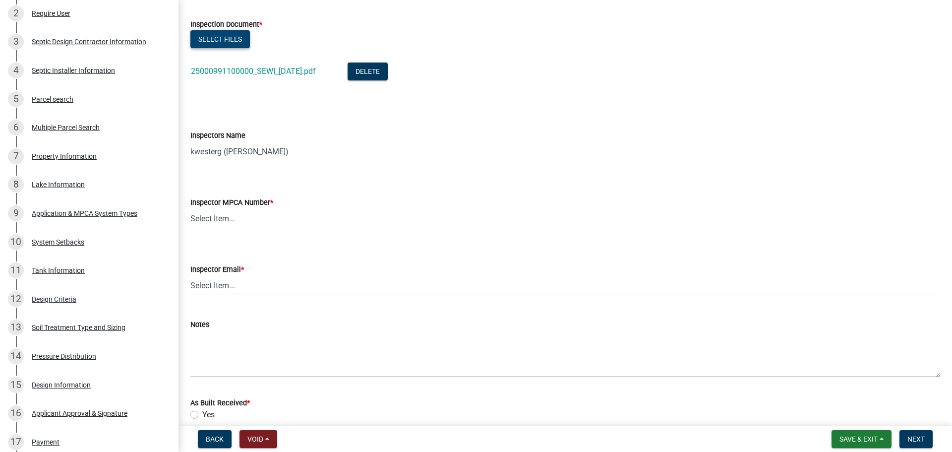
scroll to position [892, 0]
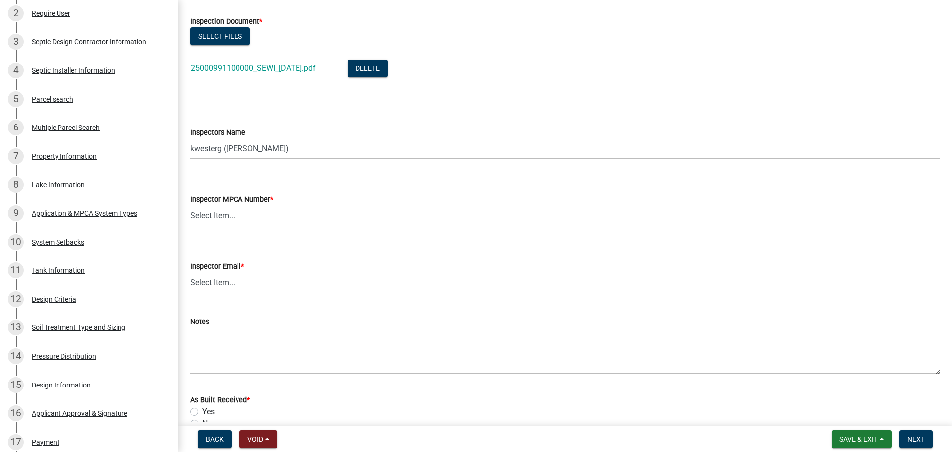
click at [239, 147] on select "Select Item... btollefson (Brittany Tollefson) alexisnewark (Alexis Newark) epl…" at bounding box center [565, 148] width 750 height 20
click at [190, 138] on select "Select Item... btollefson (Brittany Tollefson) alexisnewark (Alexis Newark) epl…" at bounding box center [565, 148] width 750 height 20
click at [230, 215] on select "Select Item... Alexis Newark (10415) Andrea Perales (924) Brittany Tollefson (1…" at bounding box center [565, 215] width 750 height 20
click at [190, 205] on select "Select Item... Alexis Newark (10415) Andrea Perales (924) Brittany Tollefson (1…" at bounding box center [565, 215] width 750 height 20
click at [218, 271] on div "Inspector Email *" at bounding box center [565, 266] width 750 height 12
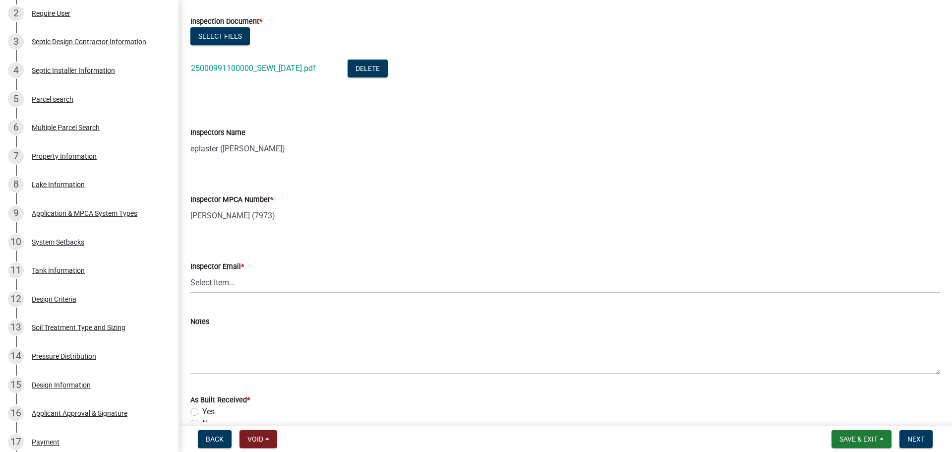
click at [219, 286] on select "Select Item... Alexis Newark (anewark@ottertailcounty.gov) Amy Busko (abusko@ot…" at bounding box center [565, 282] width 750 height 20
click at [190, 272] on select "Select Item... Alexis Newark (anewark@ottertailcounty.gov) Amy Busko (abusko@ot…" at bounding box center [565, 282] width 750 height 20
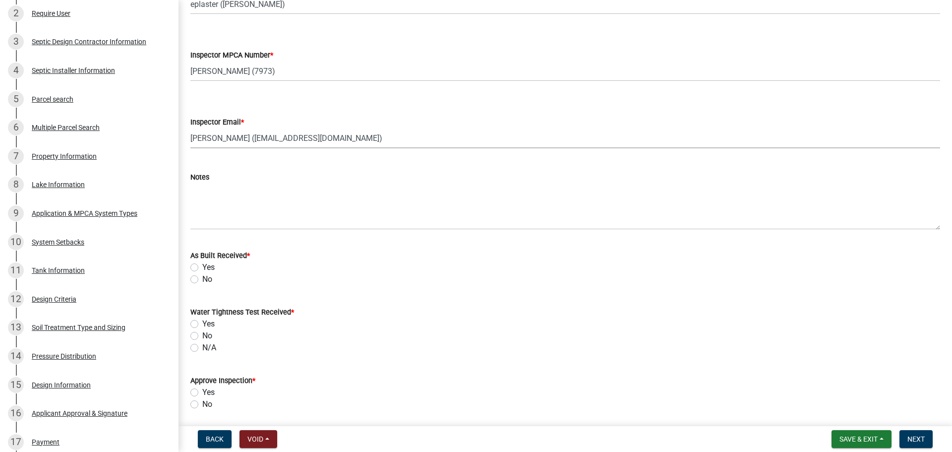
scroll to position [1153, 0]
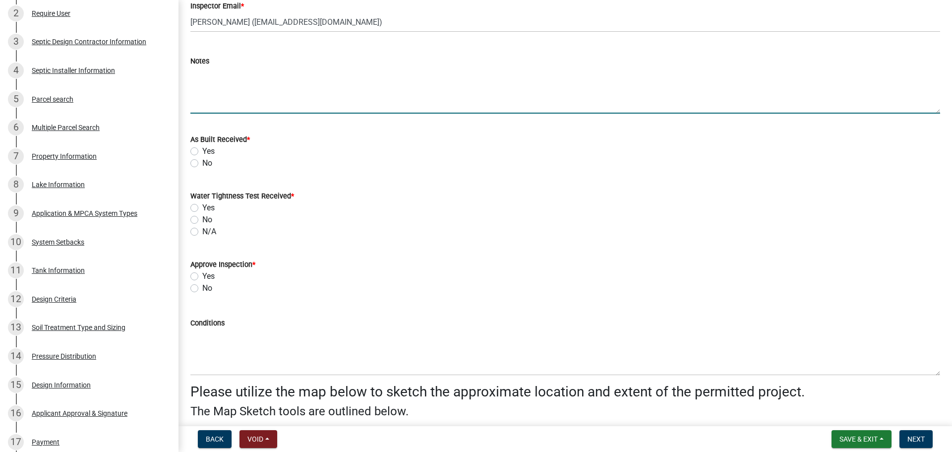
click at [229, 99] on textarea "Notes" at bounding box center [565, 90] width 750 height 47
click at [202, 162] on label "No" at bounding box center [207, 163] width 10 height 12
click at [202, 162] on input "No" at bounding box center [205, 160] width 6 height 6
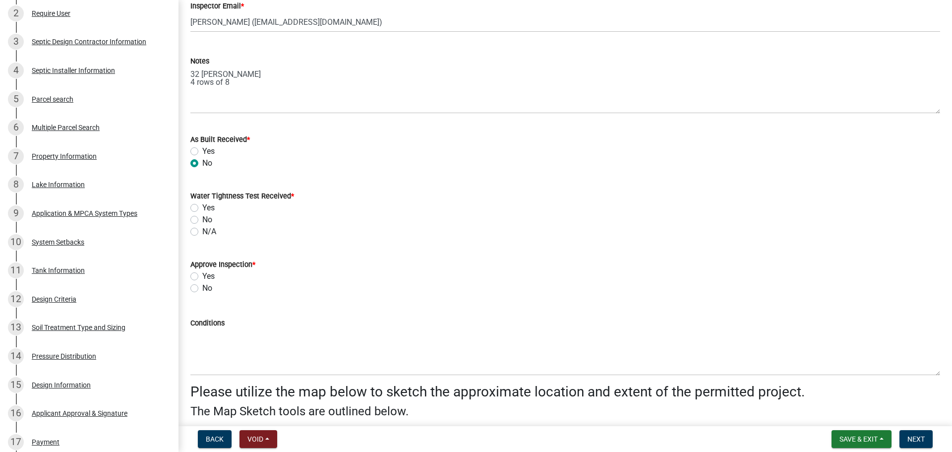
click at [202, 230] on label "N/A" at bounding box center [209, 232] width 14 height 12
click at [202, 230] on input "N/A" at bounding box center [205, 229] width 6 height 6
click at [202, 278] on label "Yes" at bounding box center [208, 276] width 12 height 12
click at [202, 277] on input "Yes" at bounding box center [205, 273] width 6 height 6
click at [922, 441] on span "Next" at bounding box center [915, 439] width 17 height 8
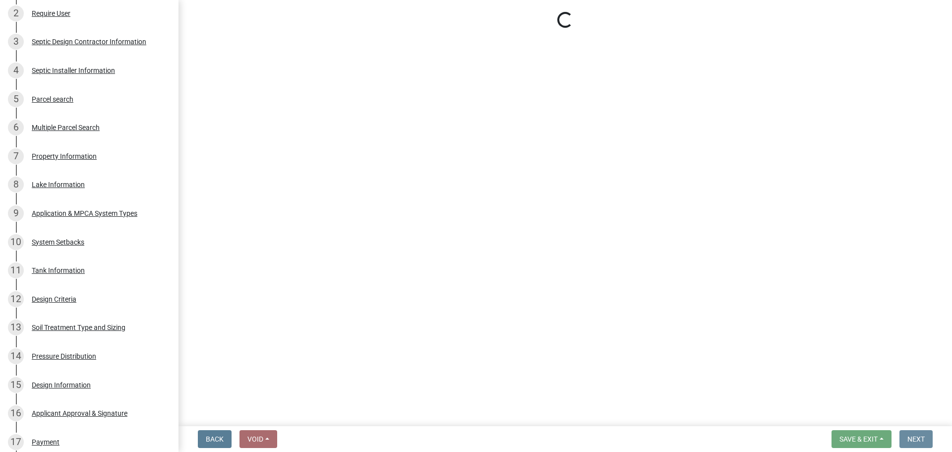
scroll to position [0, 0]
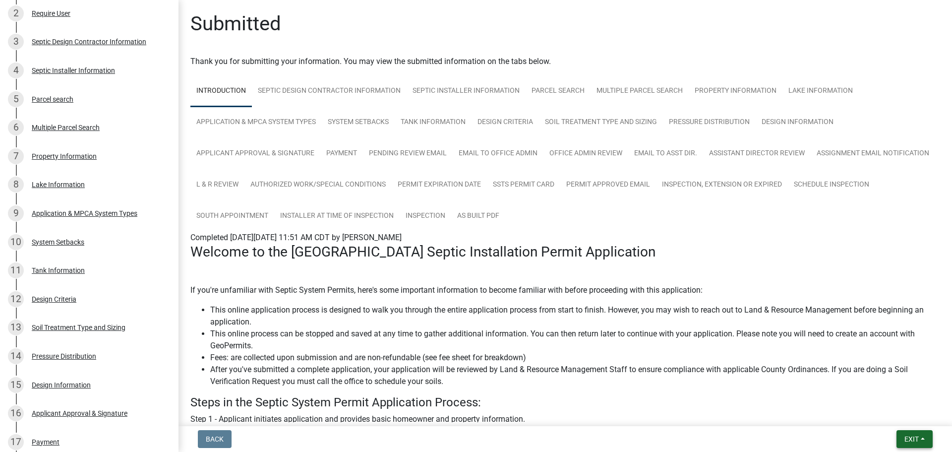
click at [909, 445] on button "Exit" at bounding box center [914, 439] width 36 height 18
click at [908, 416] on button "Save & Exit" at bounding box center [892, 413] width 79 height 24
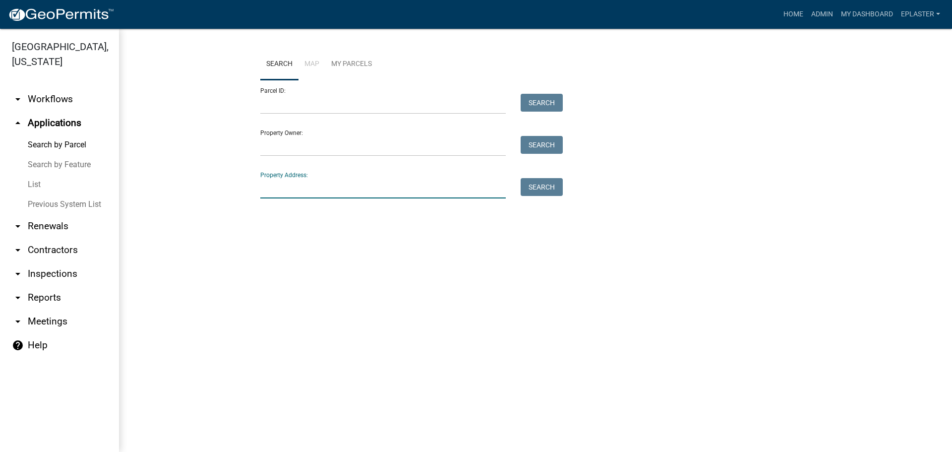
click at [322, 181] on input "Property Address:" at bounding box center [382, 188] width 245 height 20
click at [315, 99] on input "Parcel ID:" at bounding box center [382, 104] width 245 height 20
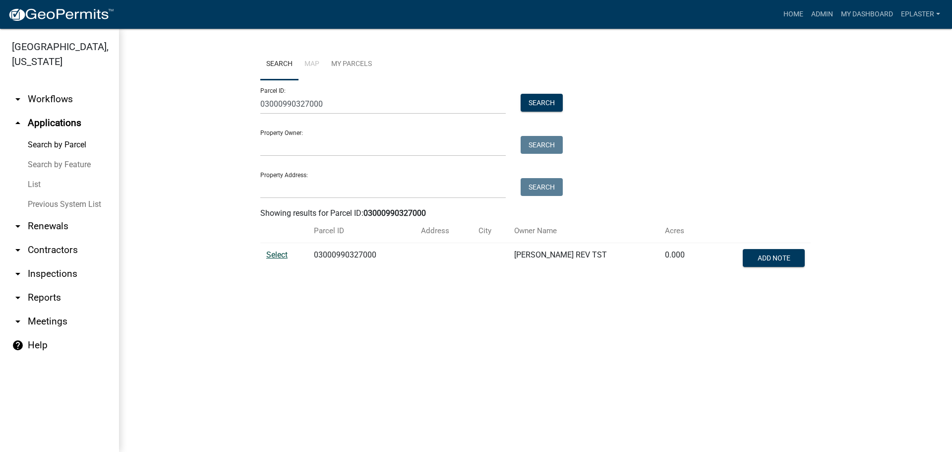
click at [275, 253] on span "Select" at bounding box center [276, 254] width 21 height 9
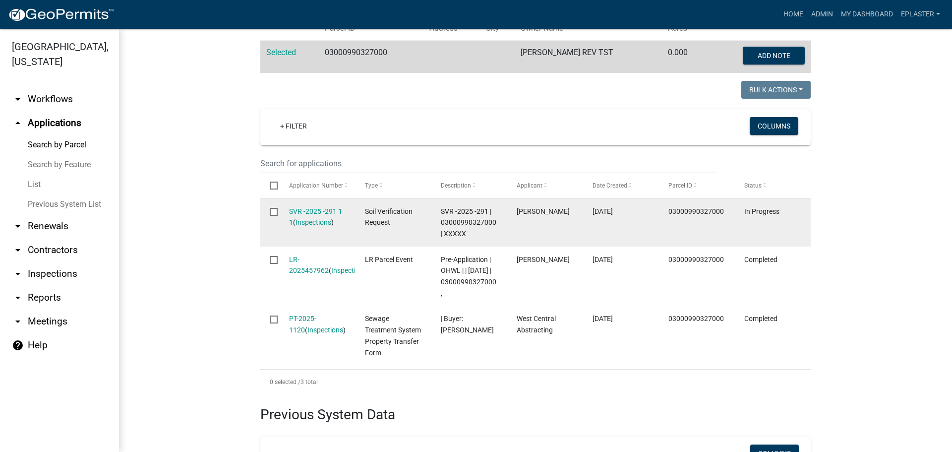
scroll to position [260, 0]
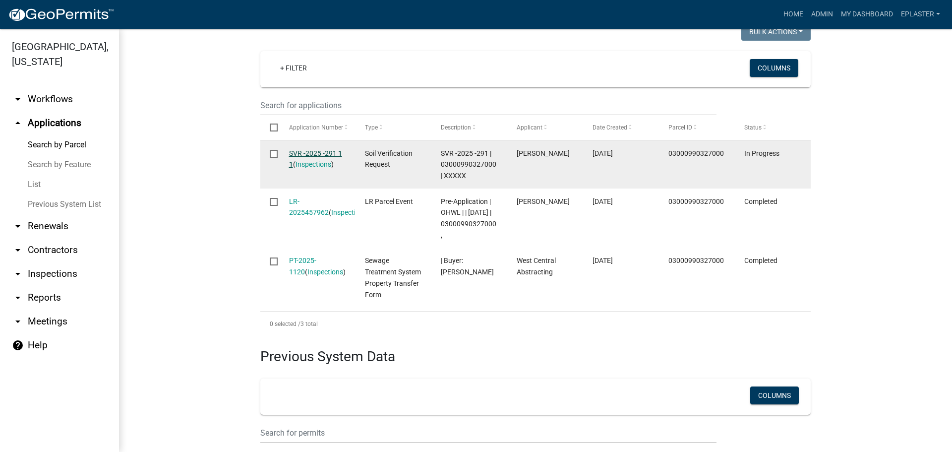
click at [317, 155] on link "SVR -2025 -291 1 1" at bounding box center [315, 158] width 53 height 19
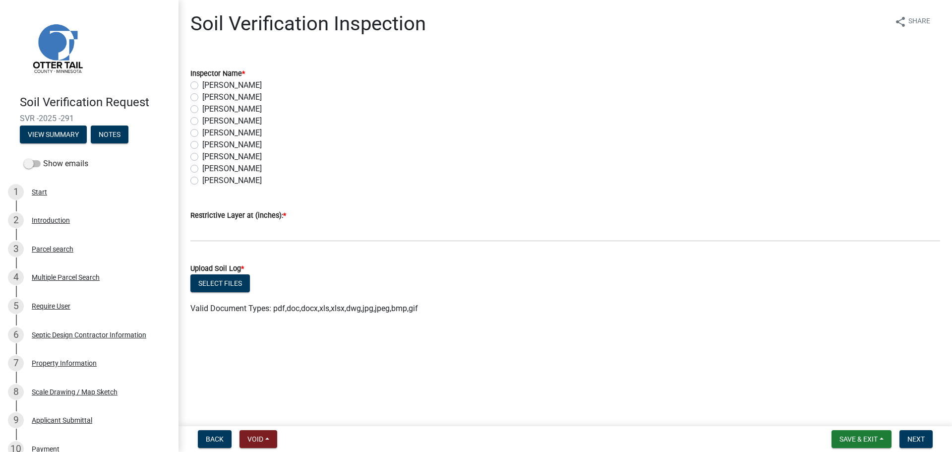
click at [202, 147] on label "Elizabeth Plaster" at bounding box center [231, 145] width 59 height 12
click at [202, 145] on input "Elizabeth Plaster" at bounding box center [205, 142] width 6 height 6
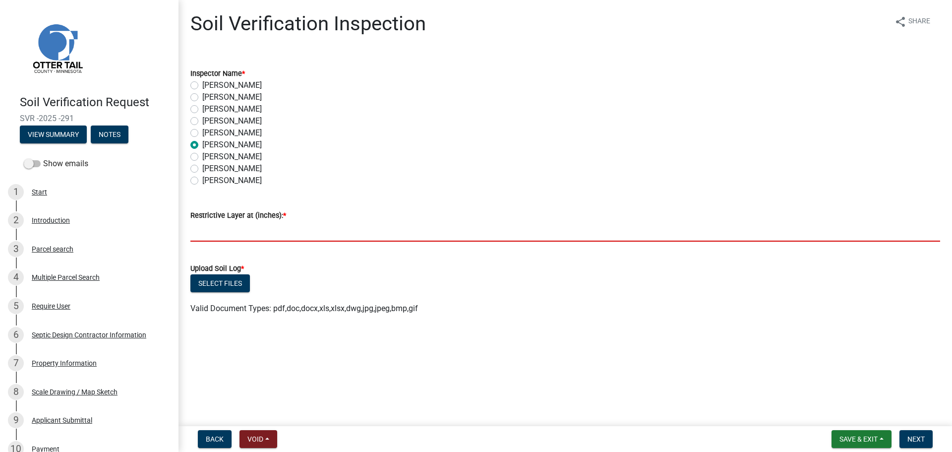
click at [196, 231] on input "text" at bounding box center [565, 231] width 750 height 20
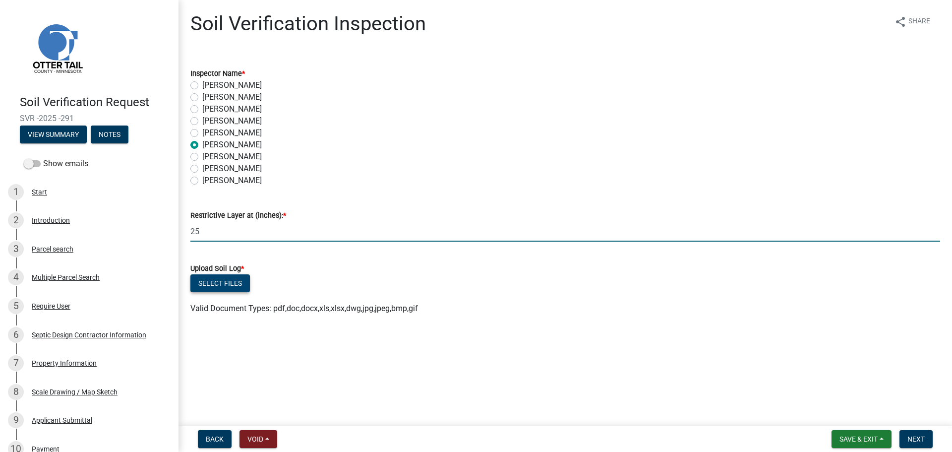
click at [226, 279] on button "Select files" at bounding box center [219, 283] width 59 height 18
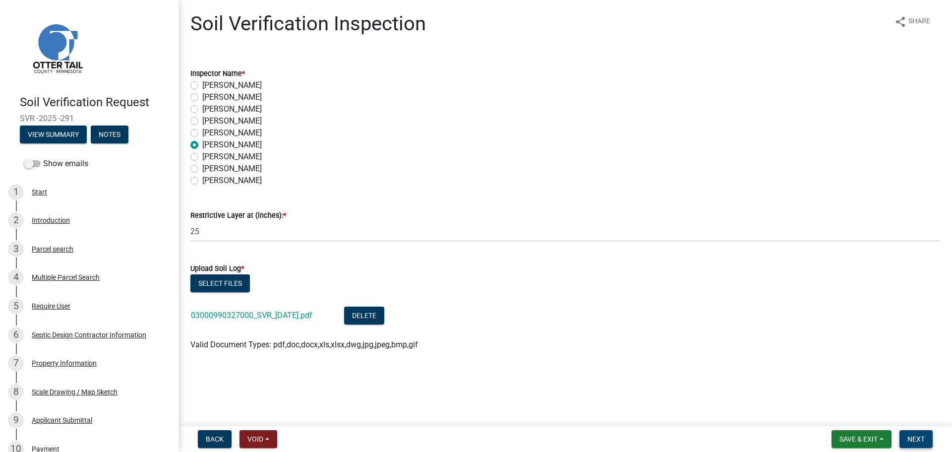
click at [915, 435] on span "Next" at bounding box center [915, 439] width 17 height 8
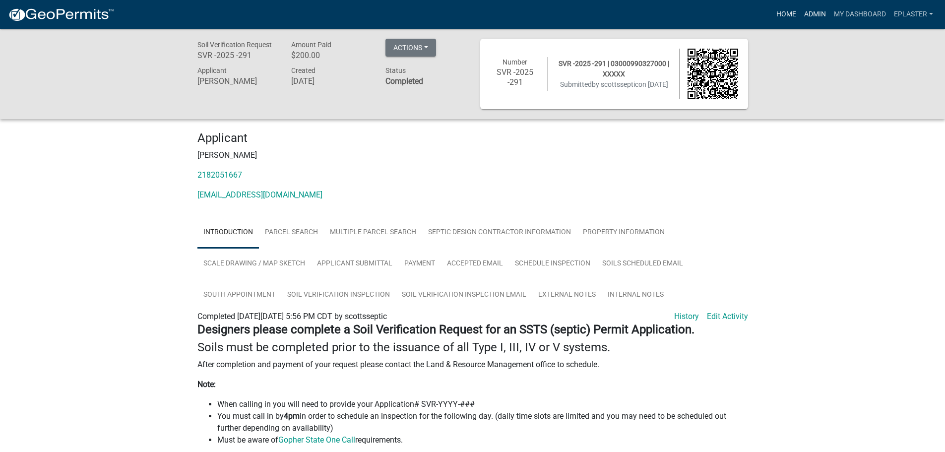
drag, startPoint x: 805, startPoint y: 16, endPoint x: 792, endPoint y: 21, distance: 13.8
click at [805, 16] on link "Admin" at bounding box center [815, 14] width 30 height 19
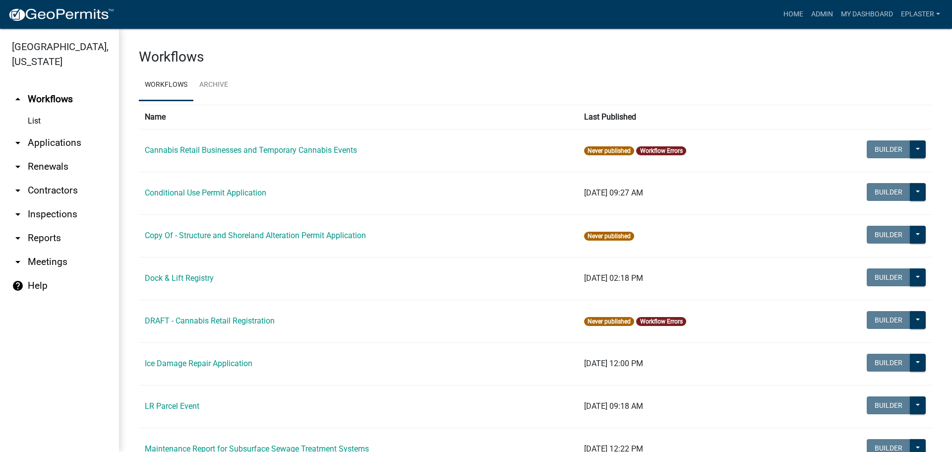
click at [64, 147] on link "arrow_drop_down Applications" at bounding box center [59, 143] width 119 height 24
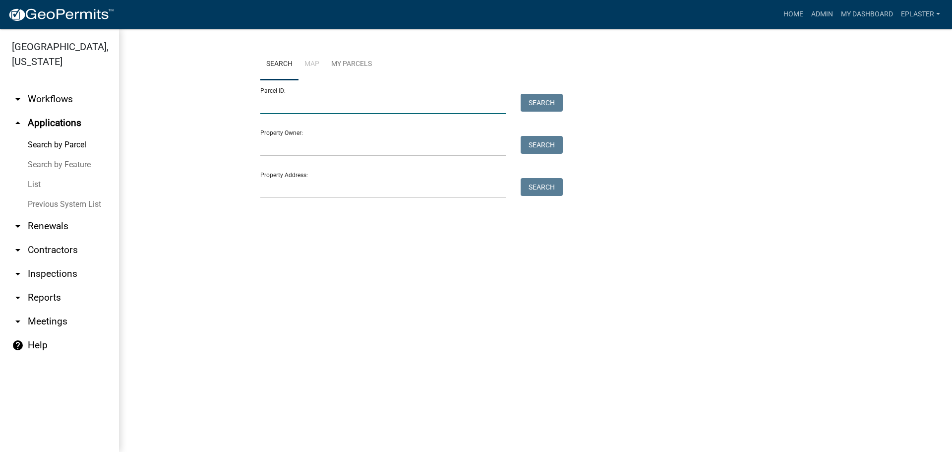
click at [326, 102] on input "Parcel ID:" at bounding box center [382, 104] width 245 height 20
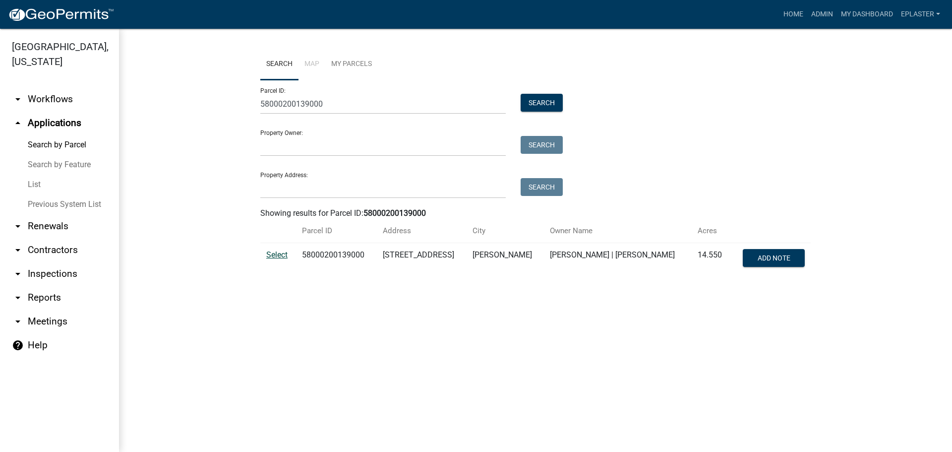
click at [280, 259] on span "Select" at bounding box center [276, 254] width 21 height 9
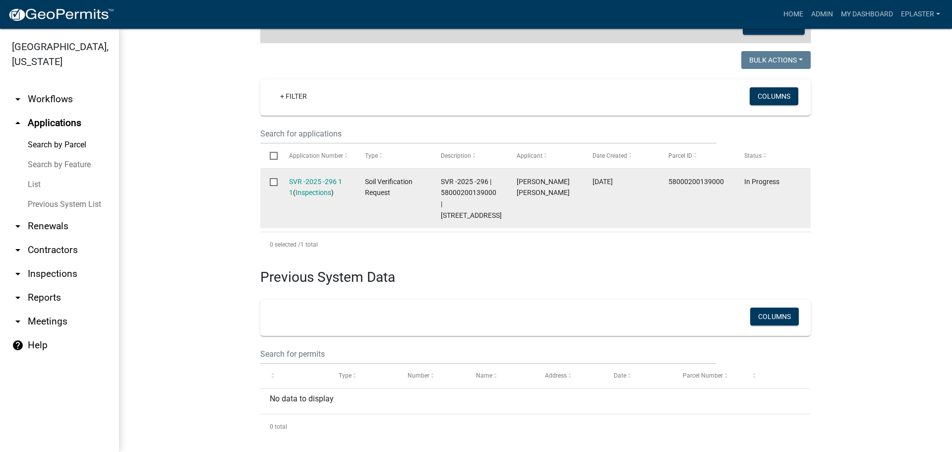
scroll to position [238, 0]
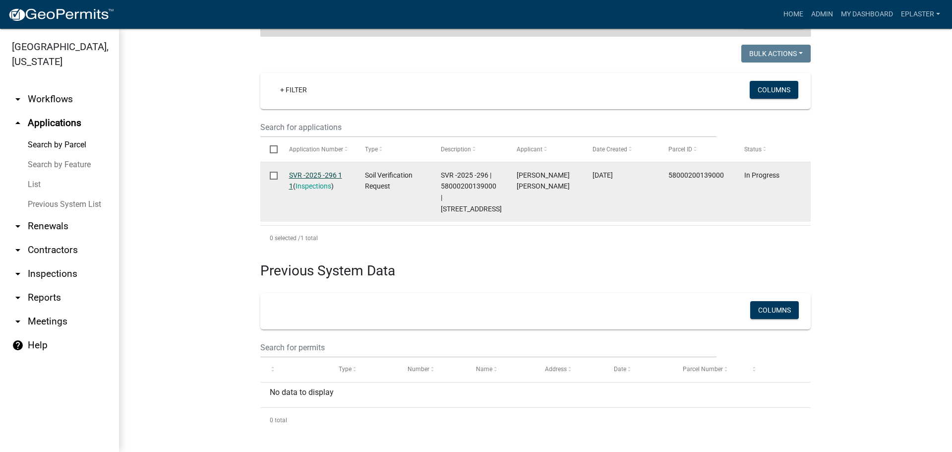
click at [334, 174] on link "SVR -2025 -296 1 1" at bounding box center [315, 180] width 53 height 19
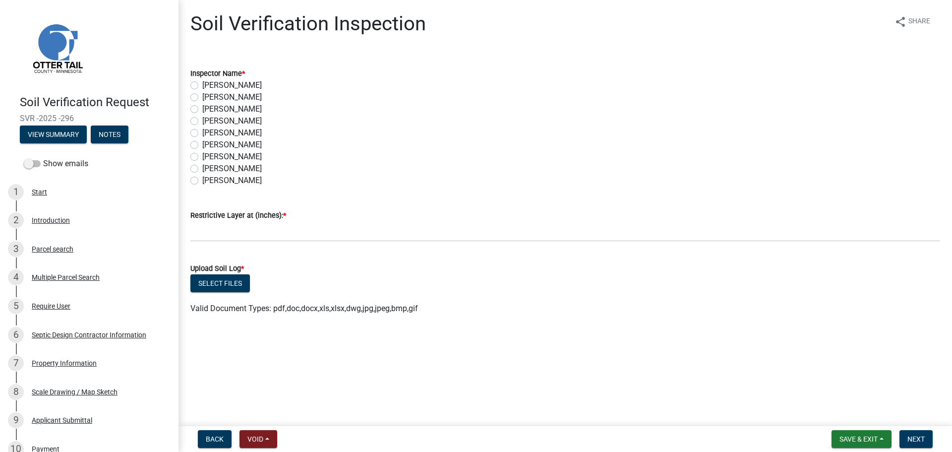
click at [202, 144] on label "Elizabeth Plaster" at bounding box center [231, 145] width 59 height 12
click at [202, 144] on input "Elizabeth Plaster" at bounding box center [205, 142] width 6 height 6
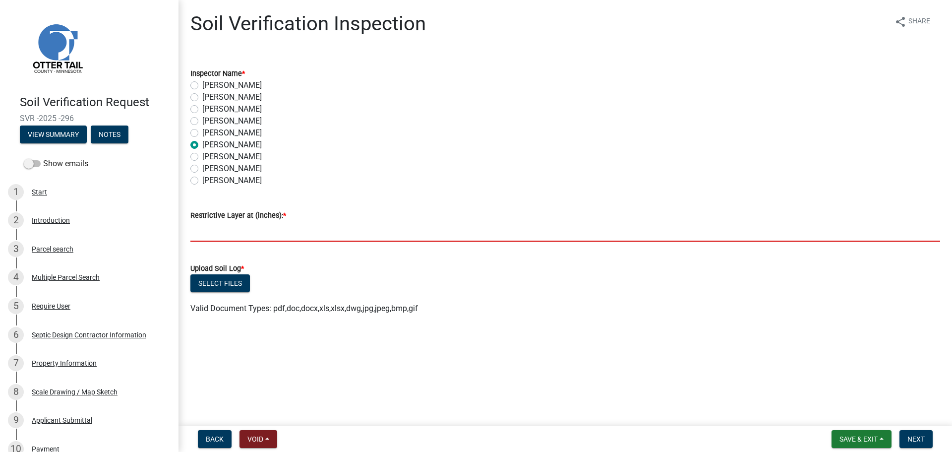
click at [212, 232] on input "text" at bounding box center [565, 231] width 750 height 20
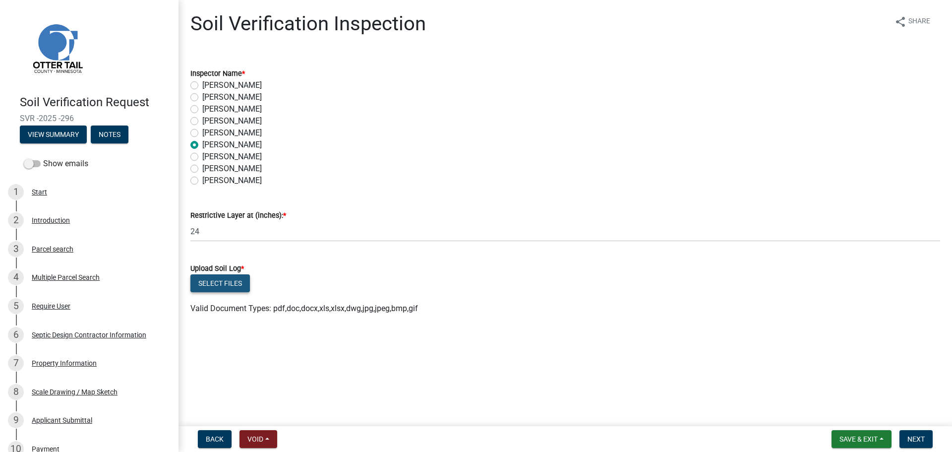
click at [225, 282] on button "Select files" at bounding box center [219, 283] width 59 height 18
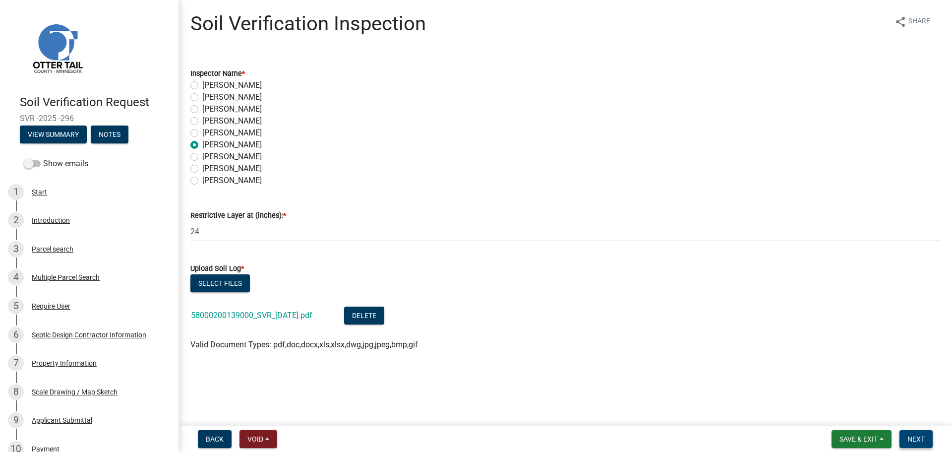
click at [918, 432] on button "Next" at bounding box center [915, 439] width 33 height 18
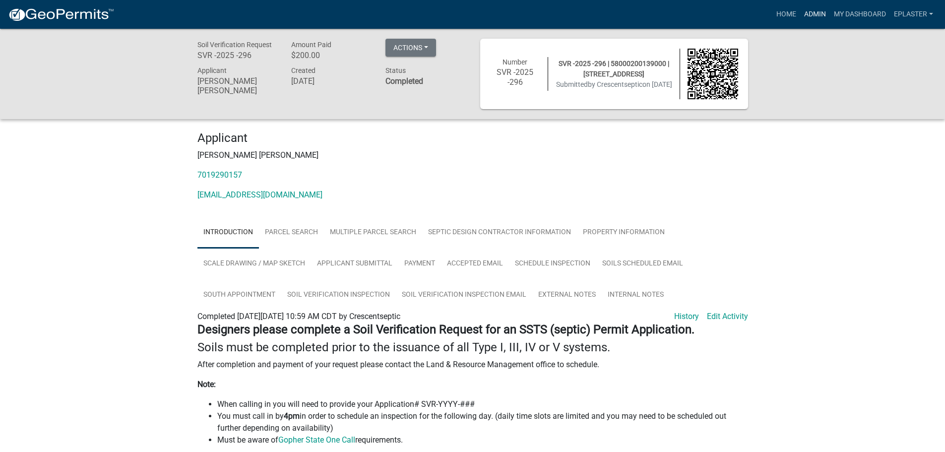
drag, startPoint x: 819, startPoint y: 18, endPoint x: 804, endPoint y: 30, distance: 18.7
click at [819, 18] on link "Admin" at bounding box center [815, 14] width 30 height 19
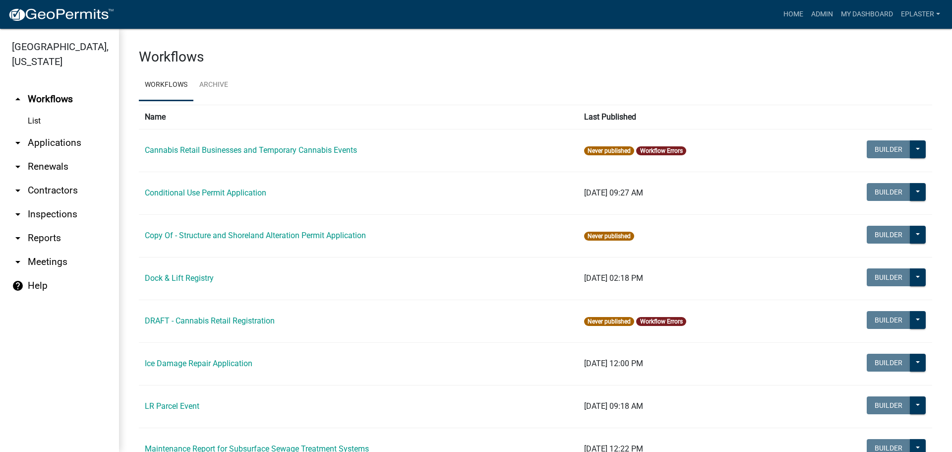
click at [47, 142] on link "arrow_drop_down Applications" at bounding box center [59, 143] width 119 height 24
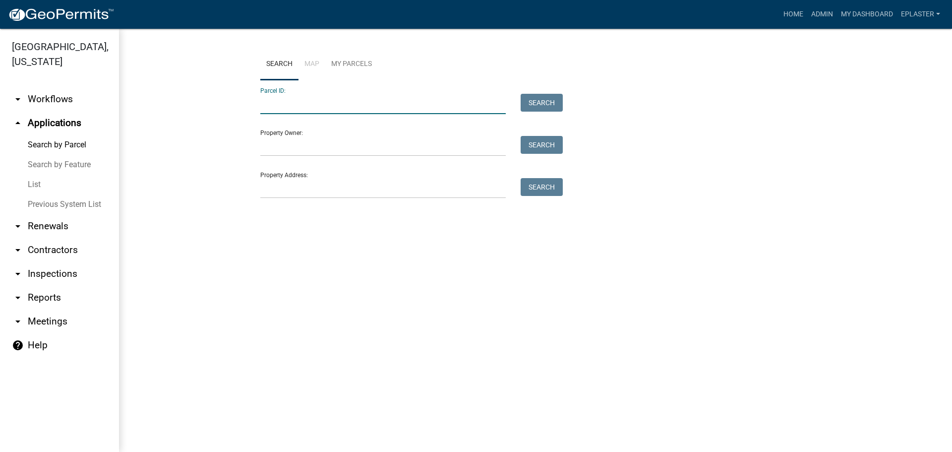
click at [288, 94] on input "Parcel ID:" at bounding box center [382, 104] width 245 height 20
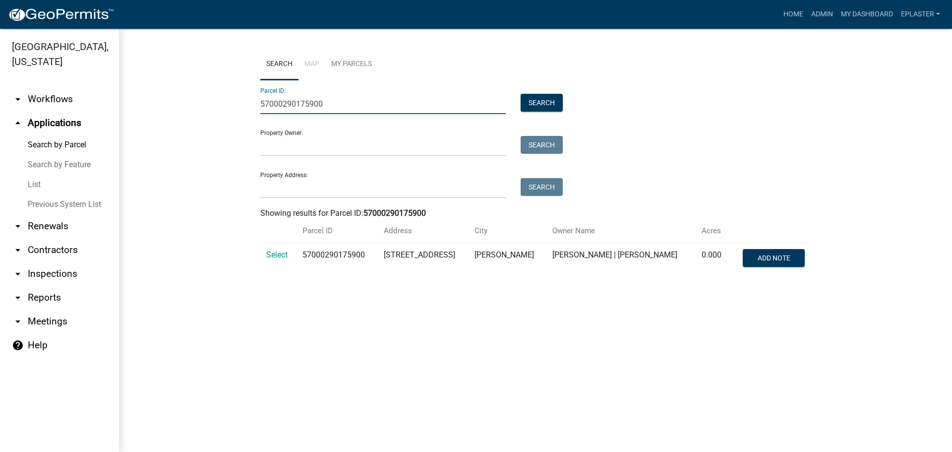
drag, startPoint x: 268, startPoint y: 253, endPoint x: 278, endPoint y: 246, distance: 11.7
click at [269, 252] on span "Select" at bounding box center [276, 254] width 21 height 9
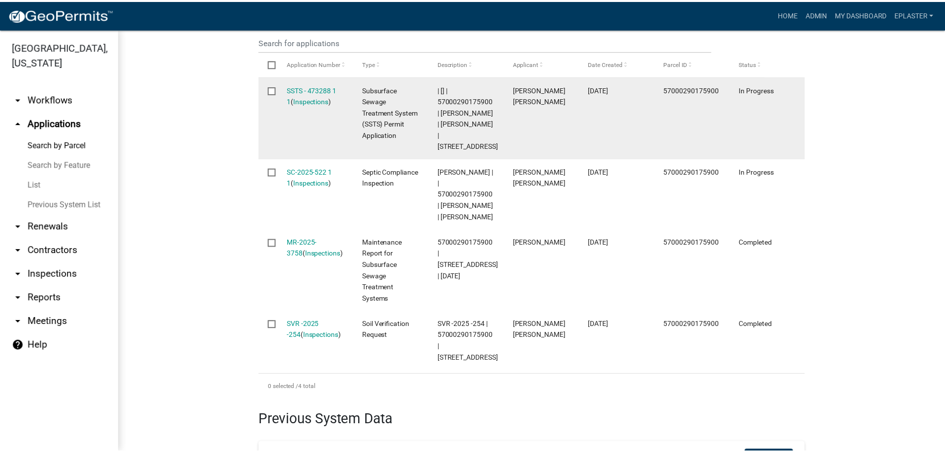
scroll to position [347, 0]
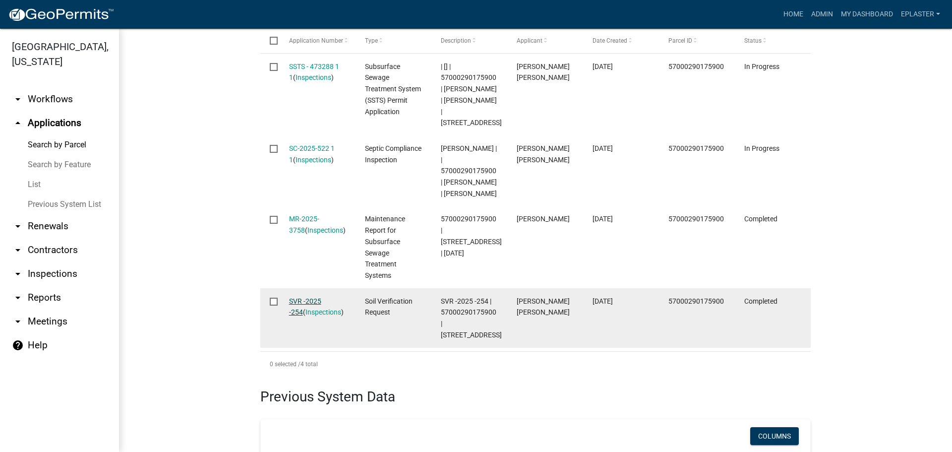
click at [321, 311] on link "SVR -2025 -254" at bounding box center [305, 306] width 32 height 19
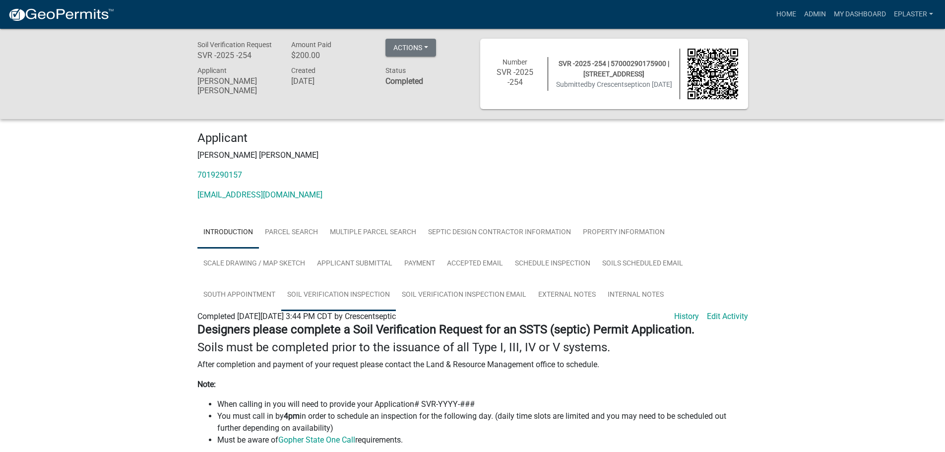
click at [342, 293] on link "Soil Verification Inspection" at bounding box center [338, 295] width 115 height 32
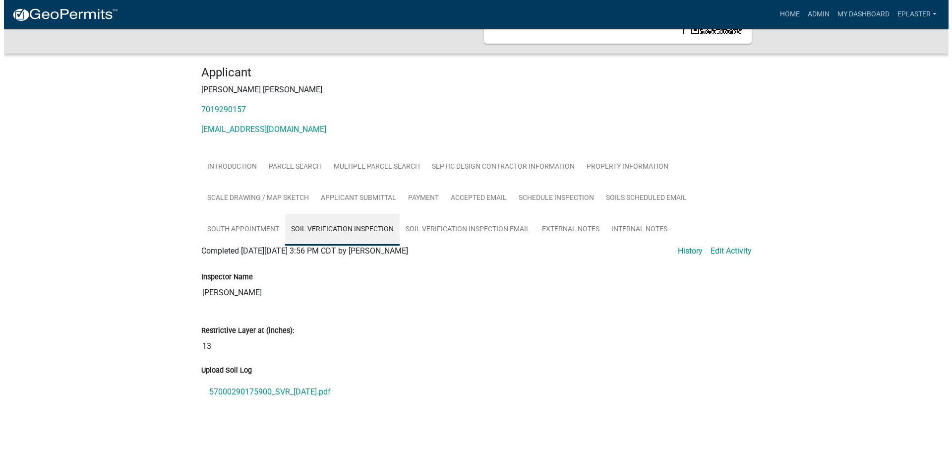
scroll to position [71, 0]
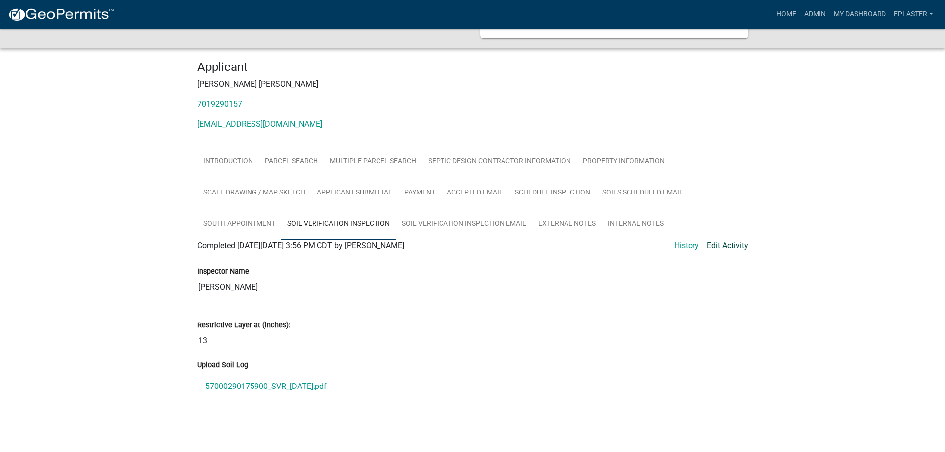
click at [729, 246] on link "Edit Activity" at bounding box center [727, 245] width 41 height 12
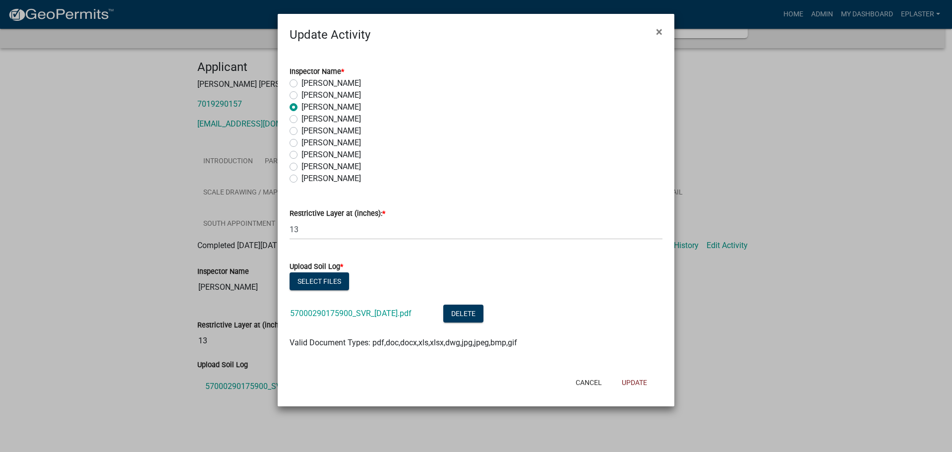
click at [301, 144] on label "Elizabeth Plaster" at bounding box center [330, 143] width 59 height 12
click at [301, 143] on input "Elizabeth Plaster" at bounding box center [304, 140] width 6 height 6
click at [306, 229] on input "13" at bounding box center [476, 229] width 373 height 20
click at [314, 274] on button "Select files" at bounding box center [319, 281] width 59 height 18
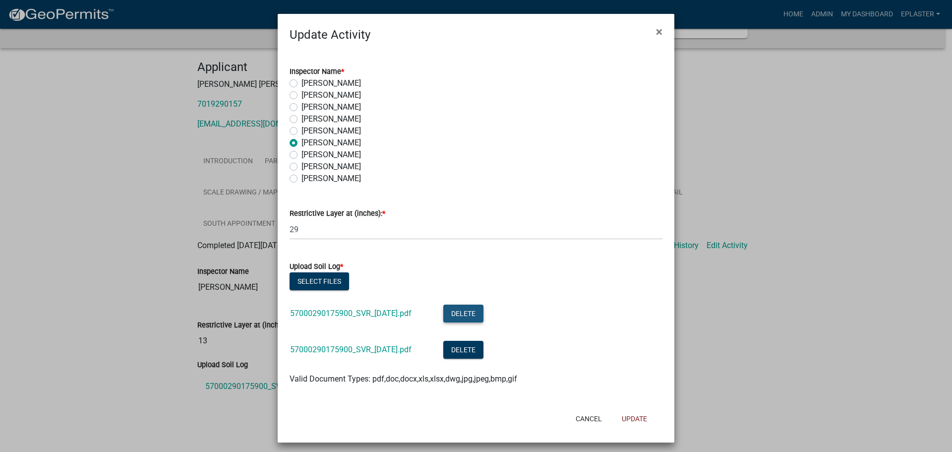
click at [483, 320] on button "Delete" at bounding box center [463, 313] width 40 height 18
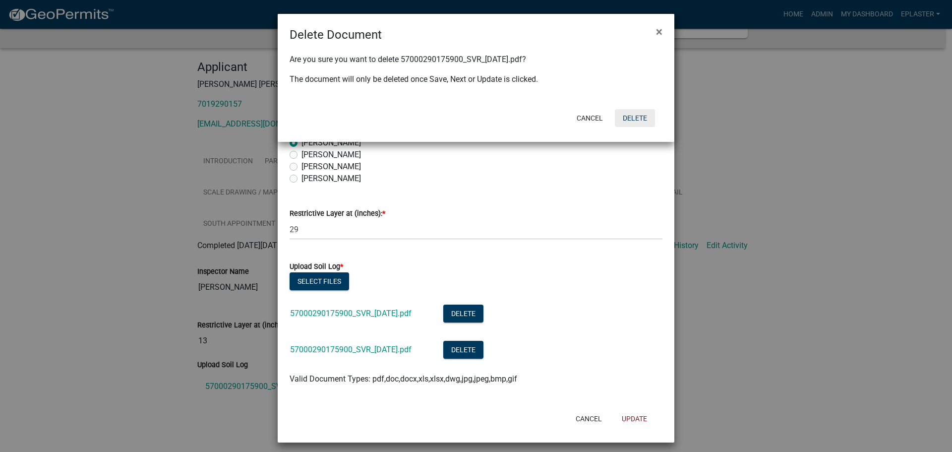
click at [618, 118] on button "Delete" at bounding box center [635, 118] width 40 height 18
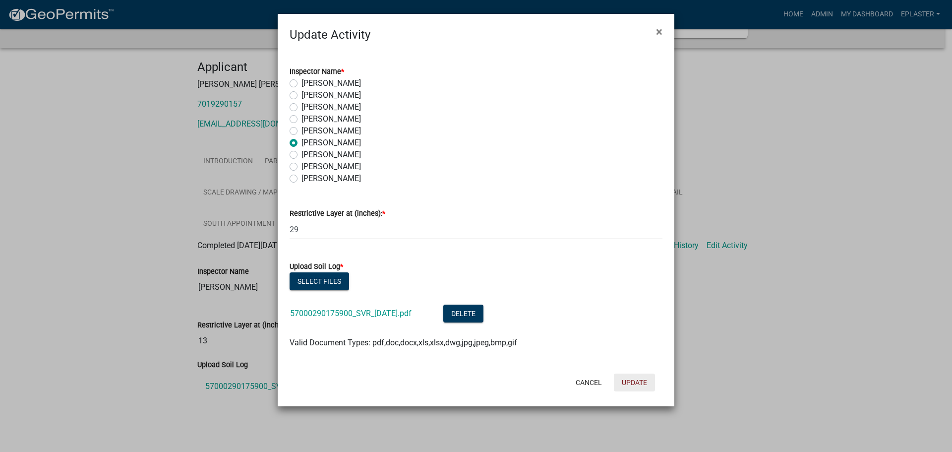
click at [638, 381] on button "Update" at bounding box center [634, 382] width 41 height 18
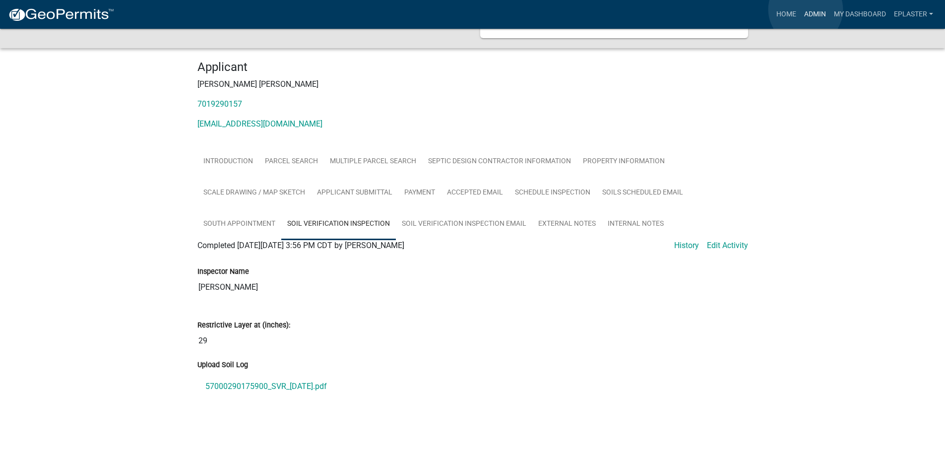
click at [805, 9] on link "Admin" at bounding box center [815, 14] width 30 height 19
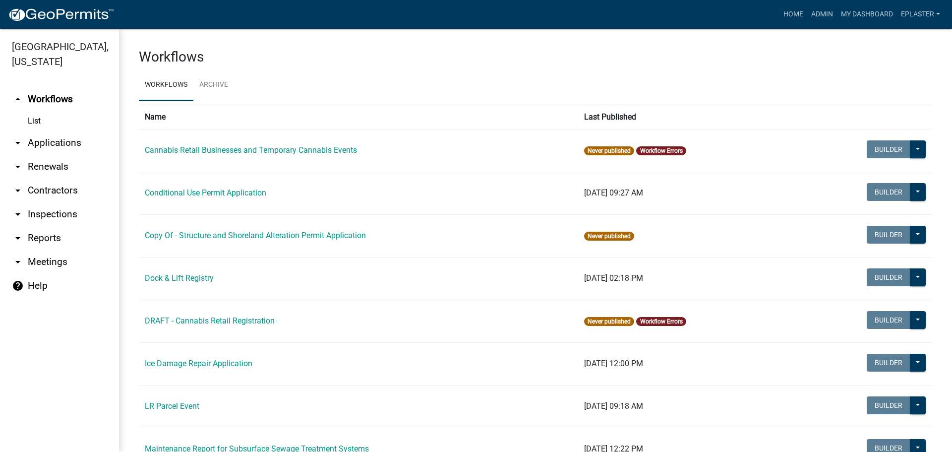
click at [58, 215] on link "arrow_drop_down Inspections" at bounding box center [59, 214] width 119 height 24
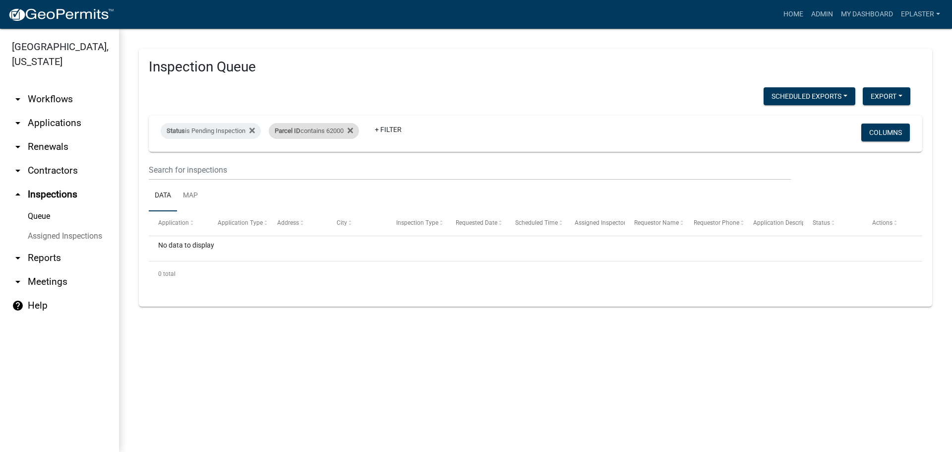
click at [342, 129] on div "Parcel ID contains 62000" at bounding box center [314, 131] width 90 height 16
click at [330, 165] on input "62000" at bounding box center [320, 168] width 91 height 20
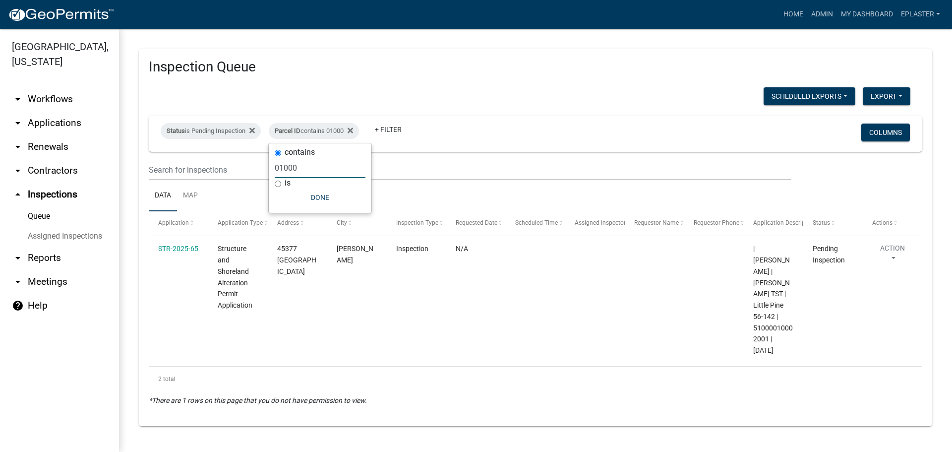
click at [329, 165] on input "01000" at bounding box center [320, 168] width 91 height 20
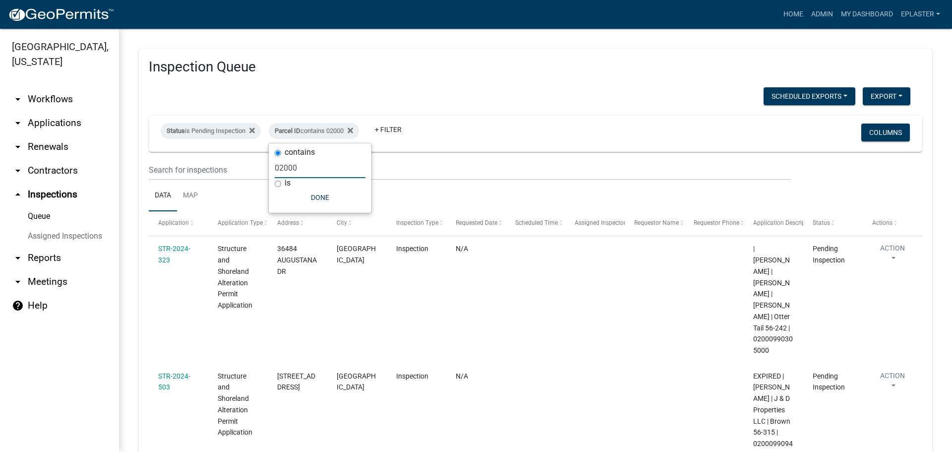
click at [307, 171] on input "02000" at bounding box center [320, 168] width 91 height 20
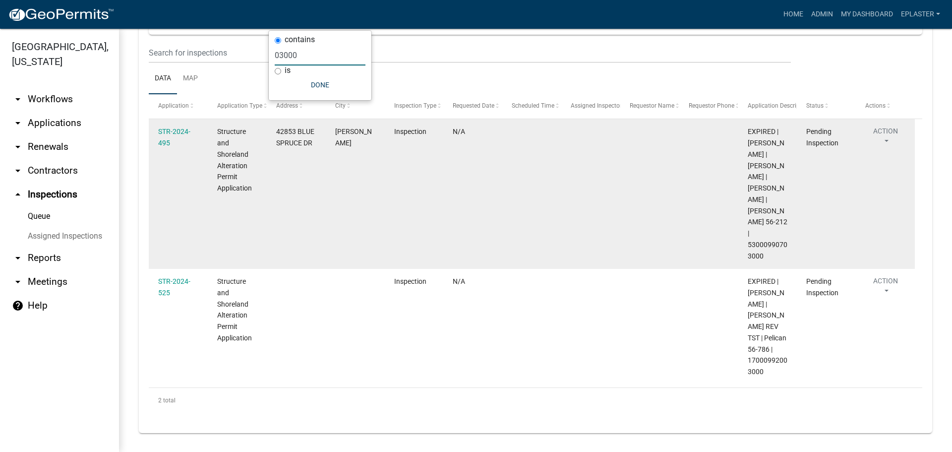
scroll to position [118, 0]
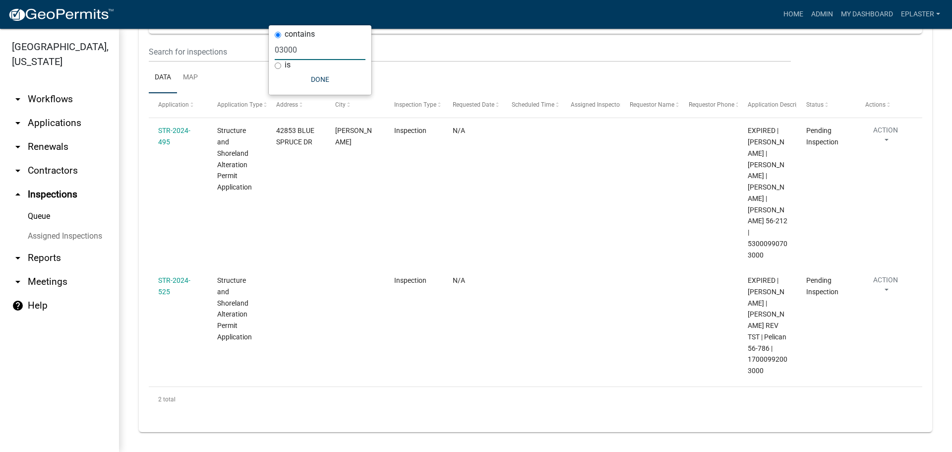
click at [308, 48] on input "03000" at bounding box center [320, 50] width 91 height 20
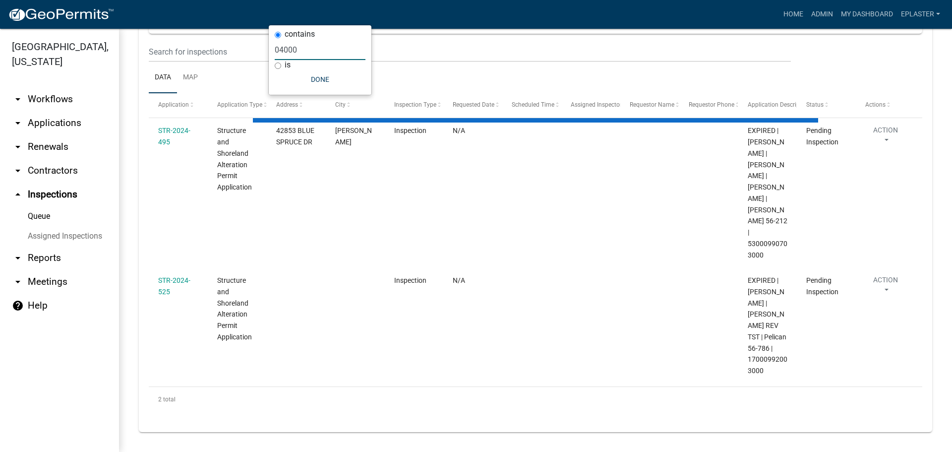
scroll to position [0, 0]
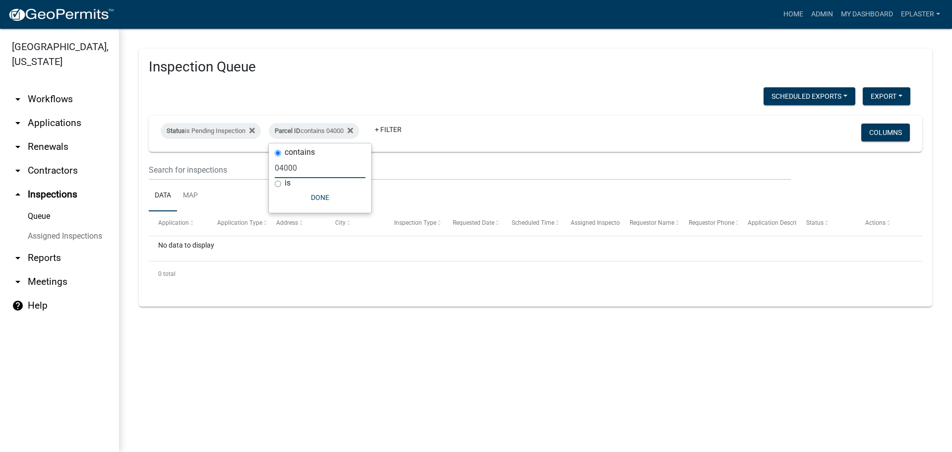
click at [307, 166] on input "04000" at bounding box center [320, 168] width 91 height 20
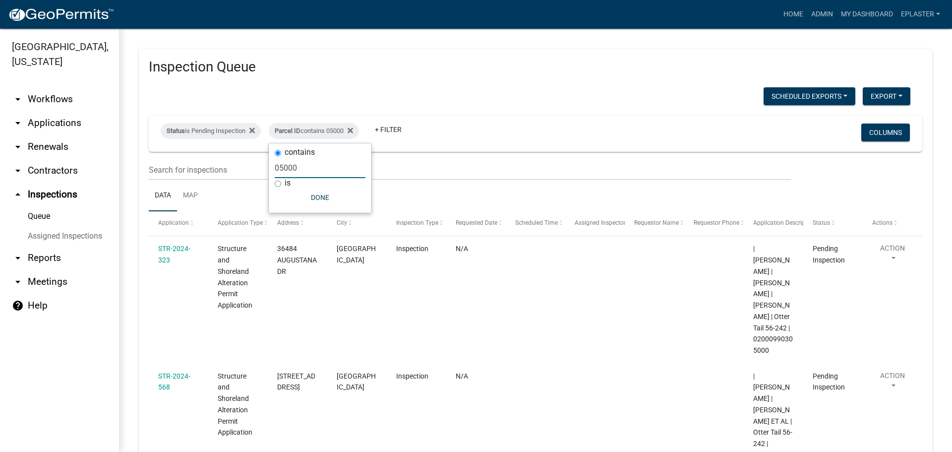
click at [293, 170] on input "05000" at bounding box center [320, 168] width 91 height 20
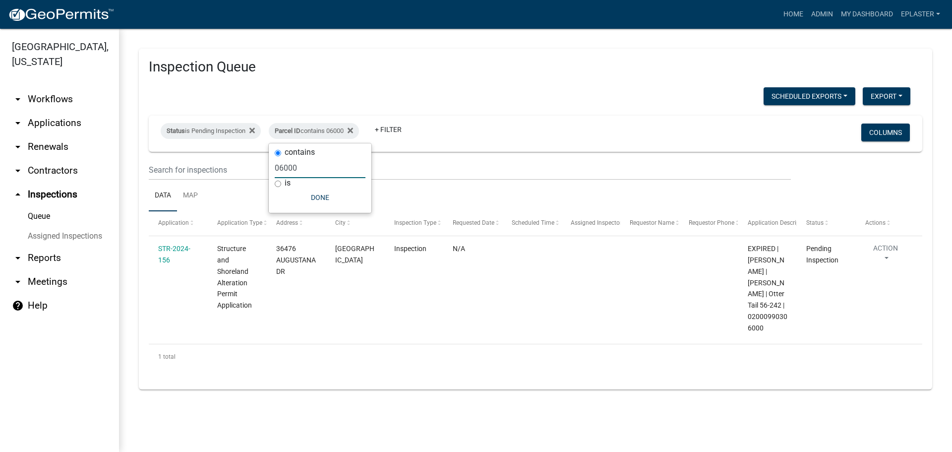
click at [301, 168] on input "06000" at bounding box center [320, 168] width 91 height 20
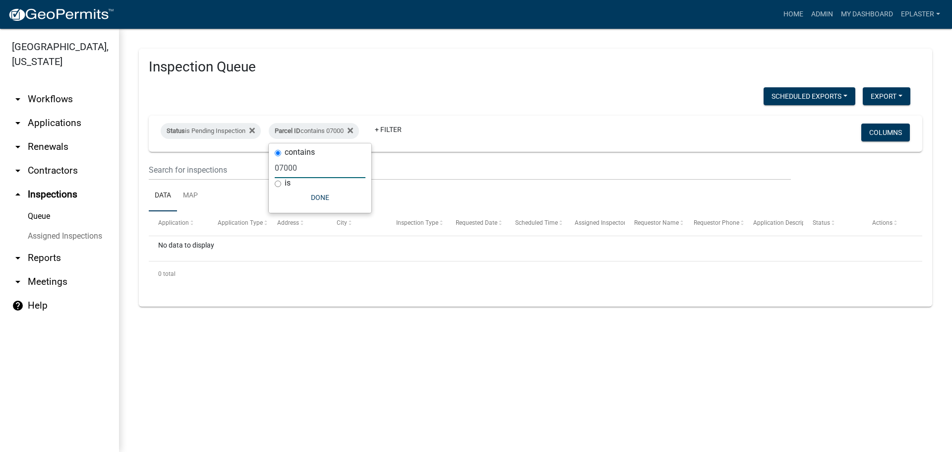
click at [324, 174] on input "07000" at bounding box center [320, 168] width 91 height 20
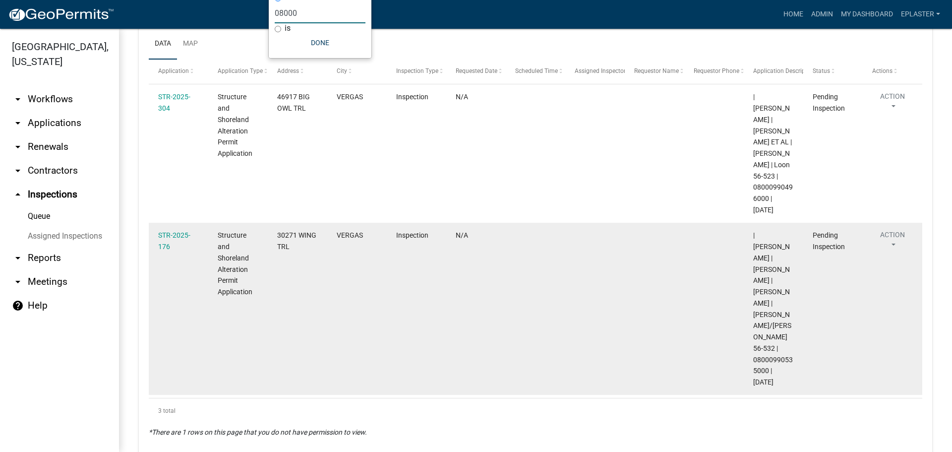
scroll to position [155, 0]
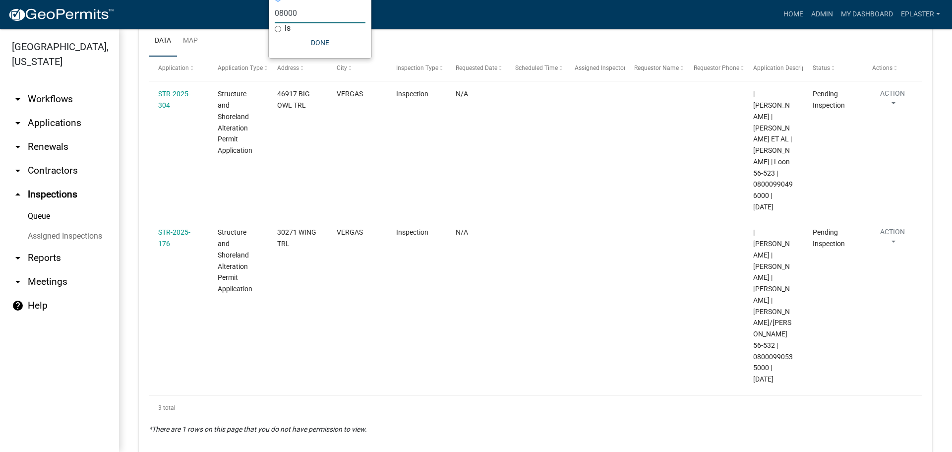
click at [307, 9] on input "08000" at bounding box center [320, 13] width 91 height 20
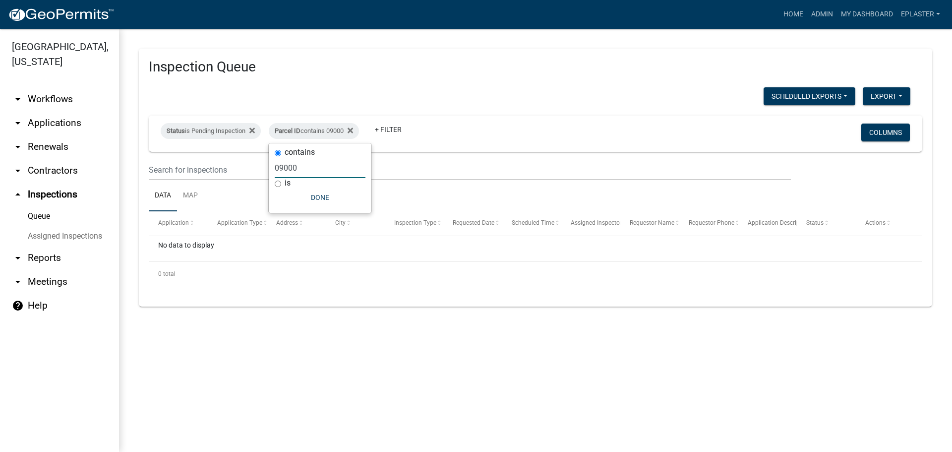
scroll to position [0, 0]
click at [308, 167] on input "09000" at bounding box center [320, 168] width 91 height 20
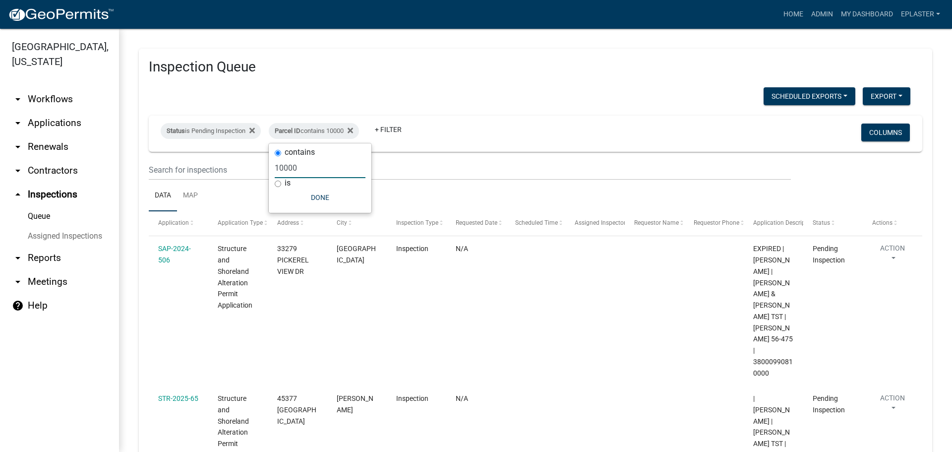
click at [321, 164] on input "10000" at bounding box center [320, 168] width 91 height 20
click at [319, 164] on input "10000" at bounding box center [320, 168] width 91 height 20
click at [310, 169] on input "10000" at bounding box center [320, 168] width 91 height 20
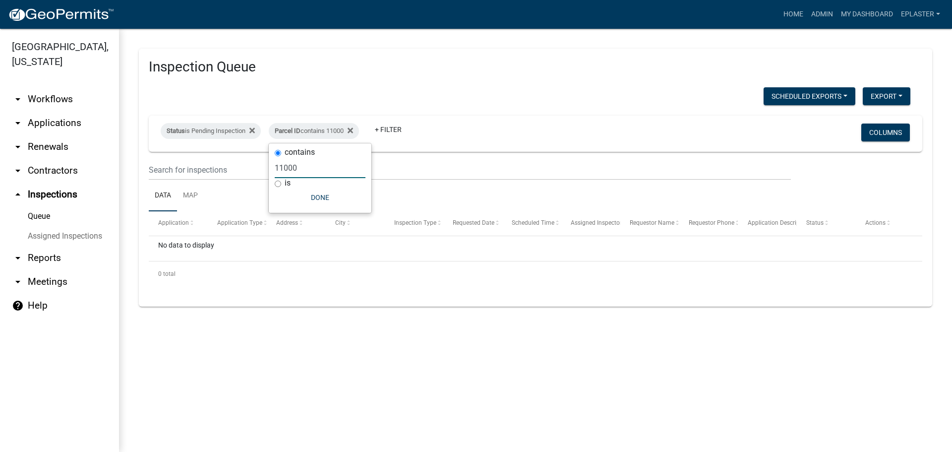
click at [315, 170] on input "11000" at bounding box center [320, 168] width 91 height 20
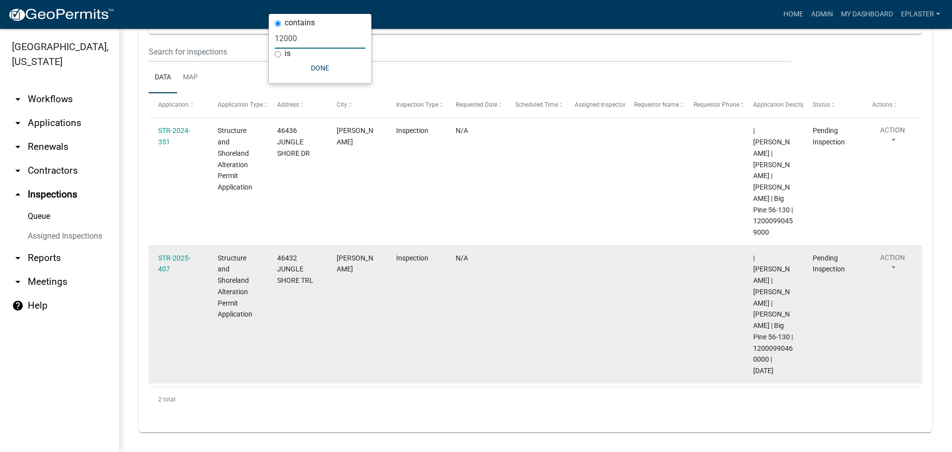
scroll to position [129, 0]
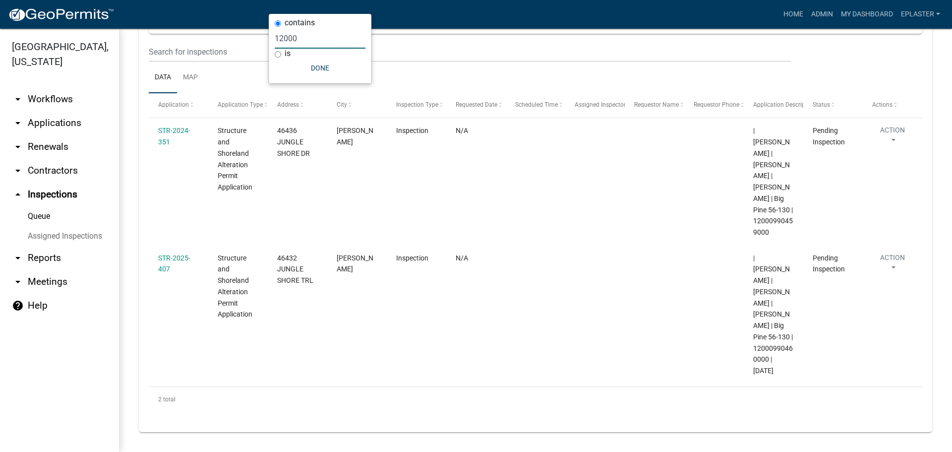
click at [320, 38] on input "12000" at bounding box center [320, 38] width 91 height 20
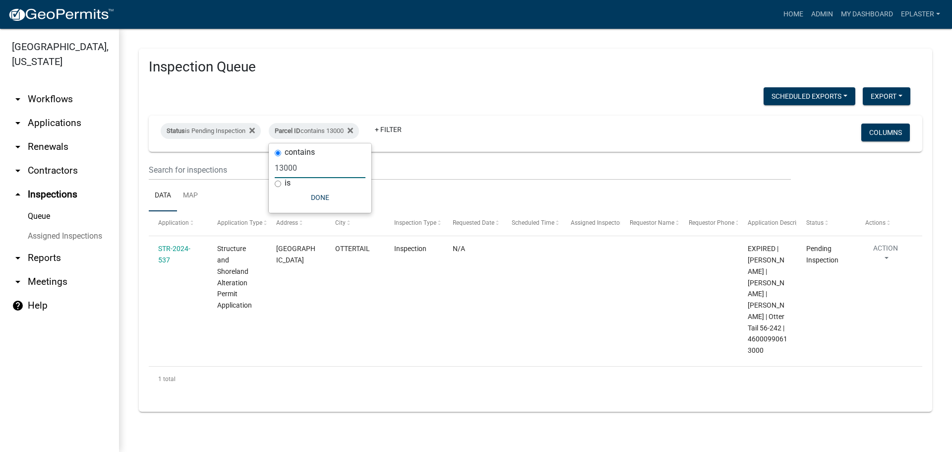
scroll to position [0, 0]
click at [307, 170] on input "13000" at bounding box center [320, 168] width 91 height 20
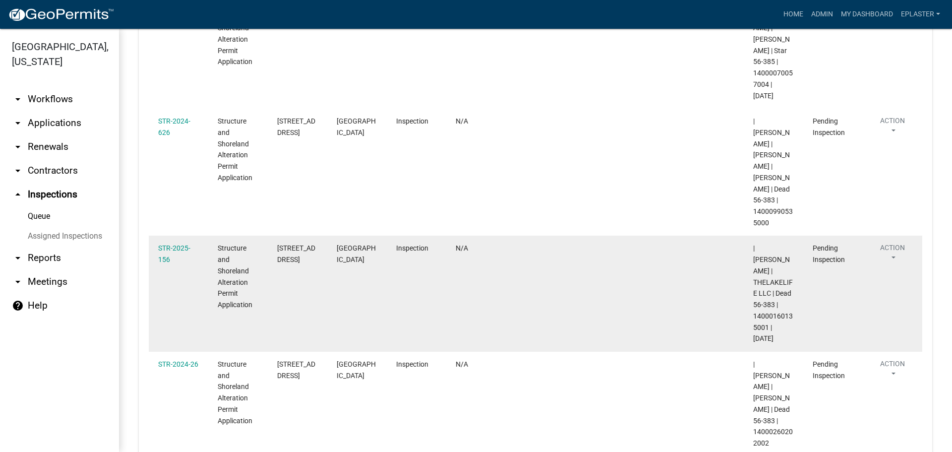
scroll to position [401, 0]
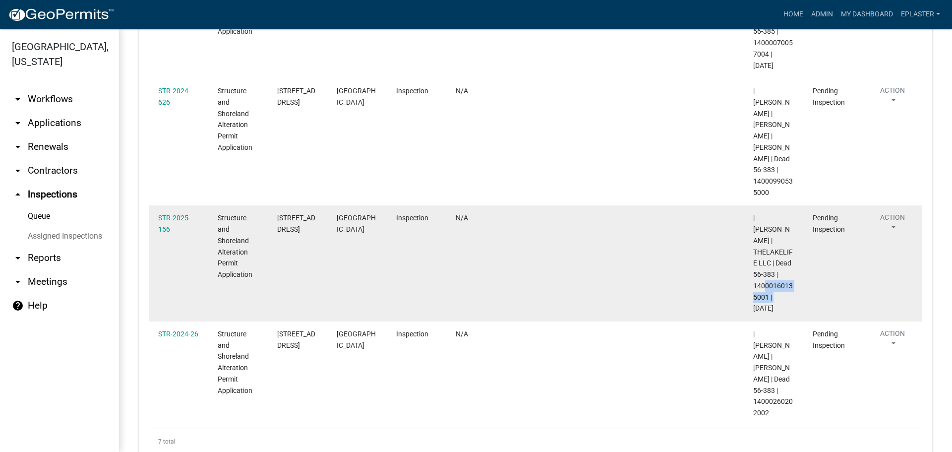
drag, startPoint x: 768, startPoint y: 250, endPoint x: 753, endPoint y: 242, distance: 16.6
click at [753, 242] on span "| Kyle Westergard | THELAKELIFE LLC | Dead 56-383 | 14000160135001 | 05/06/2026" at bounding box center [773, 263] width 40 height 98
copy span "14000160135001"
drag, startPoint x: 289, startPoint y: 192, endPoint x: 269, endPoint y: 184, distance: 20.7
click at [269, 205] on datatable-body-cell "38274 CO HWY 44" at bounding box center [297, 263] width 59 height 116
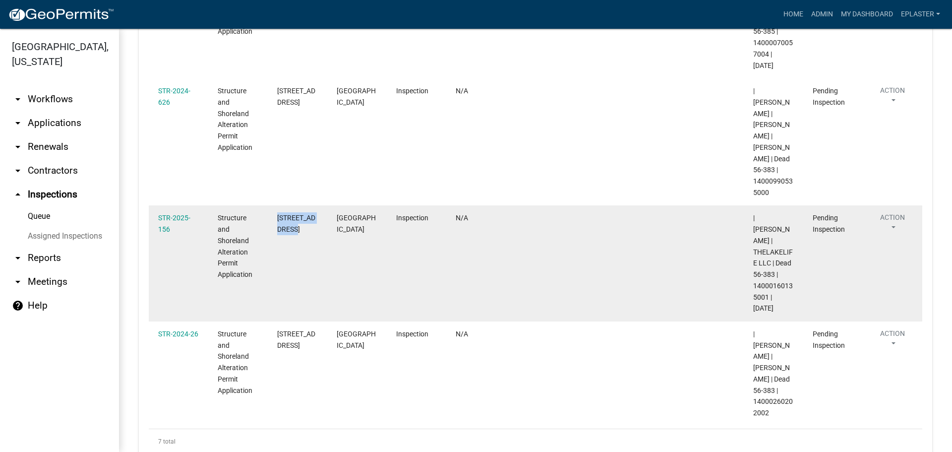
copy span "38274 CO HWY 44"
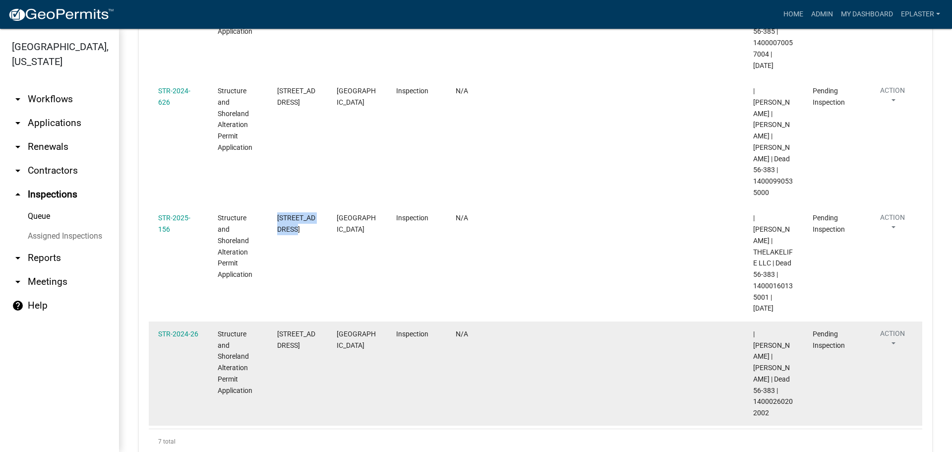
drag, startPoint x: 771, startPoint y: 353, endPoint x: 753, endPoint y: 346, distance: 20.3
click at [753, 346] on datatable-body-cell "| Kyle Westergard | NELSON,JOHN E | Dead 56-383 | 14000260202002" at bounding box center [773, 373] width 59 height 105
copy span "14000260202002"
drag, startPoint x: 291, startPoint y: 307, endPoint x: 278, endPoint y: 290, distance: 21.3
click at [278, 328] on div "38136 FERNWOOD RD" at bounding box center [297, 339] width 41 height 23
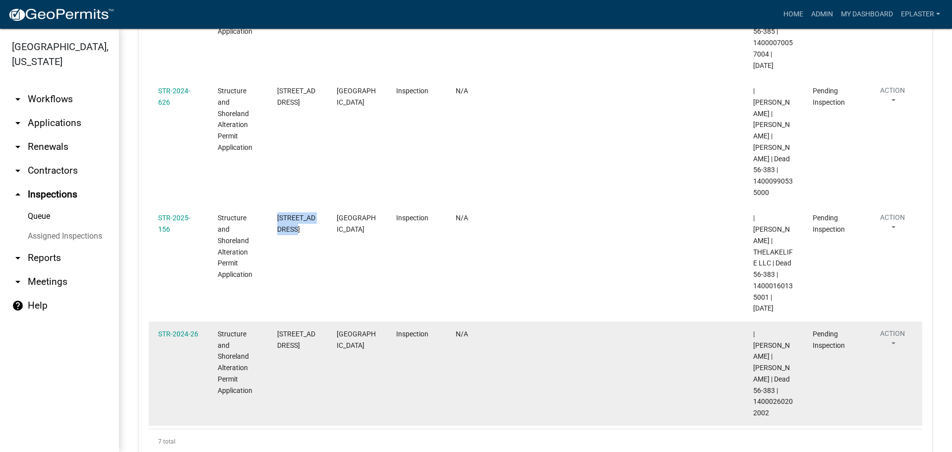
copy span "38136 FERNWOOD RD"
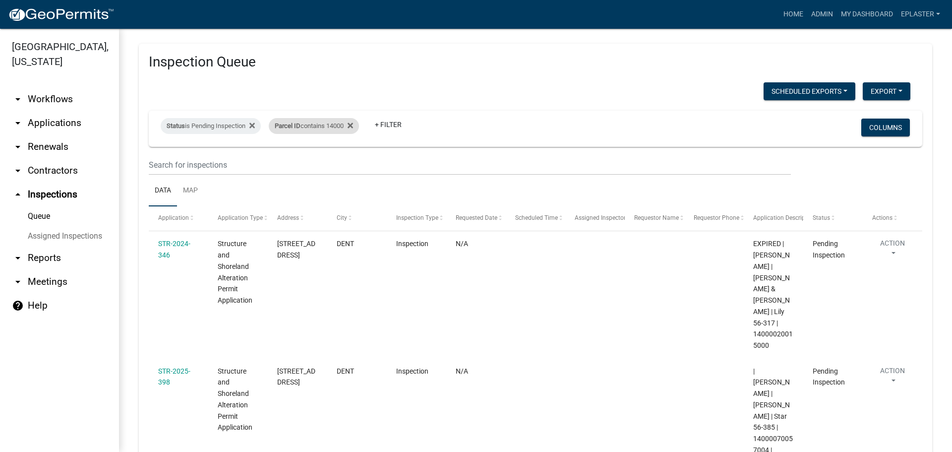
scroll to position [0, 0]
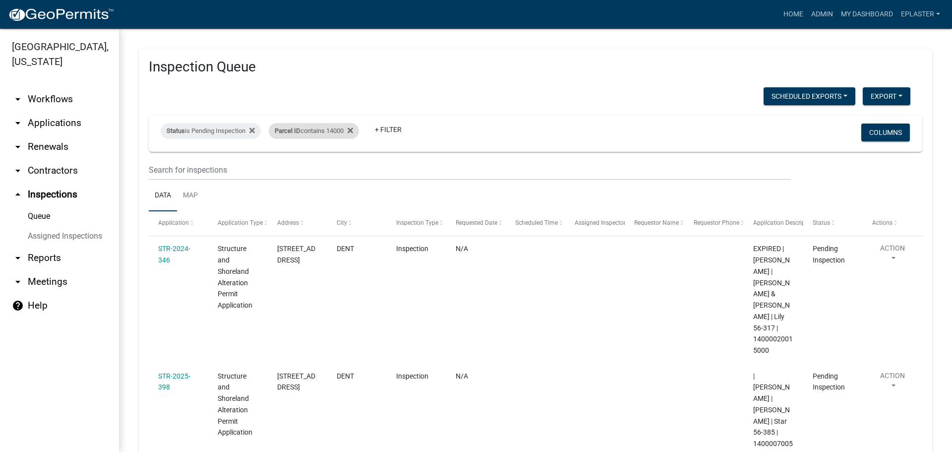
click at [334, 128] on div "Parcel ID contains 14000" at bounding box center [314, 131] width 90 height 16
click at [311, 173] on input "14000" at bounding box center [320, 168] width 91 height 20
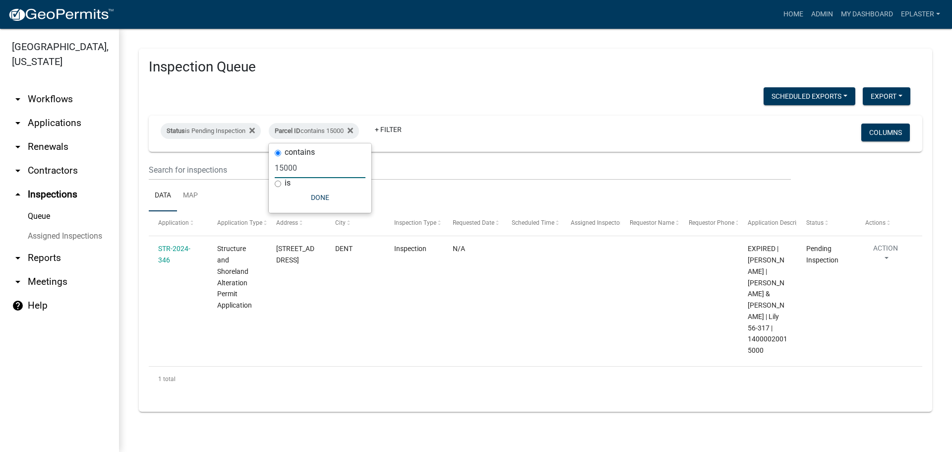
click at [311, 173] on input "15000" at bounding box center [320, 168] width 91 height 20
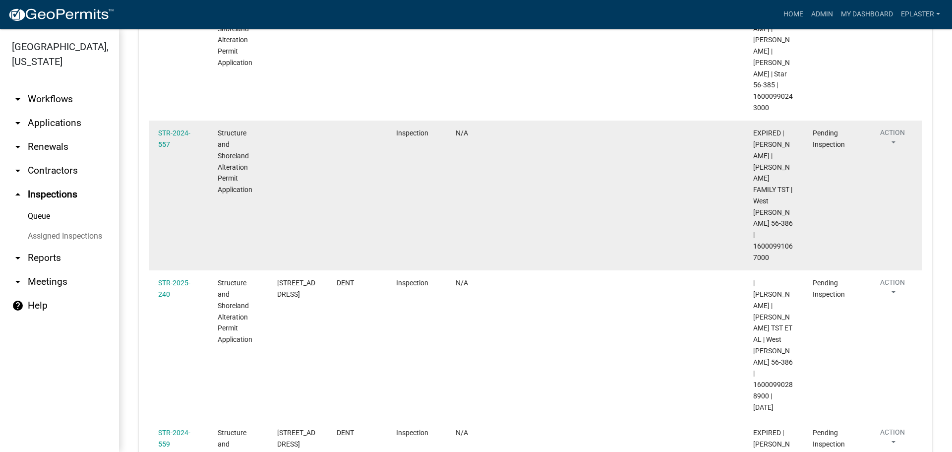
scroll to position [671, 0]
drag, startPoint x: 771, startPoint y: 186, endPoint x: 755, endPoint y: 177, distance: 18.9
click at [755, 177] on div "EXPIRED | Alexis Newark | DOHMAN FAMILY TST | West McDonald 56-386 | 1600099106…" at bounding box center [773, 192] width 41 height 135
copy span "16000991067000"
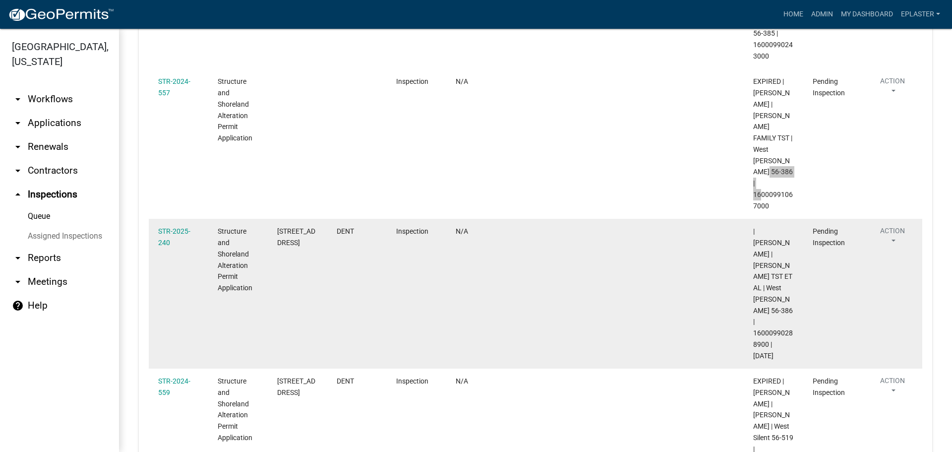
scroll to position [745, 0]
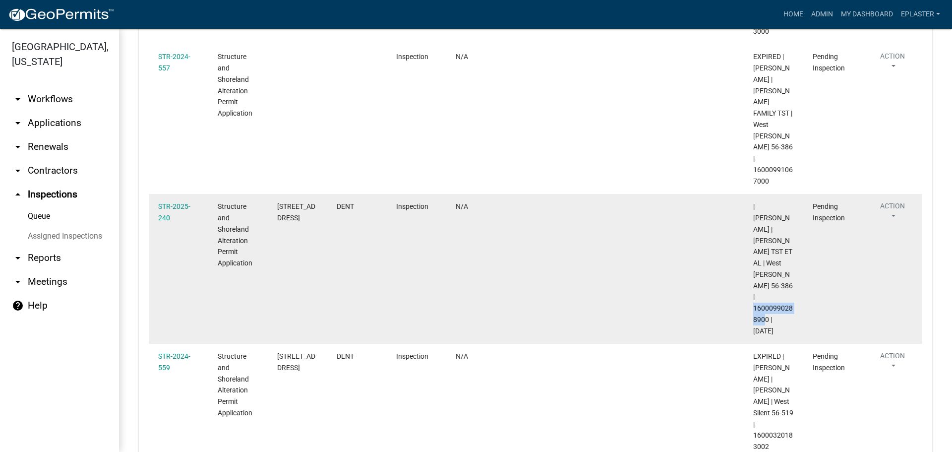
drag, startPoint x: 767, startPoint y: 227, endPoint x: 745, endPoint y: 217, distance: 23.8
click at [745, 217] on datatable-body-cell "| Elizabeth Plaster | DAWN C DAVIS TST ET AL | West McDonald 56-386 | 160009902…" at bounding box center [773, 269] width 59 height 150
copy span "16000990288900"
drag, startPoint x: 291, startPoint y: 162, endPoint x: 278, endPoint y: 137, distance: 27.7
click at [278, 201] on div "33604 WILDWOOD DR" at bounding box center [297, 212] width 41 height 23
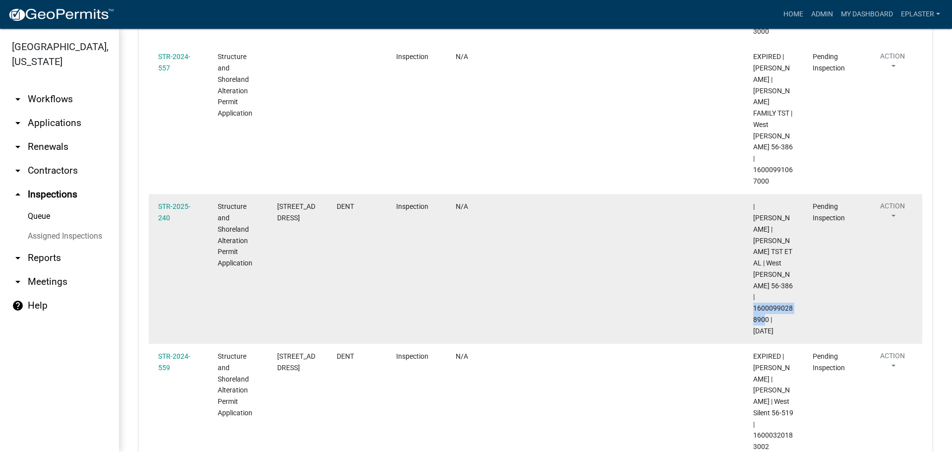
copy span "33604 WILDWOOD DR"
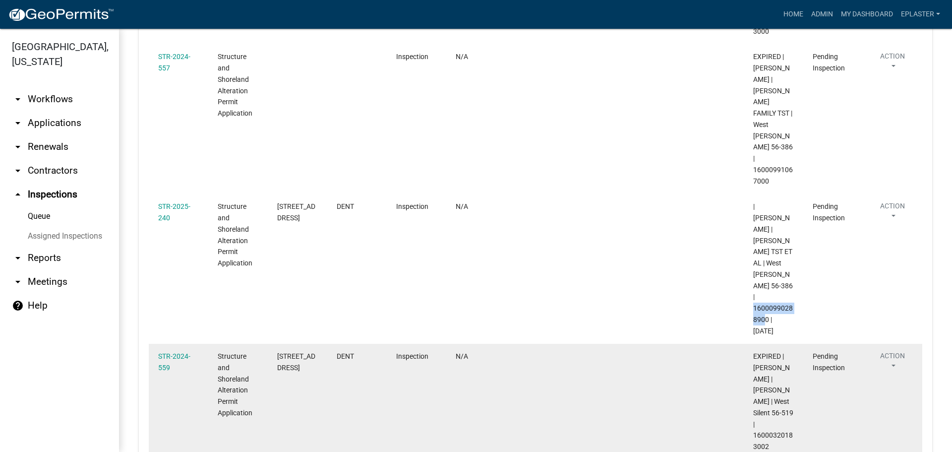
drag, startPoint x: 774, startPoint y: 355, endPoint x: 752, endPoint y: 347, distance: 23.7
click at [752, 347] on datatable-body-cell "EXPIRED | Brittany Tollefson | CHRISTIAN LEE | West Silent 56-519 | 16000320183…" at bounding box center [773, 402] width 59 height 116
copy span "16000320183002"
drag, startPoint x: 294, startPoint y: 290, endPoint x: 273, endPoint y: 265, distance: 32.4
click at [273, 344] on datatable-body-cell "29241 STATE HWY 108" at bounding box center [297, 402] width 59 height 116
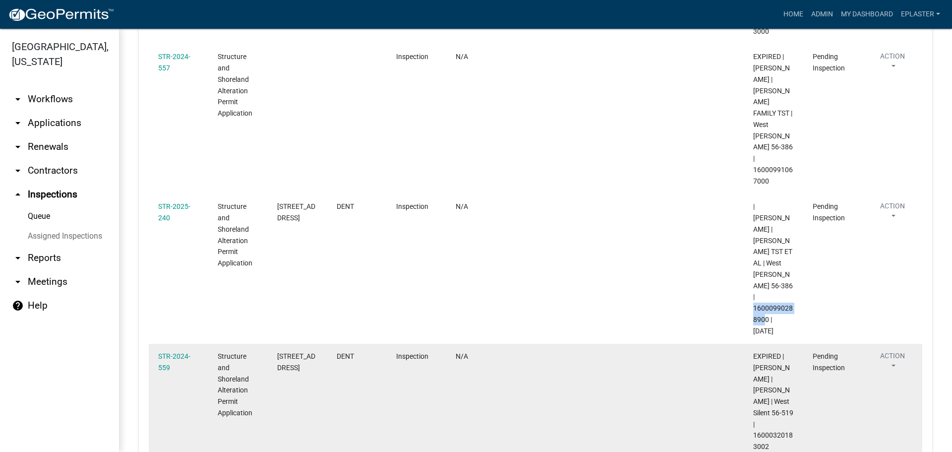
copy span "29241 STATE HWY 108"
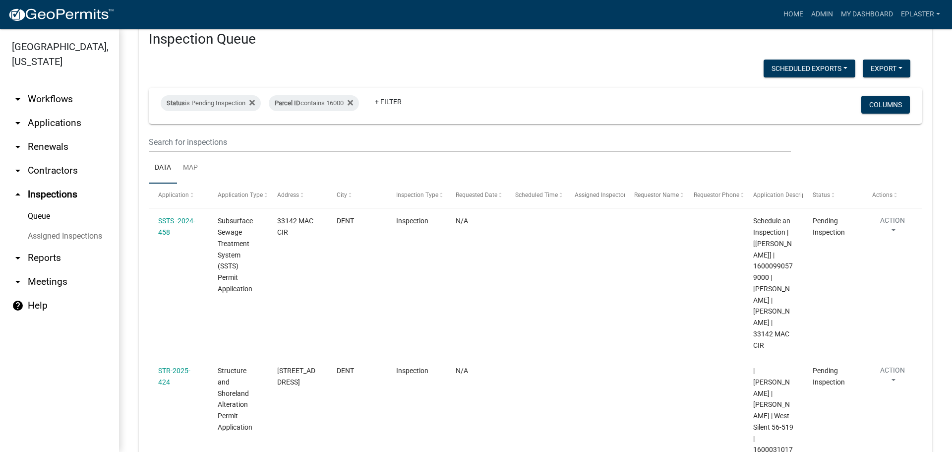
scroll to position [26, 0]
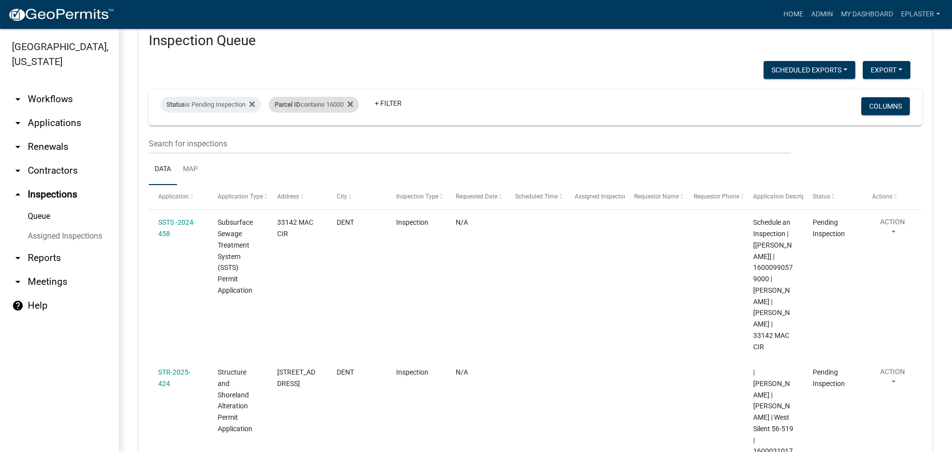
click at [338, 101] on div "Parcel ID contains 16000" at bounding box center [314, 105] width 90 height 16
click at [301, 133] on input "16000" at bounding box center [320, 141] width 91 height 20
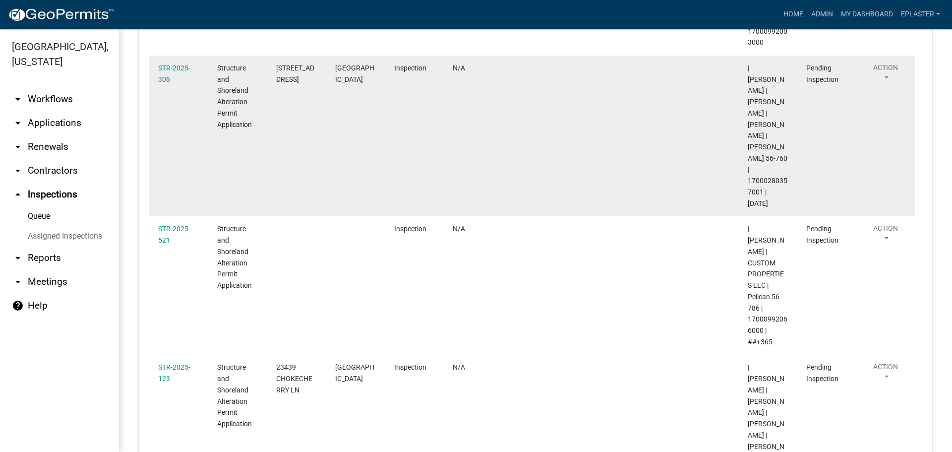
scroll to position [439, 0]
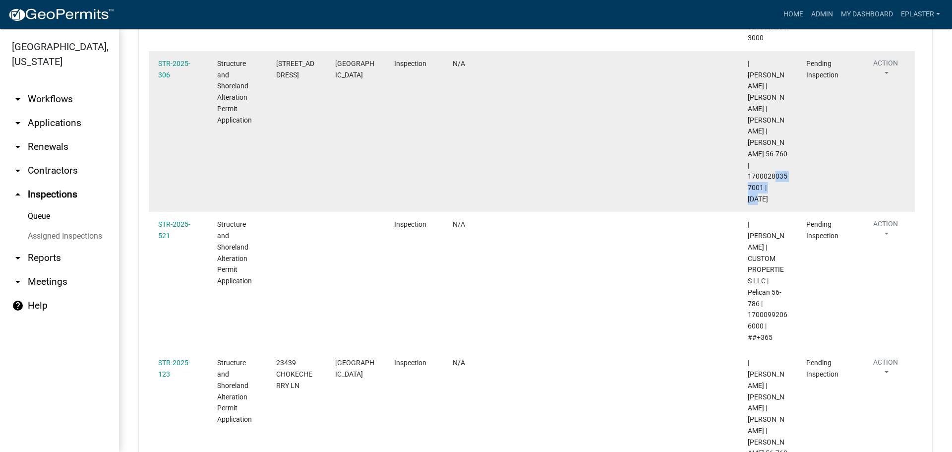
drag, startPoint x: 761, startPoint y: 164, endPoint x: 747, endPoint y: 156, distance: 16.0
click at [748, 156] on span "| Alexis Newark | MARTIN J MONTPLAISIR | JANELLE MONTPLAISIR | Lizzie 56-760 | …" at bounding box center [768, 130] width 40 height 143
click at [765, 165] on span "| Alexis Newark | MARTIN J MONTPLAISIR | JANELLE MONTPLAISIR | Lizzie 56-760 | …" at bounding box center [768, 130] width 40 height 143
drag, startPoint x: 763, startPoint y: 164, endPoint x: 739, endPoint y: 153, distance: 26.4
click at [739, 153] on datatable-body-cell "| Alexis Newark | MARTIN J MONTPLAISIR | JANELLE MONTPLAISIR | Lizzie 56-760 | …" at bounding box center [767, 131] width 59 height 161
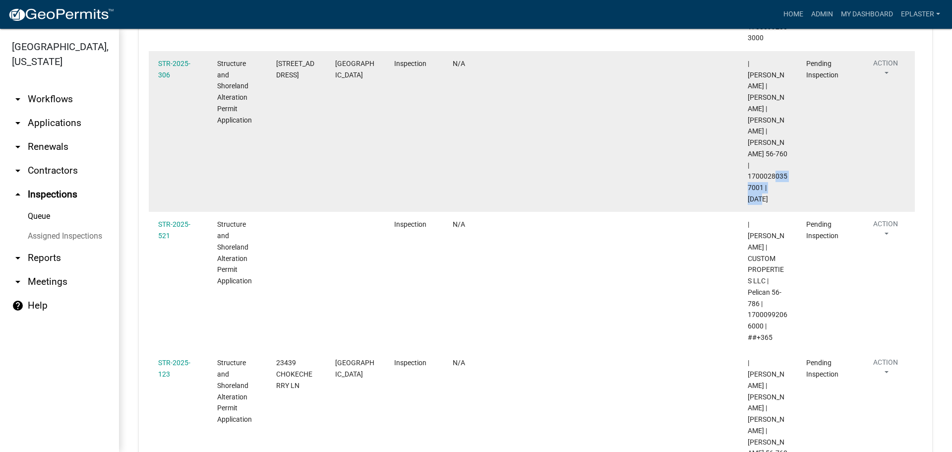
copy span "17000280357001"
drag, startPoint x: 314, startPoint y: 63, endPoint x: 270, endPoint y: 48, distance: 46.7
click at [270, 51] on datatable-body-cell "47509 LAKE LIZZIE RD E" at bounding box center [296, 131] width 59 height 161
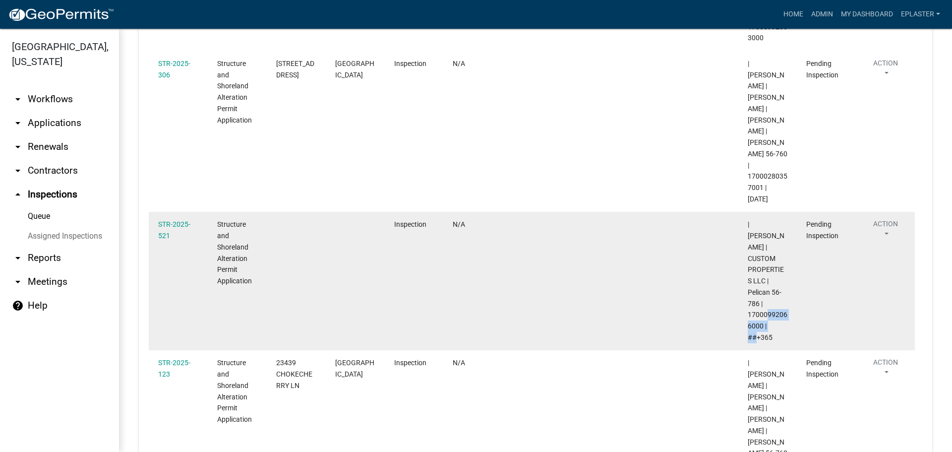
drag, startPoint x: 763, startPoint y: 280, endPoint x: 747, endPoint y: 269, distance: 19.3
click at [747, 269] on datatable-body-cell "| Elizabeth Plaster | CUSTOM PROPERTIES LLC | Pelican 56-786 | 17000992066000 |…" at bounding box center [767, 281] width 59 height 138
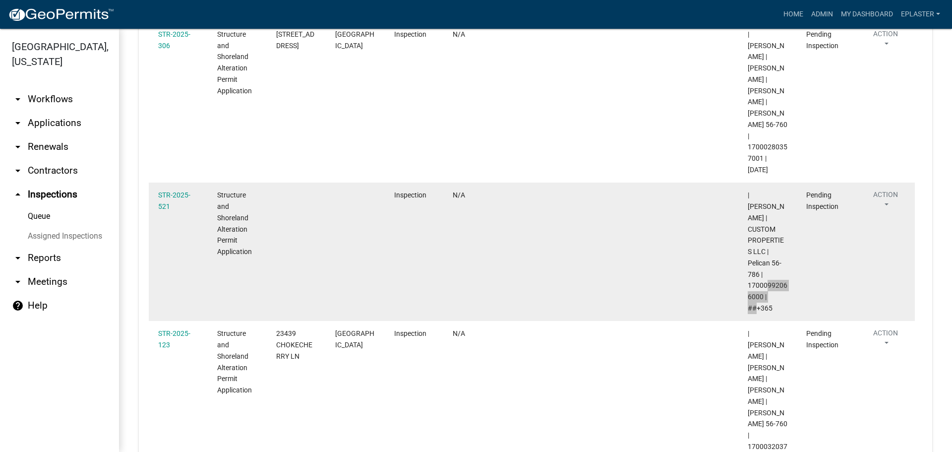
scroll to position [514, 0]
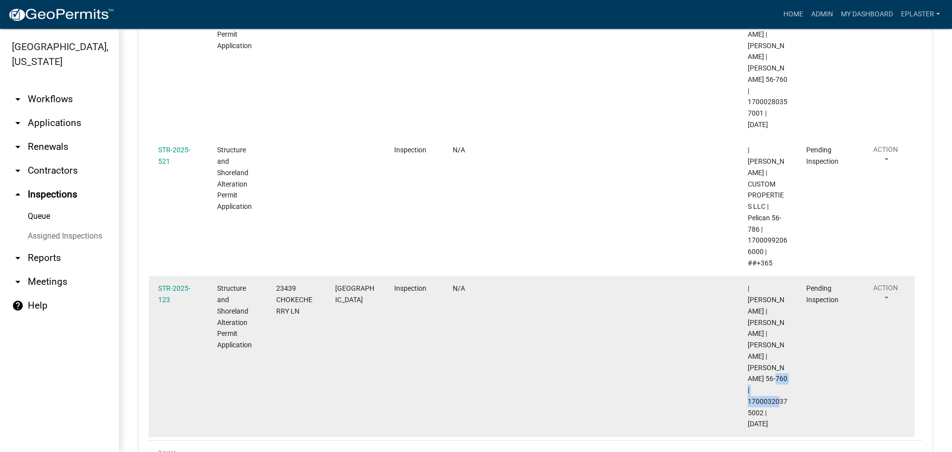
drag, startPoint x: 763, startPoint y: 344, endPoint x: 749, endPoint y: 334, distance: 17.1
click at [749, 334] on span "| Emma Swenson | GORDON A JENSEN | ANN G JENSEN | Lizzie 56-760 | 1700032037500…" at bounding box center [768, 355] width 40 height 143
drag, startPoint x: 298, startPoint y: 265, endPoint x: 273, endPoint y: 242, distance: 33.7
click at [273, 276] on datatable-body-cell "23439 CHOKECHERRY LN" at bounding box center [296, 356] width 59 height 161
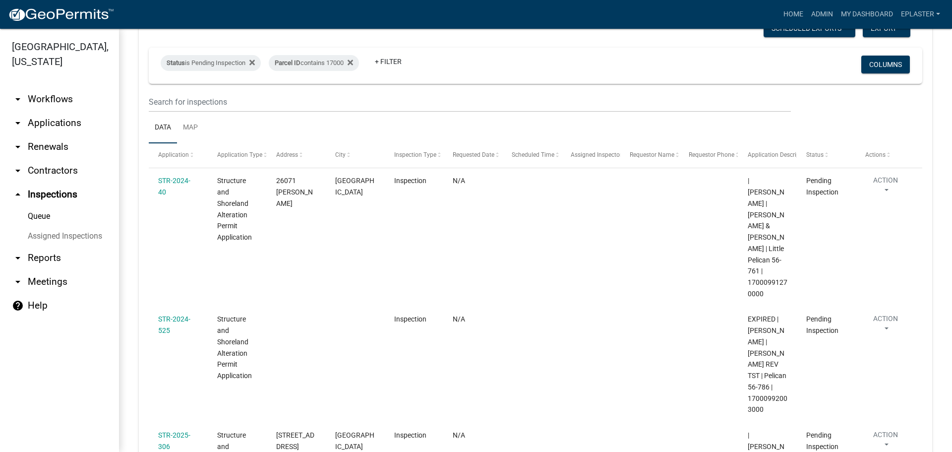
scroll to position [0, 0]
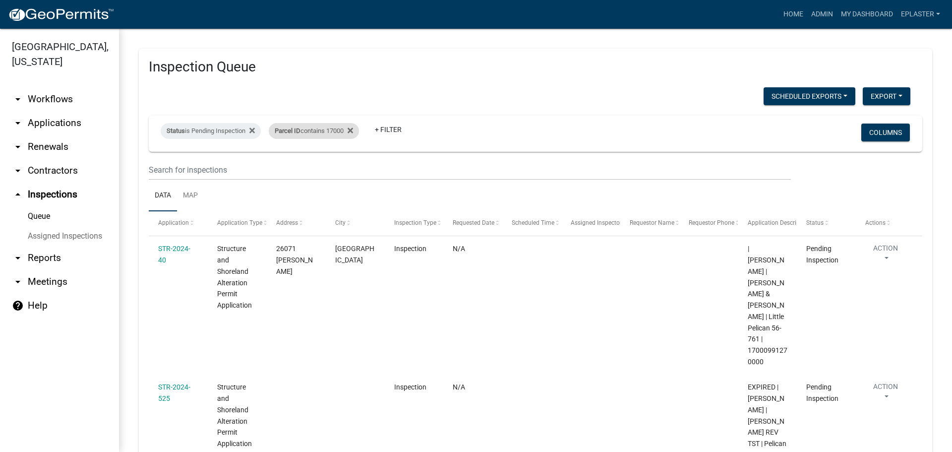
click at [341, 132] on div "Parcel ID contains 17000" at bounding box center [314, 131] width 90 height 16
click at [297, 167] on input "17000" at bounding box center [320, 168] width 91 height 20
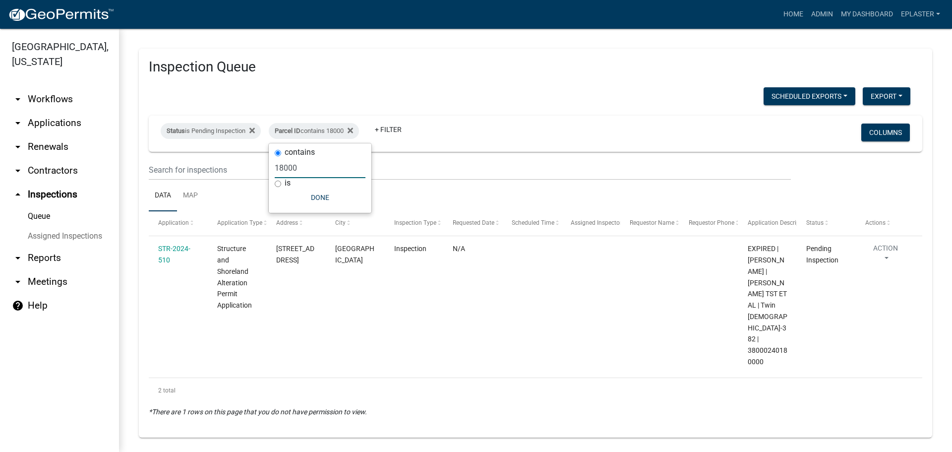
click at [335, 167] on input "18000" at bounding box center [320, 168] width 91 height 20
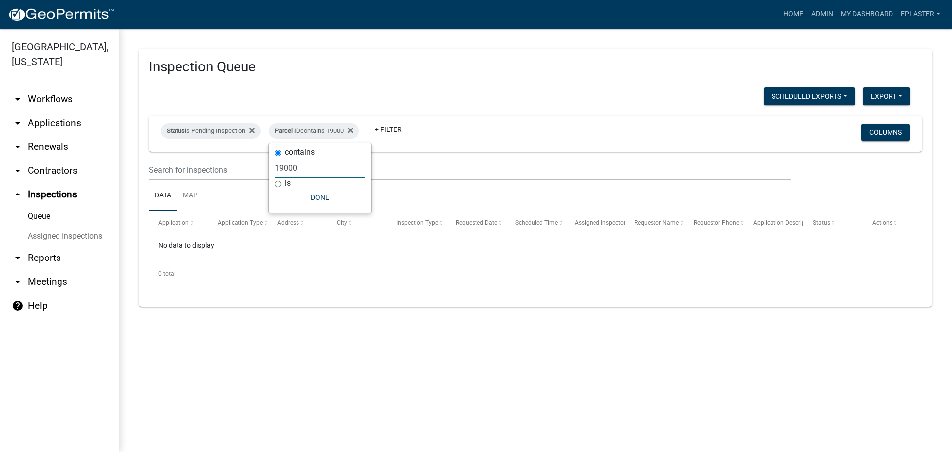
click at [334, 167] on input "19000" at bounding box center [320, 168] width 91 height 20
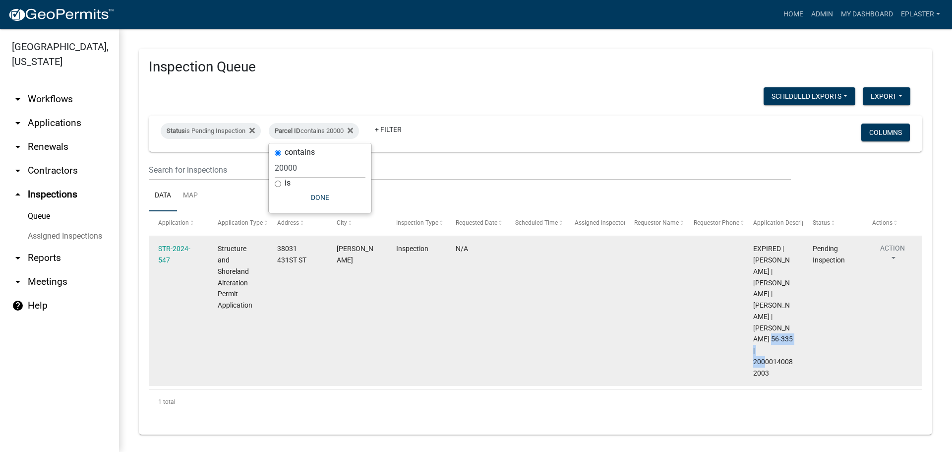
drag, startPoint x: 771, startPoint y: 349, endPoint x: 745, endPoint y: 340, distance: 27.0
click at [745, 340] on datatable-body-cell "EXPIRED | Emma Swenson | DEAN A GROSS | CARLA J GROSS | Paul 56-335 | 200001400…" at bounding box center [773, 311] width 59 height 150
drag, startPoint x: 302, startPoint y: 258, endPoint x: 277, endPoint y: 245, distance: 27.7
click at [277, 245] on span "38031 431ST ST" at bounding box center [291, 253] width 29 height 19
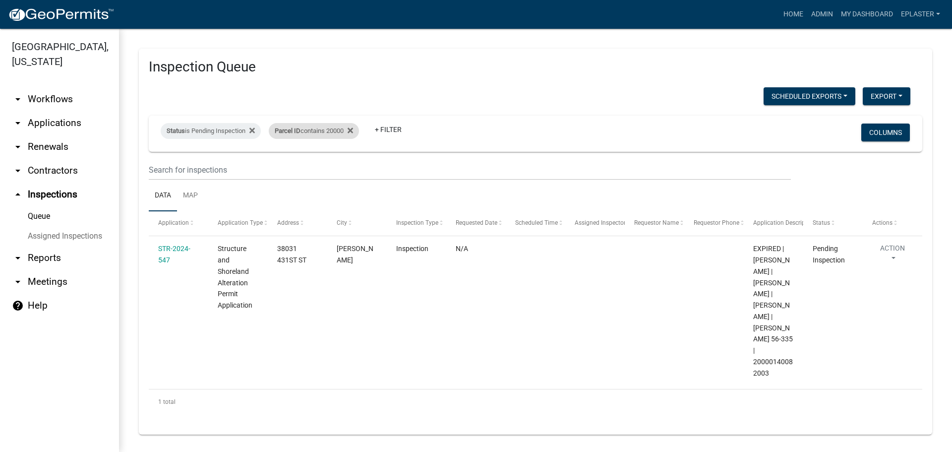
click at [345, 128] on div "Parcel ID contains 20000" at bounding box center [314, 131] width 90 height 16
click at [307, 167] on input "20000" at bounding box center [320, 168] width 91 height 20
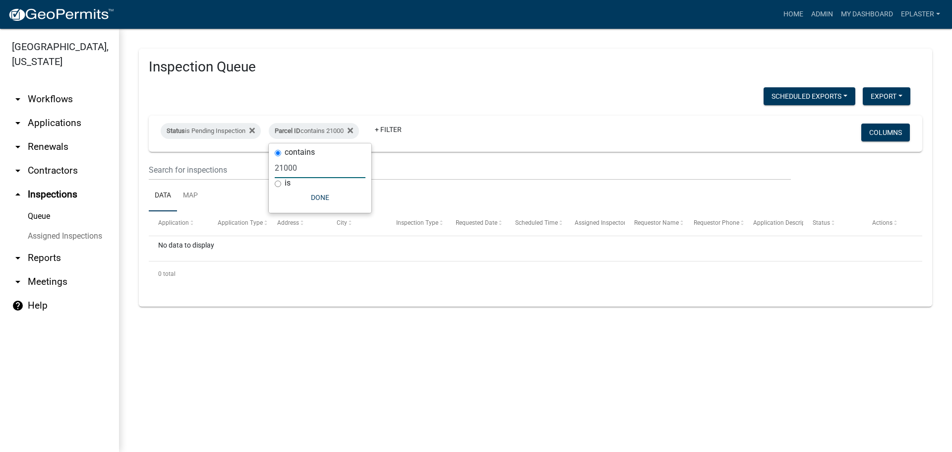
click at [307, 167] on input "21000" at bounding box center [320, 168] width 91 height 20
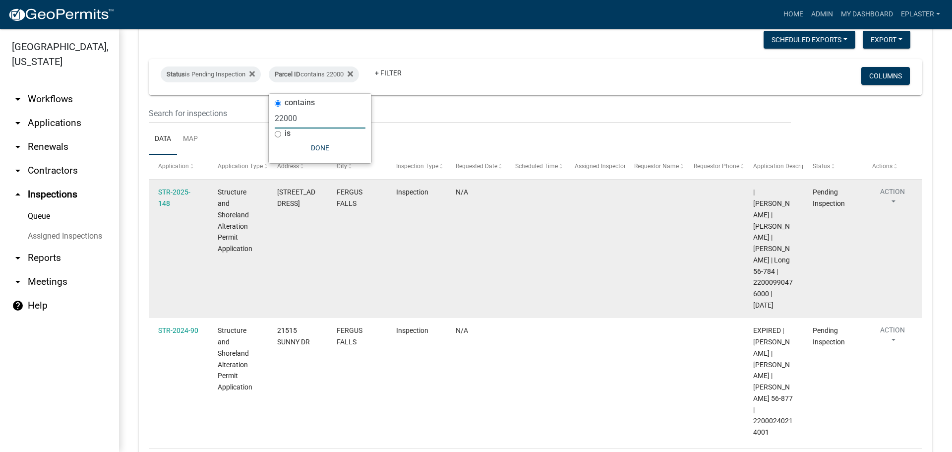
scroll to position [110, 0]
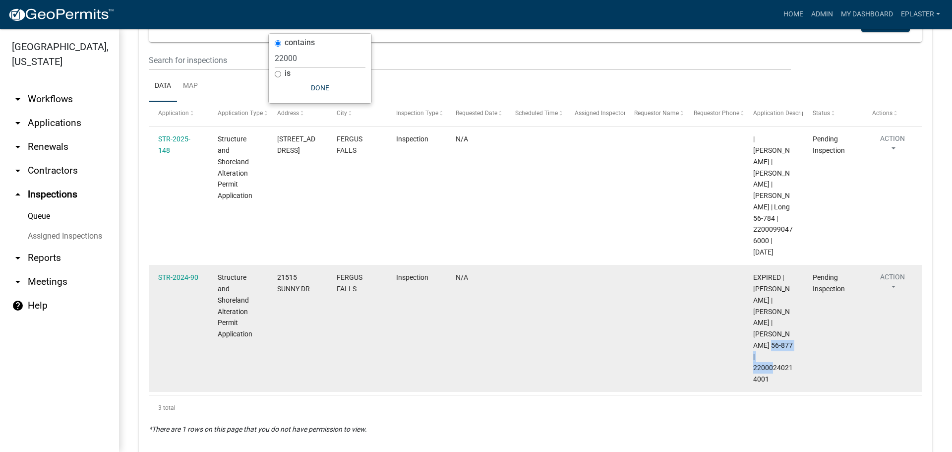
drag, startPoint x: 770, startPoint y: 356, endPoint x: 754, endPoint y: 347, distance: 18.0
click at [754, 347] on div "EXPIRED | Cody Call | SCHULER,DARLENE | Jewett 56-877 | 22000240214001" at bounding box center [773, 328] width 41 height 113
drag, startPoint x: 313, startPoint y: 286, endPoint x: 272, endPoint y: 275, distance: 42.7
click at [272, 275] on datatable-body-cell "21515 SUNNY DR" at bounding box center [297, 328] width 59 height 127
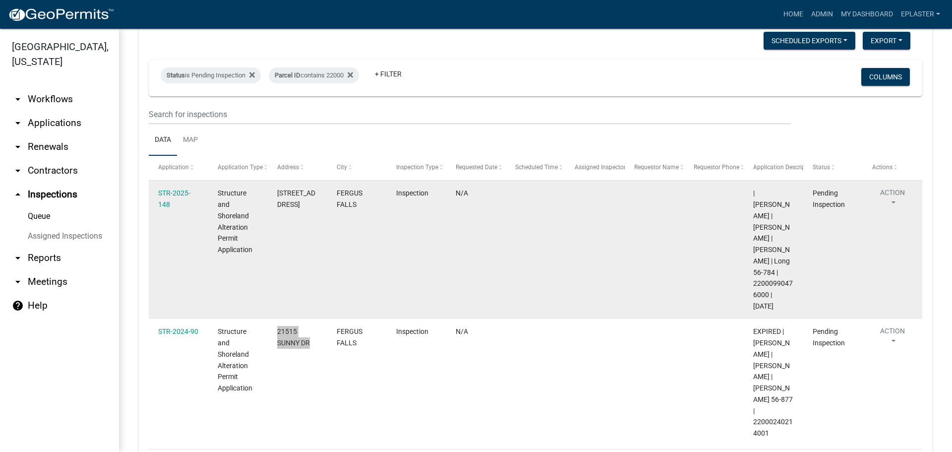
scroll to position [0, 0]
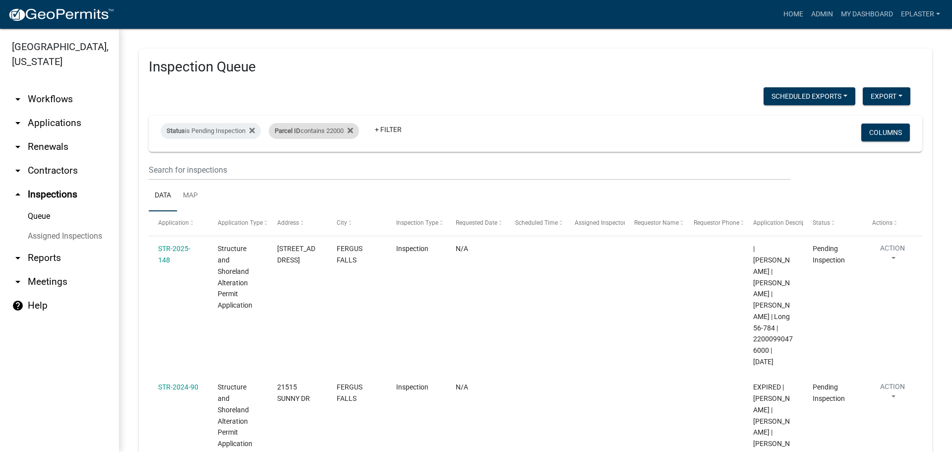
click at [338, 130] on div "Parcel ID contains 22000" at bounding box center [314, 131] width 90 height 16
click at [299, 170] on input "22000" at bounding box center [320, 168] width 91 height 20
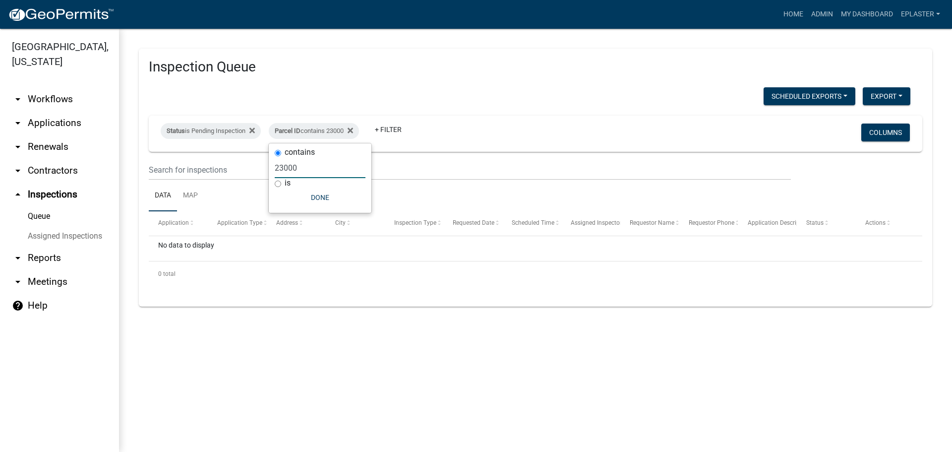
click at [294, 172] on input "23000" at bounding box center [320, 168] width 91 height 20
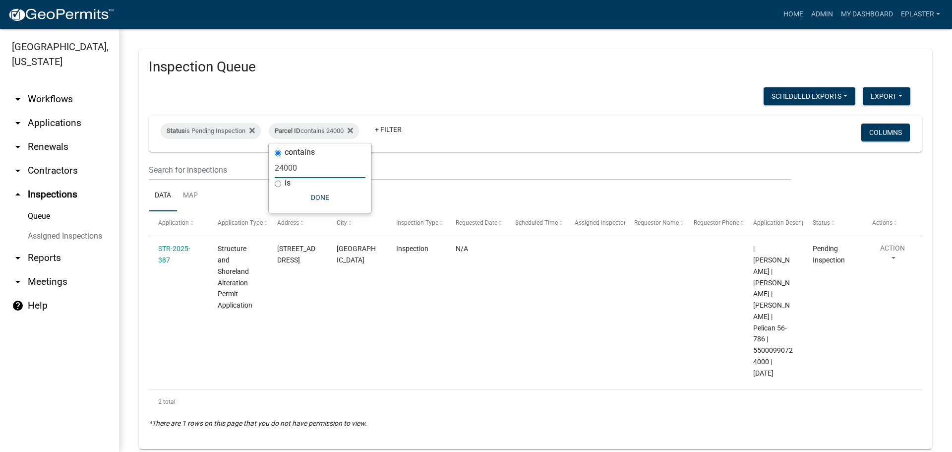
click at [295, 172] on input "24000" at bounding box center [320, 168] width 91 height 20
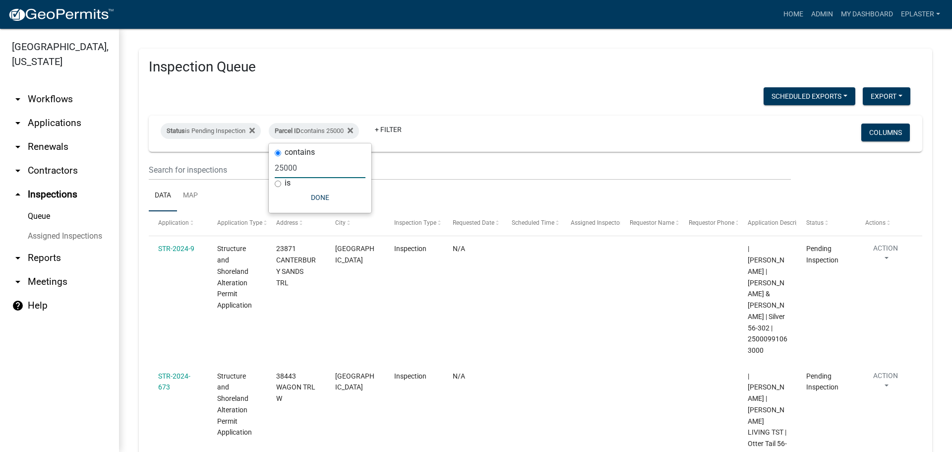
click at [292, 165] on input "25000" at bounding box center [320, 168] width 91 height 20
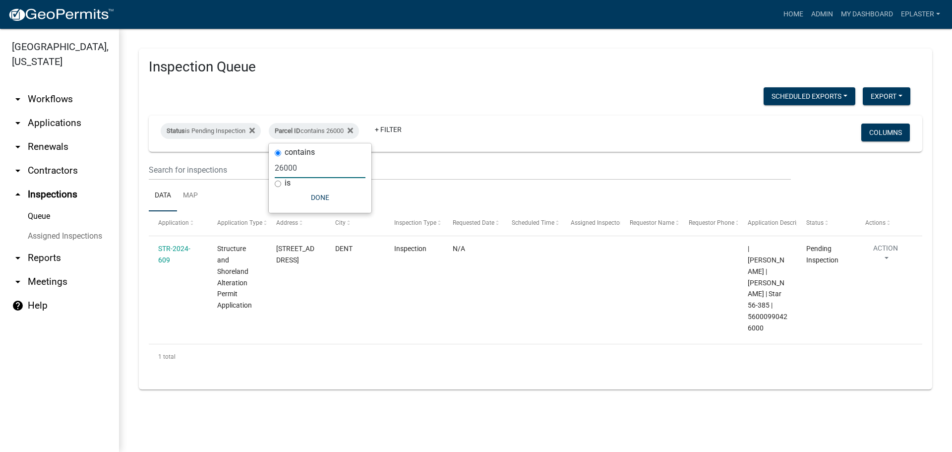
click at [294, 164] on input "26000" at bounding box center [320, 168] width 91 height 20
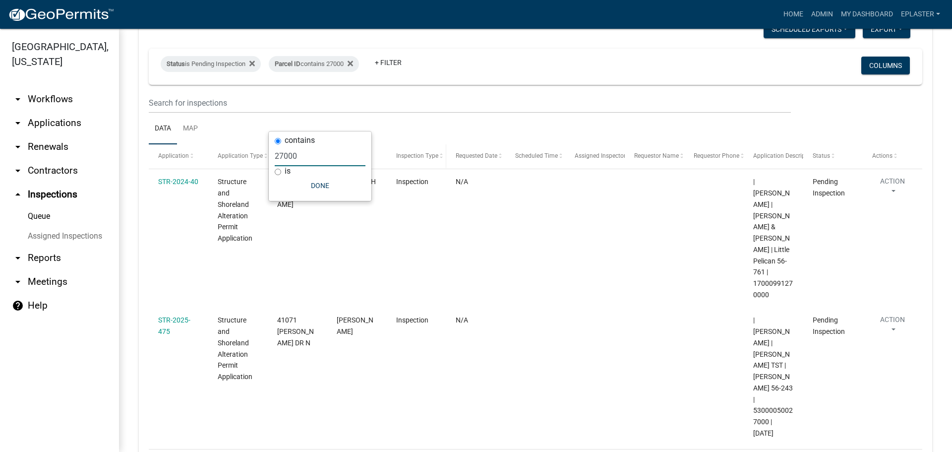
scroll to position [87, 0]
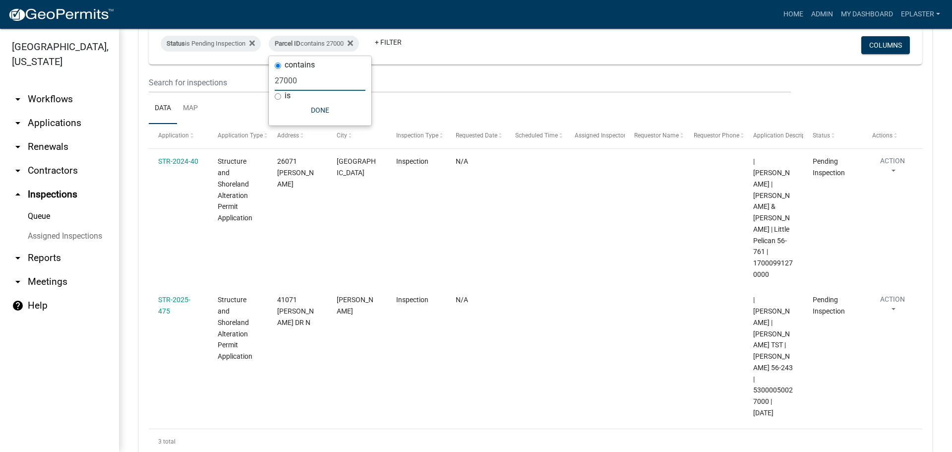
click at [310, 79] on input "27000" at bounding box center [320, 80] width 91 height 20
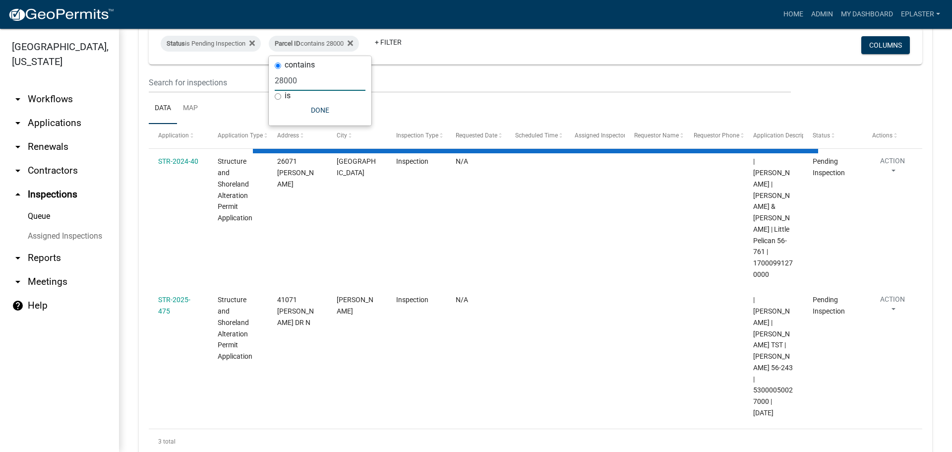
scroll to position [0, 0]
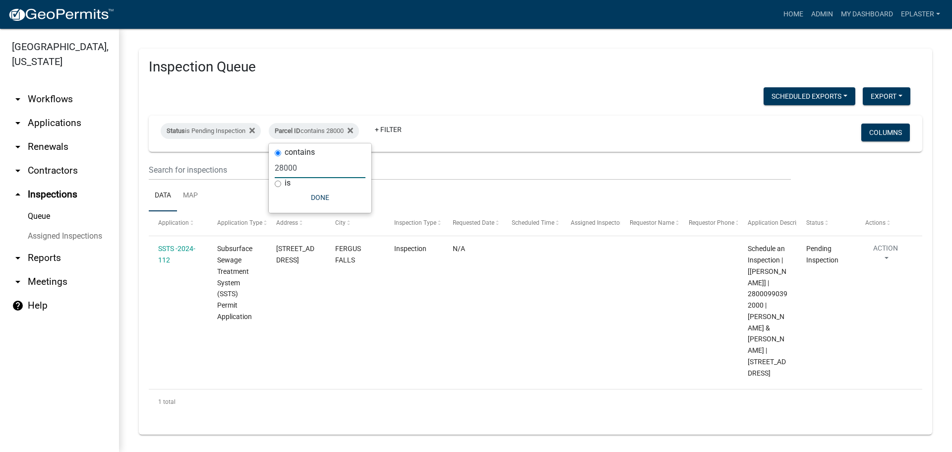
click at [299, 163] on input "28000" at bounding box center [320, 168] width 91 height 20
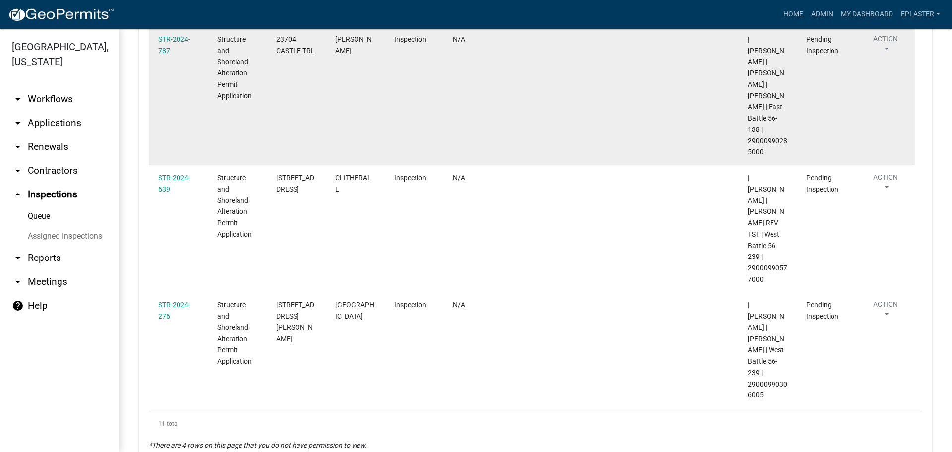
scroll to position [787, 0]
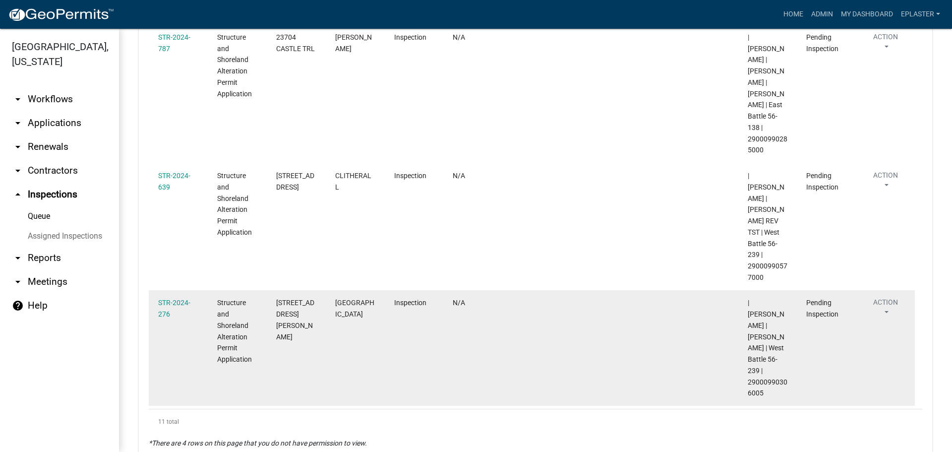
drag, startPoint x: 767, startPoint y: 314, endPoint x: 744, endPoint y: 301, distance: 26.0
click at [744, 301] on datatable-body-cell "| Emma Swenson | MATTSON,JEFFREY W | West Battle 56-239 | 29000990306005" at bounding box center [767, 348] width 59 height 116
drag, startPoint x: 310, startPoint y: 256, endPoint x: 277, endPoint y: 234, distance: 39.6
click at [277, 297] on div "40256 GIRARD BEACH RD" at bounding box center [296, 319] width 40 height 45
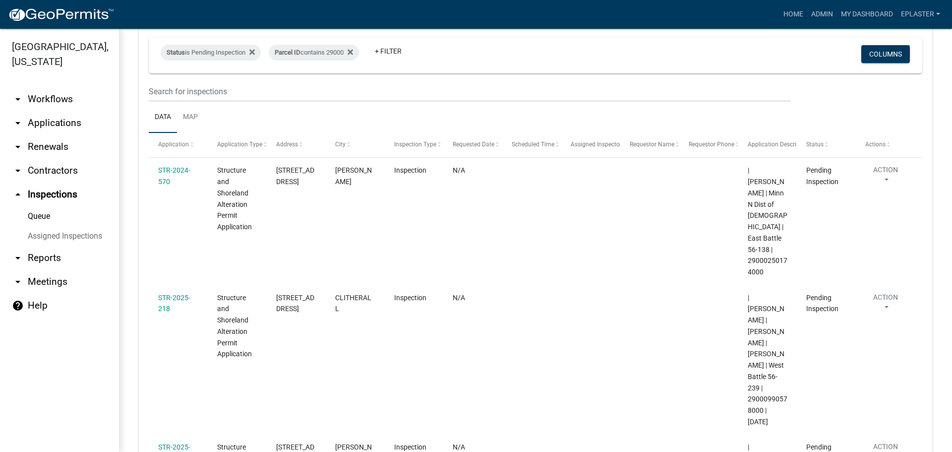
scroll to position [0, 0]
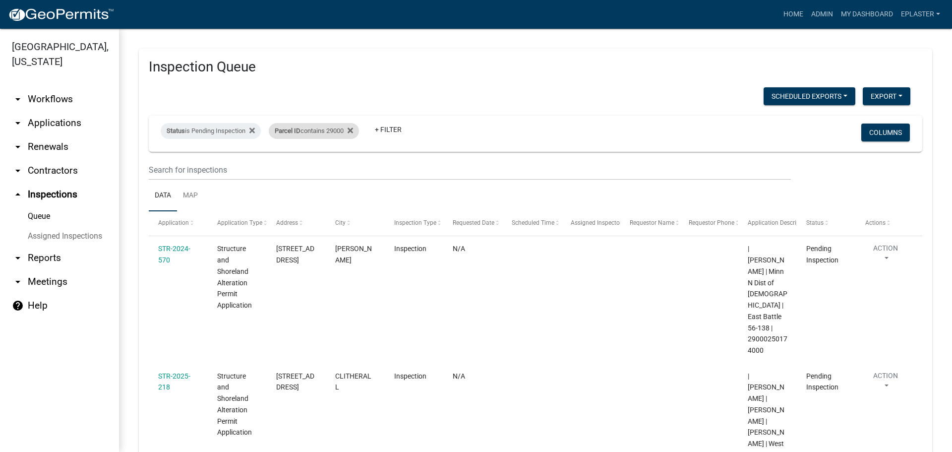
click at [335, 132] on div "Parcel ID contains 29000" at bounding box center [314, 131] width 90 height 16
click at [298, 176] on input "29000" at bounding box center [320, 168] width 91 height 20
click at [301, 172] on input "29000" at bounding box center [320, 168] width 91 height 20
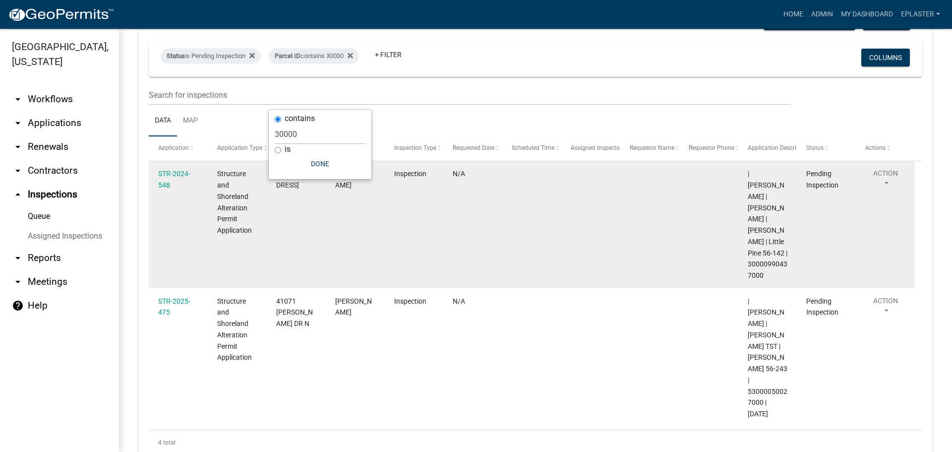
scroll to position [99, 0]
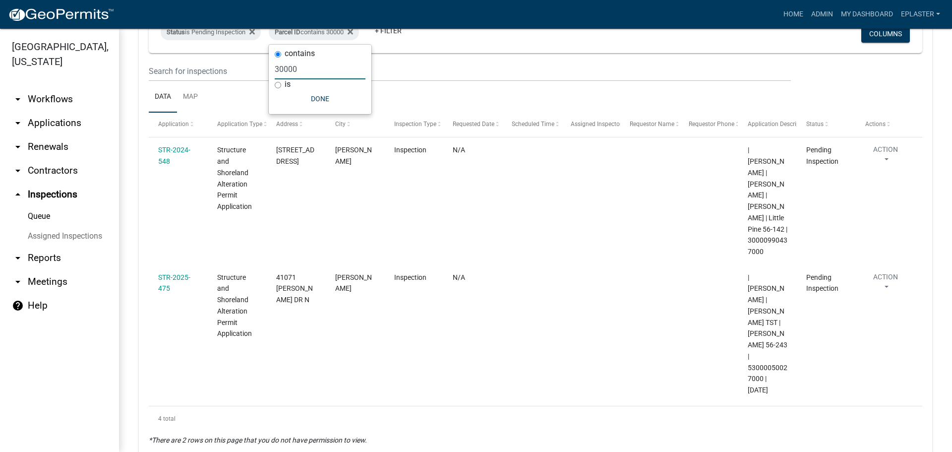
click at [330, 70] on input "30000" at bounding box center [320, 69] width 91 height 20
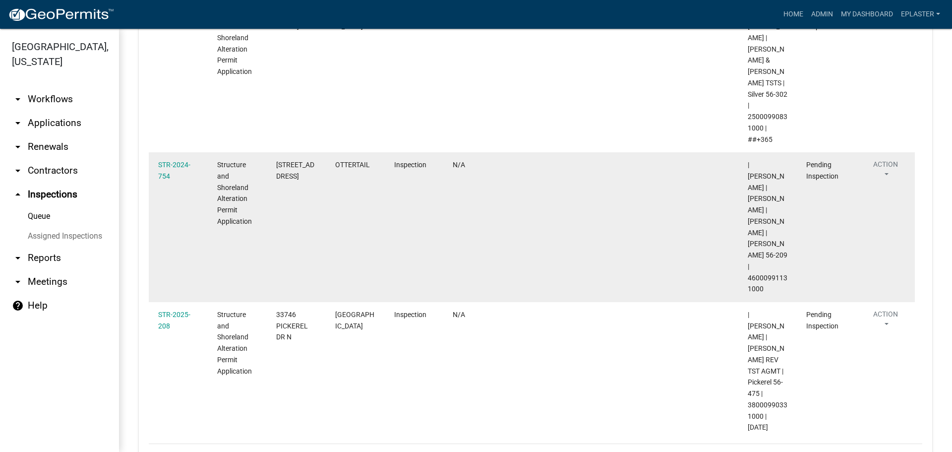
scroll to position [0, 0]
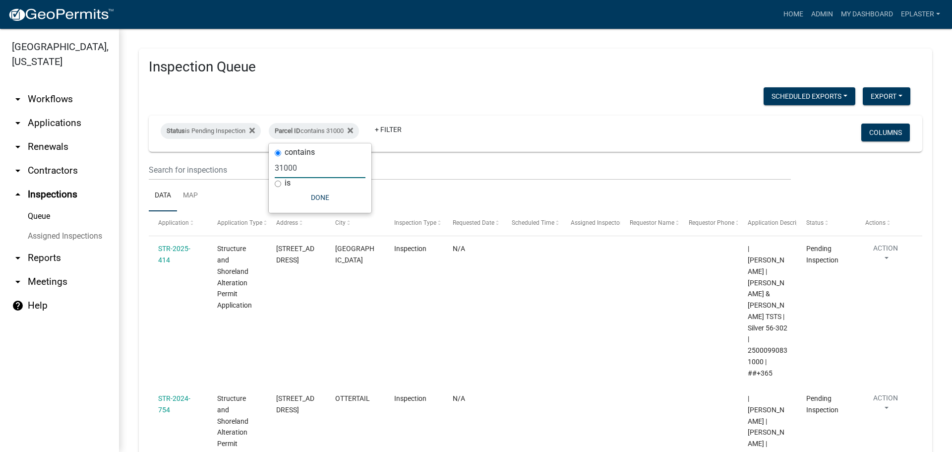
click at [299, 172] on input "31000" at bounding box center [320, 168] width 91 height 20
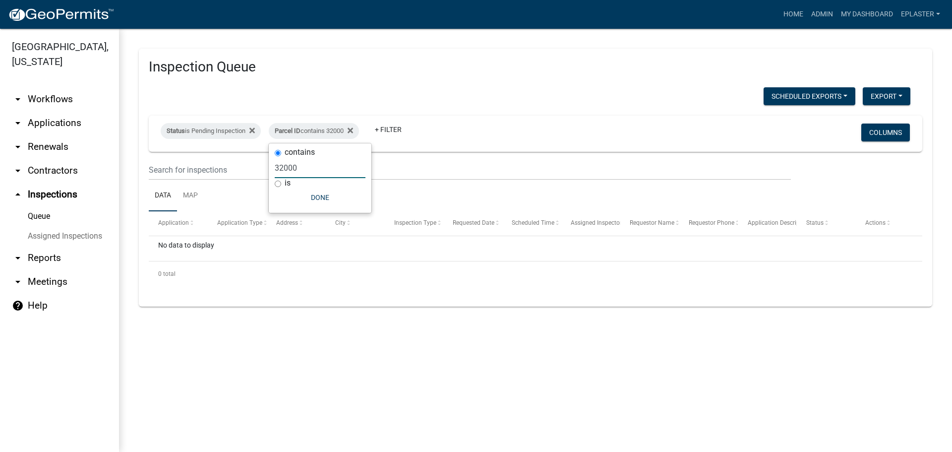
click at [317, 159] on input "32000" at bounding box center [320, 168] width 91 height 20
click at [316, 160] on input "33000" at bounding box center [320, 168] width 91 height 20
click at [314, 167] on input "34000" at bounding box center [320, 168] width 91 height 20
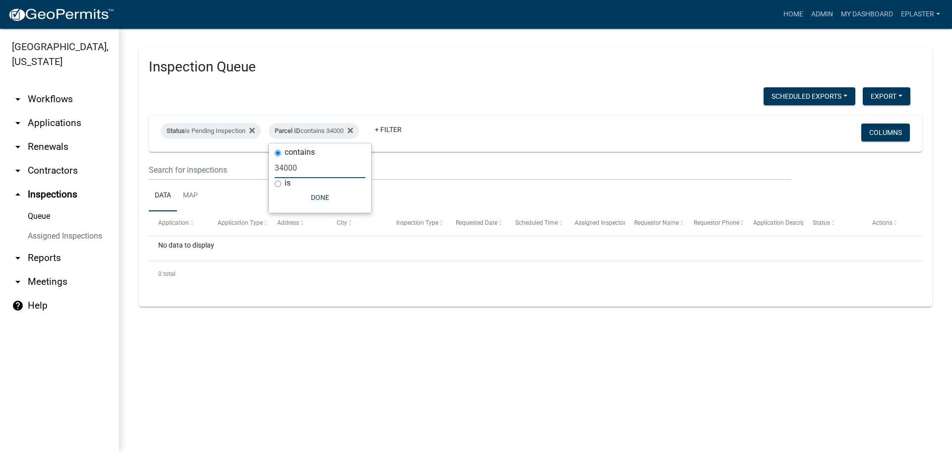
click at [314, 167] on input "34000" at bounding box center [320, 168] width 91 height 20
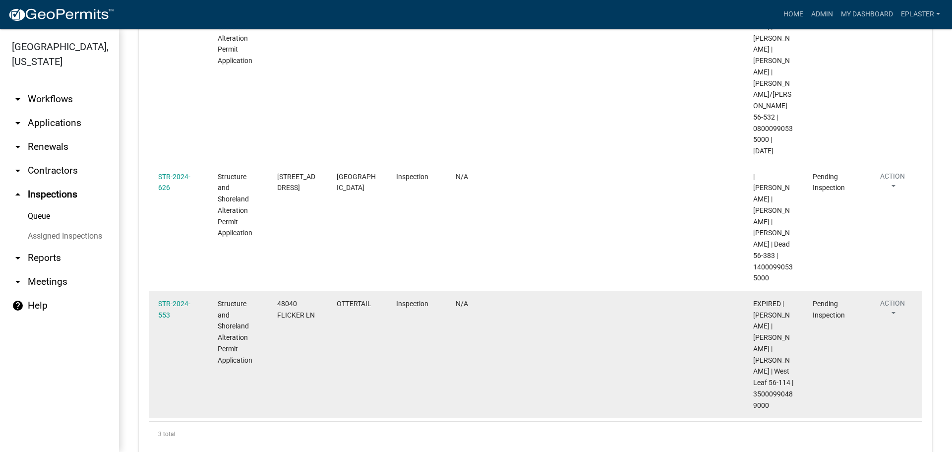
scroll to position [245, 0]
drag, startPoint x: 777, startPoint y: 369, endPoint x: 752, endPoint y: 358, distance: 27.3
click at [752, 358] on datatable-body-cell "EXPIRED | Alexis Newark | JUSTIN C LOHSE | NICOLE A LOHSE | West Leaf 56-114 | …" at bounding box center [773, 354] width 59 height 127
drag, startPoint x: 320, startPoint y: 271, endPoint x: 277, endPoint y: 256, distance: 45.6
click at [277, 291] on datatable-body-cell "48040 FLICKER LN" at bounding box center [297, 354] width 59 height 127
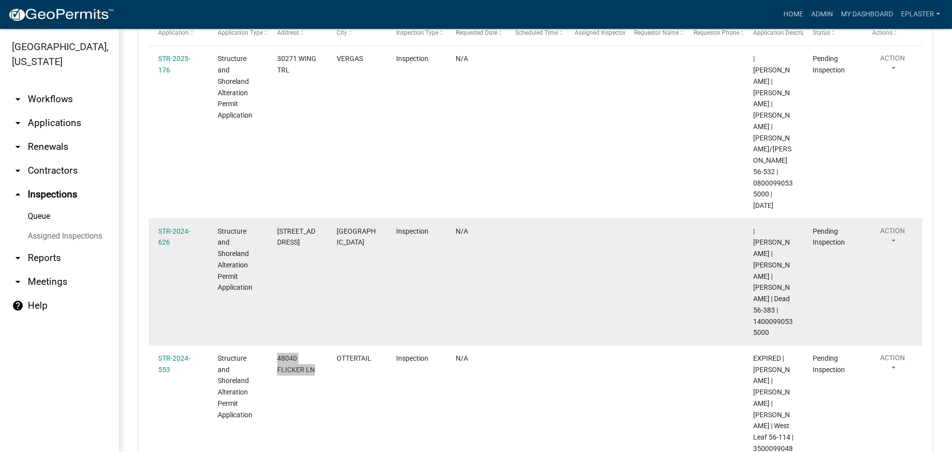
scroll to position [0, 0]
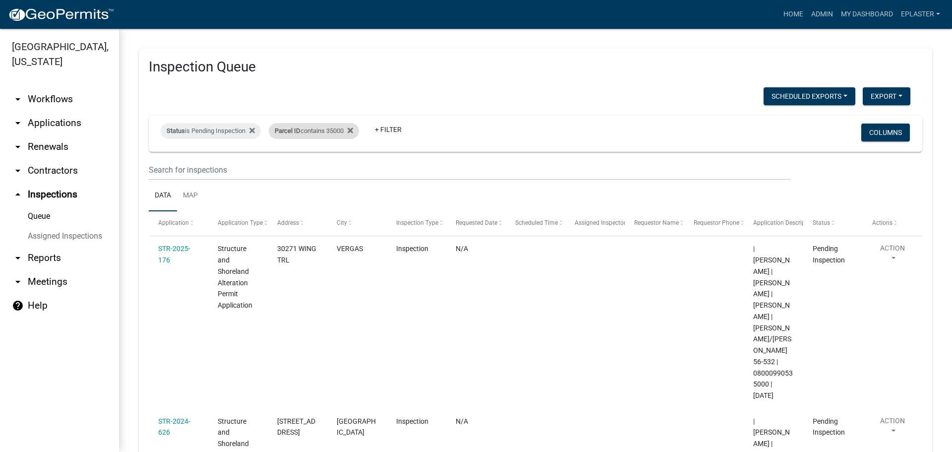
click at [340, 131] on div "Parcel ID contains 35000" at bounding box center [314, 131] width 90 height 16
click at [306, 168] on input "35000" at bounding box center [320, 168] width 91 height 20
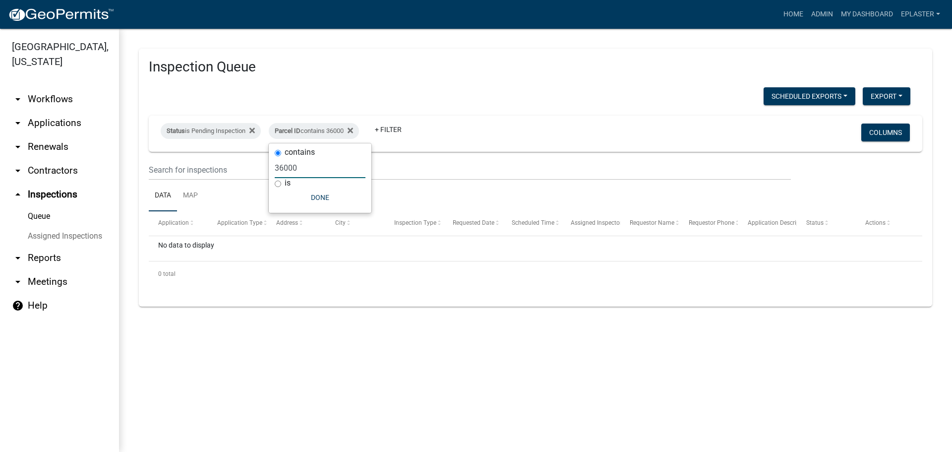
click at [297, 170] on input "36000" at bounding box center [320, 168] width 91 height 20
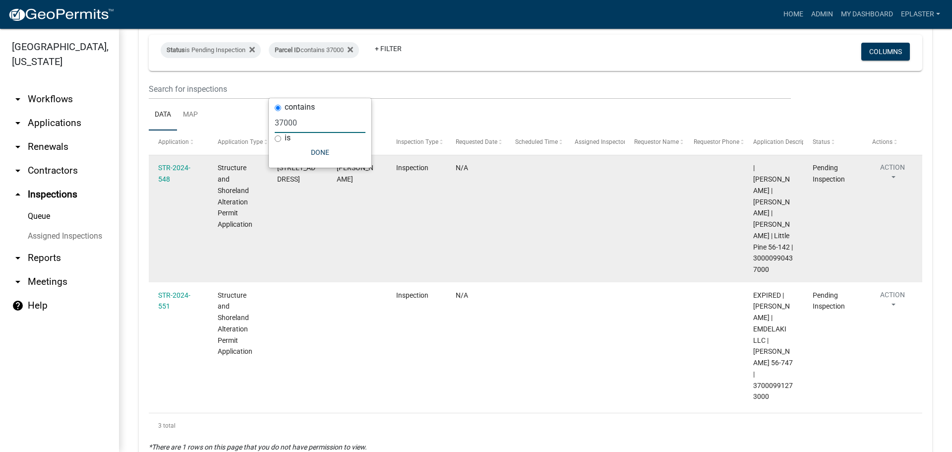
scroll to position [99, 0]
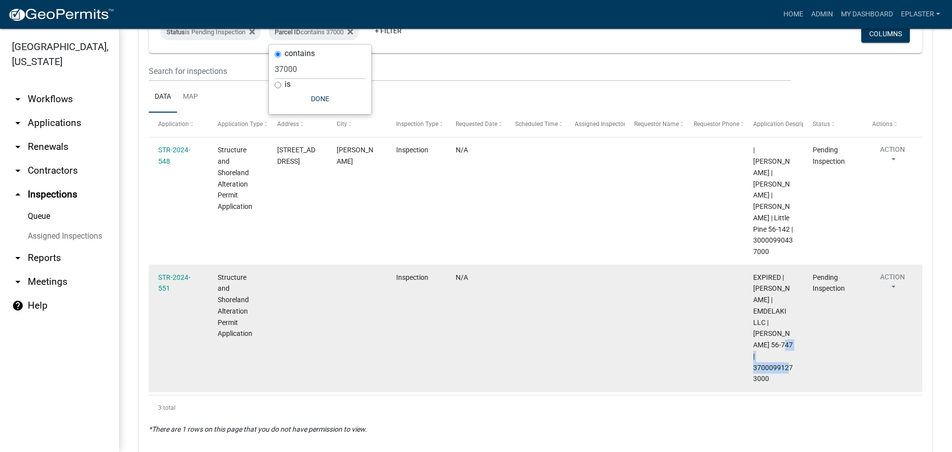
drag, startPoint x: 772, startPoint y: 356, endPoint x: 749, endPoint y: 343, distance: 26.6
click at [749, 343] on datatable-body-cell "EXPIRED | Elizabeth Plaster | EMDELAKI LLC | Lida 56-747 | 37000991273000" at bounding box center [773, 327] width 59 height 127
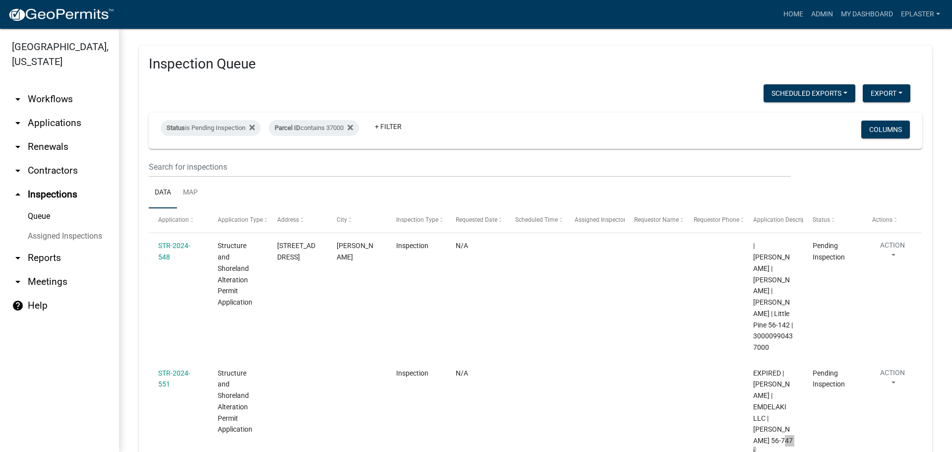
scroll to position [0, 0]
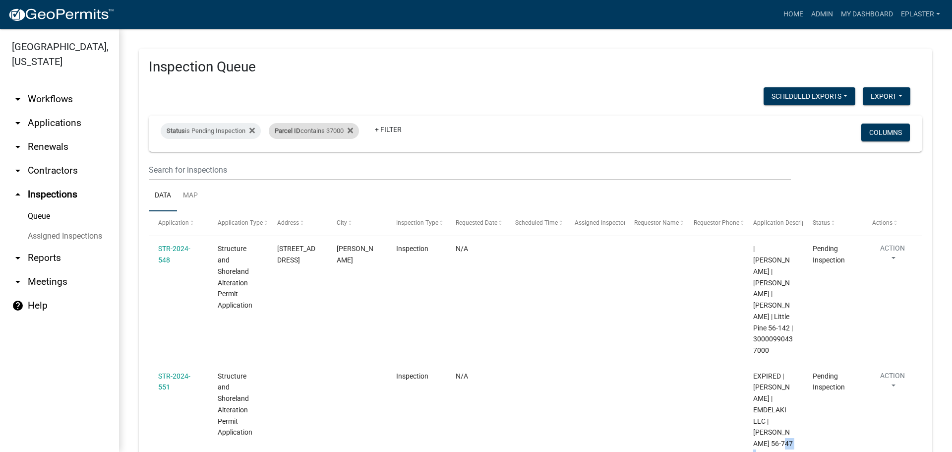
drag, startPoint x: 345, startPoint y: 127, endPoint x: 330, endPoint y: 141, distance: 20.7
click at [345, 127] on div "Parcel ID contains 37000" at bounding box center [314, 131] width 90 height 16
click at [283, 170] on input "37000" at bounding box center [320, 168] width 91 height 20
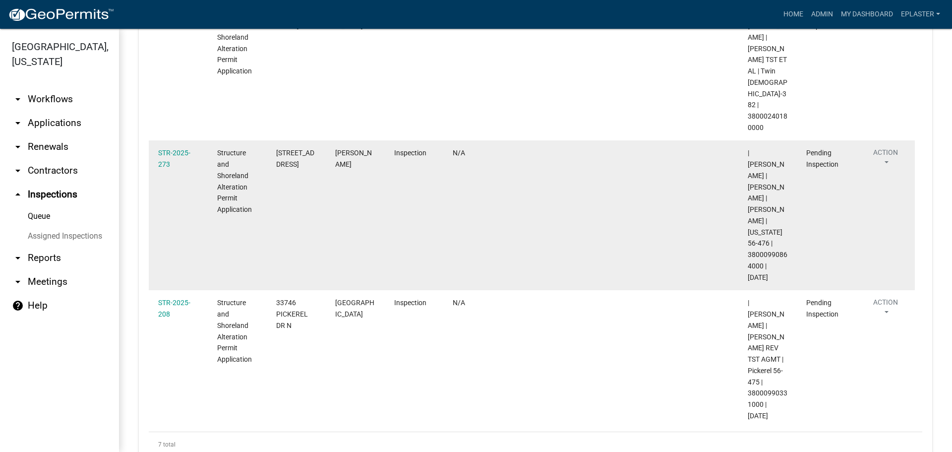
scroll to position [652, 0]
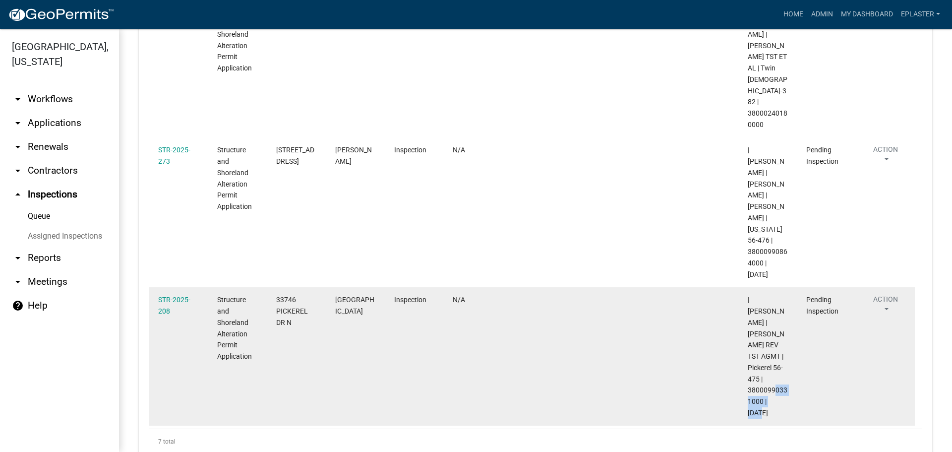
drag, startPoint x: 763, startPoint y: 344, endPoint x: 749, endPoint y: 332, distance: 18.0
click at [749, 332] on span "| Brittany Tollefson | ENDER G RAGHIB REV TST AGMT | Pickerel 56-475 | 38000990…" at bounding box center [768, 356] width 40 height 121
drag, startPoint x: 293, startPoint y: 277, endPoint x: 278, endPoint y: 255, distance: 26.7
click at [278, 294] on div "33746 PICKEREL DR N" at bounding box center [296, 311] width 40 height 34
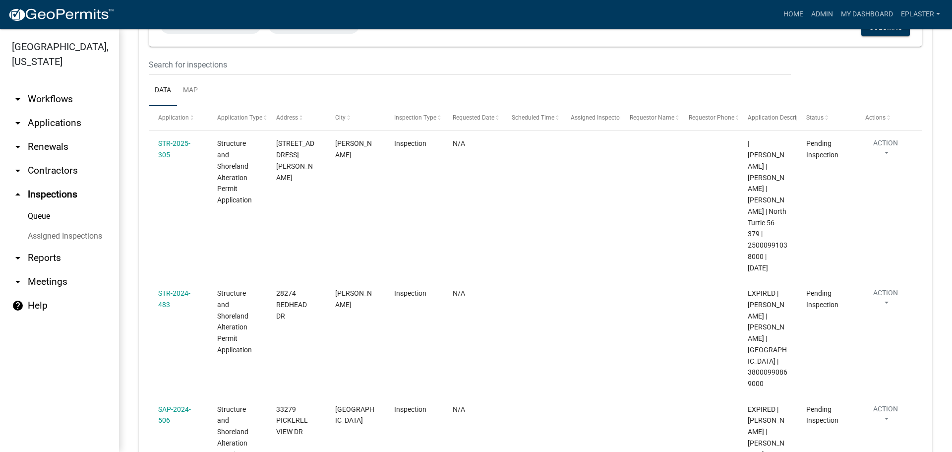
scroll to position [0, 0]
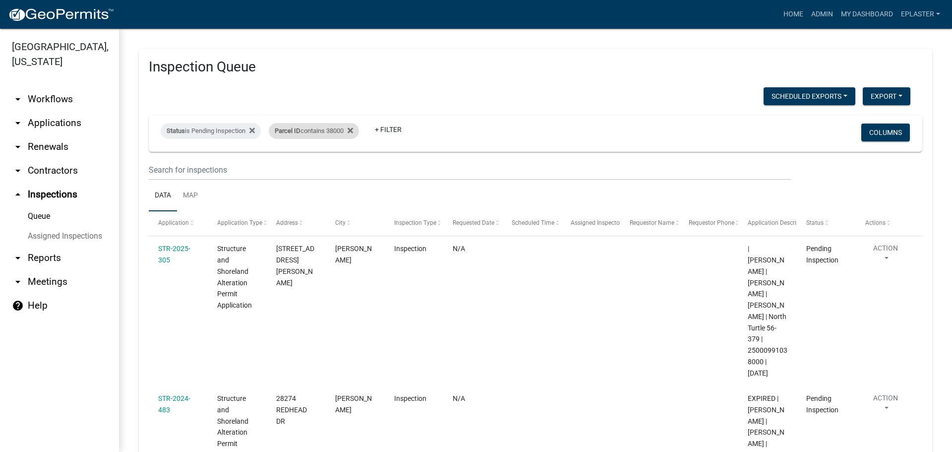
click at [333, 130] on div "Parcel ID contains 38000" at bounding box center [314, 131] width 90 height 16
click at [312, 166] on input "38000" at bounding box center [320, 168] width 91 height 20
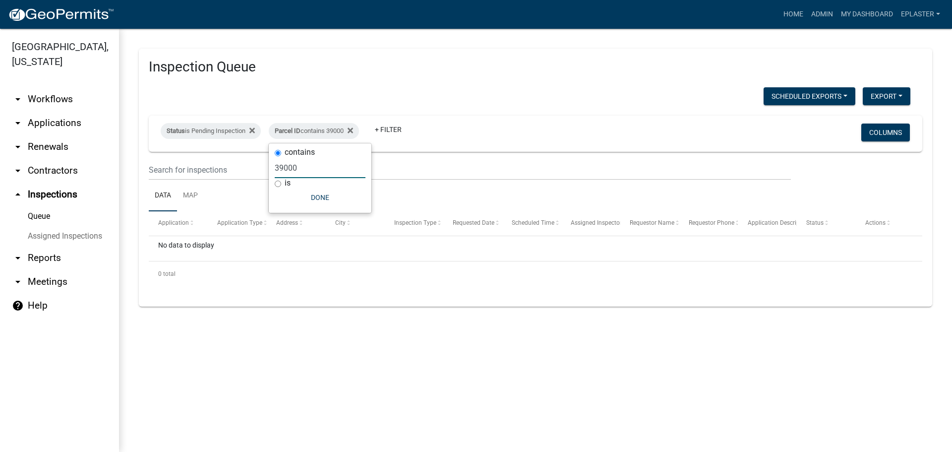
click at [313, 170] on input "39000" at bounding box center [320, 168] width 91 height 20
click at [305, 170] on input "39000" at bounding box center [320, 168] width 91 height 20
click at [306, 170] on input "39000" at bounding box center [320, 168] width 91 height 20
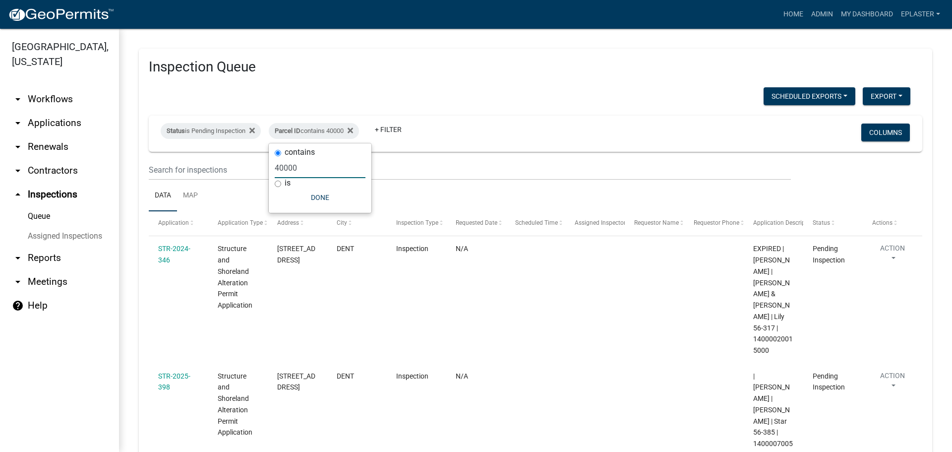
click at [317, 174] on input "40000" at bounding box center [320, 168] width 91 height 20
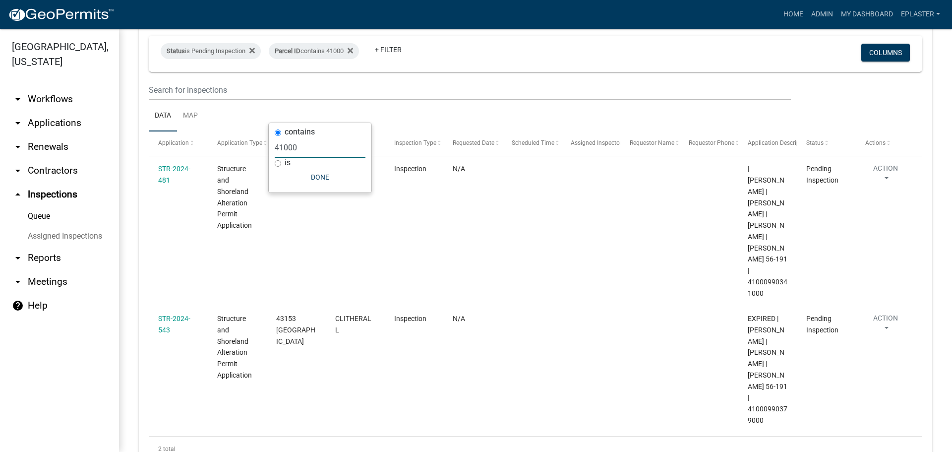
scroll to position [84, 0]
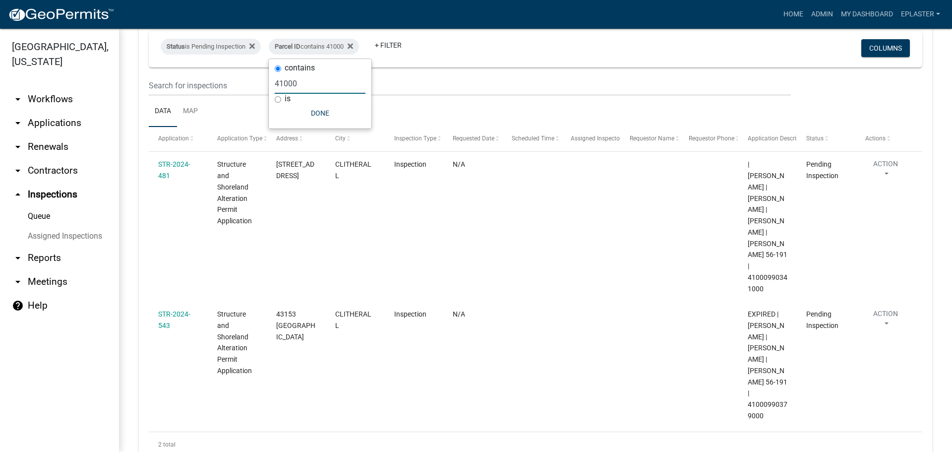
click at [313, 82] on input "41000" at bounding box center [320, 83] width 91 height 20
click at [313, 81] on input "41000" at bounding box center [320, 83] width 91 height 20
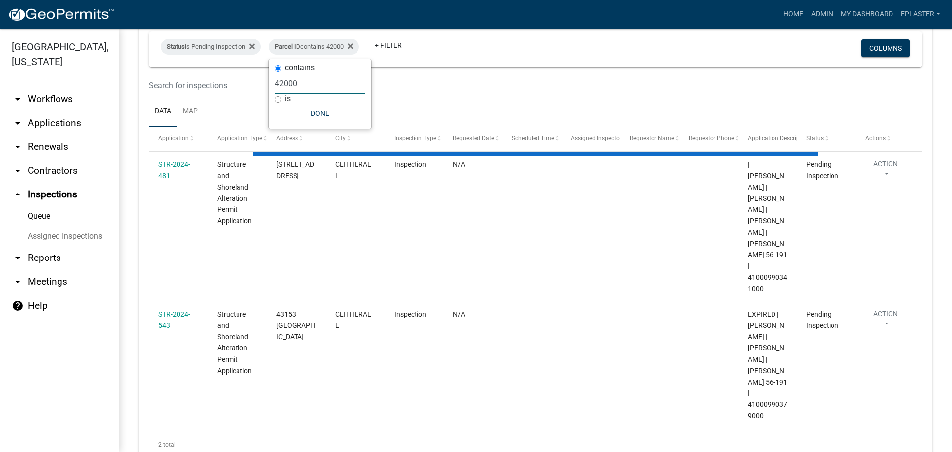
scroll to position [0, 0]
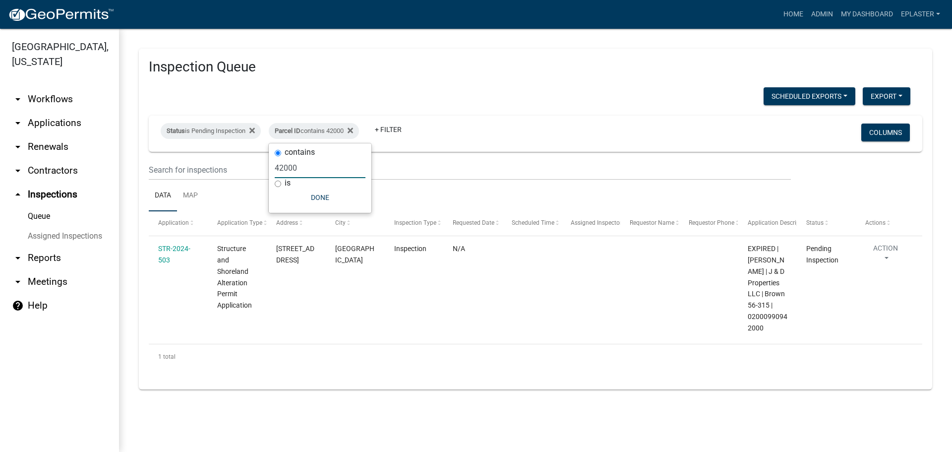
click at [308, 166] on input "42000" at bounding box center [320, 168] width 91 height 20
click at [308, 165] on input "42000" at bounding box center [320, 168] width 91 height 20
click at [308, 165] on input "43000" at bounding box center [320, 168] width 91 height 20
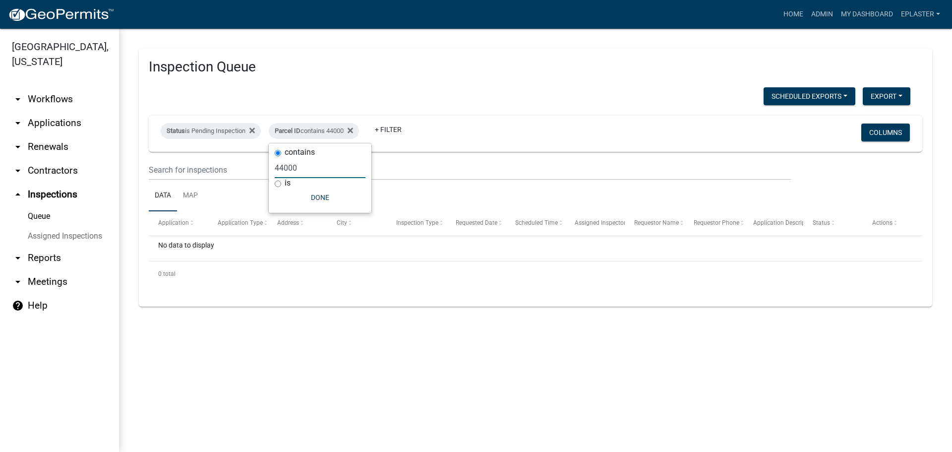
click at [308, 165] on input "44000" at bounding box center [320, 168] width 91 height 20
click at [308, 165] on input "45000" at bounding box center [320, 168] width 91 height 20
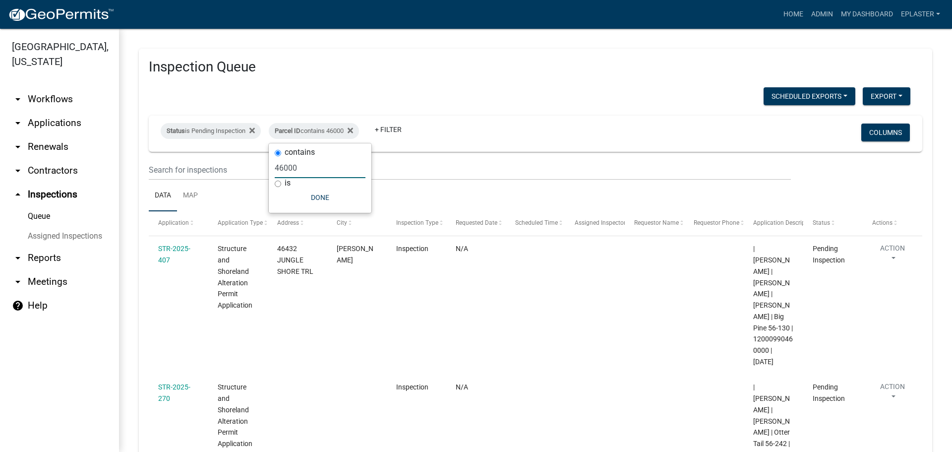
click at [290, 171] on input "46000" at bounding box center [320, 168] width 91 height 20
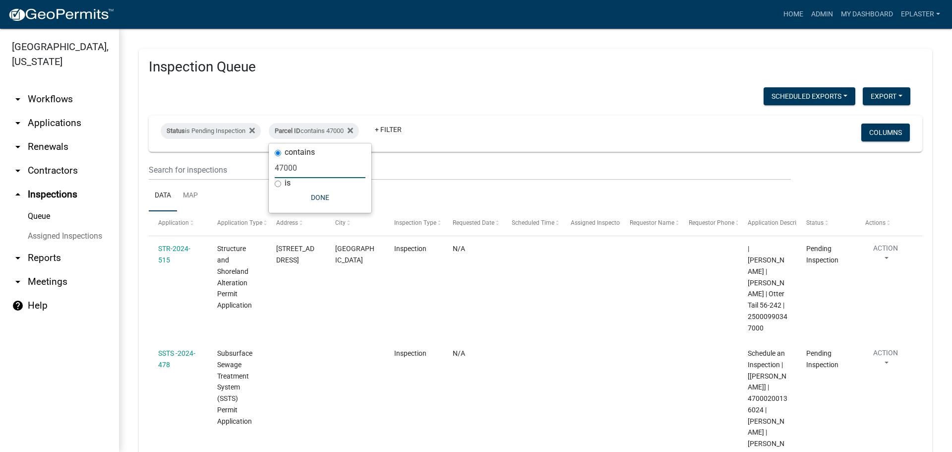
click at [292, 165] on input "47000" at bounding box center [320, 168] width 91 height 20
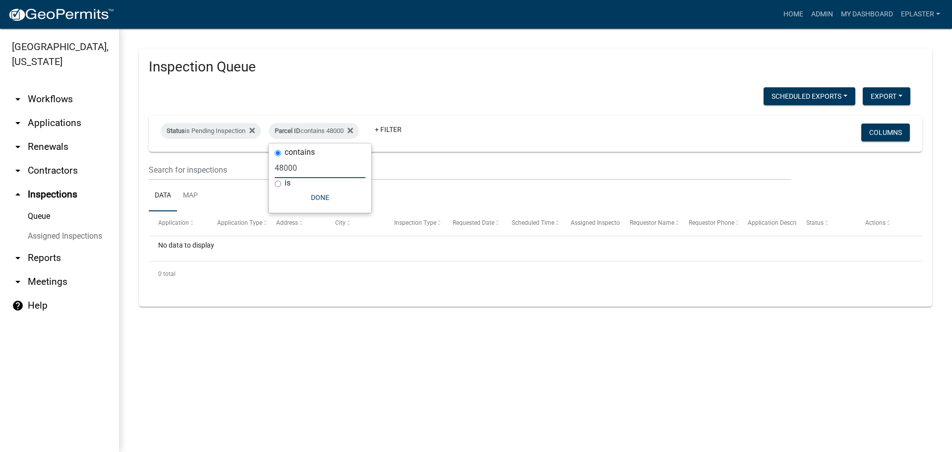
click at [295, 165] on input "48000" at bounding box center [320, 168] width 91 height 20
click at [295, 165] on input "49000" at bounding box center [320, 168] width 91 height 20
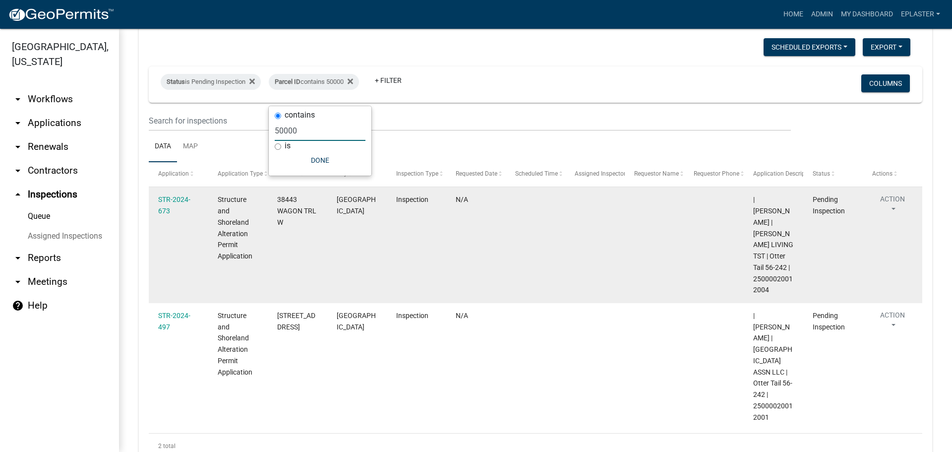
scroll to position [73, 0]
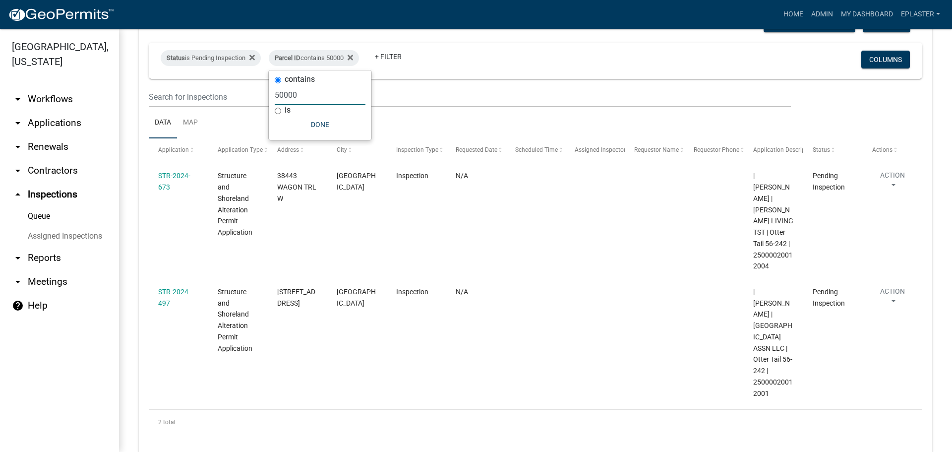
click at [324, 98] on input "50000" at bounding box center [320, 95] width 91 height 20
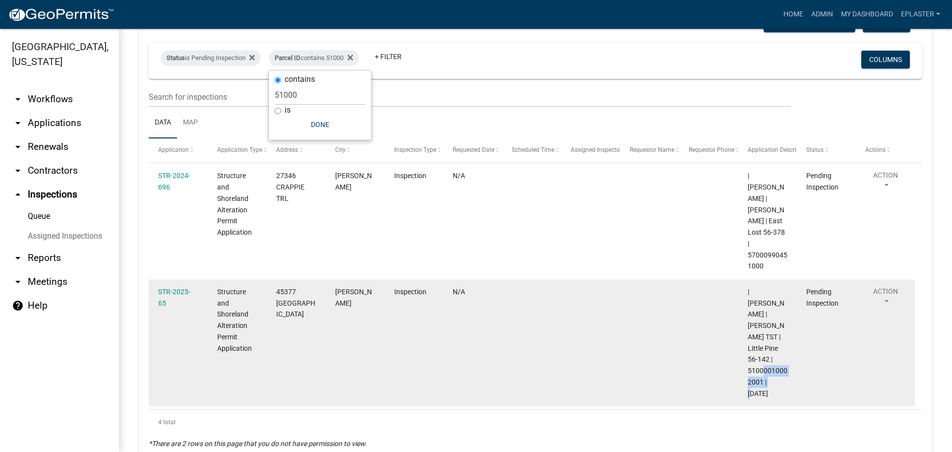
drag, startPoint x: 763, startPoint y: 358, endPoint x: 743, endPoint y: 348, distance: 22.6
click at [743, 348] on datatable-body-cell "| Elizabeth Plaster | BLICKENSTAFF TST | Little Pine 56-142 | 51000010002001 | …" at bounding box center [767, 342] width 59 height 127
drag, startPoint x: 317, startPoint y: 289, endPoint x: 274, endPoint y: 280, distance: 43.7
click at [274, 280] on datatable-body-cell "45377 RED PINE LOOP" at bounding box center [296, 342] width 59 height 127
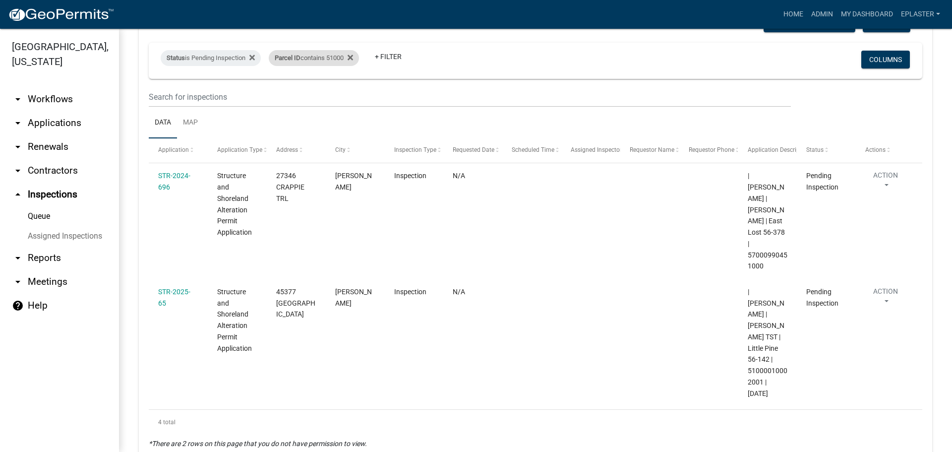
click at [338, 59] on div "Parcel ID contains 51000" at bounding box center [314, 58] width 90 height 16
click at [300, 95] on input "51000" at bounding box center [320, 95] width 91 height 20
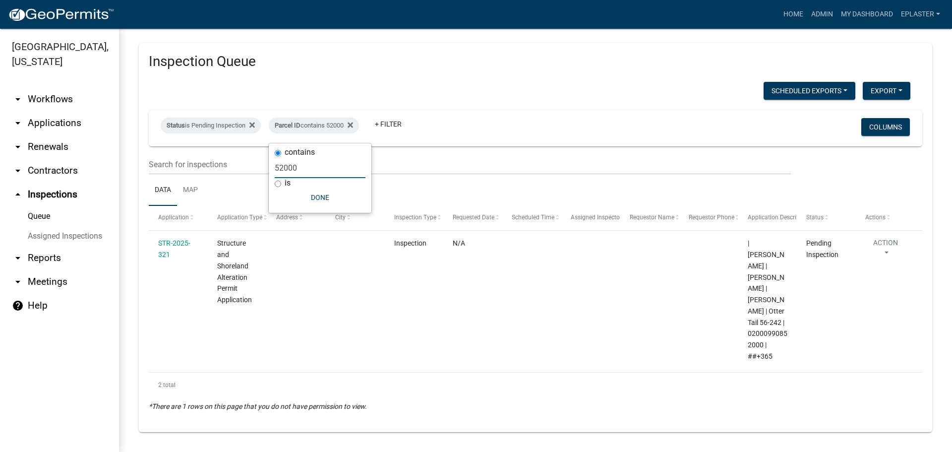
scroll to position [0, 0]
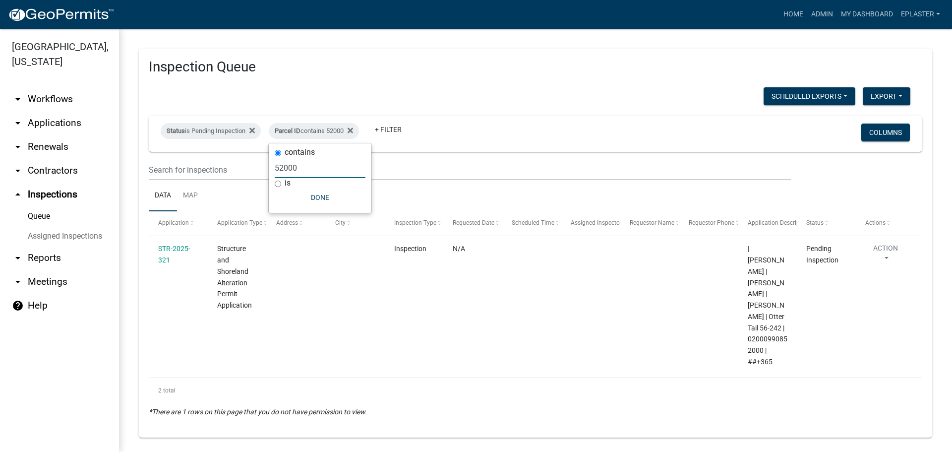
click at [307, 171] on input "52000" at bounding box center [320, 168] width 91 height 20
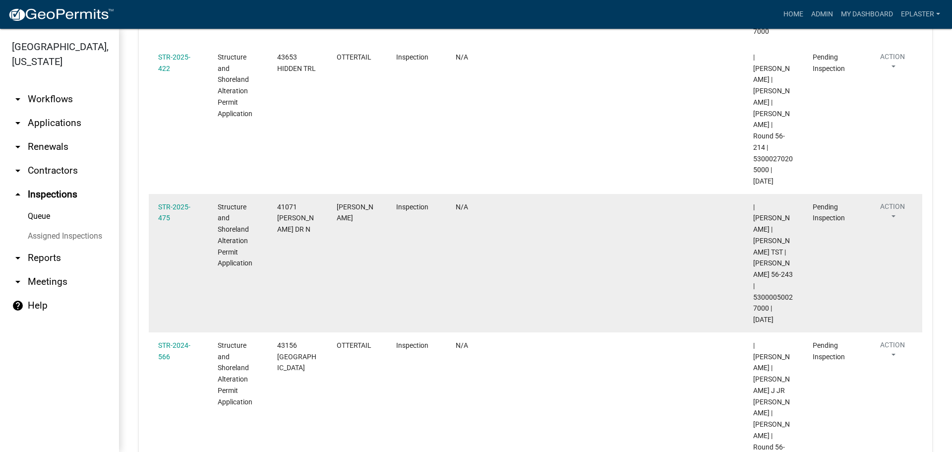
scroll to position [629, 0]
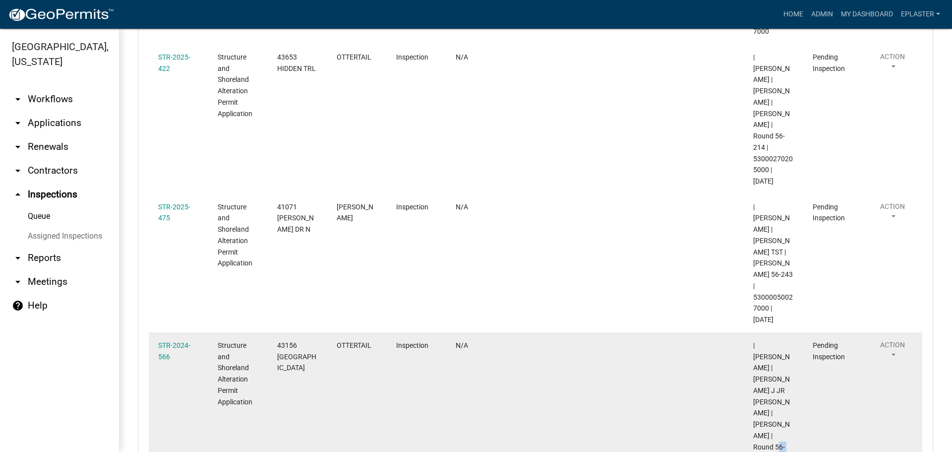
drag, startPoint x: 771, startPoint y: 356, endPoint x: 749, endPoint y: 347, distance: 23.4
click at [749, 347] on datatable-body-cell "| Brittany Tollefson | FRANK J JR HOLEC | CHRISTY L HOLEC | Round 56-214 | 5300…" at bounding box center [773, 412] width 59 height 161
drag, startPoint x: 301, startPoint y: 274, endPoint x: 287, endPoint y: 269, distance: 15.7
click at [287, 340] on div "43156 ROUND LAKE DR" at bounding box center [297, 357] width 41 height 34
click at [297, 341] on span "43156 ROUND LAKE DR" at bounding box center [296, 356] width 39 height 31
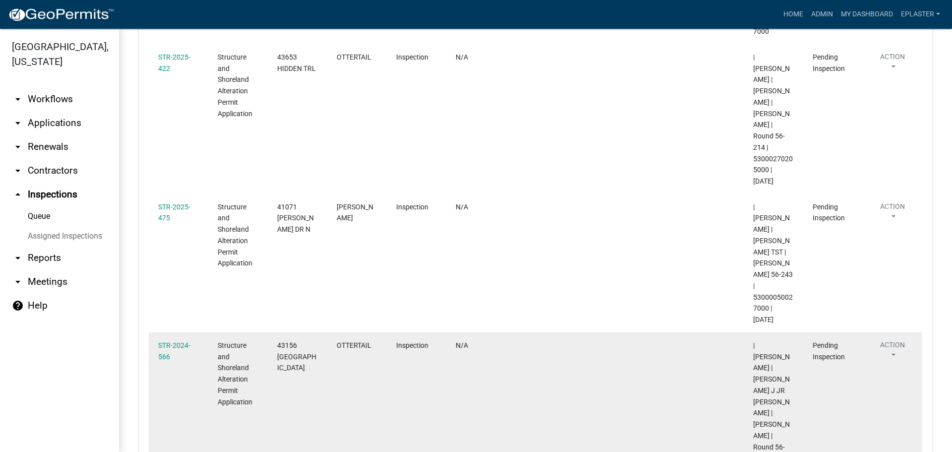
click at [303, 341] on span "43156 ROUND LAKE DR" at bounding box center [296, 356] width 39 height 31
drag, startPoint x: 310, startPoint y: 276, endPoint x: 276, endPoint y: 254, distance: 40.6
click at [276, 332] on datatable-body-cell "43156 ROUND LAKE DR" at bounding box center [297, 412] width 59 height 161
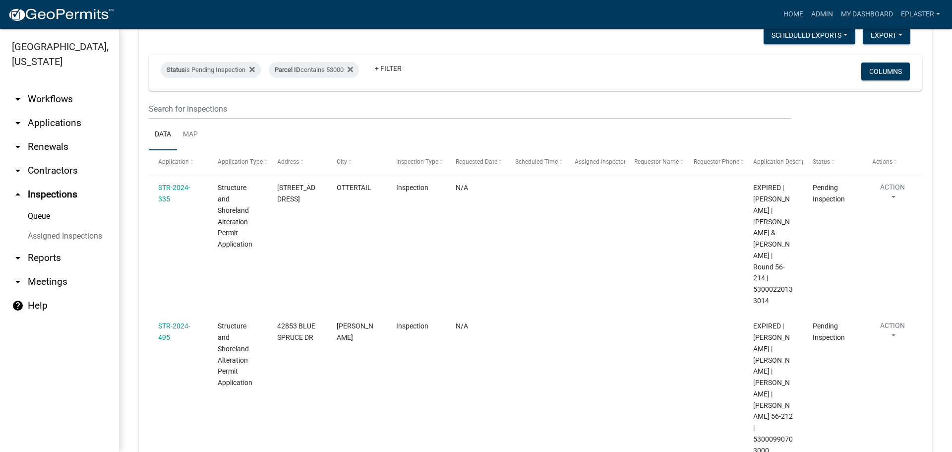
scroll to position [0, 0]
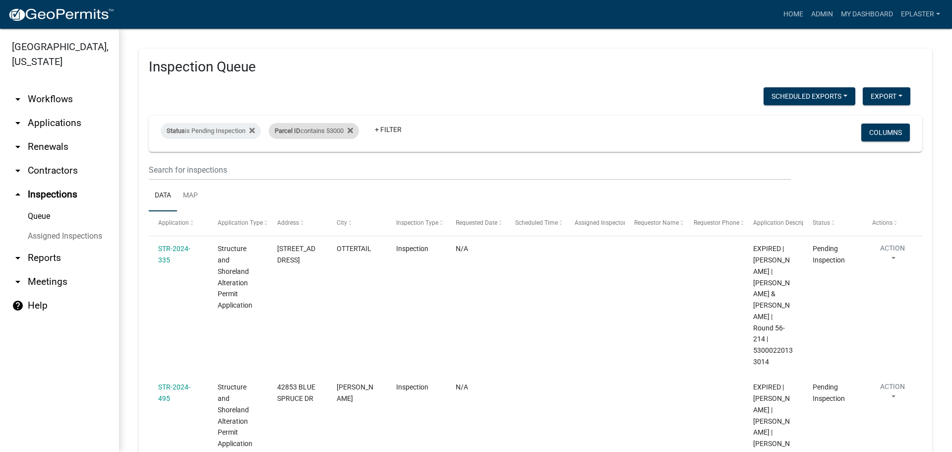
click at [335, 132] on div "Parcel ID contains 53000" at bounding box center [314, 131] width 90 height 16
click at [299, 167] on input "53000" at bounding box center [320, 168] width 91 height 20
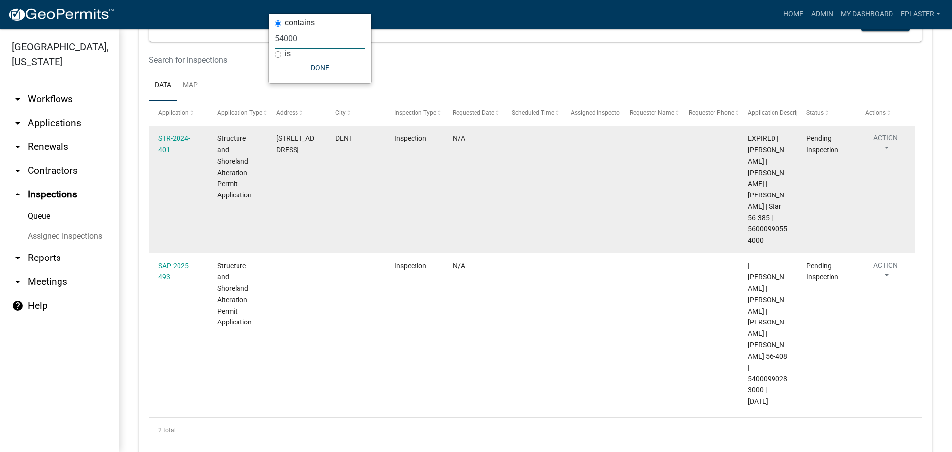
scroll to position [129, 0]
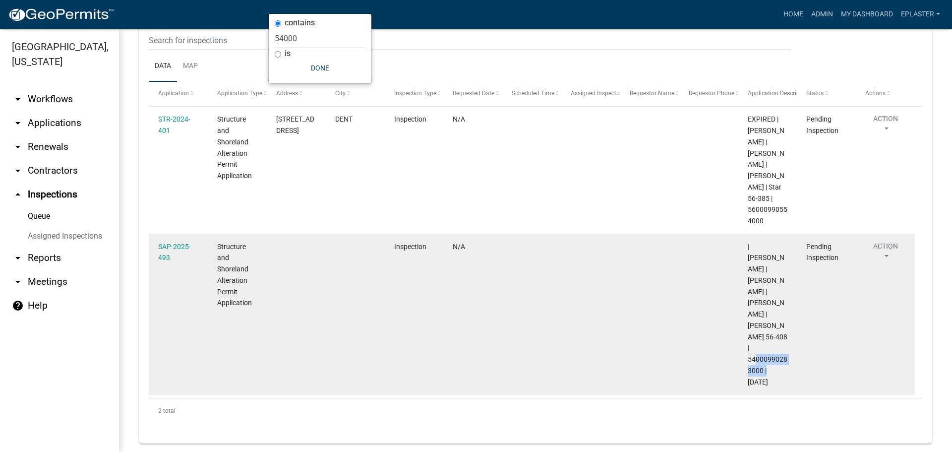
drag, startPoint x: 763, startPoint y: 357, endPoint x: 746, endPoint y: 347, distance: 19.7
click at [746, 347] on datatable-body-cell "| Eric Babolian | TERESA DOCKENDORF | MARVIN DOCKENDORF | Sewell 56-408 | 54000…" at bounding box center [767, 314] width 59 height 161
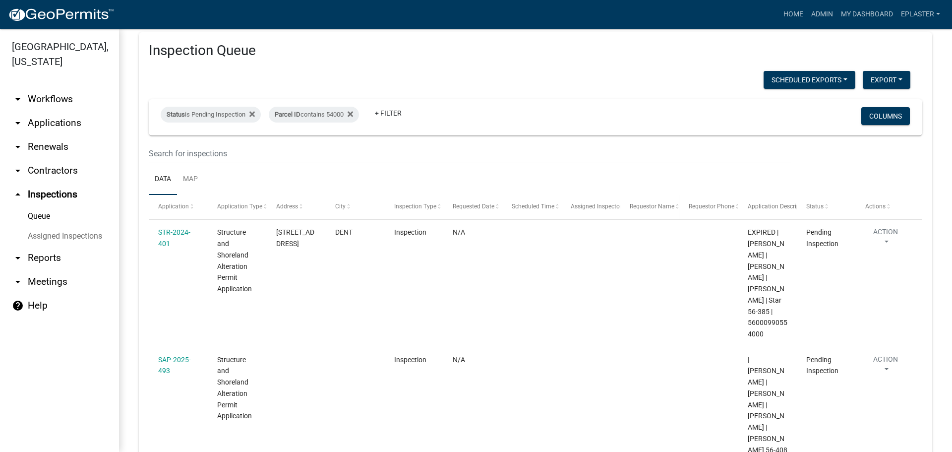
scroll to position [0, 0]
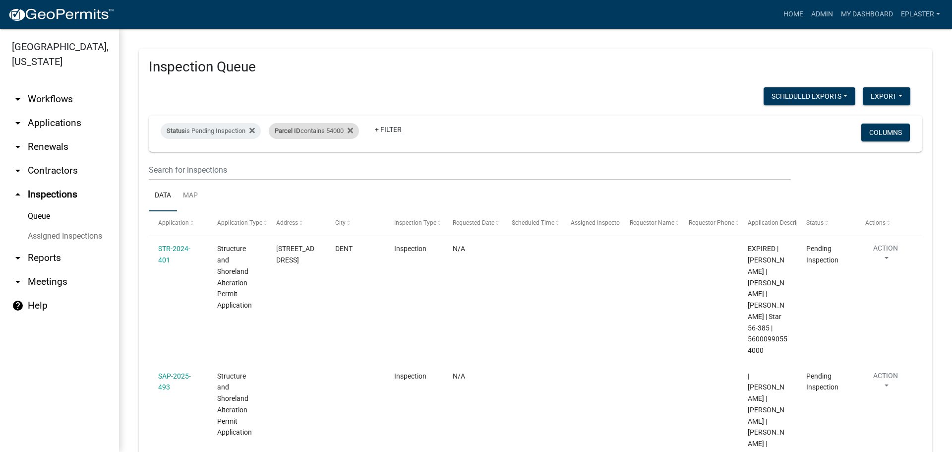
click at [345, 128] on div "Parcel ID contains 54000" at bounding box center [314, 131] width 90 height 16
click at [304, 169] on input "54000" at bounding box center [320, 168] width 91 height 20
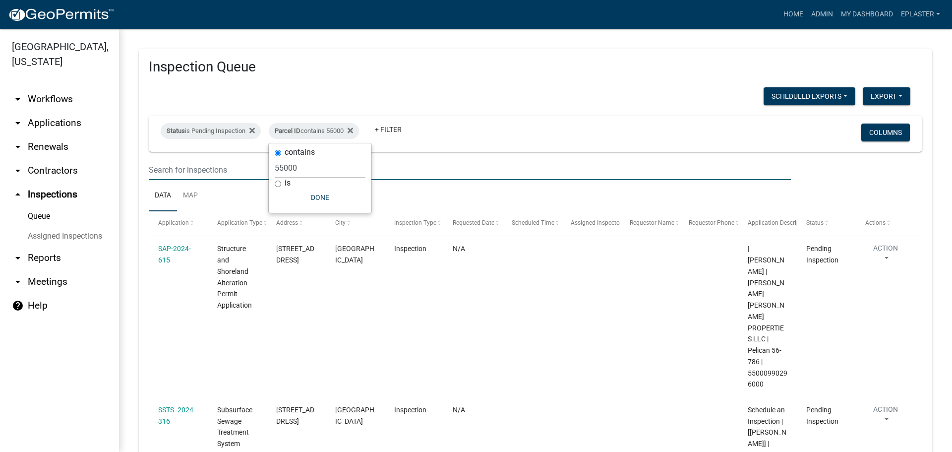
click at [631, 168] on input "text" at bounding box center [470, 170] width 642 height 20
click at [652, 90] on div "Scheduled Exports + Create New Export Excel Format (.xlsx) CSV Format (.csv)" at bounding box center [529, 97] width 776 height 20
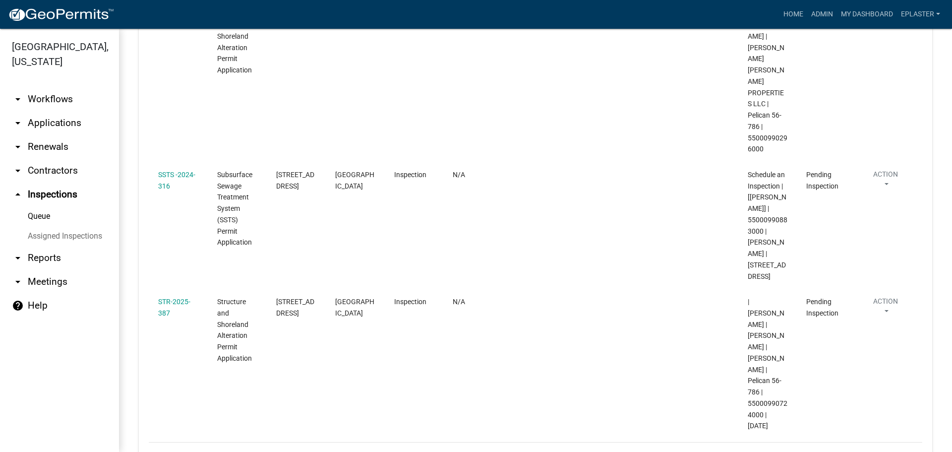
scroll to position [237, 0]
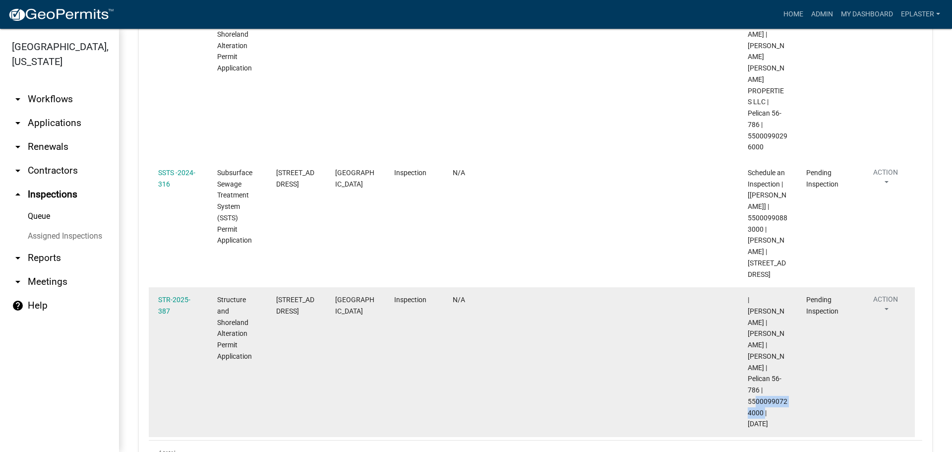
drag, startPoint x: 761, startPoint y: 344, endPoint x: 750, endPoint y: 335, distance: 14.1
click at [746, 333] on datatable-body-cell "| Emma Swenson | DOUGLAS WANOUS | KATHRYN WANOUS | Pelican 56-786 | 55000990724…" at bounding box center [767, 362] width 59 height 150
drag, startPoint x: 764, startPoint y: 345, endPoint x: 747, endPoint y: 333, distance: 21.0
click at [747, 333] on datatable-body-cell "| Emma Swenson | DOUGLAS WANOUS | KATHRYN WANOUS | Pelican 56-786 | 55000990724…" at bounding box center [767, 362] width 59 height 150
drag, startPoint x: 298, startPoint y: 252, endPoint x: 274, endPoint y: 243, distance: 25.7
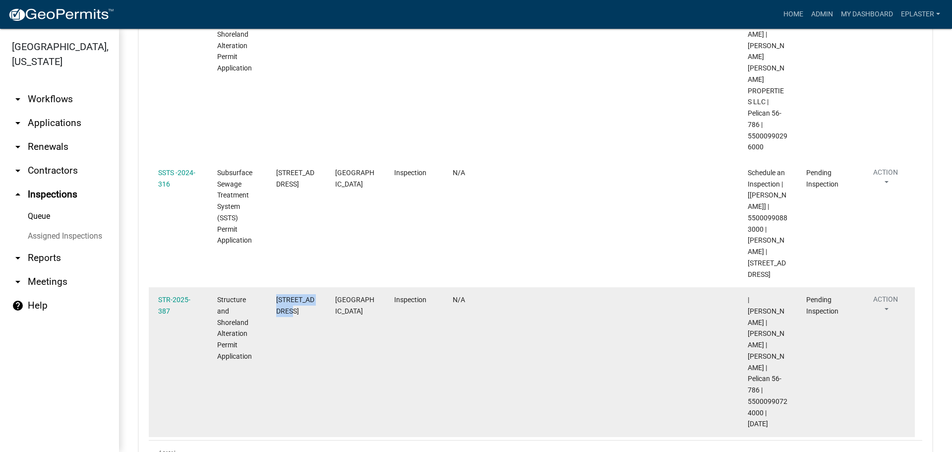
click at [274, 287] on datatable-body-cell "50998 CO HWY 9" at bounding box center [296, 362] width 59 height 150
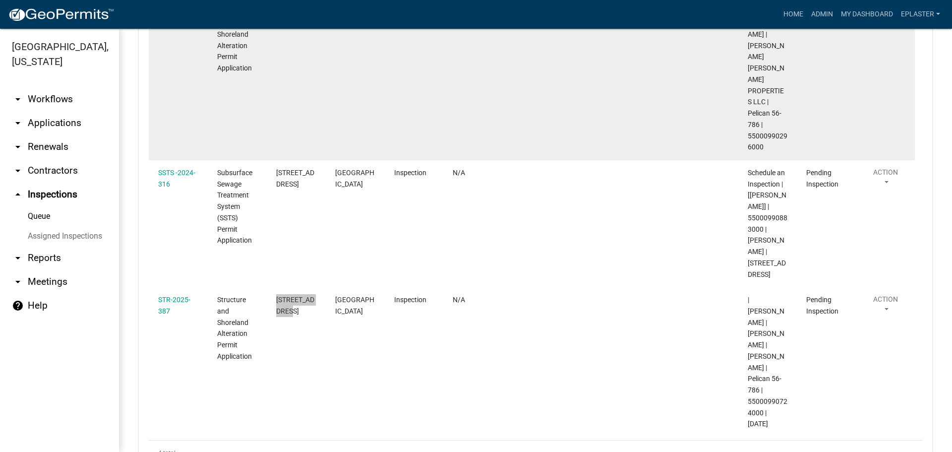
scroll to position [0, 0]
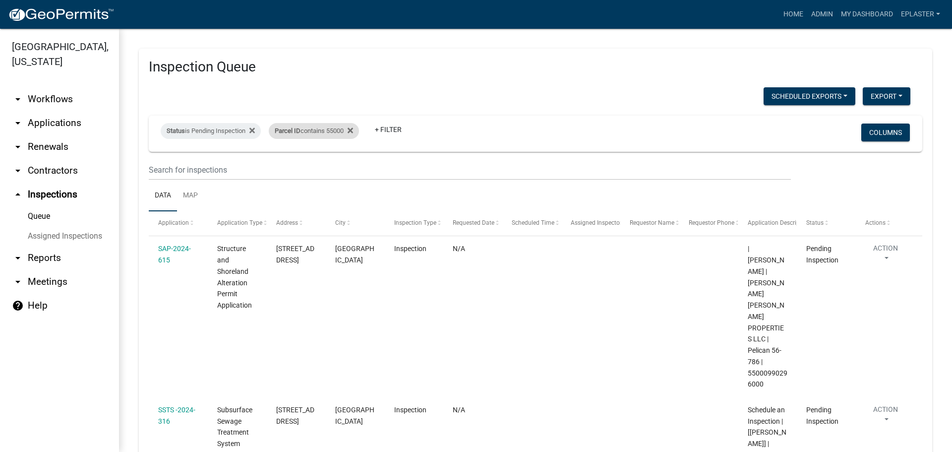
click at [336, 132] on div "Parcel ID contains 55000" at bounding box center [314, 131] width 90 height 16
click at [309, 169] on input "55000" at bounding box center [320, 168] width 91 height 20
click at [308, 169] on input "55000" at bounding box center [320, 168] width 91 height 20
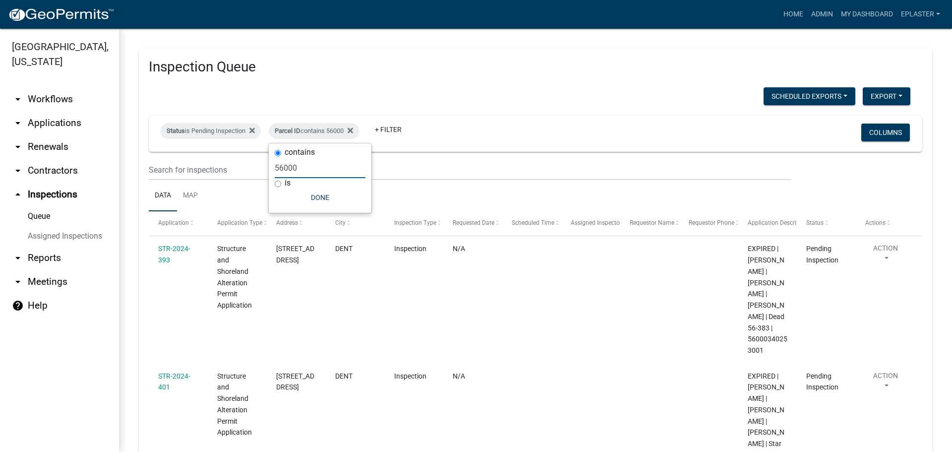
click at [308, 169] on input "56000" at bounding box center [320, 168] width 91 height 20
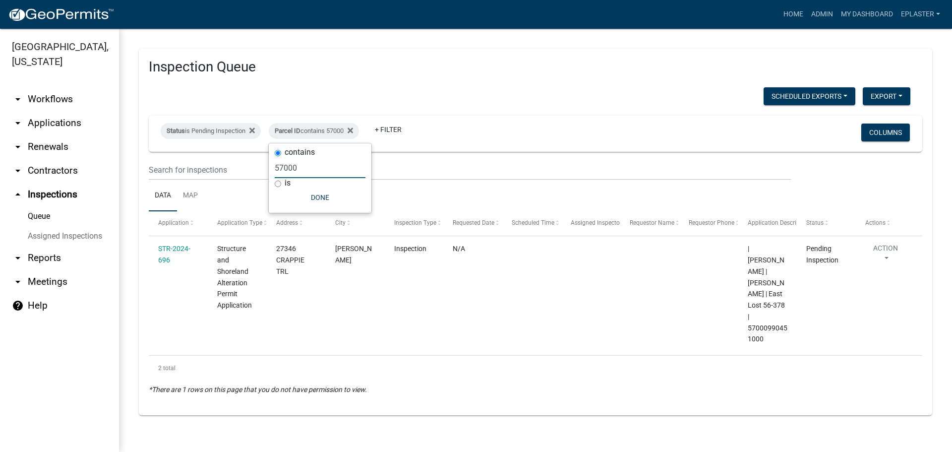
click at [303, 164] on input "57000" at bounding box center [320, 168] width 91 height 20
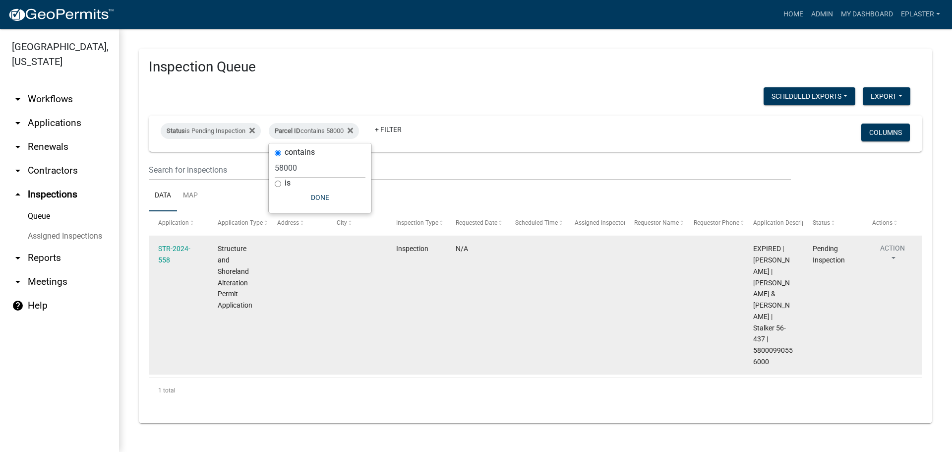
drag, startPoint x: 768, startPoint y: 351, endPoint x: 753, endPoint y: 342, distance: 17.8
click at [753, 342] on datatable-body-cell "EXPIRED | Brittany Tollefson | HOLTBERG,ANDREW & MELISSA | Stalker 56-437 | 580…" at bounding box center [773, 305] width 59 height 138
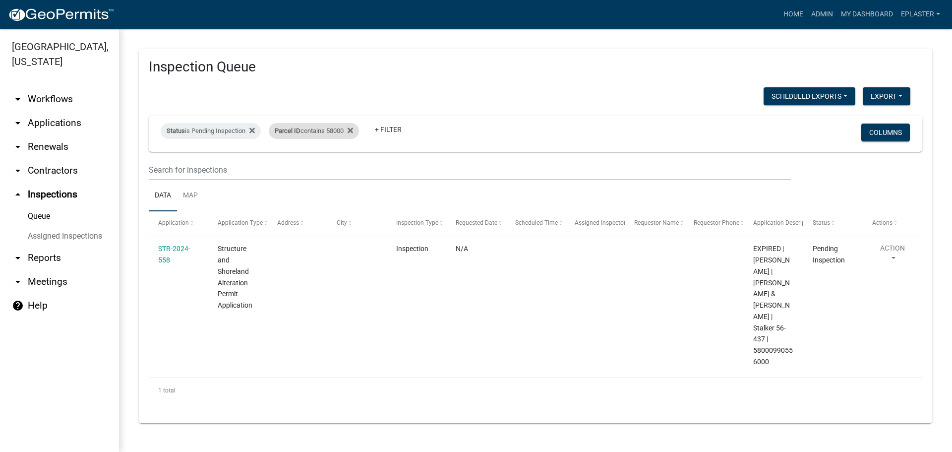
click at [335, 126] on div "Parcel ID contains 58000" at bounding box center [314, 131] width 90 height 16
click at [307, 170] on input "58000" at bounding box center [320, 168] width 91 height 20
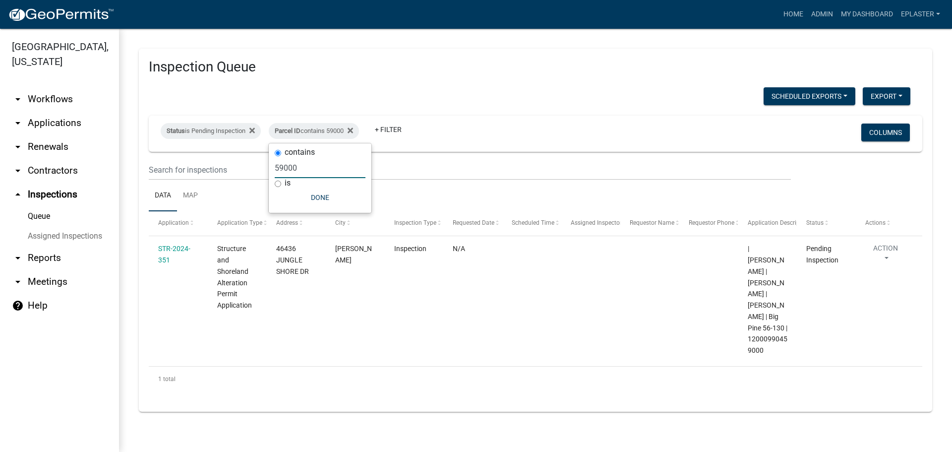
click at [303, 166] on input "59000" at bounding box center [320, 168] width 91 height 20
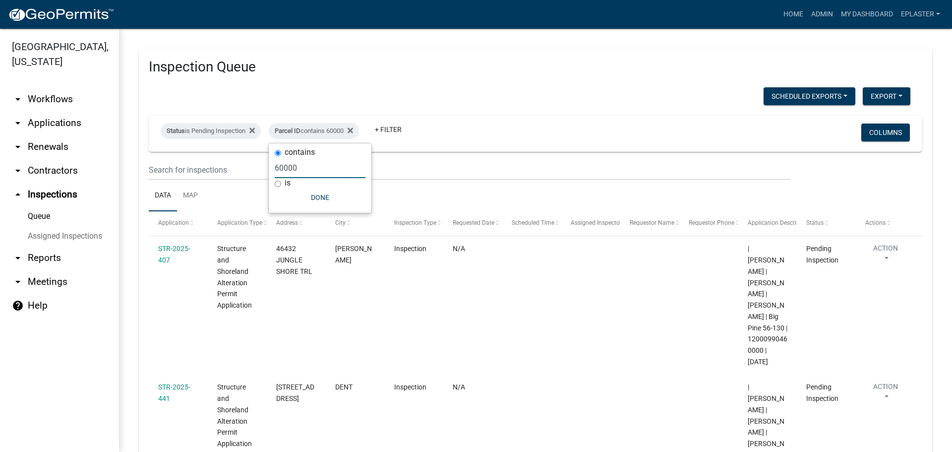
click at [313, 168] on input "60000" at bounding box center [320, 168] width 91 height 20
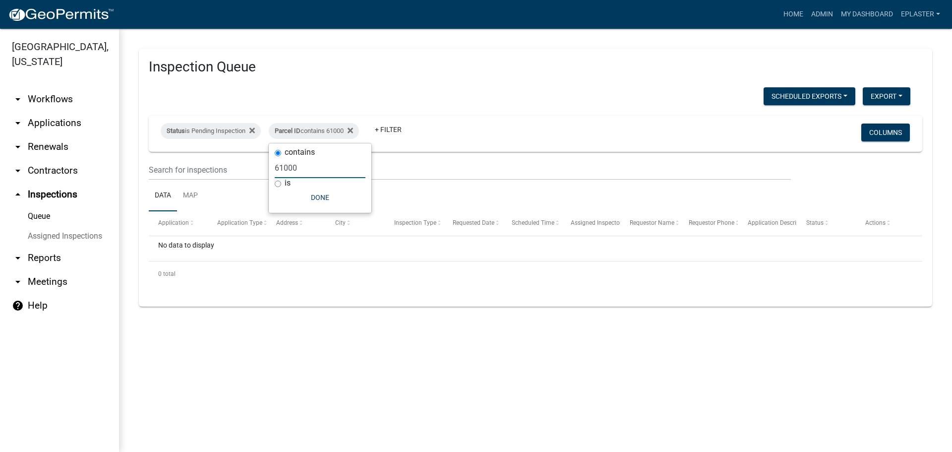
click at [316, 167] on input "61000" at bounding box center [320, 168] width 91 height 20
click at [873, 21] on link "My Dashboard" at bounding box center [867, 14] width 60 height 19
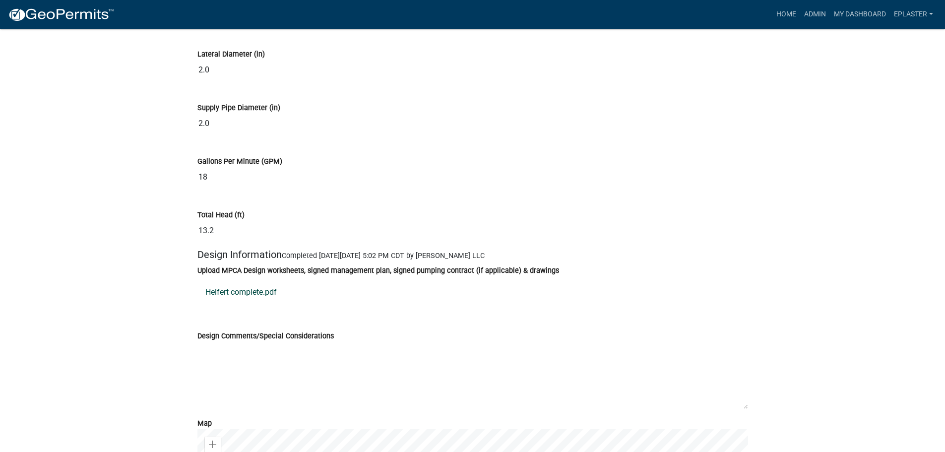
scroll to position [5355, 0]
click at [252, 297] on link "Heifert complete.pdf" at bounding box center [472, 292] width 550 height 24
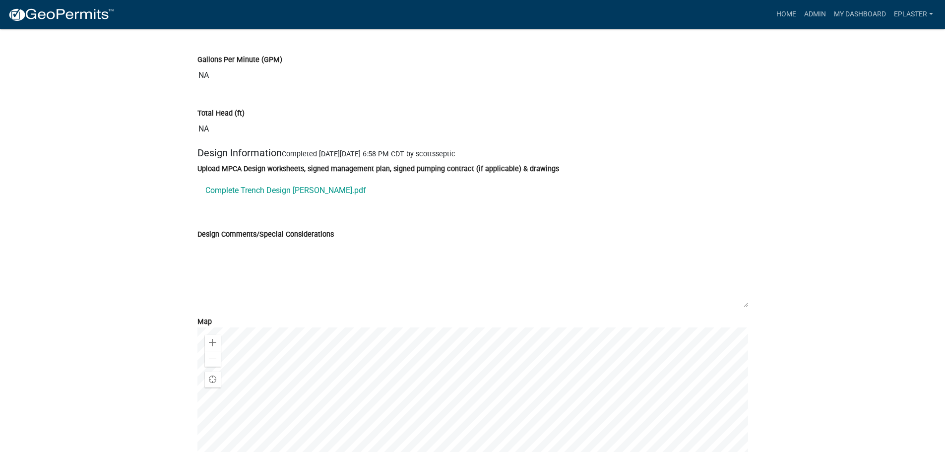
scroll to position [5491, 0]
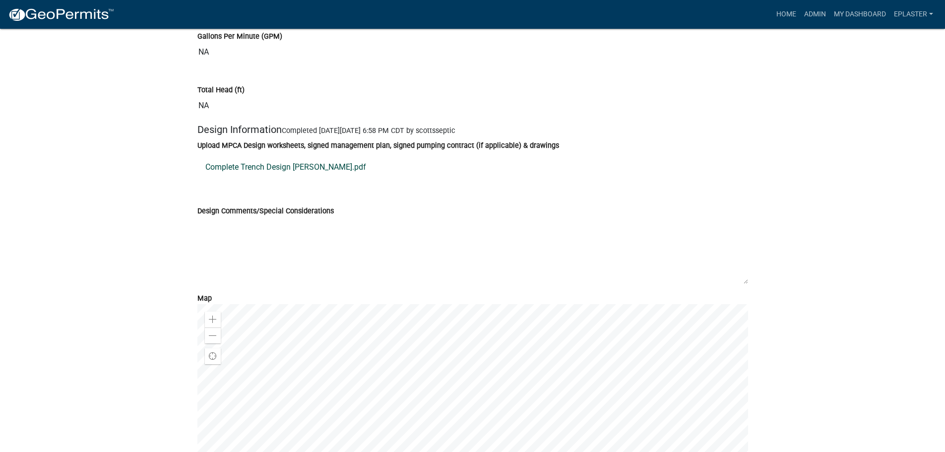
click at [314, 179] on link "Complete Trench Design [PERSON_NAME].pdf" at bounding box center [472, 167] width 550 height 24
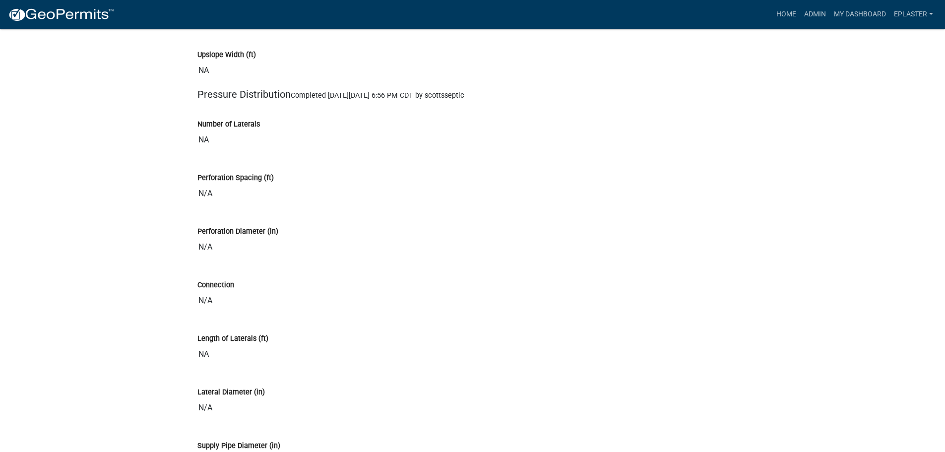
scroll to position [4884, 0]
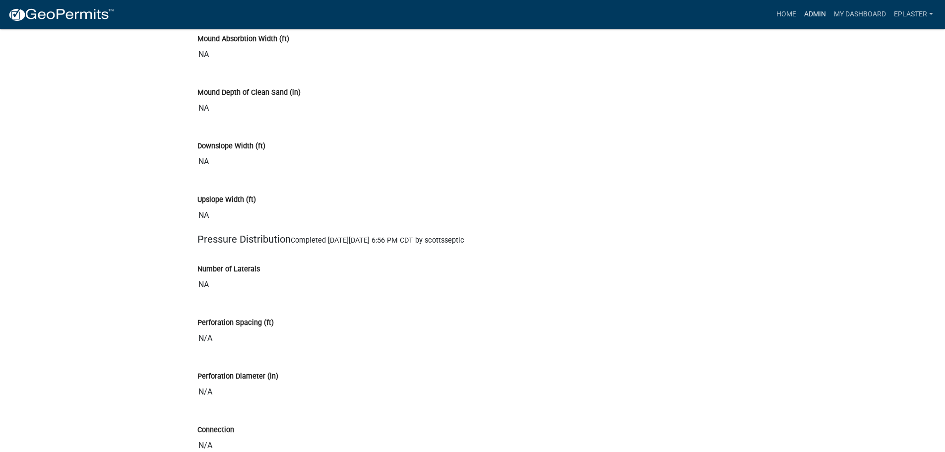
click at [810, 12] on link "Admin" at bounding box center [815, 14] width 30 height 19
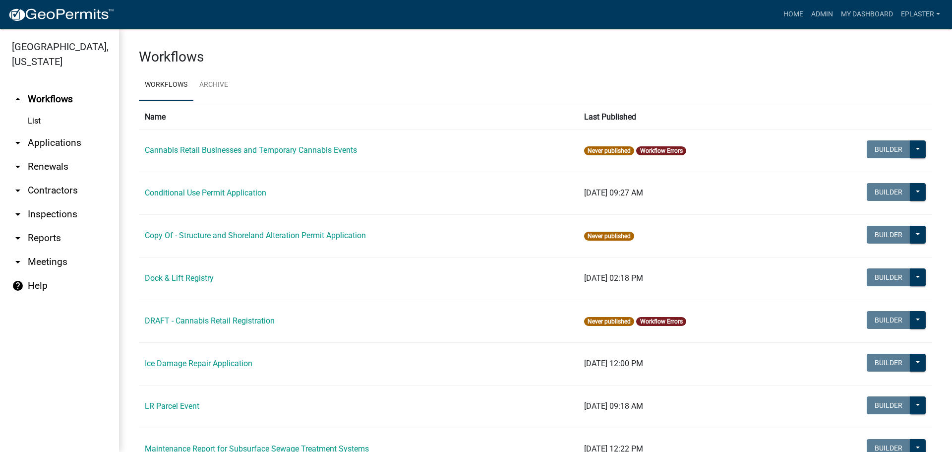
click at [62, 126] on link "List" at bounding box center [59, 121] width 119 height 20
click at [70, 146] on link "arrow_drop_down Applications" at bounding box center [59, 143] width 119 height 24
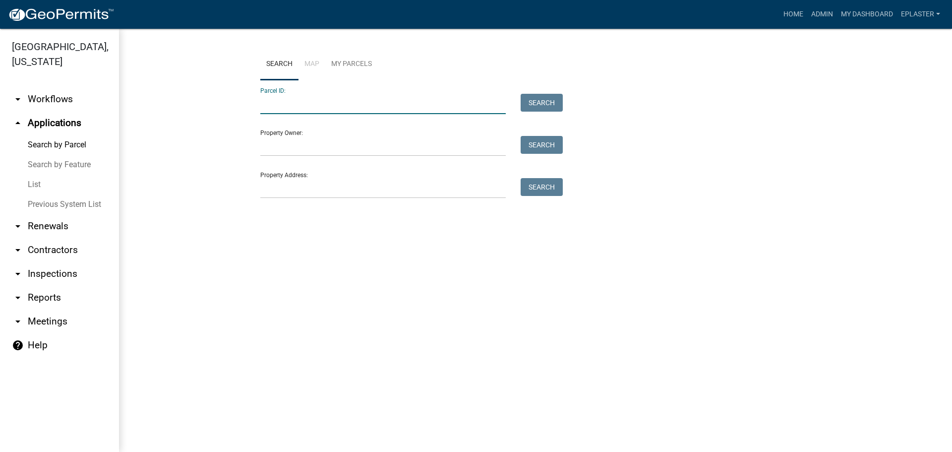
click at [324, 107] on input "Parcel ID:" at bounding box center [382, 104] width 245 height 20
click at [304, 106] on input "Parcel ID:" at bounding box center [382, 104] width 245 height 20
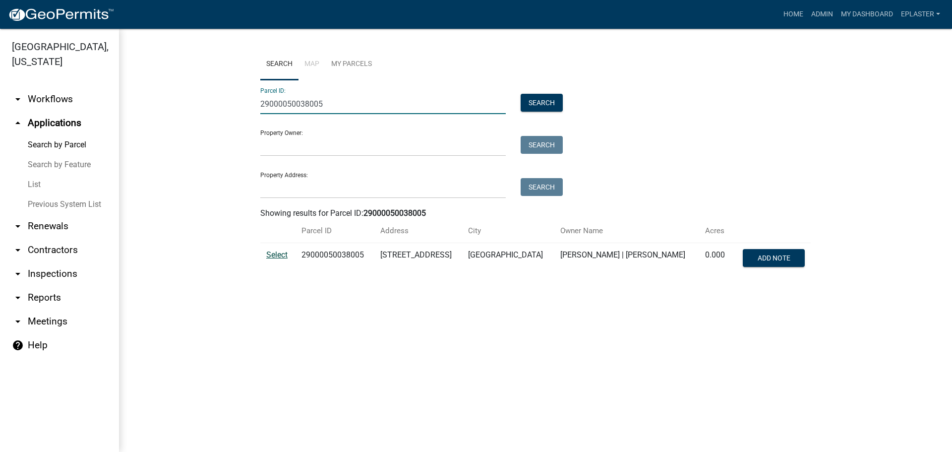
type input "29000050038005"
click at [283, 250] on span "Select" at bounding box center [276, 254] width 21 height 9
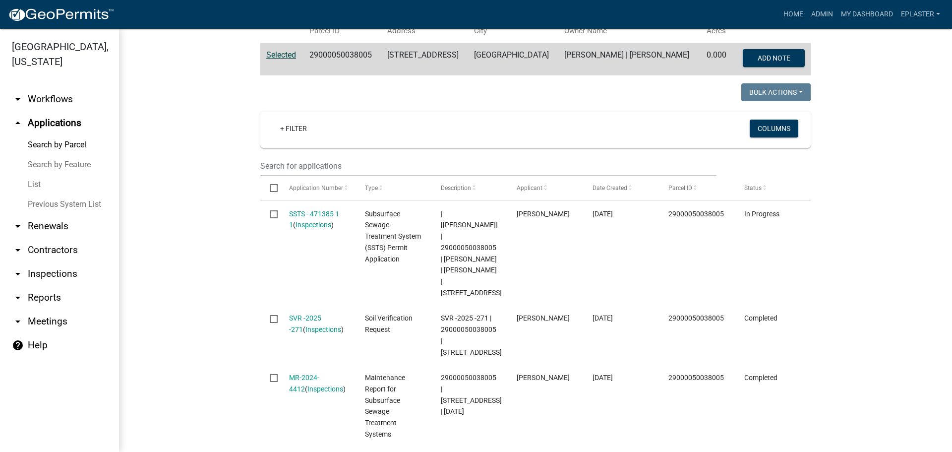
scroll to position [186, 0]
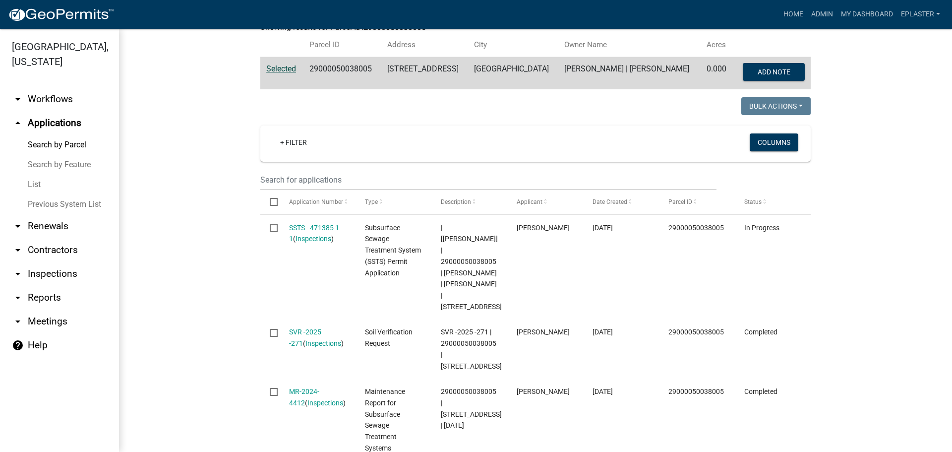
click at [328, 62] on td "29000050038005" at bounding box center [341, 73] width 77 height 33
copy td "29000050038005"
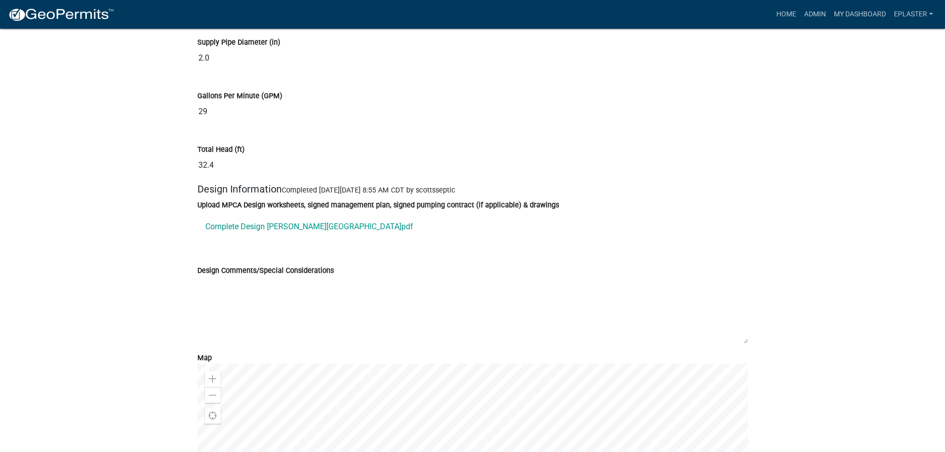
scroll to position [5628, 0]
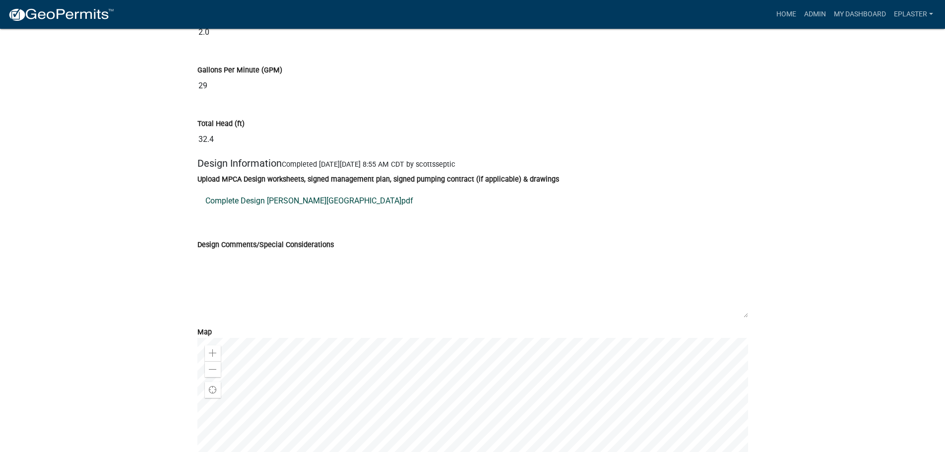
click at [284, 213] on link "Complete Design Swanson Mound.pdf" at bounding box center [472, 201] width 550 height 24
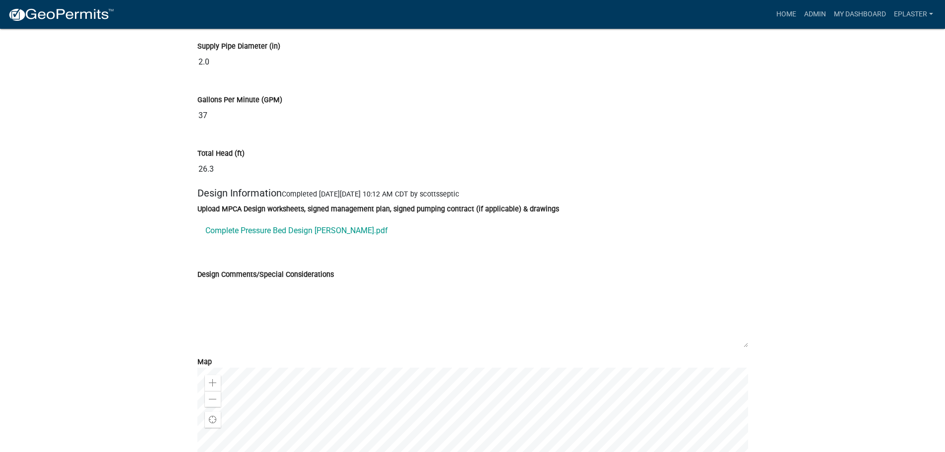
scroll to position [5640, 0]
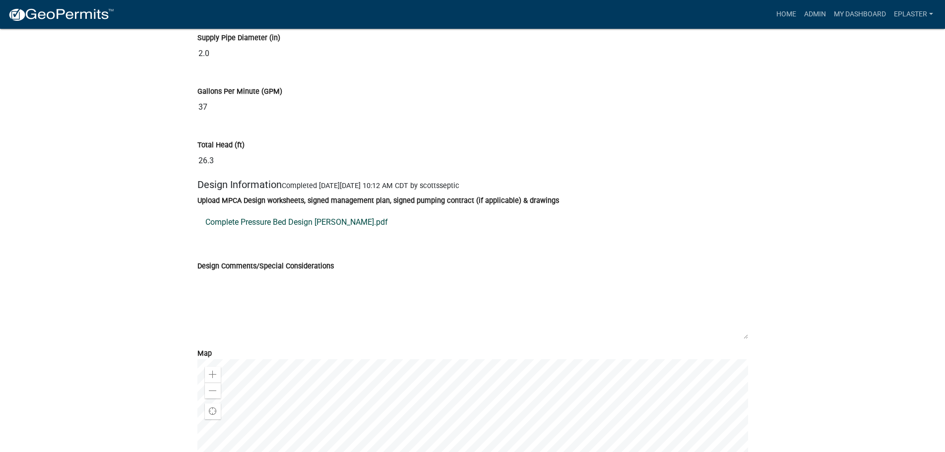
click at [272, 234] on link "Complete Pressure Bed Design [PERSON_NAME].pdf" at bounding box center [472, 222] width 550 height 24
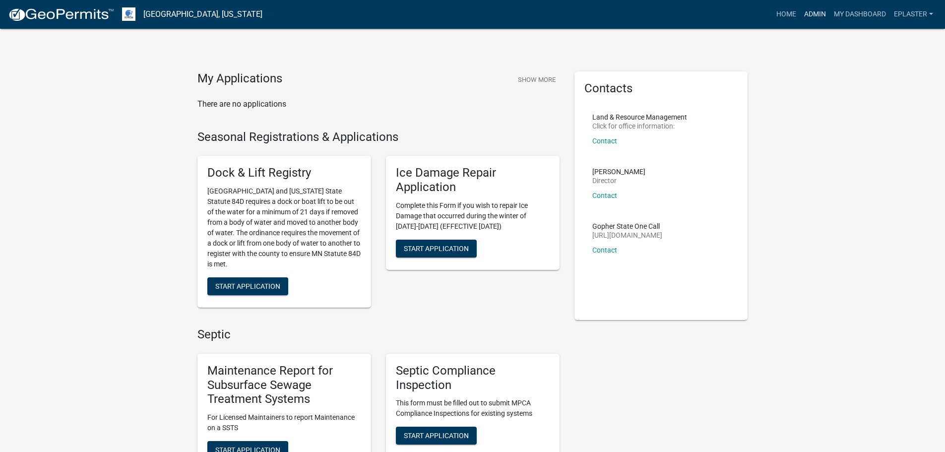
click at [815, 11] on link "Admin" at bounding box center [815, 14] width 30 height 19
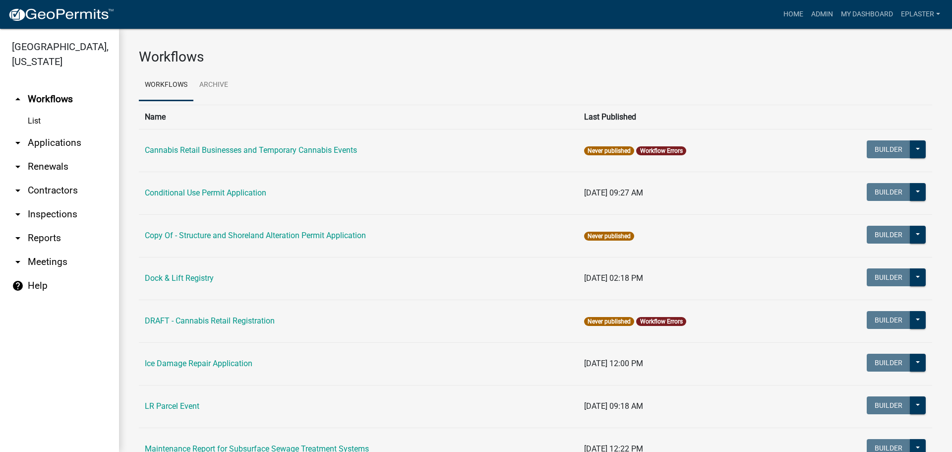
drag, startPoint x: 73, startPoint y: 146, endPoint x: 106, endPoint y: 146, distance: 33.2
click at [73, 146] on link "arrow_drop_down Applications" at bounding box center [59, 143] width 119 height 24
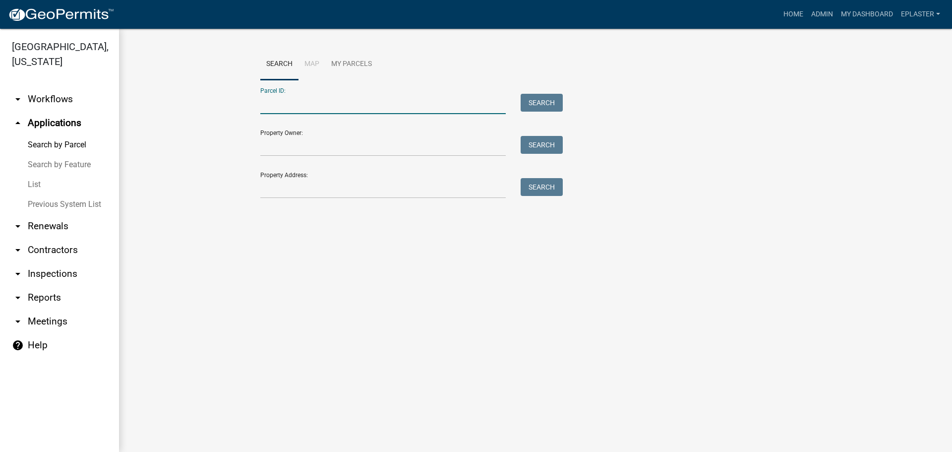
click at [321, 112] on input "Parcel ID:" at bounding box center [382, 104] width 245 height 20
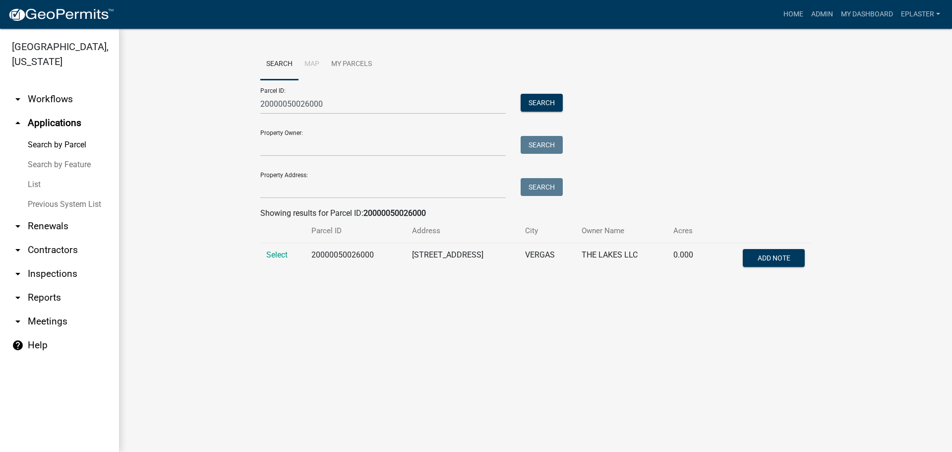
click at [276, 248] on td "Select" at bounding box center [282, 259] width 45 height 33
click at [270, 254] on span "Select" at bounding box center [276, 254] width 21 height 9
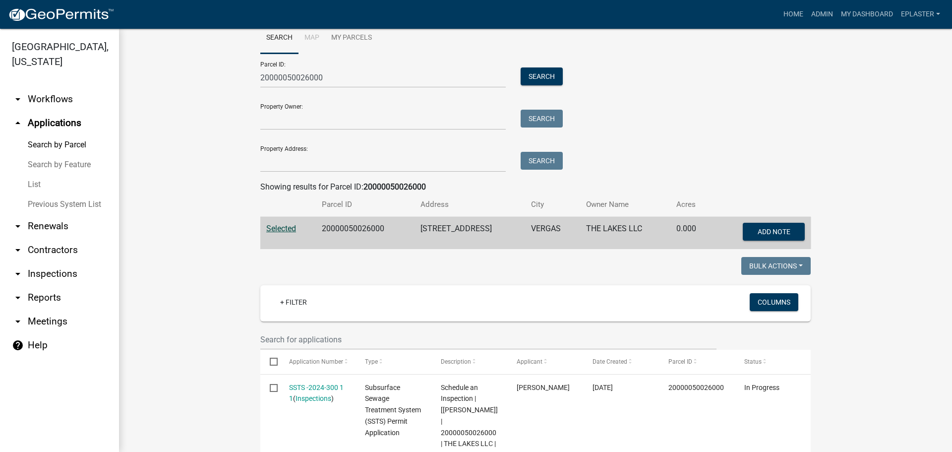
scroll to position [15, 0]
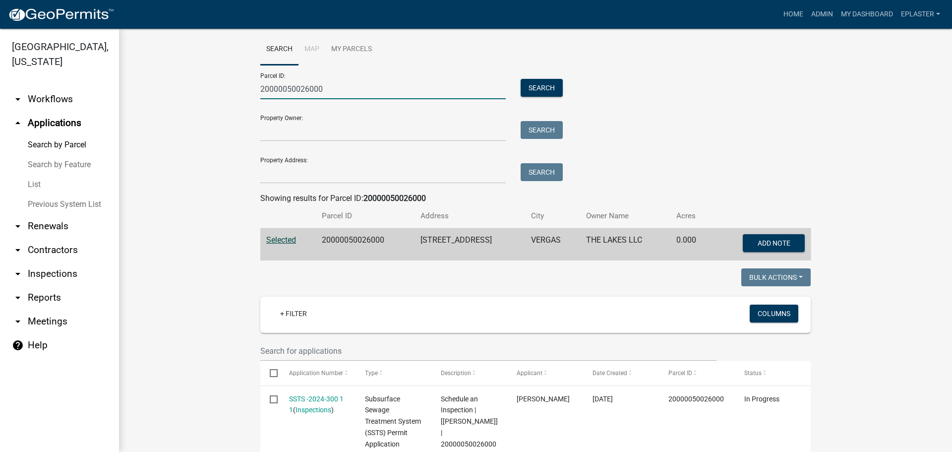
click at [343, 85] on input "20000050026000" at bounding box center [382, 89] width 245 height 20
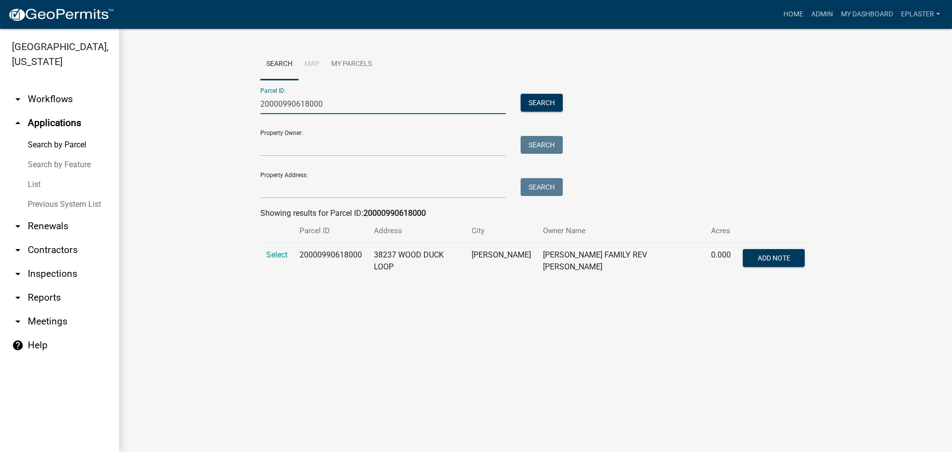
scroll to position [0, 0]
type input "20000990618000"
click at [277, 253] on span "Select" at bounding box center [276, 254] width 21 height 9
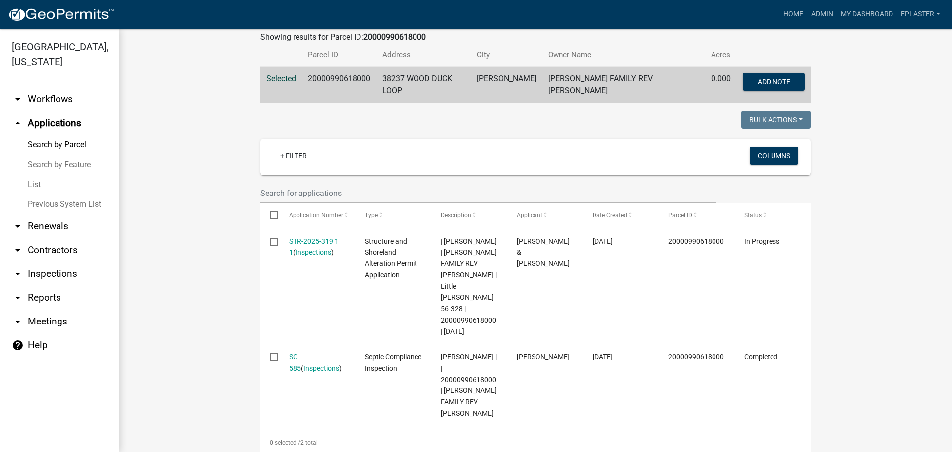
scroll to position [201, 0]
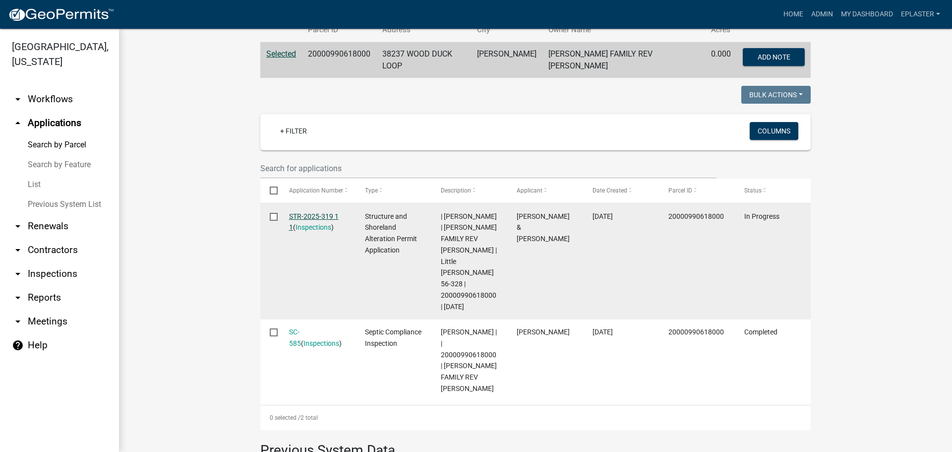
click at [326, 212] on link "STR-2025-319 1 1" at bounding box center [314, 221] width 50 height 19
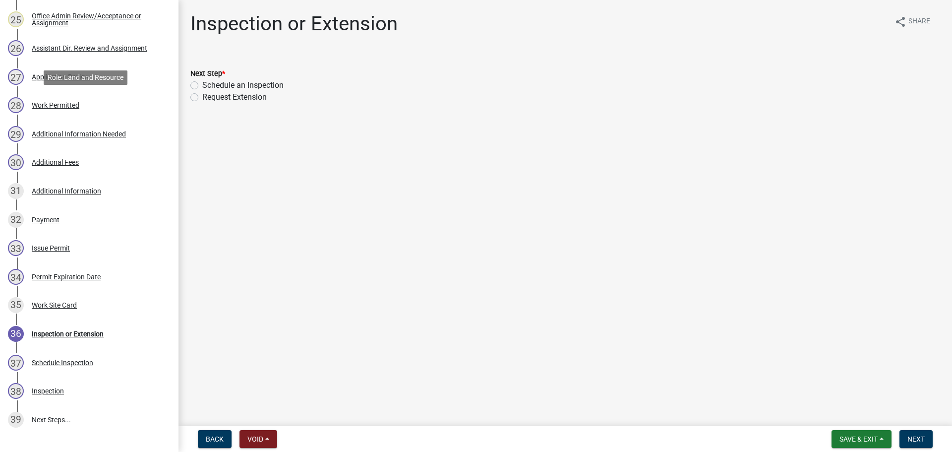
scroll to position [983, 0]
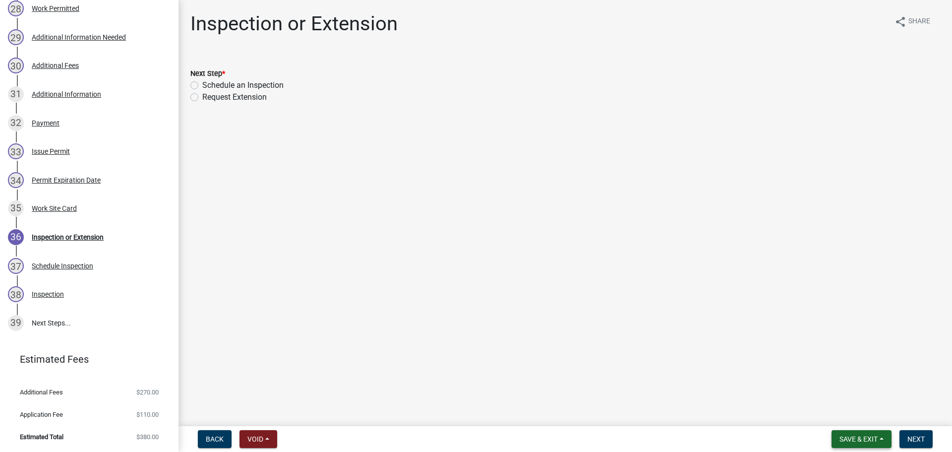
click at [858, 435] on span "Save & Exit" at bounding box center [858, 439] width 38 height 8
click at [841, 416] on button "Save & Exit" at bounding box center [851, 413] width 79 height 24
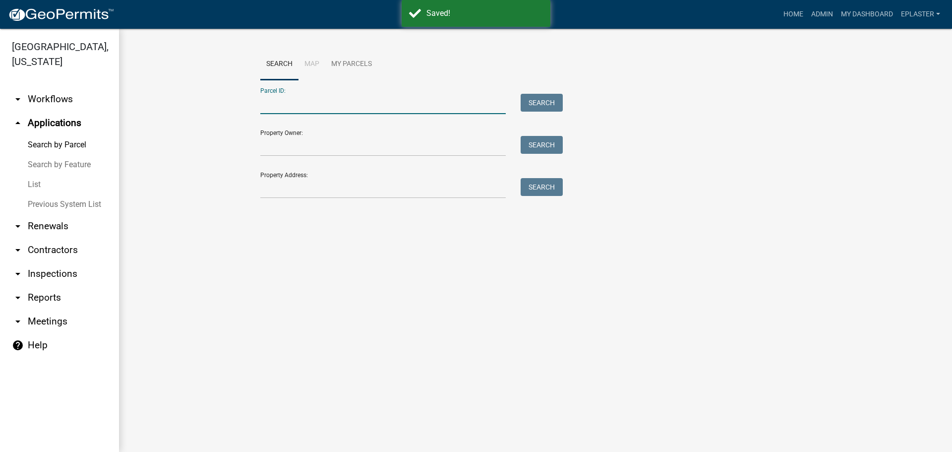
click at [302, 107] on input "Parcel ID:" at bounding box center [382, 104] width 245 height 20
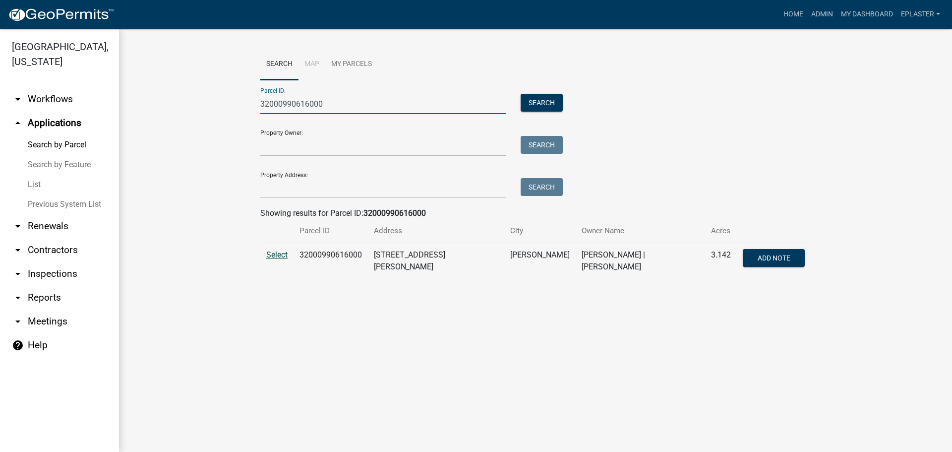
click at [273, 250] on span "Select" at bounding box center [276, 254] width 21 height 9
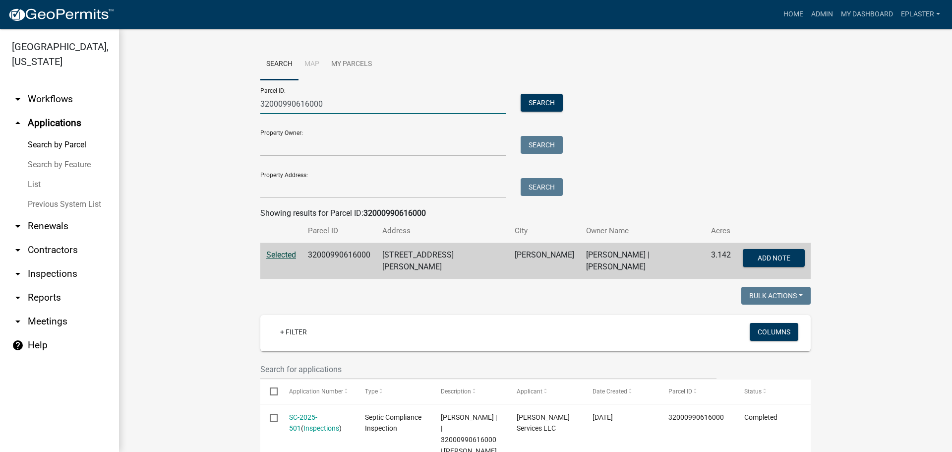
click at [348, 106] on input "32000990616000" at bounding box center [382, 104] width 245 height 20
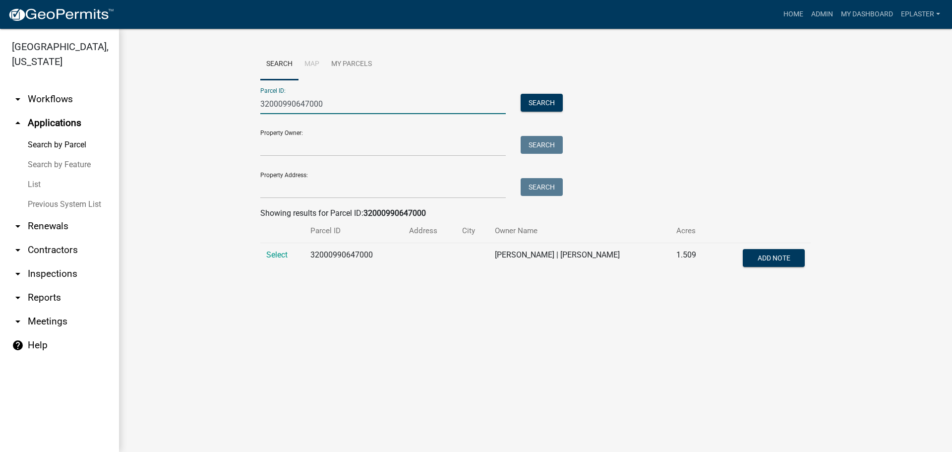
click at [263, 251] on td "Select" at bounding box center [282, 259] width 44 height 33
click at [288, 256] on td "Select" at bounding box center [282, 259] width 44 height 33
click at [272, 248] on td "Select" at bounding box center [282, 259] width 44 height 33
click at [281, 256] on span "Select" at bounding box center [276, 254] width 21 height 9
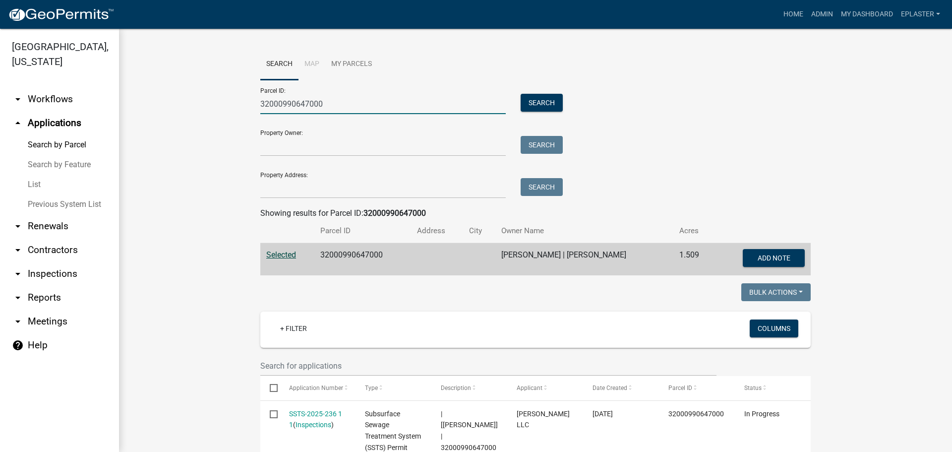
click at [322, 100] on input "32000990647000" at bounding box center [382, 104] width 245 height 20
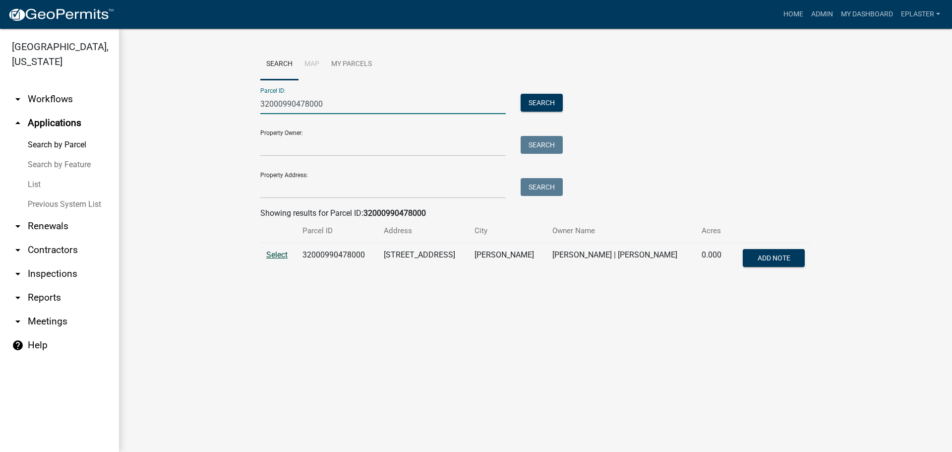
type input "32000990478000"
click at [271, 258] on span "Select" at bounding box center [276, 254] width 21 height 9
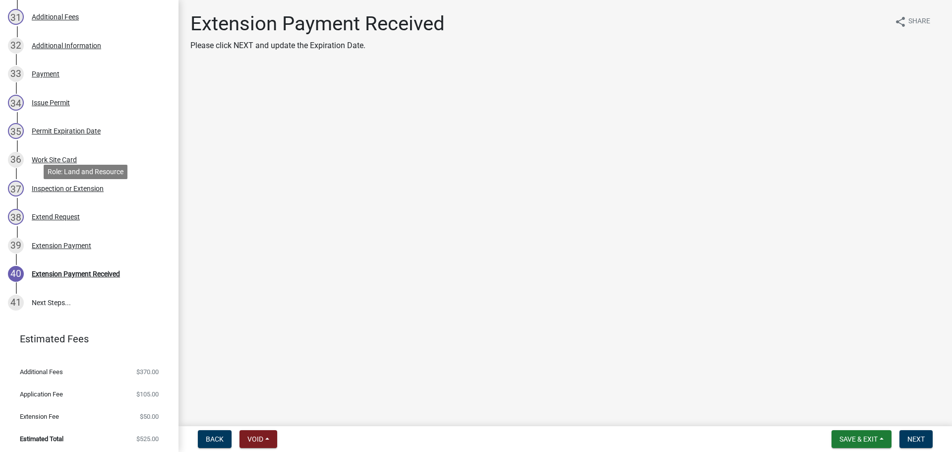
scroll to position [1062, 0]
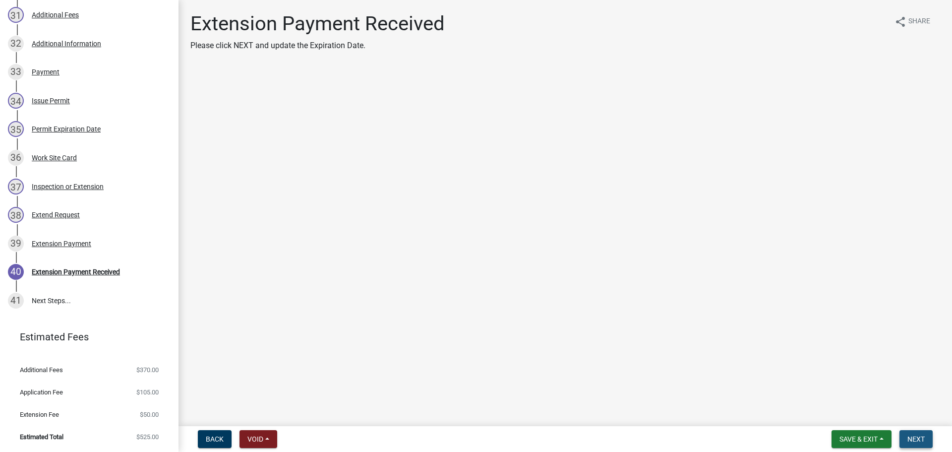
click at [922, 438] on span "Next" at bounding box center [915, 439] width 17 height 8
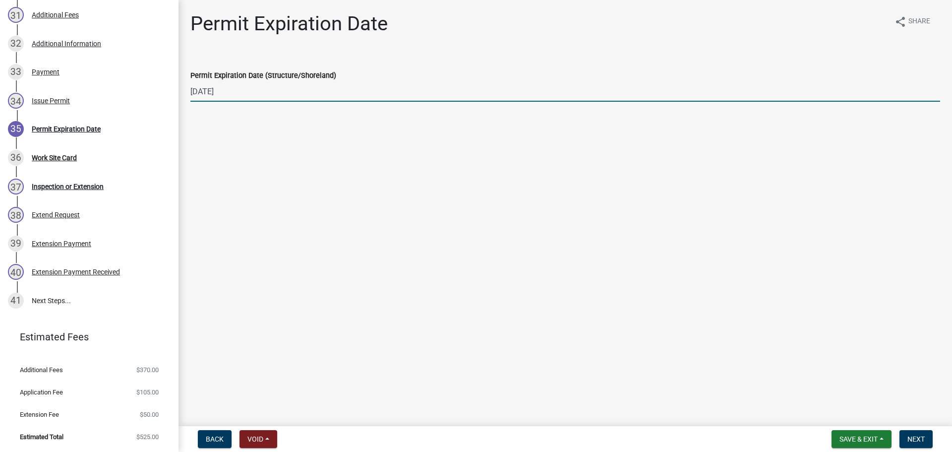
click at [234, 87] on input "09/03/2025" at bounding box center [565, 91] width 750 height 20
type input "09/03/2026"
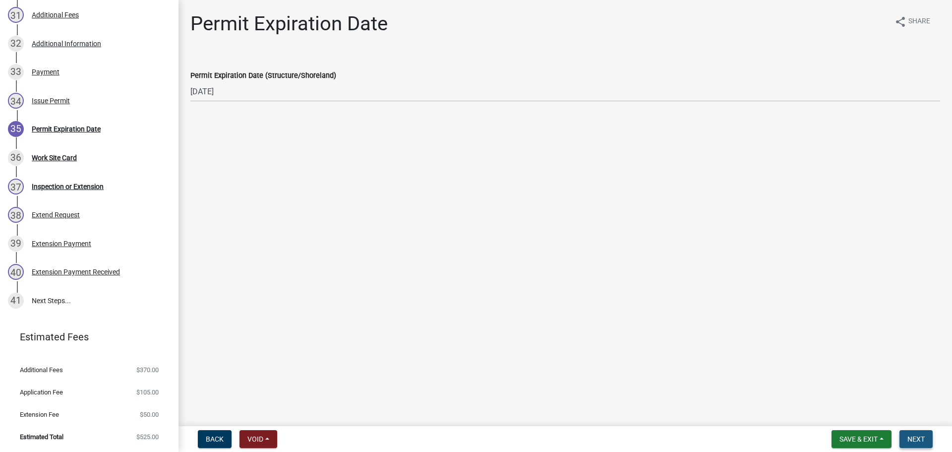
click at [911, 436] on span "Next" at bounding box center [915, 439] width 17 height 8
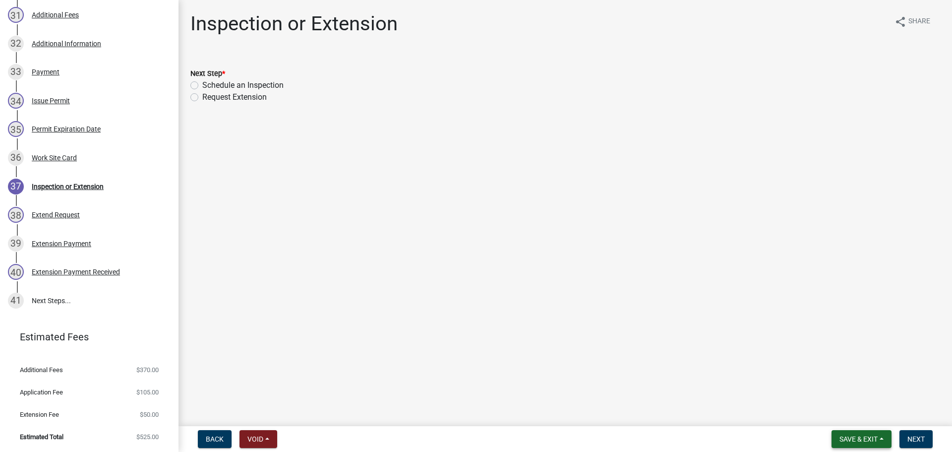
click at [856, 446] on button "Save & Exit" at bounding box center [861, 439] width 60 height 18
click at [868, 411] on button "Save & Exit" at bounding box center [851, 413] width 79 height 24
